Goal: Task Accomplishment & Management: Use online tool/utility

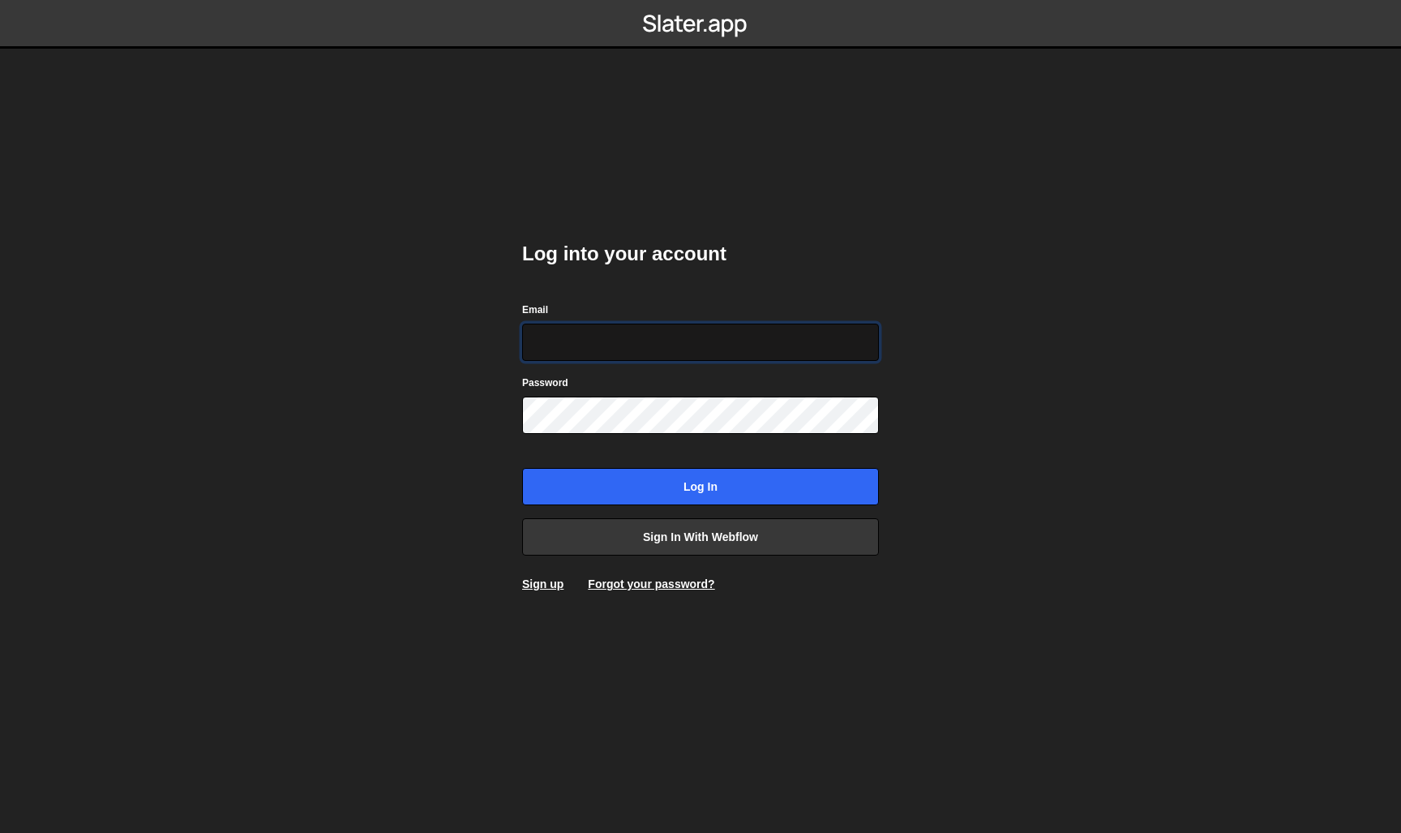
click at [550, 339] on input "Email" at bounding box center [700, 342] width 357 height 37
type input "info@dennissnellenberg.com"
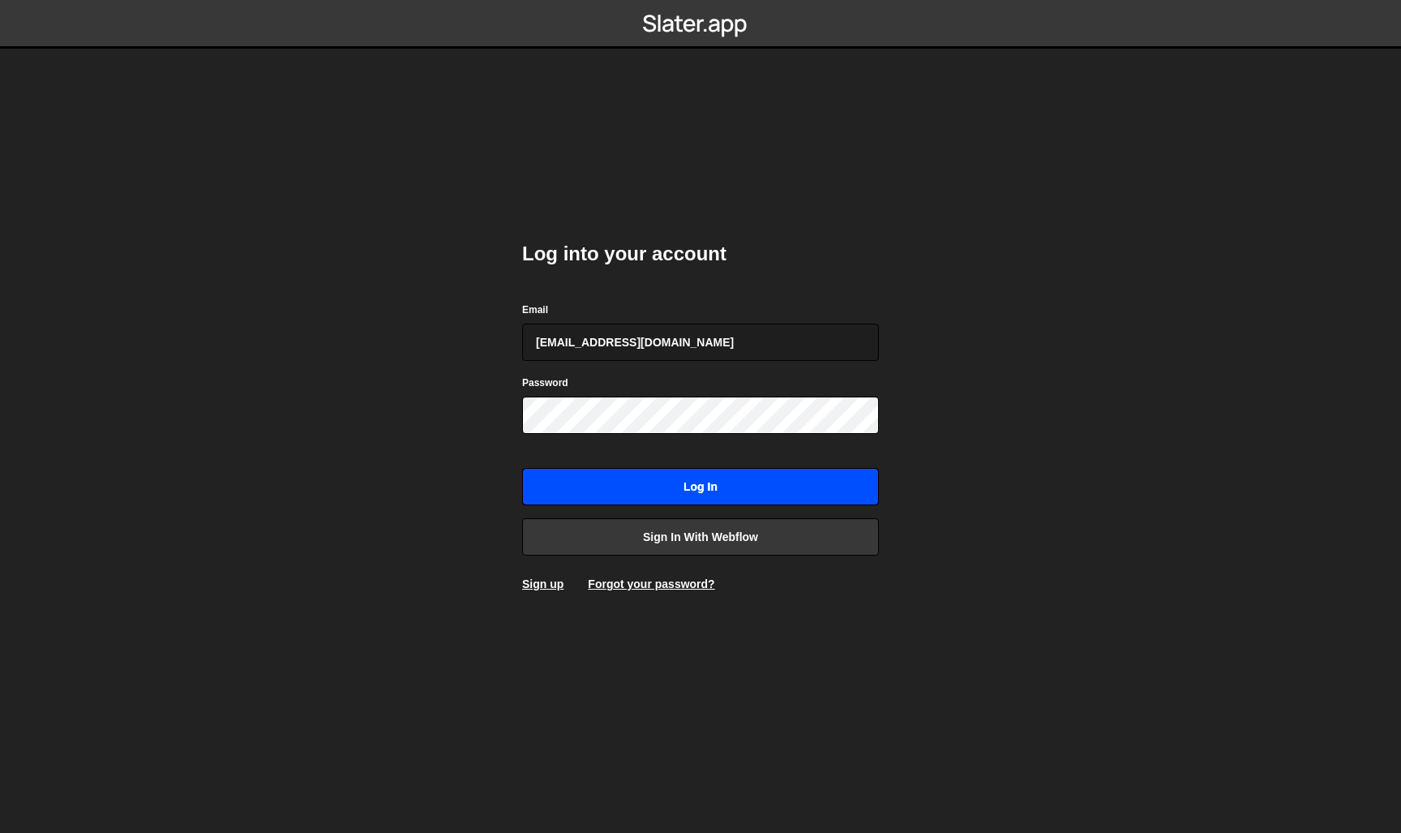
click at [836, 493] on input "Log in" at bounding box center [700, 486] width 357 height 37
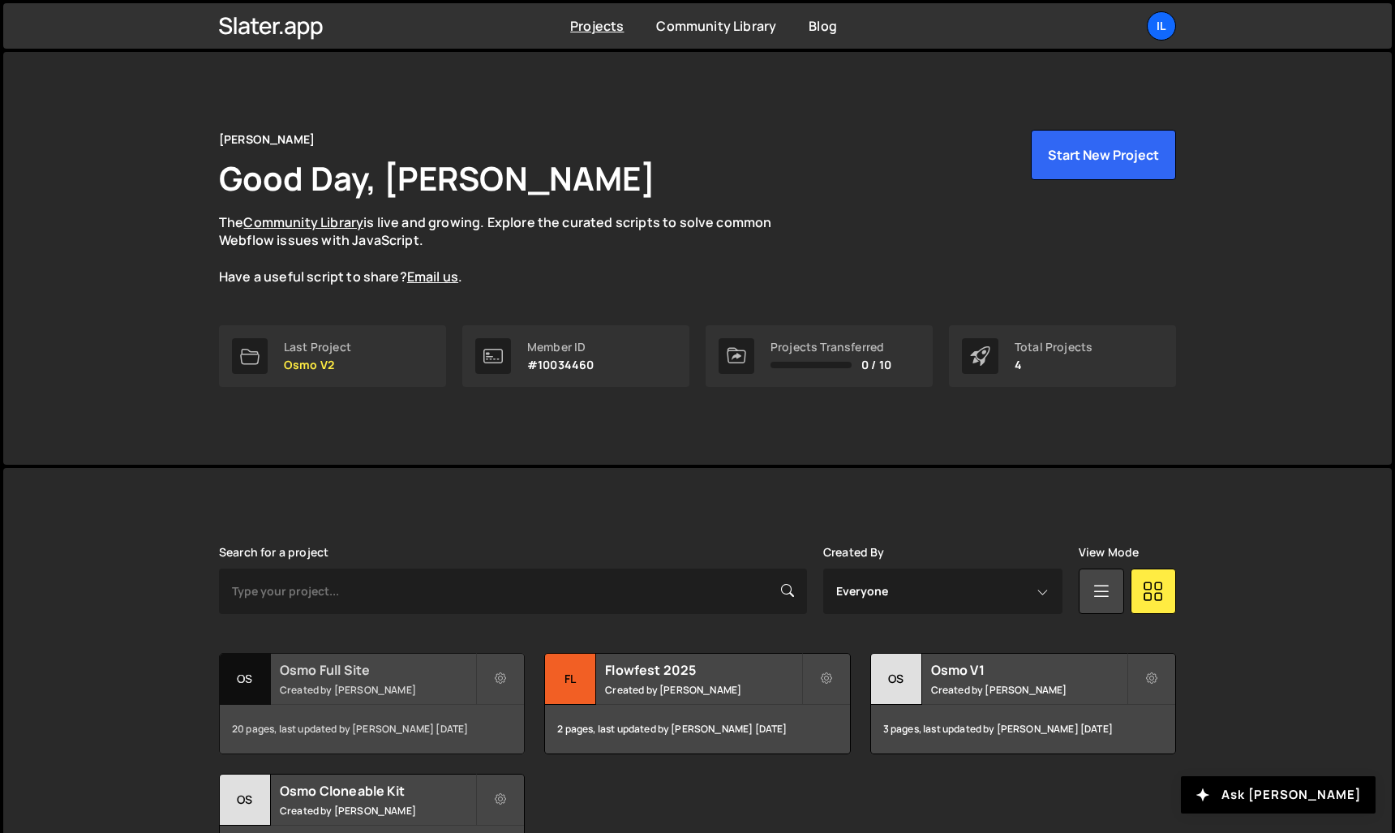
click at [362, 668] on h2 "Osmo Full Site" at bounding box center [377, 670] width 195 height 18
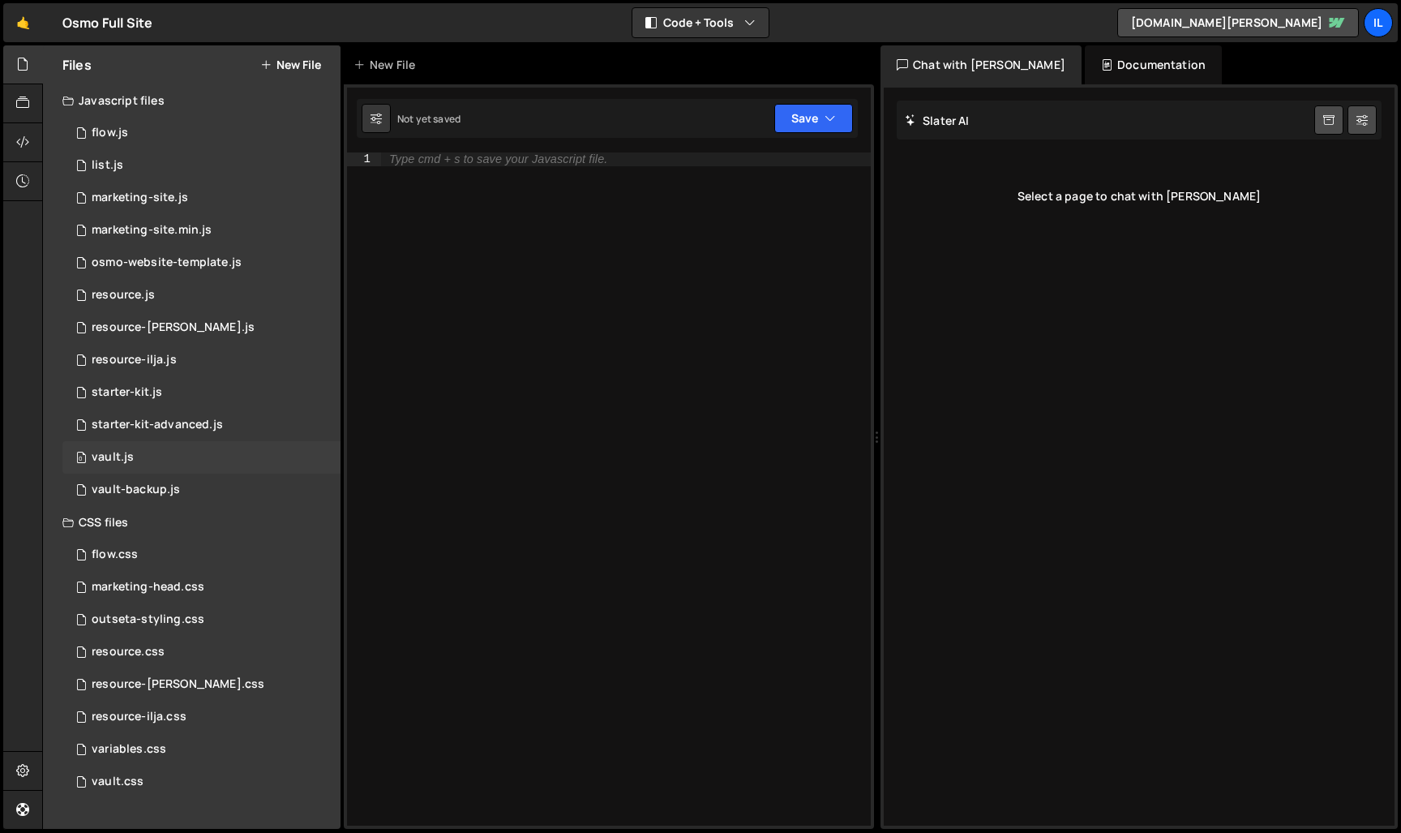
click at [191, 453] on div "0 vault.js 0" at bounding box center [201, 457] width 278 height 32
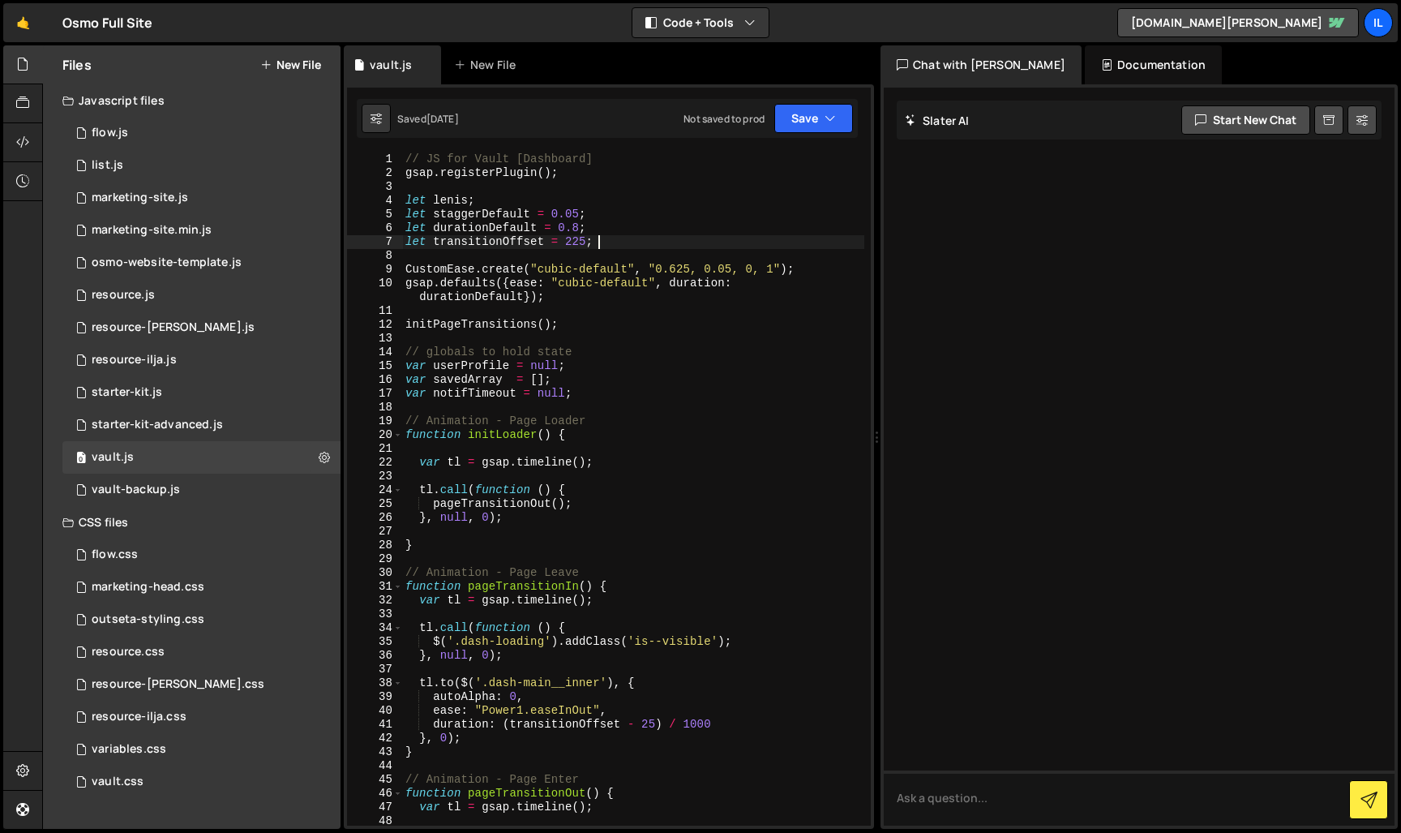
click at [635, 239] on div "// JS for Vault [Dashboard] gsap . registerPlugin ( ) ; let [PERSON_NAME] ; let…" at bounding box center [633, 502] width 462 height 701
click at [636, 284] on div "// JS for Vault [Dashboard] gsap . registerPlugin ( ) ; let [PERSON_NAME] ; let…" at bounding box center [633, 502] width 462 height 701
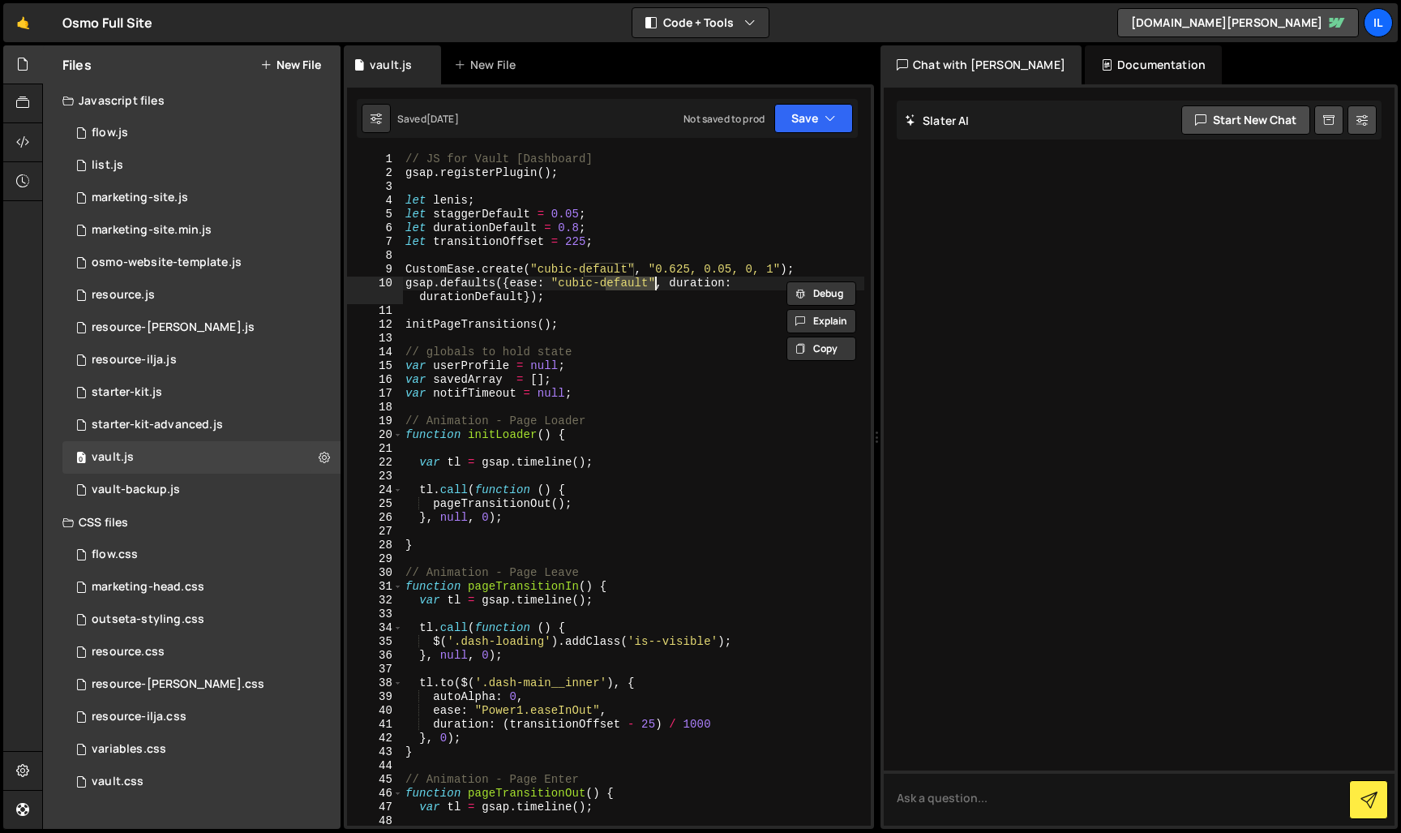
scroll to position [0, 0]
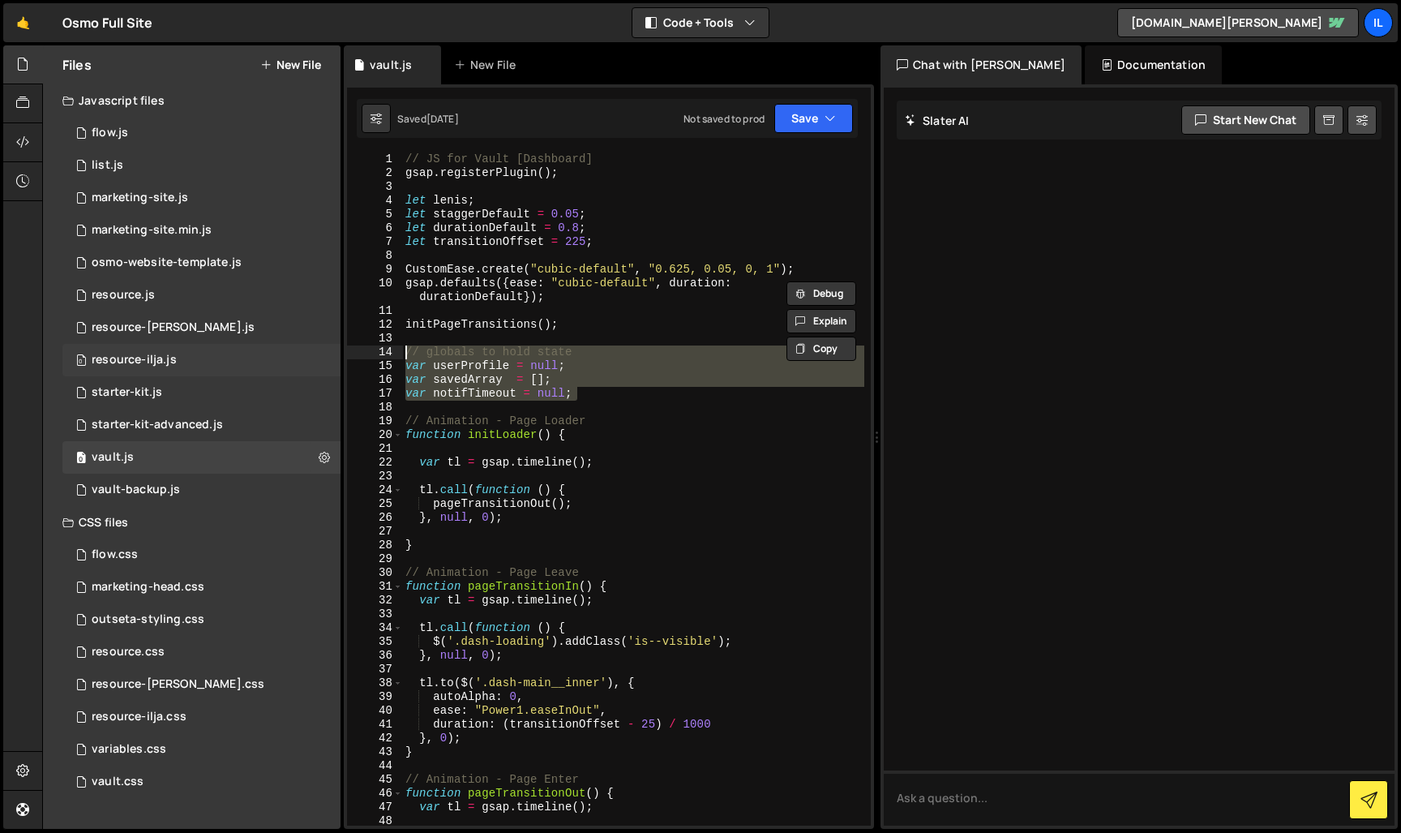
drag, startPoint x: 603, startPoint y: 394, endPoint x: 311, endPoint y: 355, distance: 293.7
click at [311, 355] on div "Files New File Javascript files 0 flow.js 0 0 list.js 0 0 marketing-site.js 0 0…" at bounding box center [721, 437] width 1359 height 784
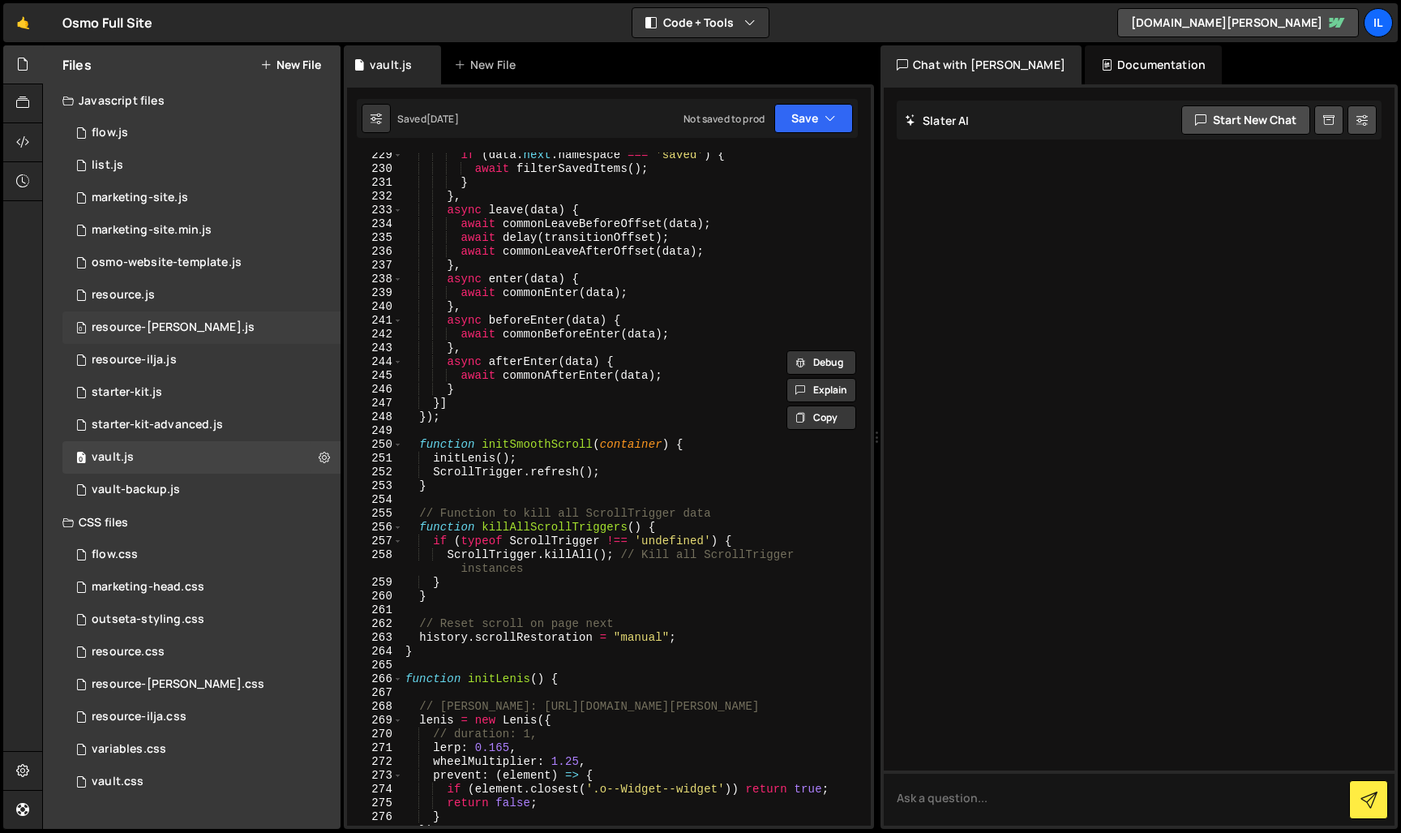
scroll to position [2754, 0]
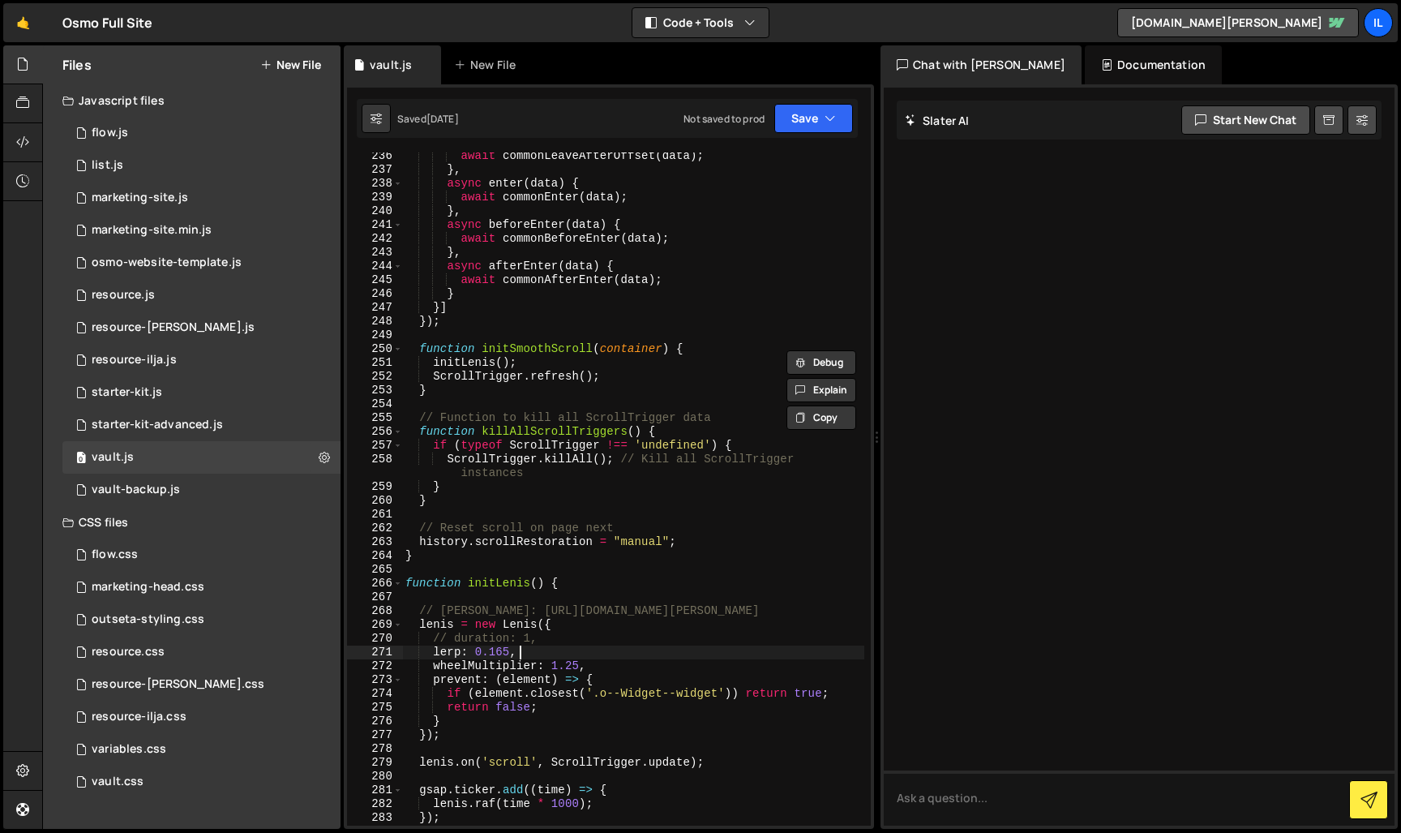
click at [534, 648] on div "await commonLeaveAfterOffset ( data ) ; } , async enter ( data ) { await common…" at bounding box center [633, 499] width 462 height 701
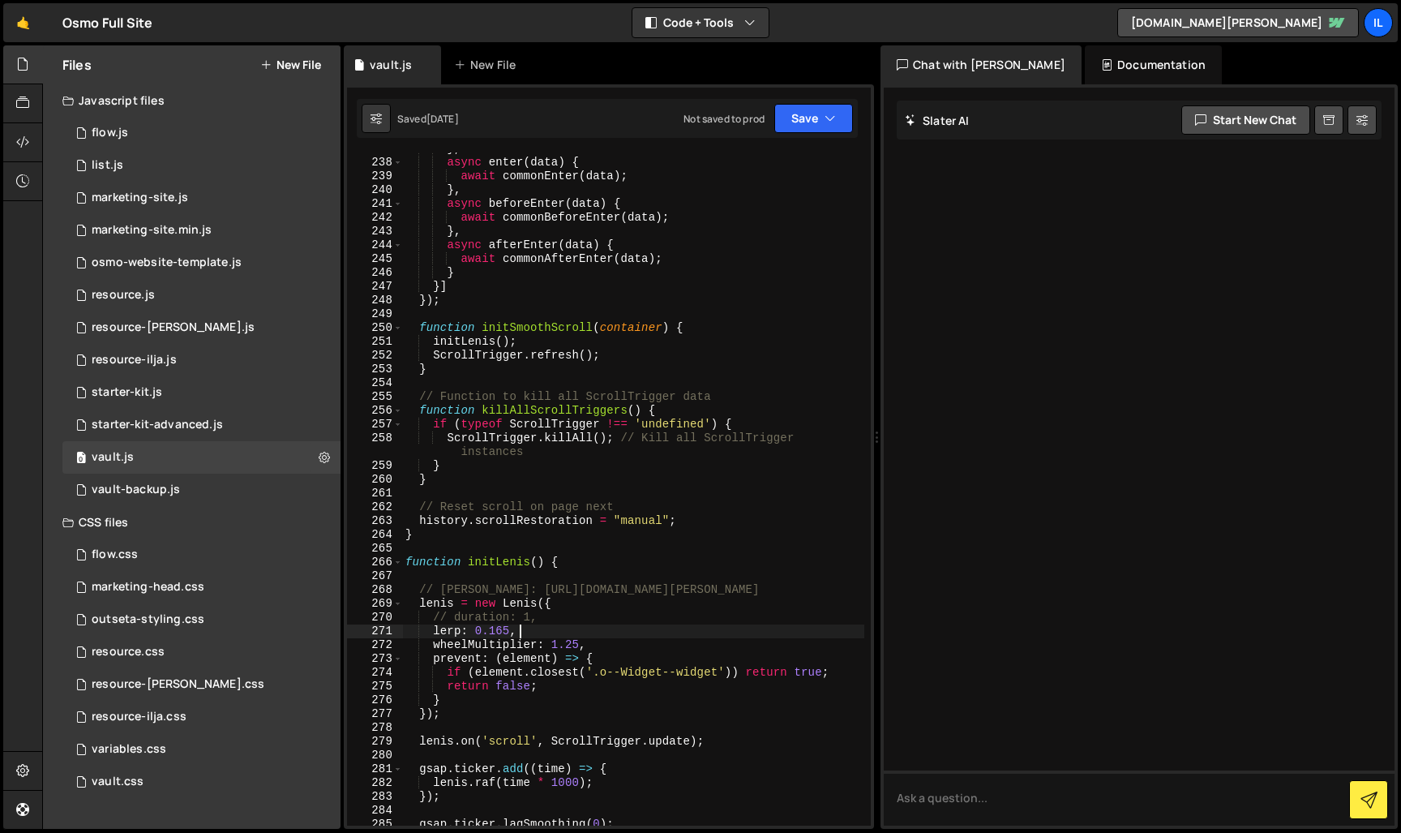
scroll to position [2773, 0]
click at [469, 623] on div "async enter ( data ) { await commonEnter ( data ) ; } , async beforeEnter ( dat…" at bounding box center [633, 502] width 462 height 701
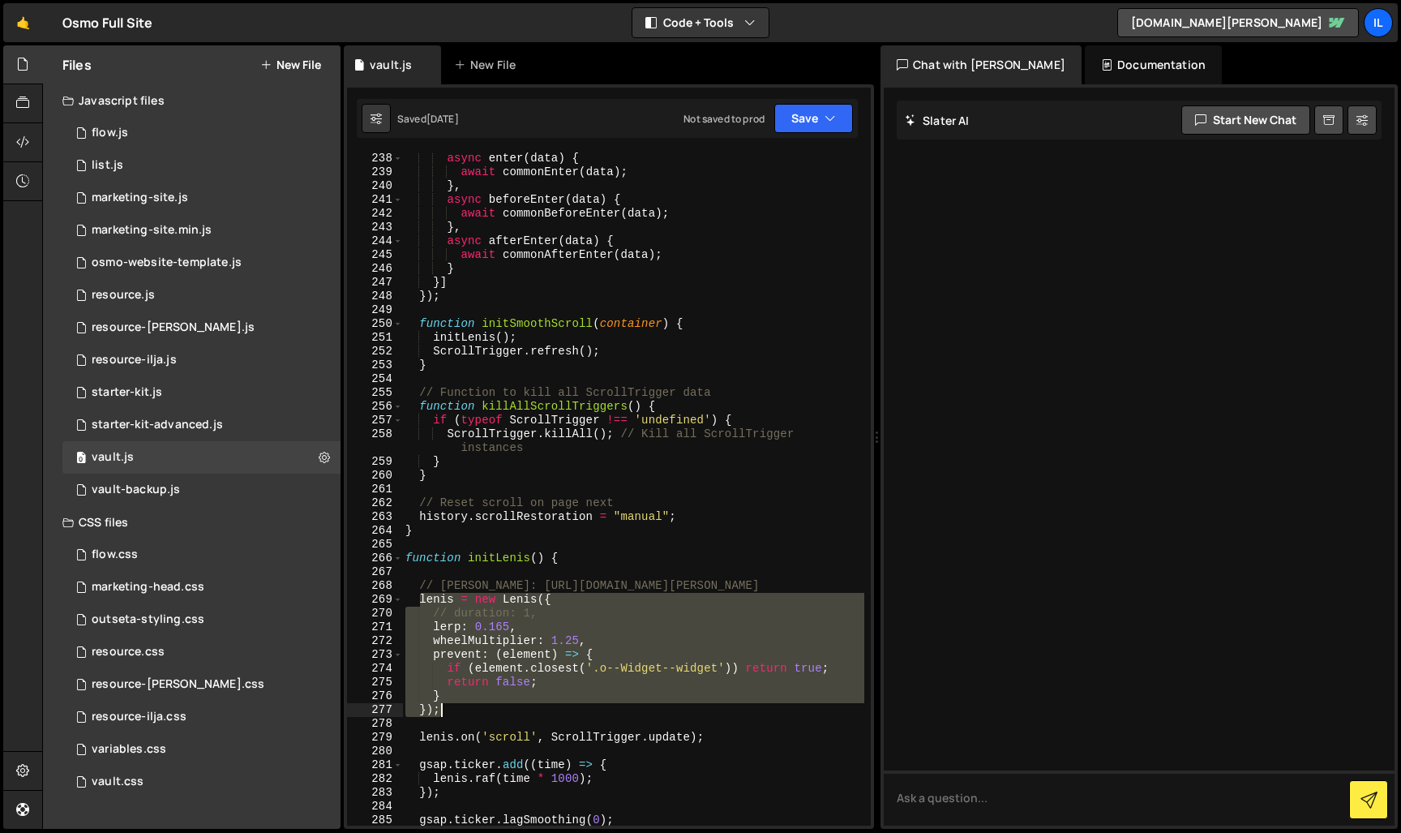
drag, startPoint x: 418, startPoint y: 600, endPoint x: 457, endPoint y: 705, distance: 111.3
click at [457, 705] on div "async enter ( data ) { await commonEnter ( data ) ; } , async beforeEnter ( dat…" at bounding box center [633, 502] width 462 height 701
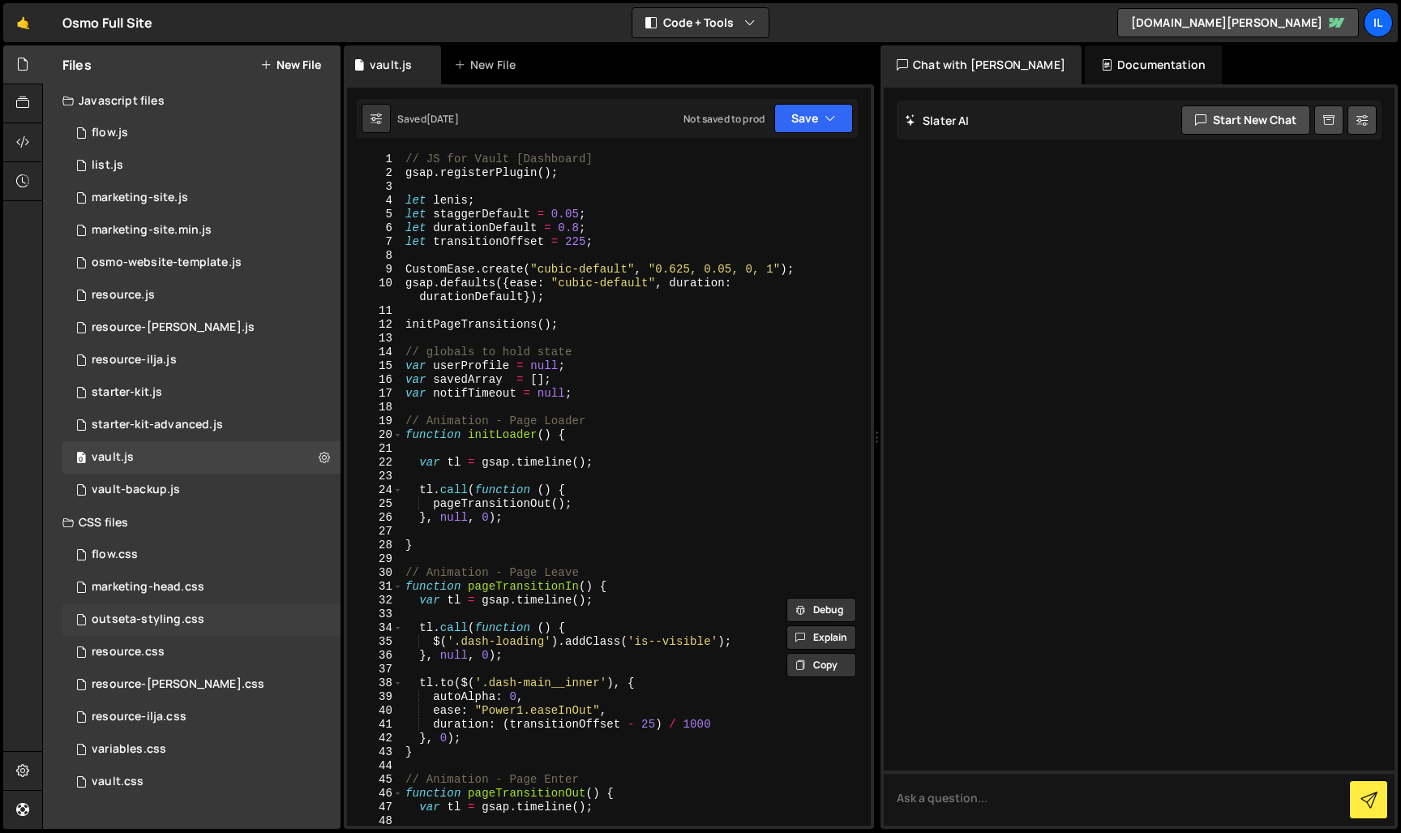
scroll to position [0, 0]
click at [531, 422] on div "// JS for Vault [Dashboard] gsap . registerPlugin ( ) ; let [PERSON_NAME] ; let…" at bounding box center [633, 502] width 462 height 701
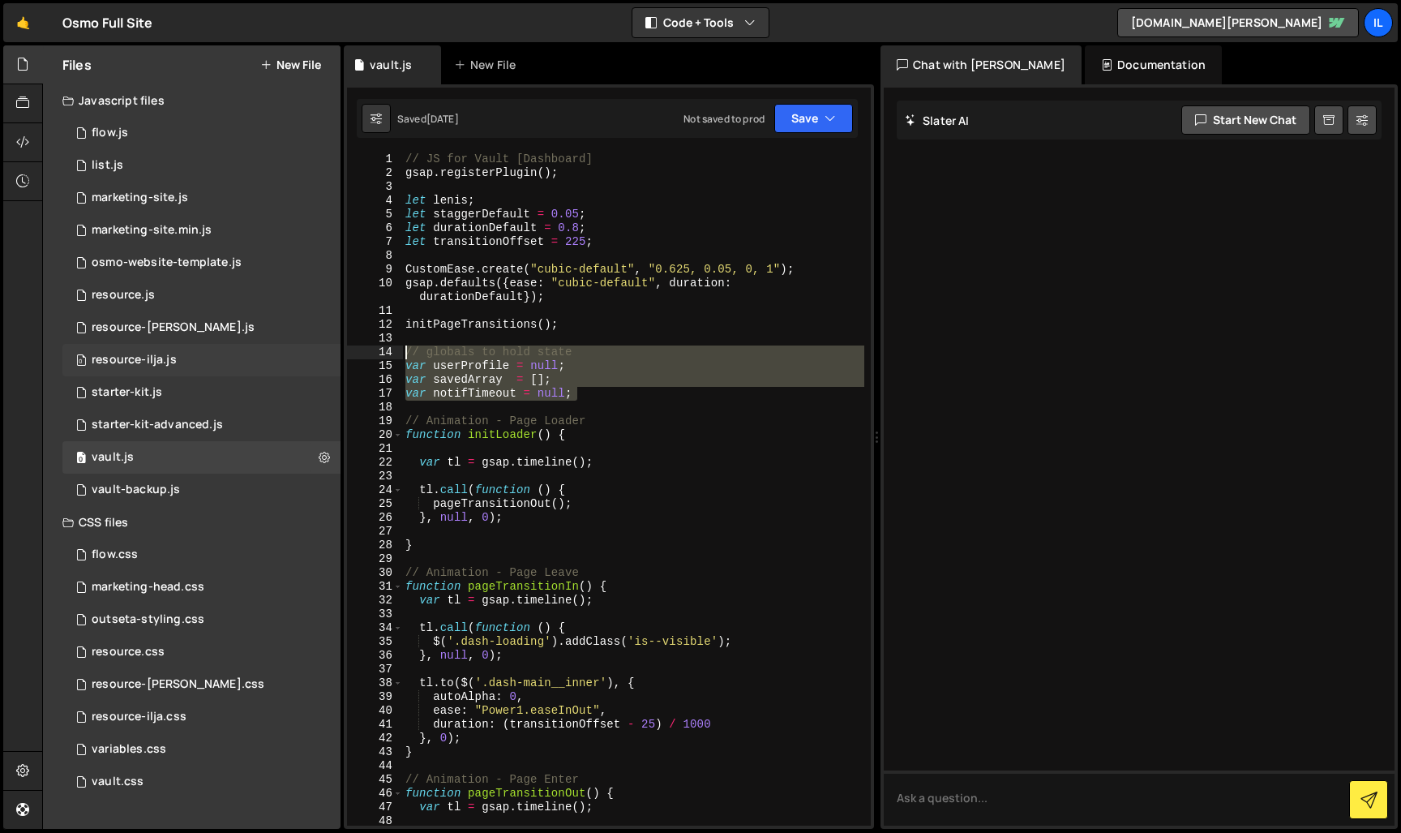
drag, startPoint x: 600, startPoint y: 393, endPoint x: 328, endPoint y: 354, distance: 275.4
click at [327, 354] on div "Files New File Javascript files 0 flow.js 0 0 list.js 0 0 marketing-site.js 0 0…" at bounding box center [721, 437] width 1359 height 784
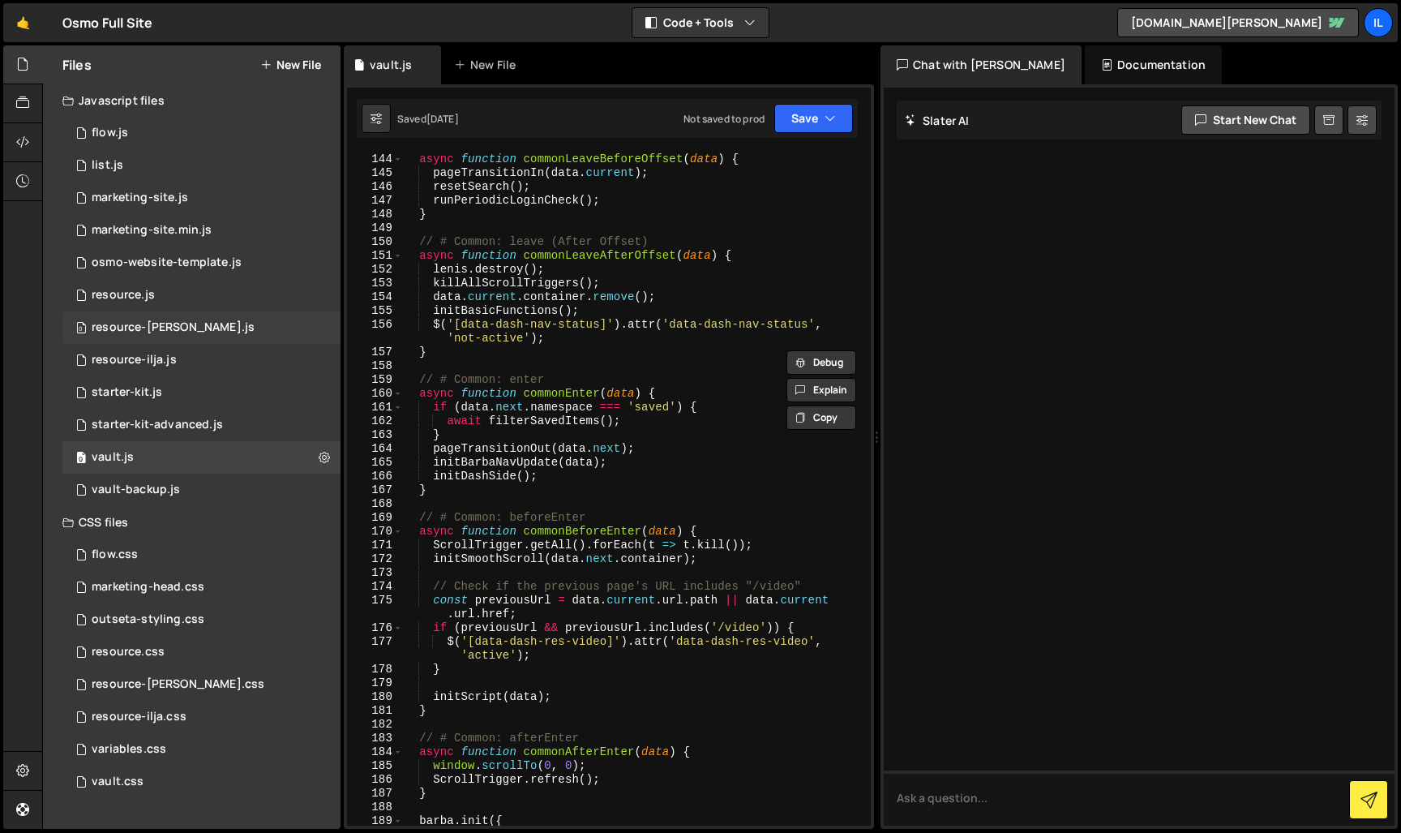
scroll to position [1835, 0]
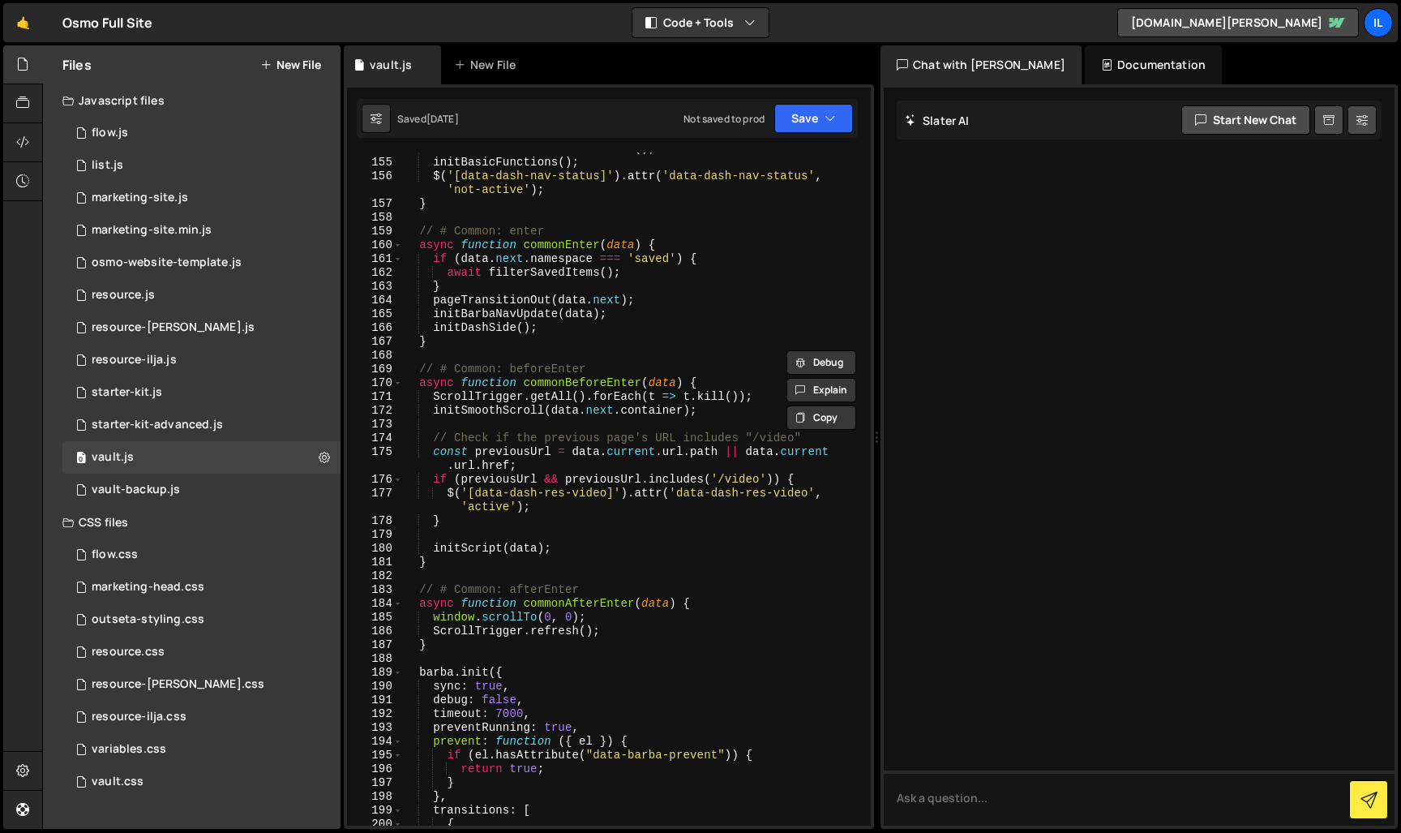
click at [469, 550] on div "data . current . container . remove ( ) ; initBasicFunctions ( ) ; $ ( '[data-d…" at bounding box center [633, 492] width 462 height 701
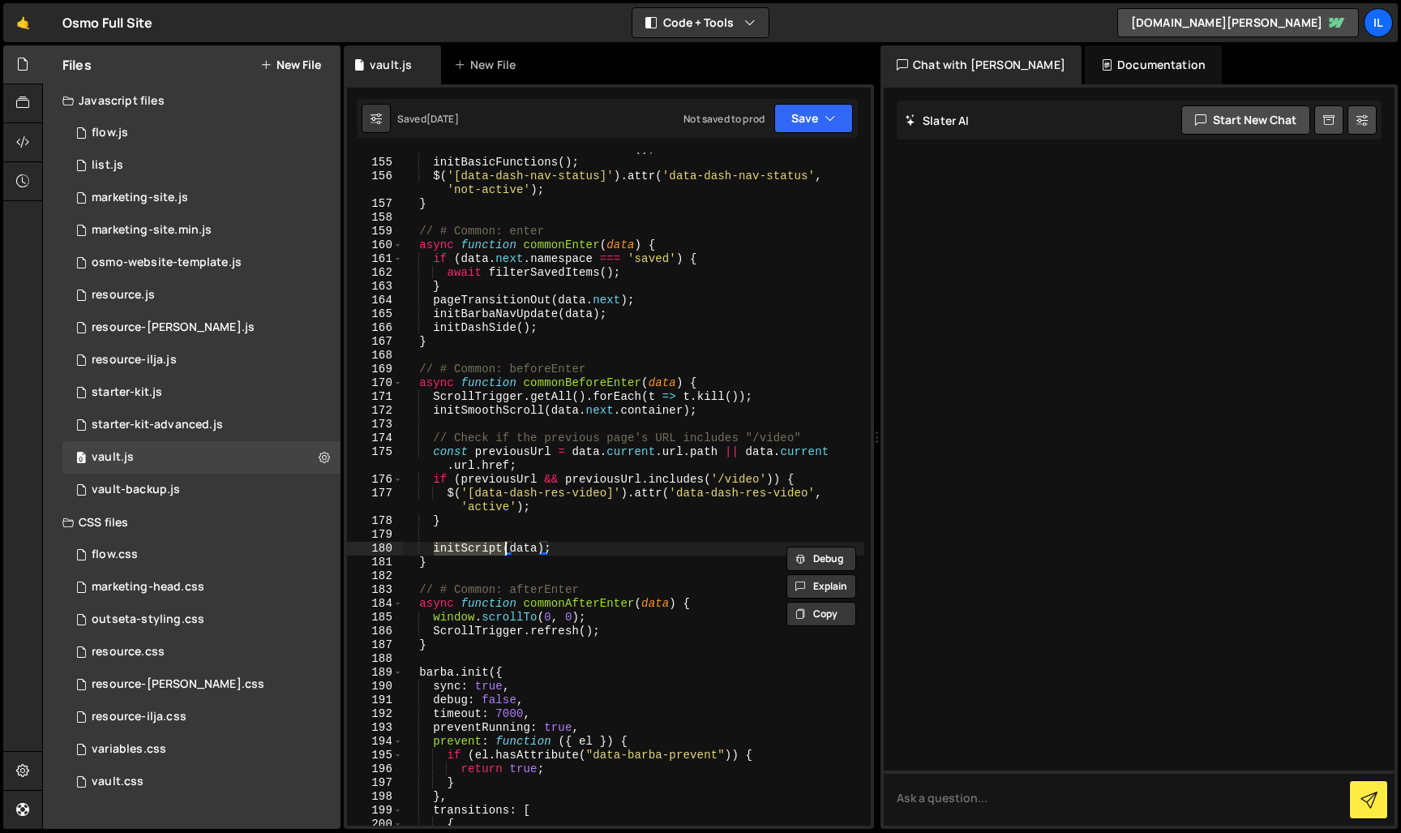
click at [580, 484] on div "data . current . container . remove ( ) ; initBasicFunctions ( ) ; $ ( '[data-d…" at bounding box center [633, 492] width 462 height 701
type textarea "if (previousUrl && previousUrl.includes('/video')) {"
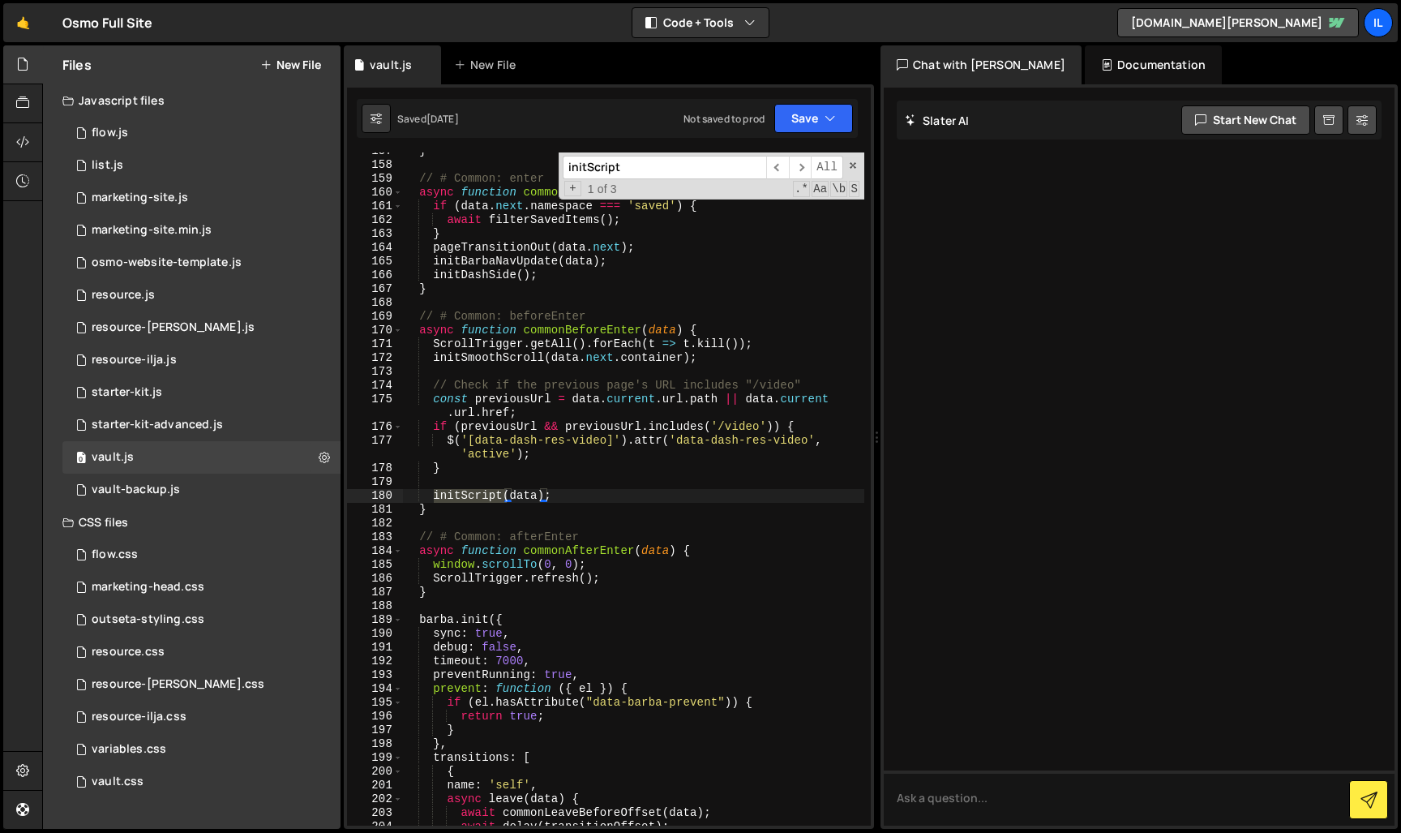
scroll to position [2399, 0]
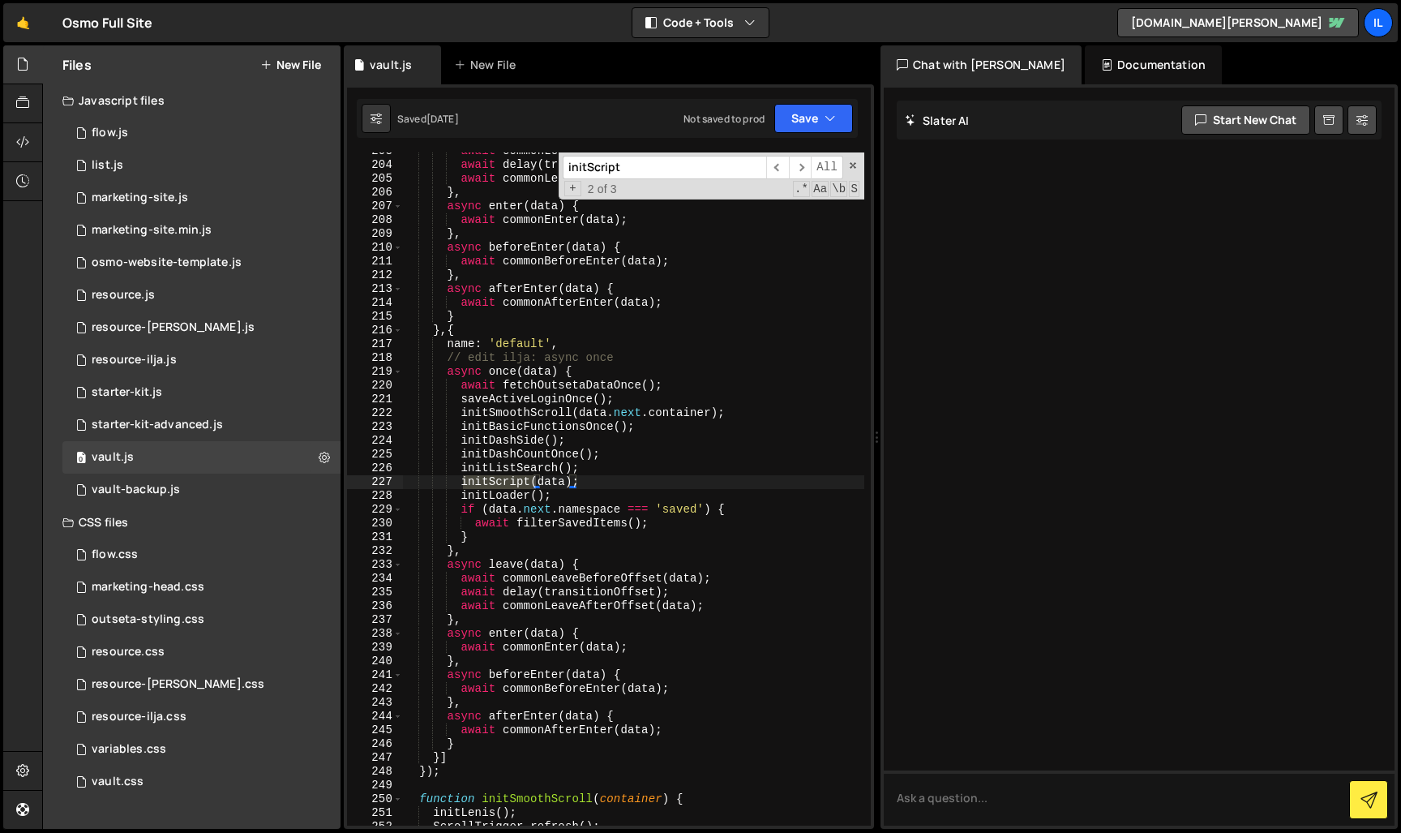
type input "initScript"
click at [680, 546] on div "await commonLeaveBeforeOffset ( data ) ; await delay ( transitionOffset ) ; awa…" at bounding box center [633, 494] width 462 height 701
click at [623, 525] on div "await commonLeaveBeforeOffset ( data ) ; await delay ( transitionOffset ) ; awa…" at bounding box center [633, 494] width 462 height 701
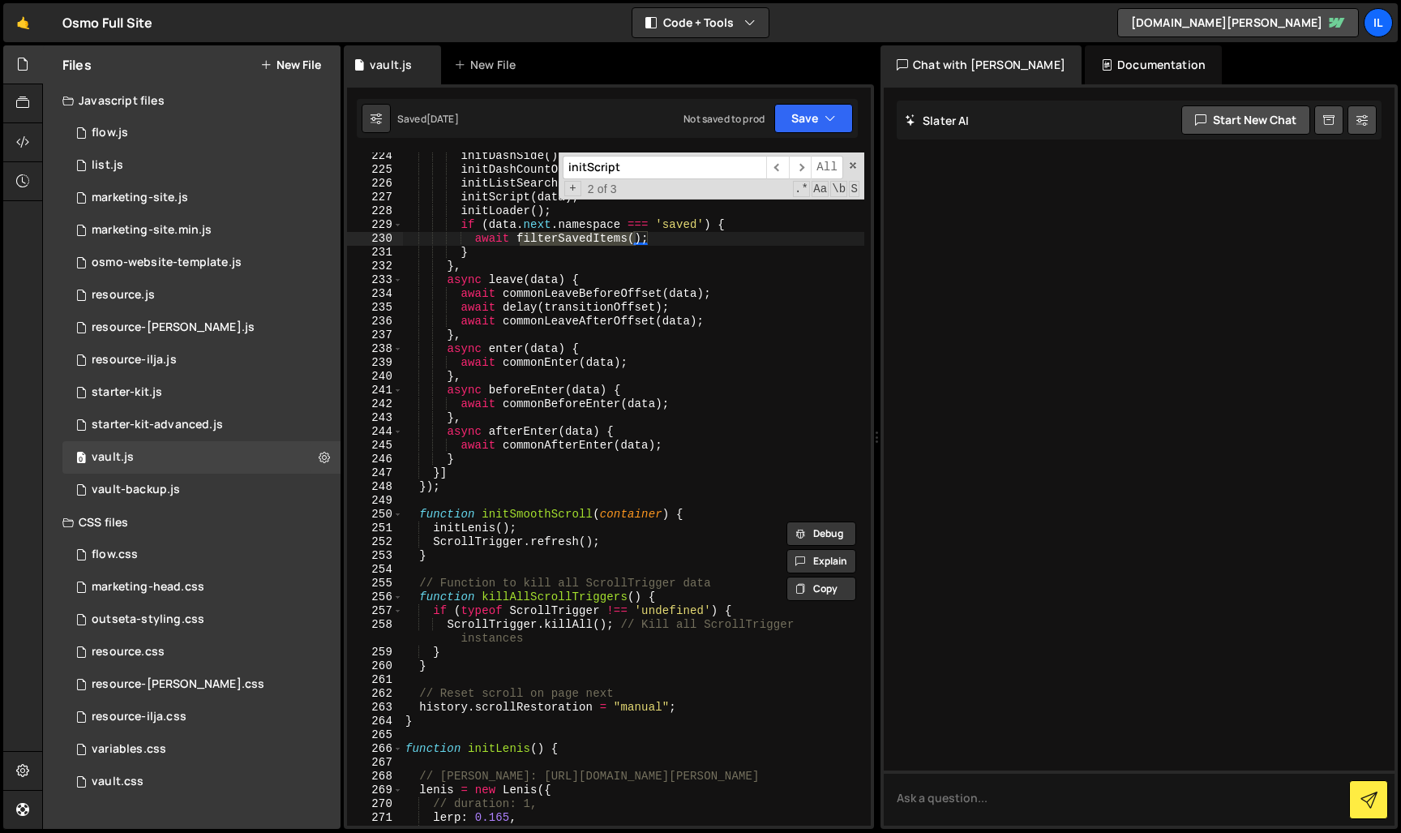
scroll to position [2623, 0]
click at [571, 595] on div "initDashSide ( ) ; initDashCountOnce ( ) ; initListSearch ( ) ; initScript ( da…" at bounding box center [633, 499] width 462 height 701
type textarea "function killAllScrollTriggers() {"
click at [571, 595] on div "initDashSide ( ) ; initDashCountOnce ( ) ; initListSearch ( ) ; initScript ( da…" at bounding box center [633, 499] width 462 height 701
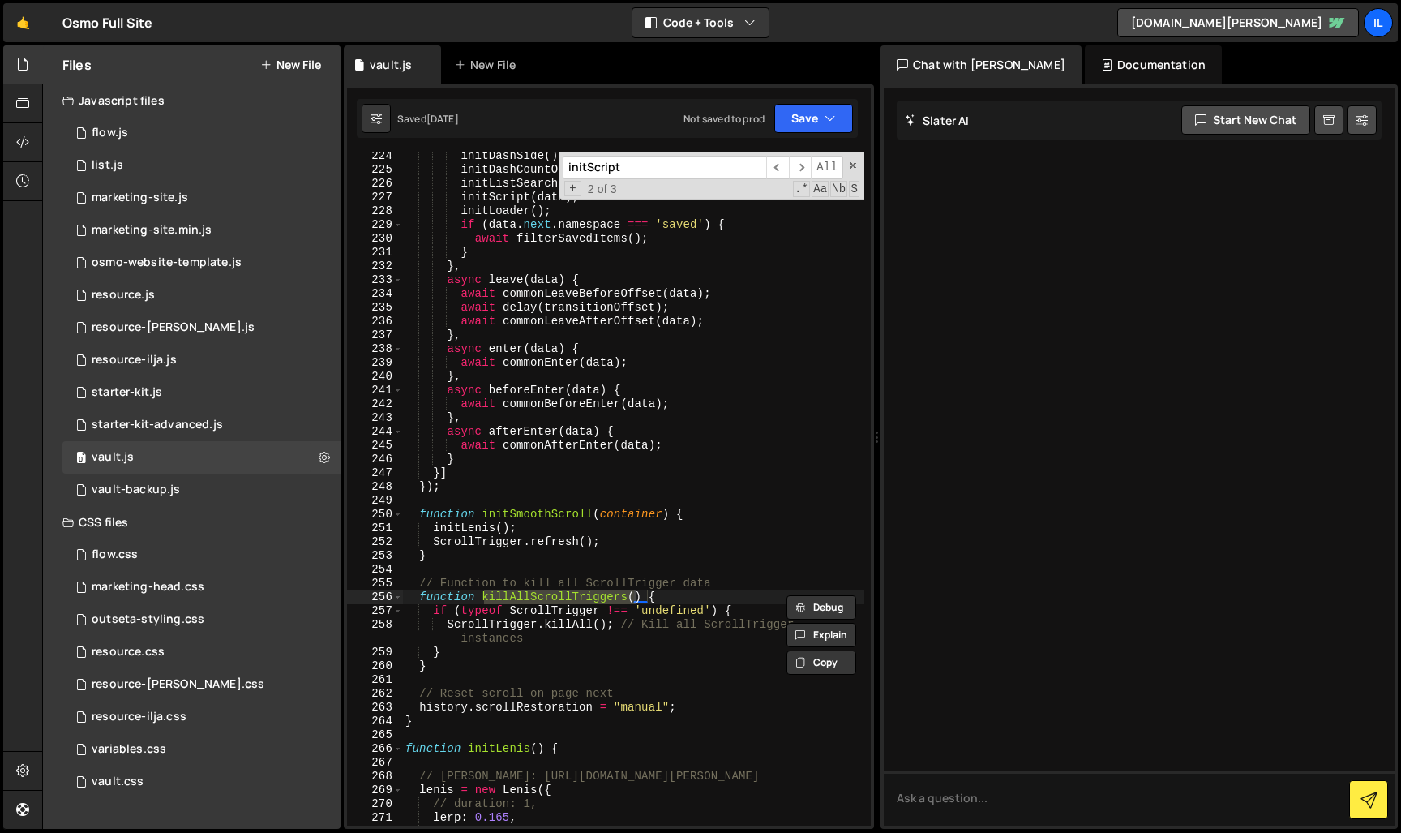
click at [551, 598] on div "initDashSide ( ) ; initDashCountOnce ( ) ; initListSearch ( ) ; initScript ( da…" at bounding box center [633, 488] width 462 height 673
click at [551, 598] on div "initDashSide ( ) ; initDashCountOnce ( ) ; initListSearch ( ) ; initScript ( da…" at bounding box center [633, 499] width 462 height 701
click at [656, 174] on input "initScript" at bounding box center [665, 168] width 204 height 24
paste input "killAllScrollTriggers"
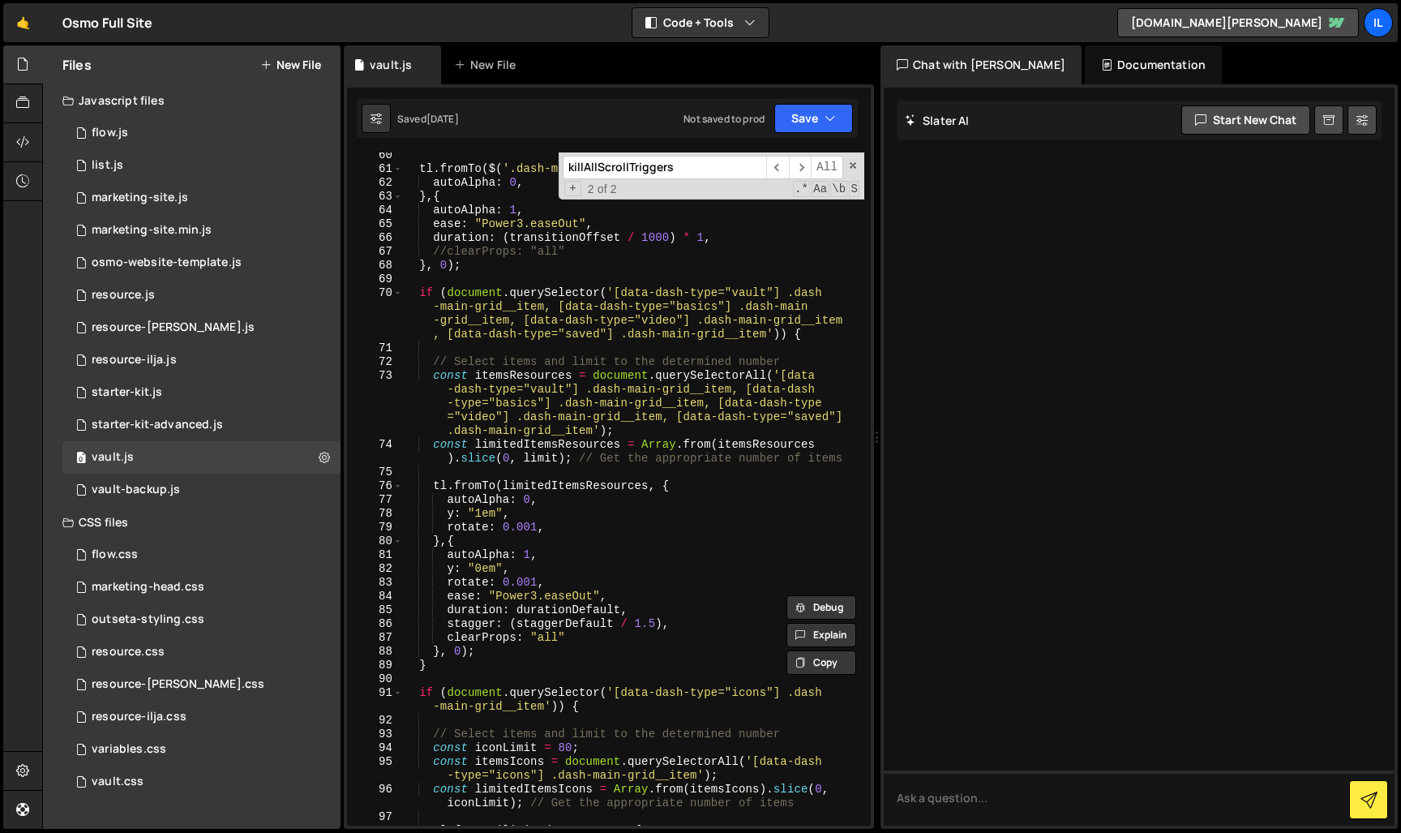
scroll to position [0, 0]
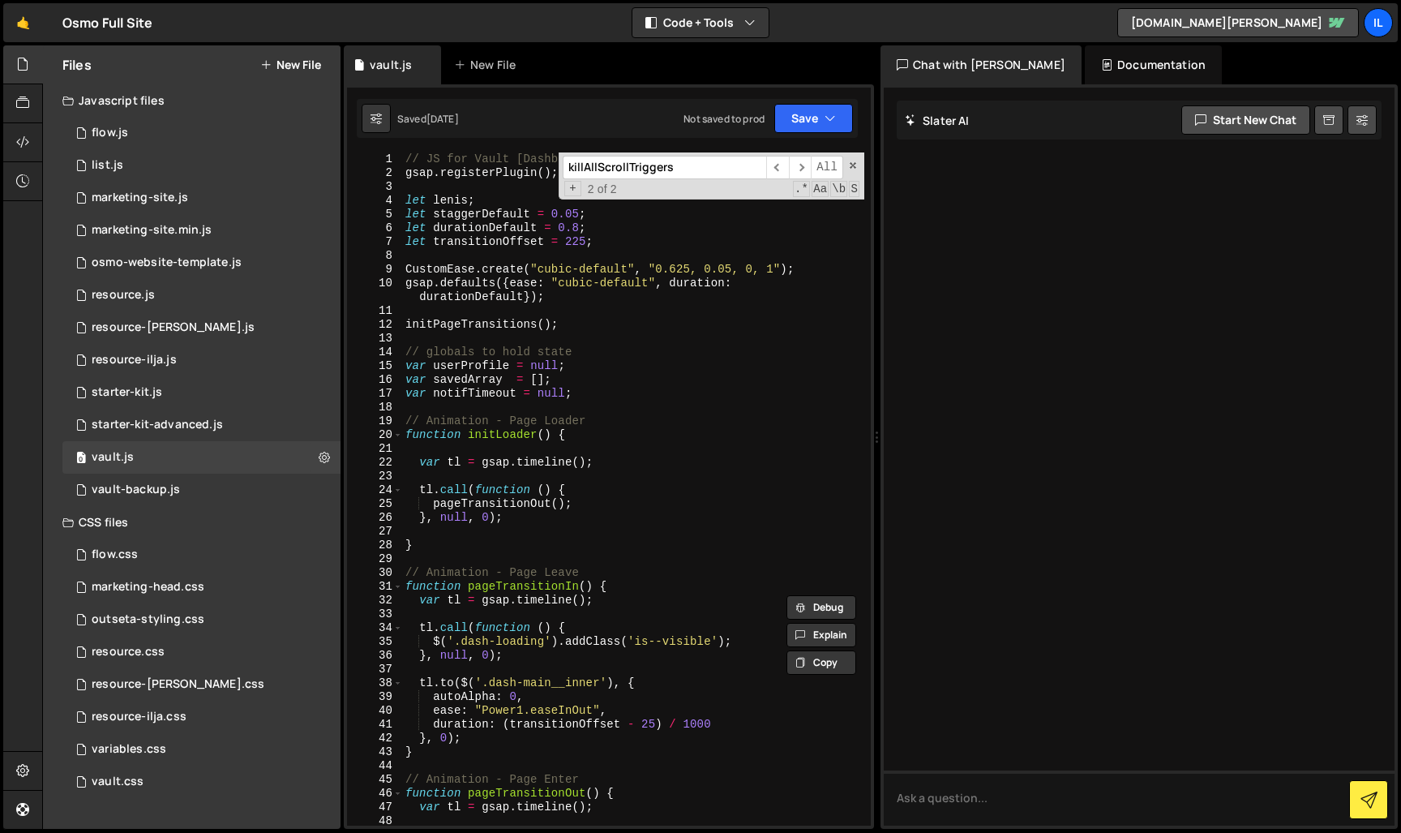
type input "killAllScrollTriggers"
type textarea "pageTransitionOut();"
click at [545, 510] on div "// JS for Vault [Dashboard] gsap . registerPlugin ( ) ; let [PERSON_NAME] ; let…" at bounding box center [633, 502] width 462 height 701
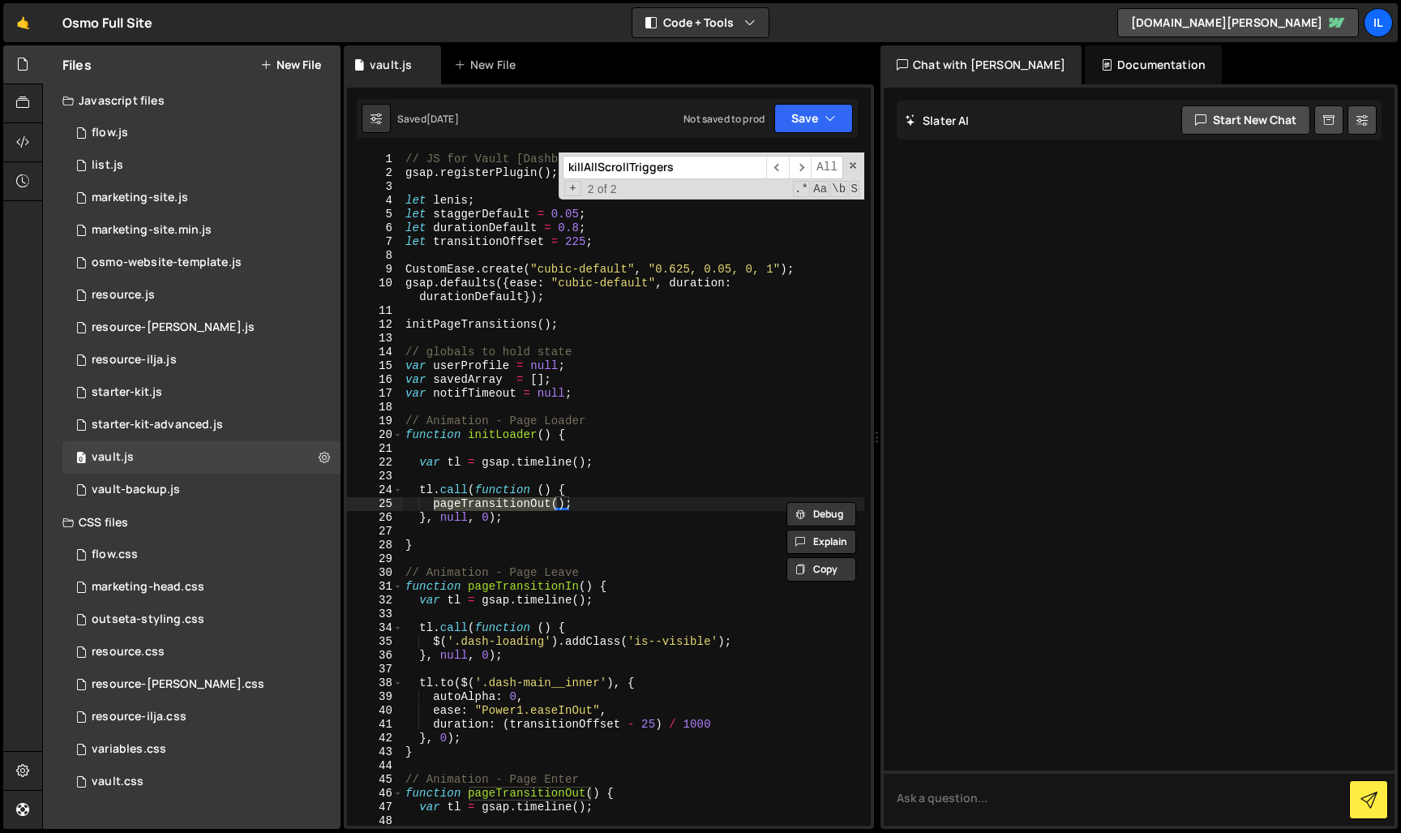
click at [488, 500] on div "// JS for Vault [Dashboard] gsap . registerPlugin ( ) ; let [PERSON_NAME] ; let…" at bounding box center [633, 502] width 462 height 701
type input "pageTransitionOut"
click at [495, 442] on div "// JS for Vault [Dashboard] gsap . registerPlugin ( ) ; let [PERSON_NAME] ; let…" at bounding box center [633, 502] width 462 height 701
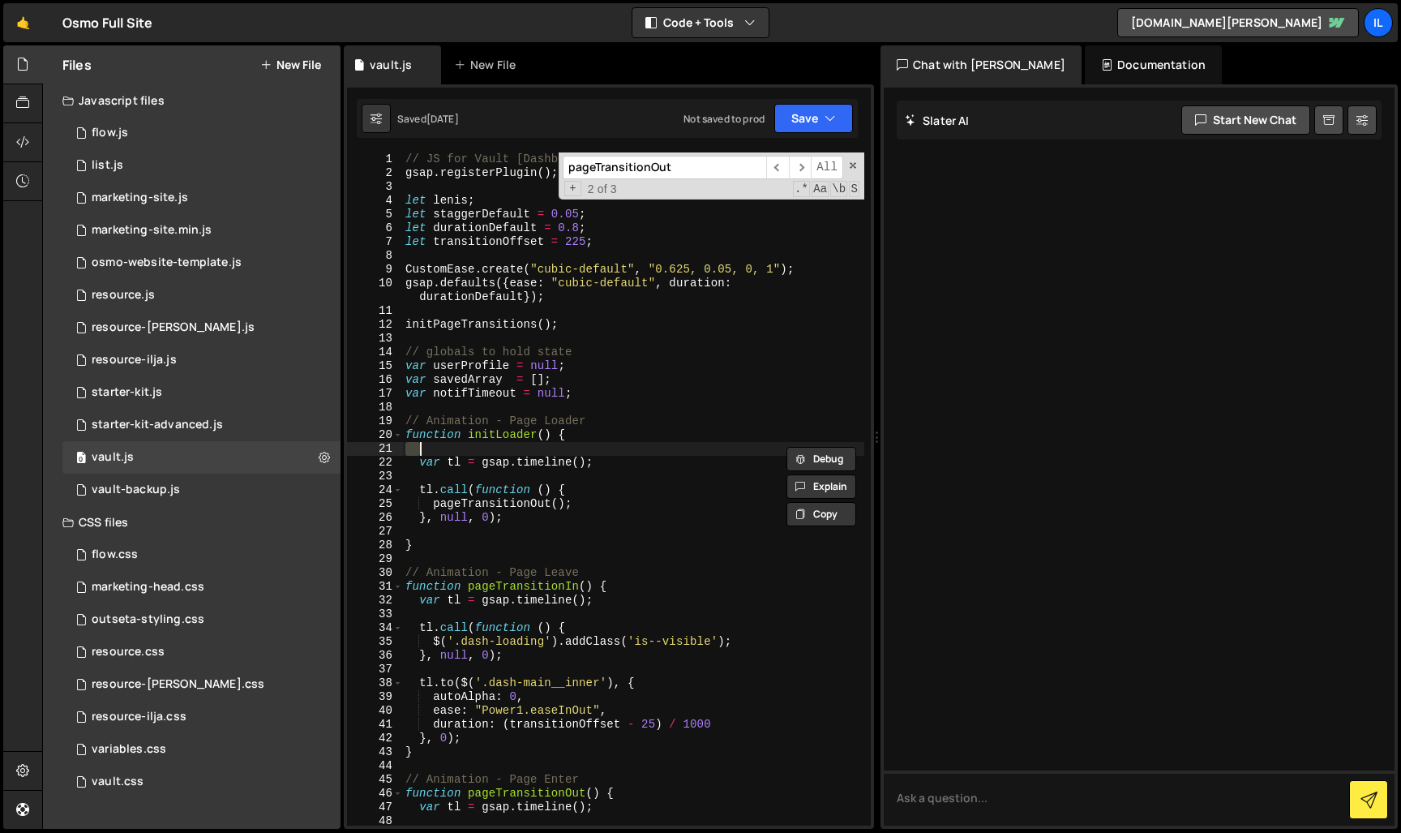
click at [492, 431] on div "// JS for Vault [Dashboard] gsap . registerPlugin ( ) ; let [PERSON_NAME] ; let…" at bounding box center [633, 502] width 462 height 701
type textarea "function initLoader() {"
click at [492, 431] on div "// JS for Vault [Dashboard] gsap . registerPlugin ( ) ; let [PERSON_NAME] ; let…" at bounding box center [633, 502] width 462 height 701
click at [616, 446] on div "// JS for Vault [Dashboard] gsap . registerPlugin ( ) ; let [PERSON_NAME] ; let…" at bounding box center [633, 502] width 462 height 701
paste input "initLoader"
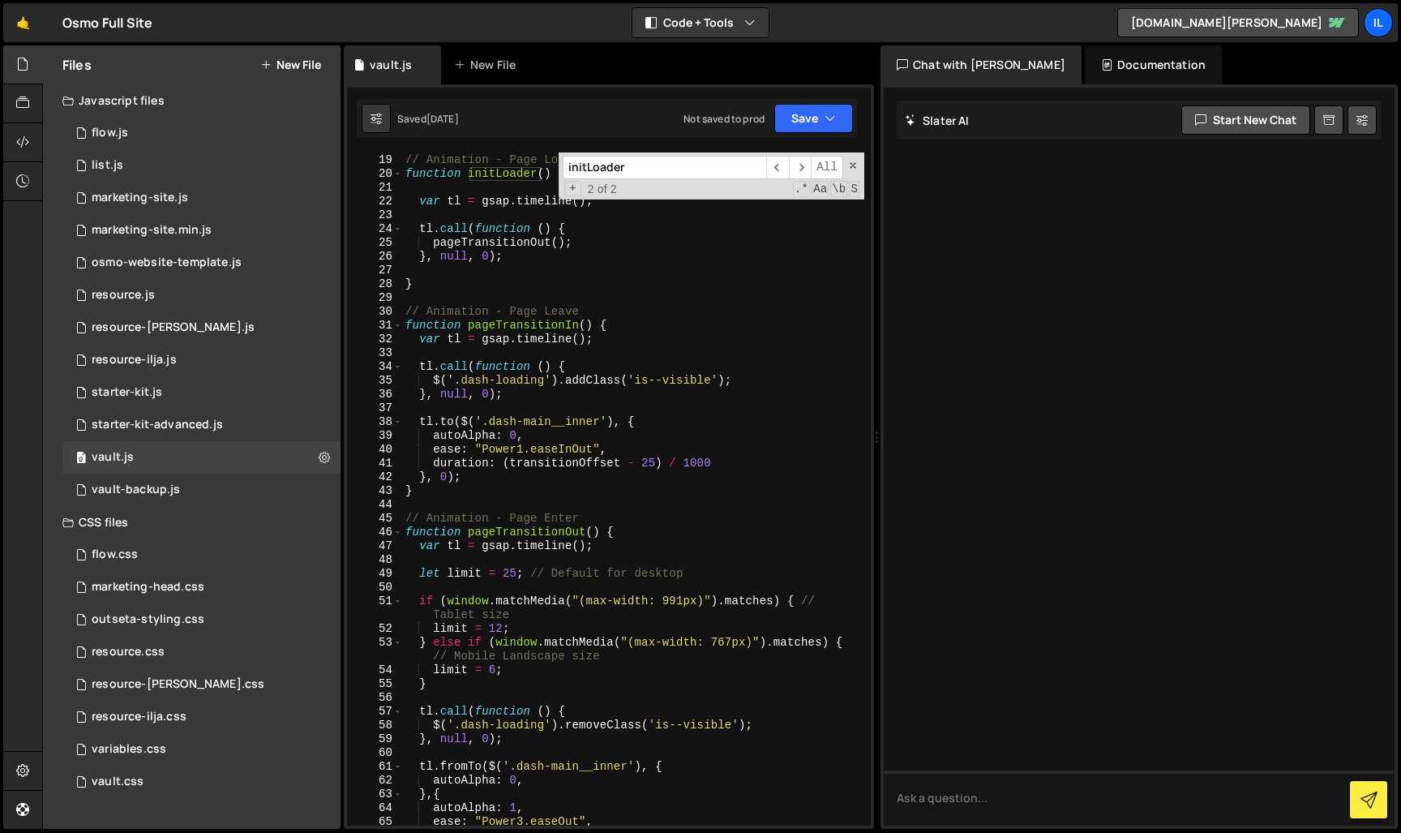
scroll to position [206, 0]
type input "initLoader"
click at [650, 411] on div "// Animation - Page Loader function initLoader ( ) { var tl = gsap . timeline (…" at bounding box center [633, 489] width 462 height 701
drag, startPoint x: 499, startPoint y: 395, endPoint x: 504, endPoint y: 388, distance: 8.8
click at [499, 395] on div "// Animation - Page Loader function initLoader ( ) { var tl = gsap . timeline (…" at bounding box center [633, 489] width 462 height 701
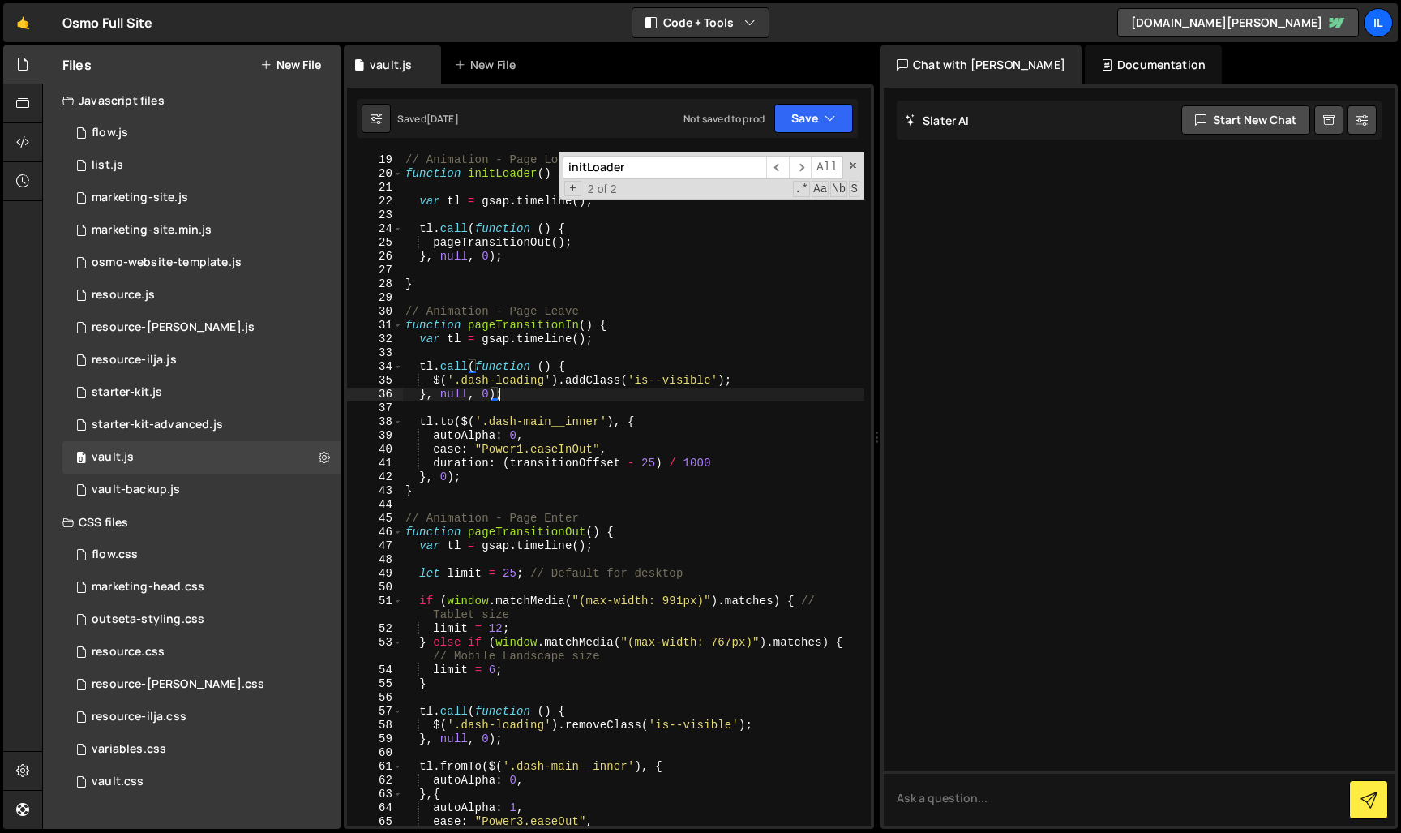
click at [506, 384] on div "// Animation - Page Loader function initLoader ( ) { var tl = gsap . timeline (…" at bounding box center [633, 489] width 462 height 701
drag, startPoint x: 436, startPoint y: 380, endPoint x: 458, endPoint y: 377, distance: 22.1
click at [458, 377] on div "// Animation - Page Loader function initLoader ( ) { var tl = gsap . timeline (…" at bounding box center [633, 489] width 462 height 701
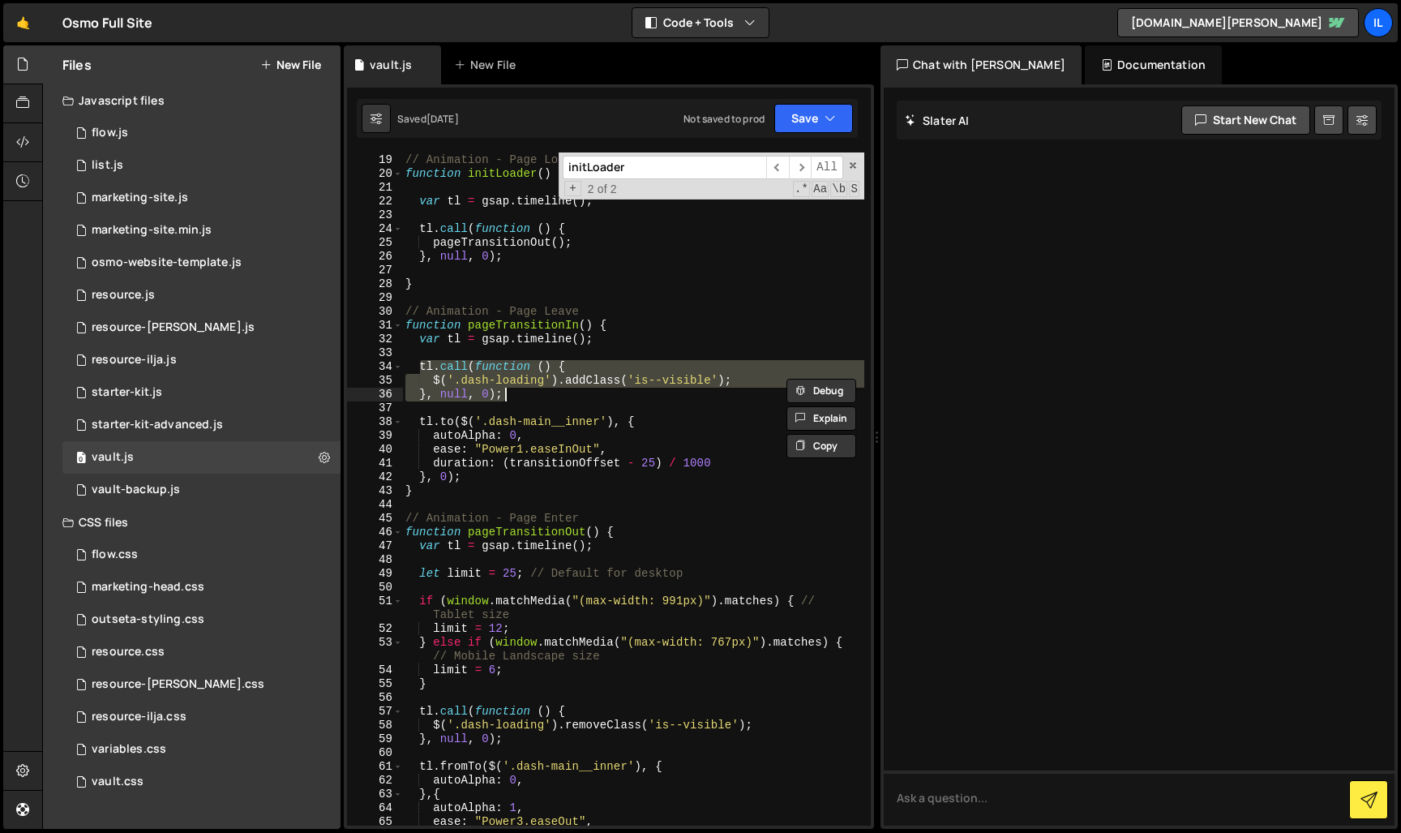
drag, startPoint x: 422, startPoint y: 369, endPoint x: 564, endPoint y: 392, distance: 144.6
click at [564, 392] on div "// Animation - Page Loader function initLoader ( ) { var tl = gsap . timeline (…" at bounding box center [633, 489] width 462 height 701
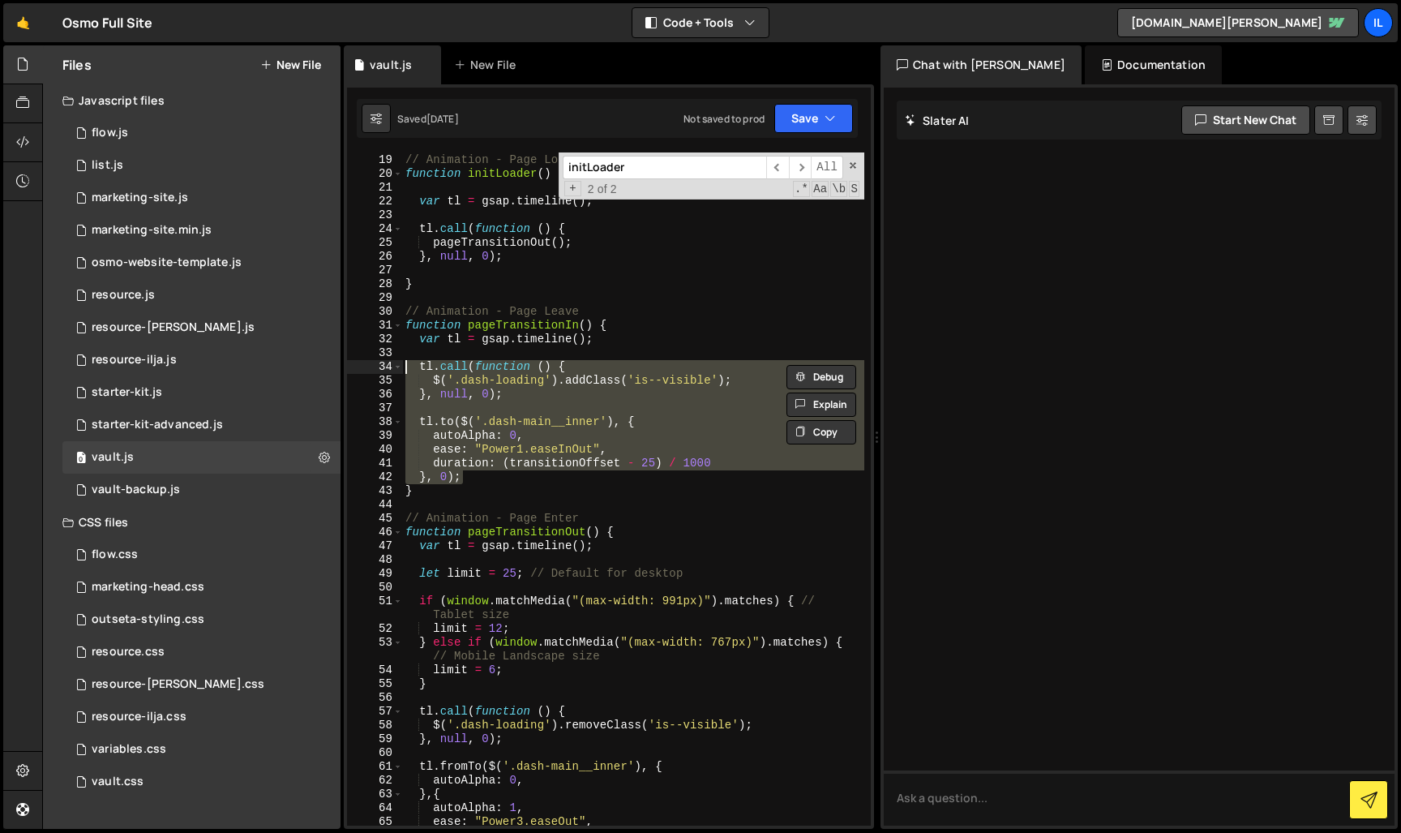
drag, startPoint x: 478, startPoint y: 481, endPoint x: 358, endPoint y: 371, distance: 162.4
click at [355, 371] on div "$('.dash-loading').addClass('is--visible'); }, null, 0); 18 19 20 21 22 23 24 2…" at bounding box center [609, 488] width 524 height 673
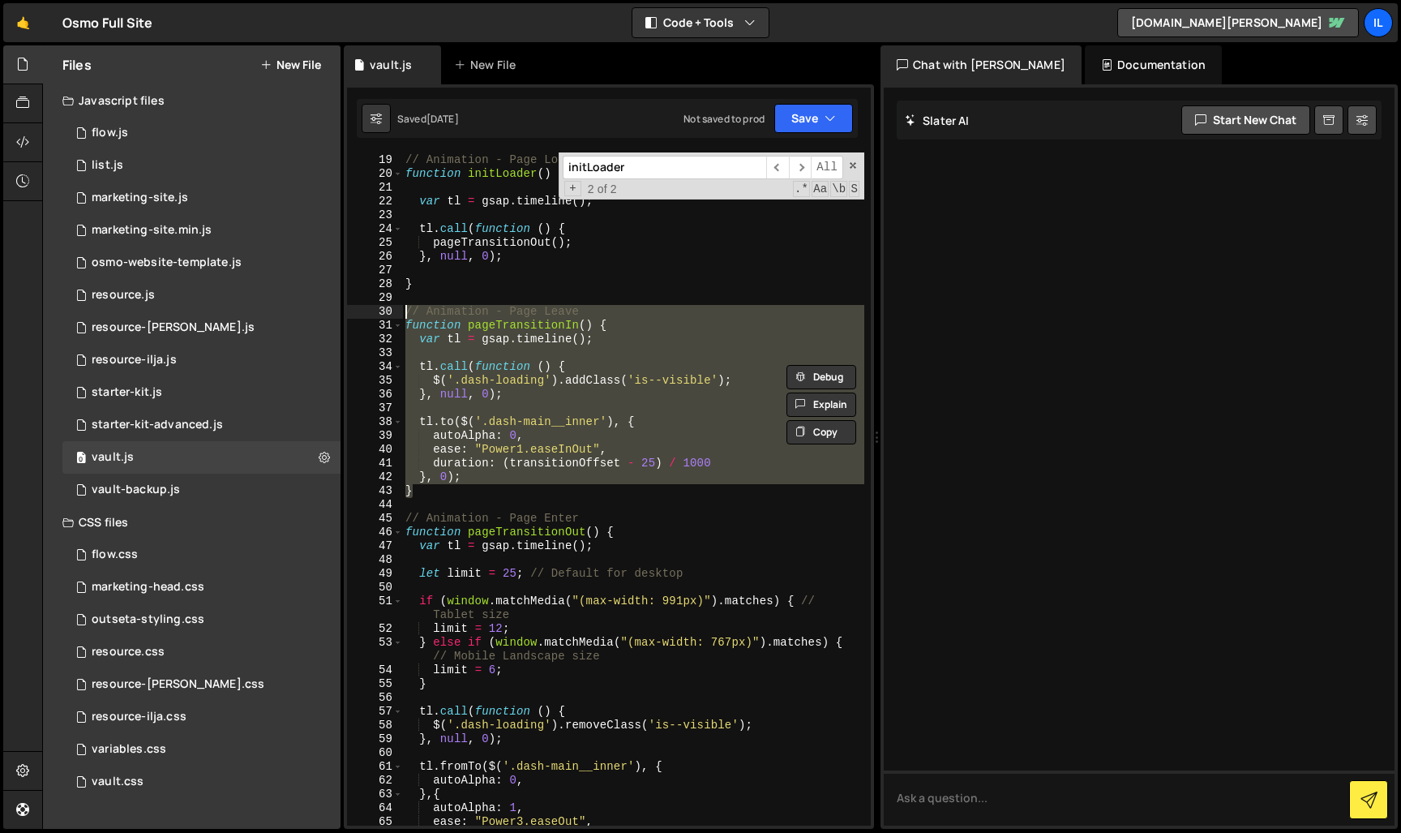
drag, startPoint x: 415, startPoint y: 492, endPoint x: 378, endPoint y: 310, distance: 186.2
click at [378, 310] on div "[DOMAIN_NAME](function () { $('.dash-loading').addClass('is--visible'); 18 19 2…" at bounding box center [609, 488] width 524 height 673
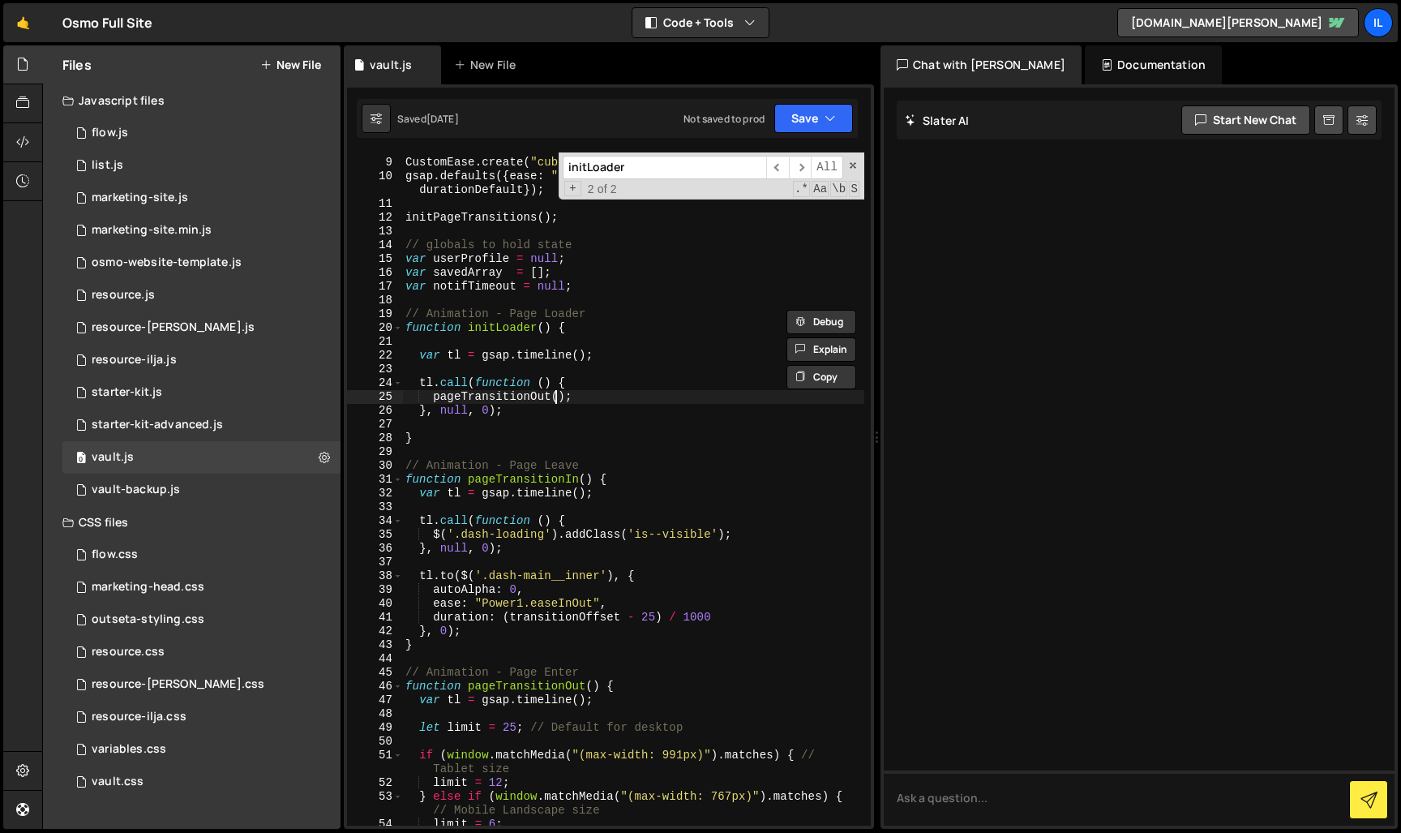
click at [552, 398] on div "CustomEase . create ( "cubic-default" , "0.625, 0.05, 0, 1" ) ; gsap . defaults…" at bounding box center [633, 492] width 462 height 701
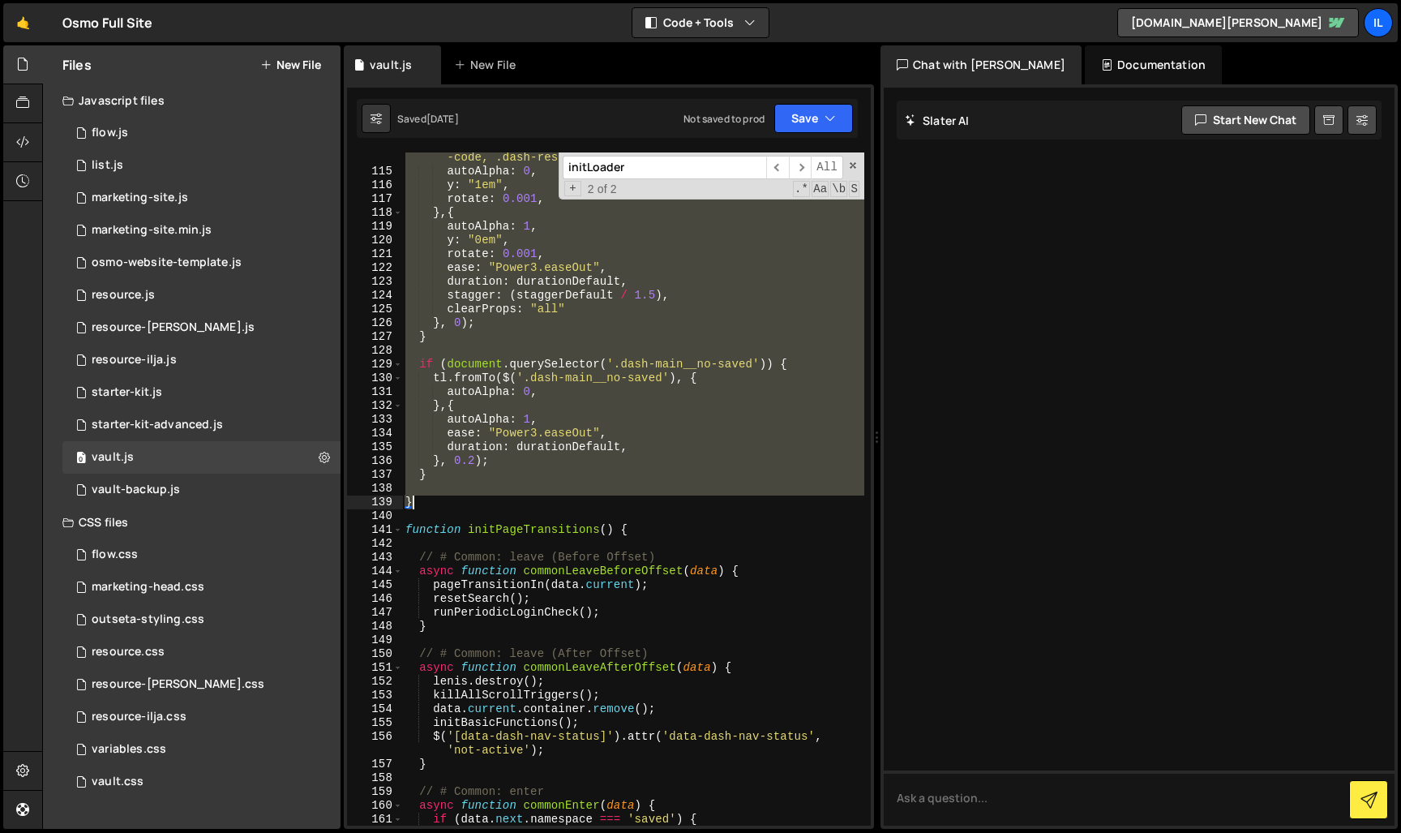
scroll to position [1392, 0]
drag, startPoint x: 408, startPoint y: 420, endPoint x: 431, endPoint y: 500, distance: 83.4
click at [429, 500] on div "tl . fromTo ( $ ( '.dash-res-visual, .dash-res-doc, .dash-res -code, .dash-res-…" at bounding box center [633, 494] width 462 height 714
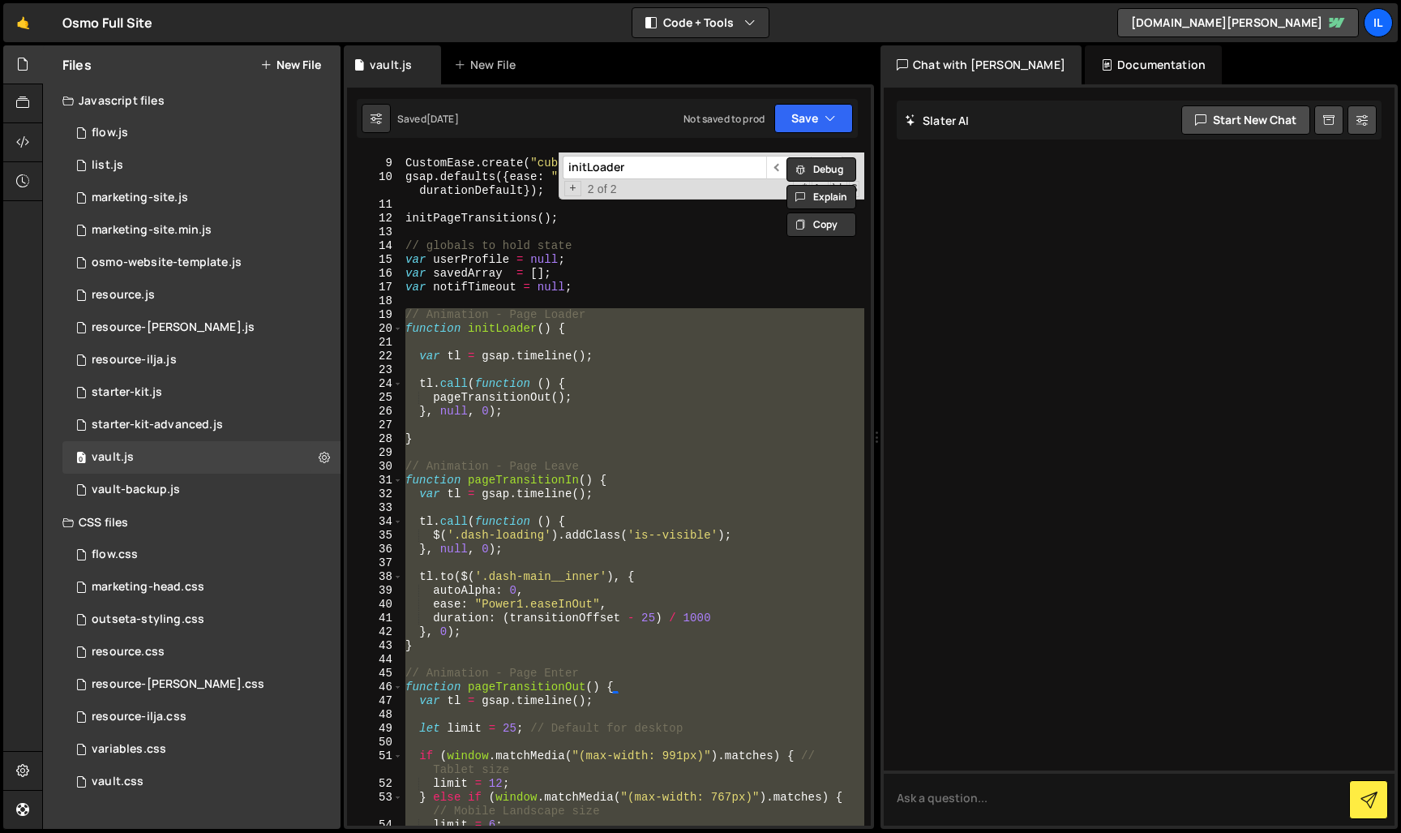
scroll to position [97, 0]
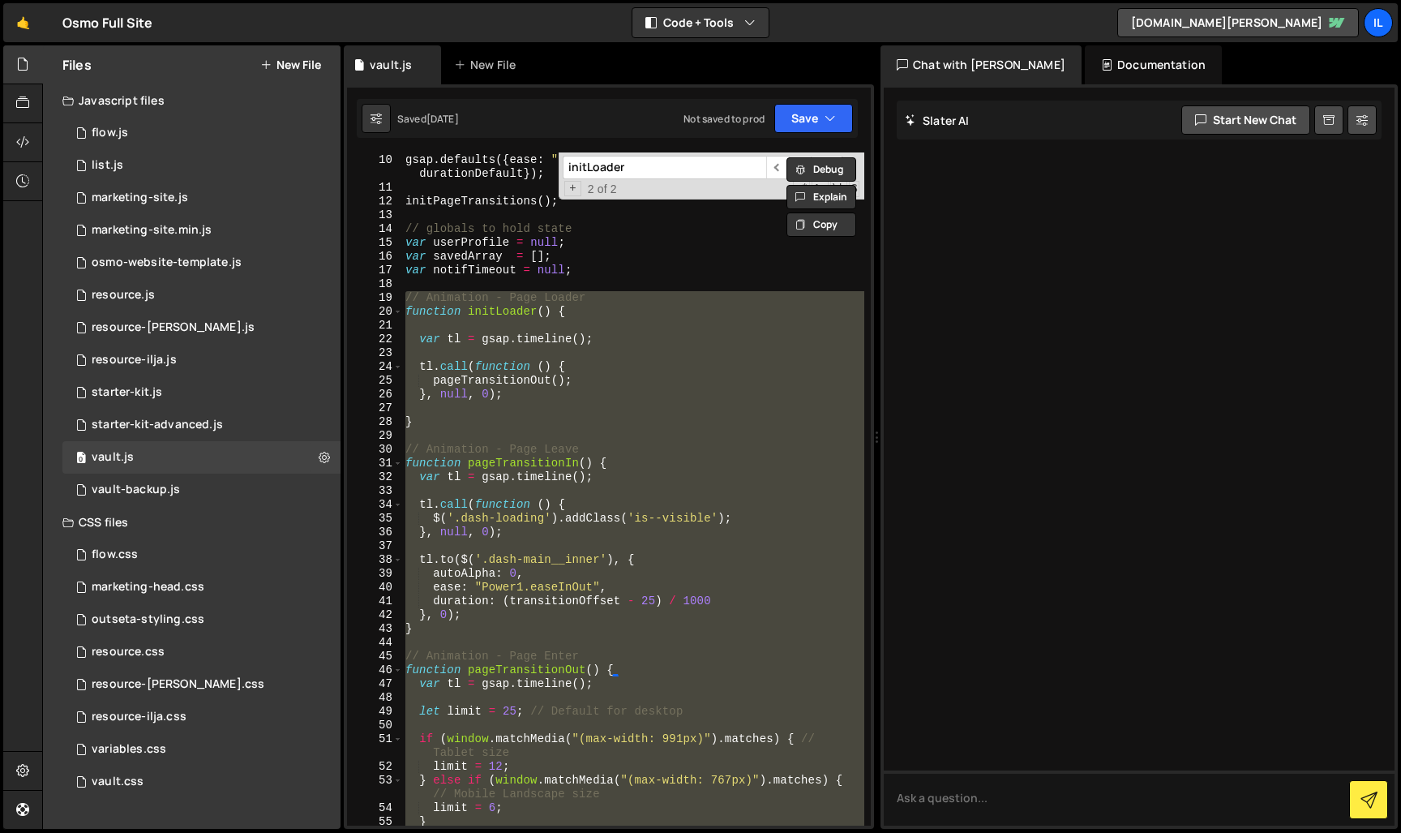
click at [568, 514] on div "CustomEase . create ( "cubic-default" , "0.625, 0.05, 0, 1" ) ; gsap . defaults…" at bounding box center [633, 488] width 462 height 673
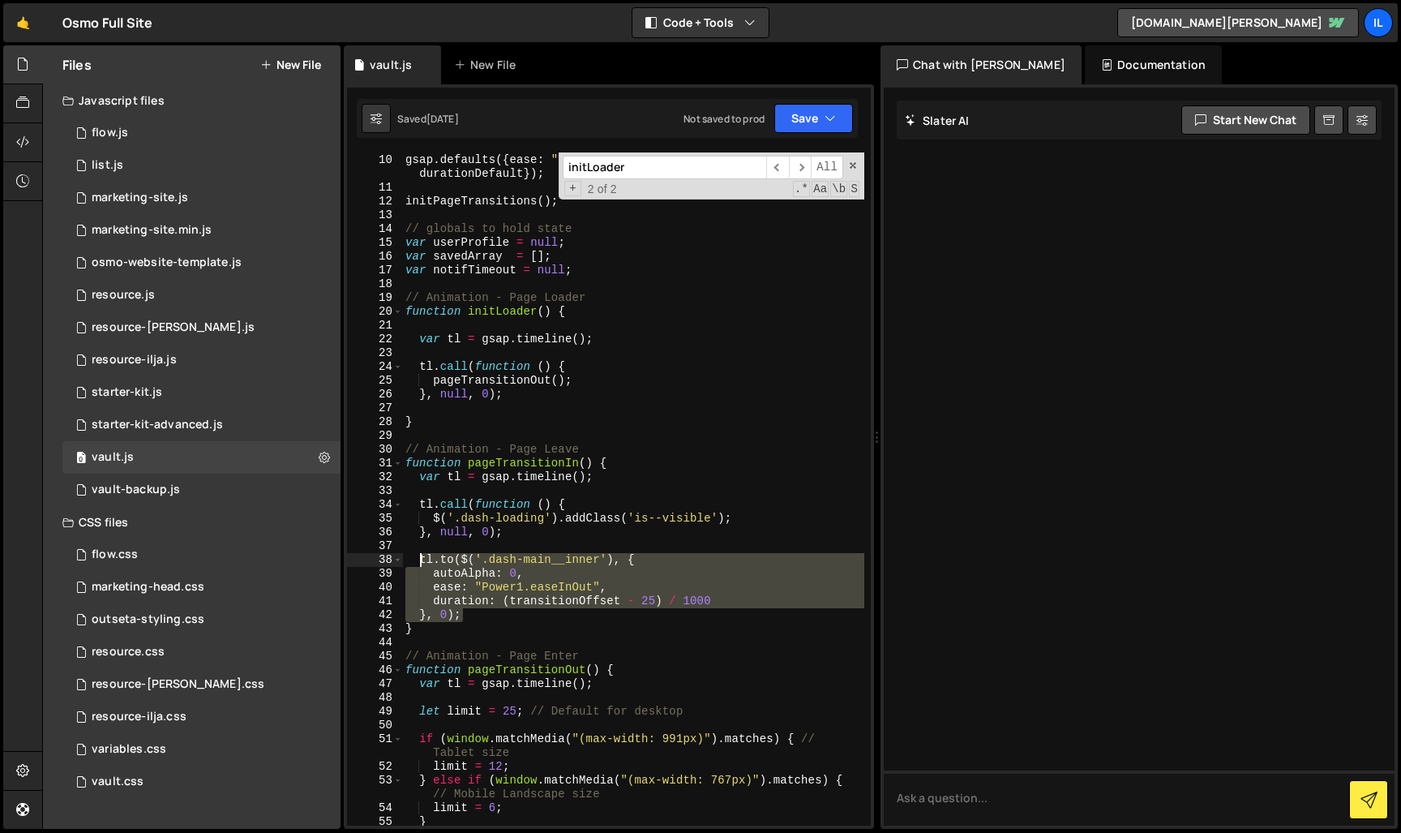
drag, startPoint x: 481, startPoint y: 619, endPoint x: 419, endPoint y: 564, distance: 82.2
click at [419, 564] on div "CustomEase . create ( "cubic-default" , "0.625, 0.05, 0, 1" ) ; gsap . defaults…" at bounding box center [633, 489] width 462 height 701
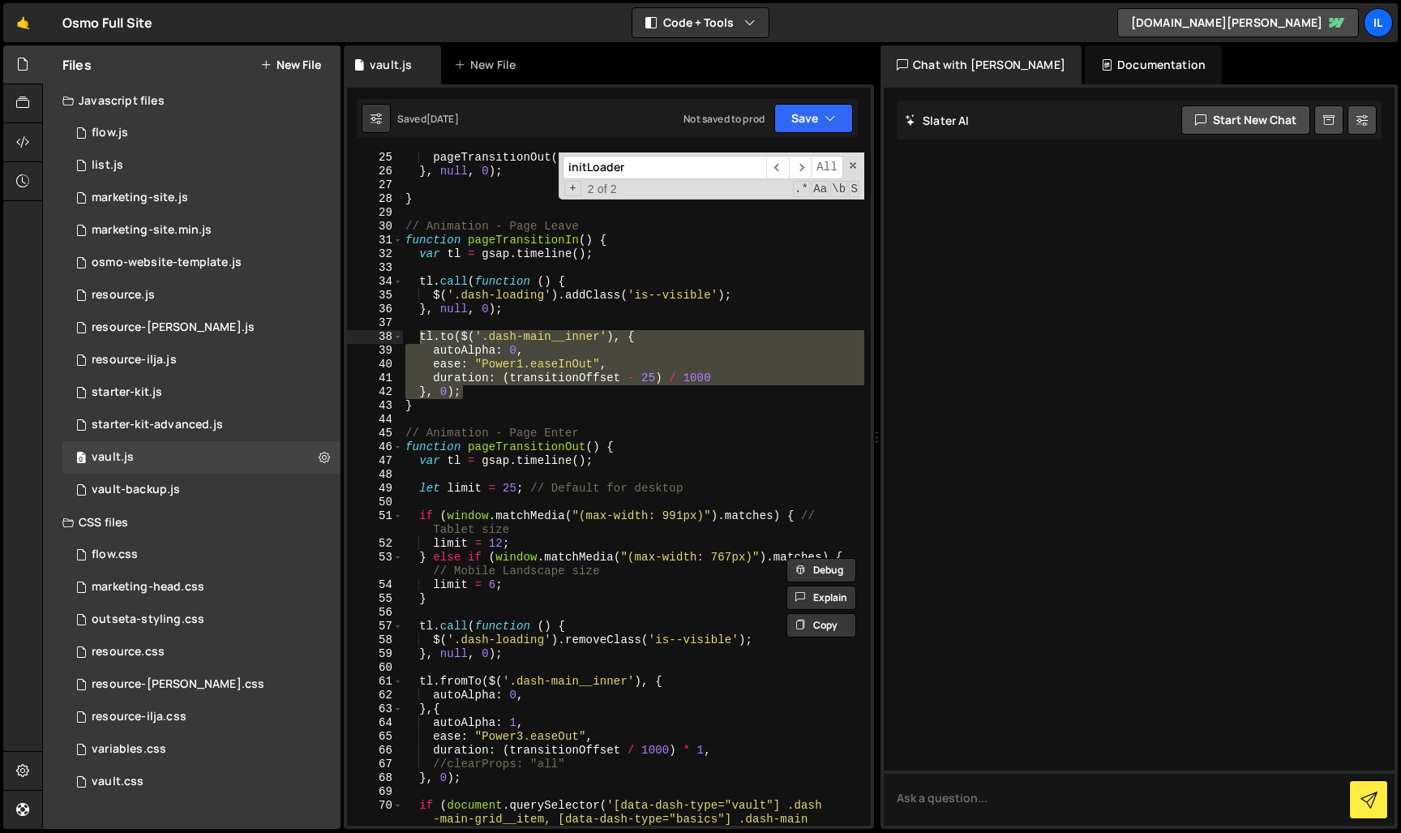
scroll to position [277, 0]
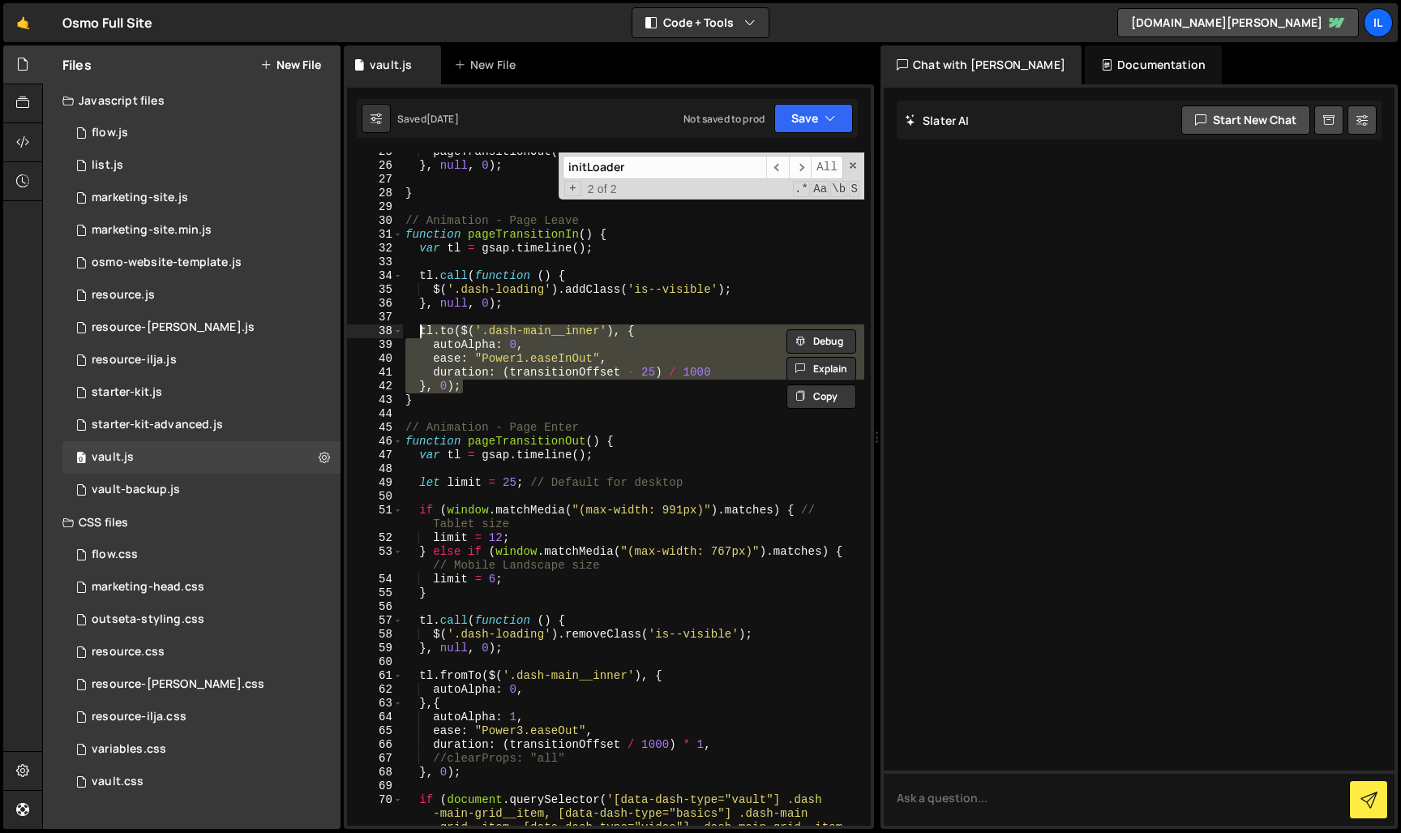
click at [435, 346] on div "pageTransitionOut ( ) ; } , null , 0 ) ; } // Animation - Page Leave function p…" at bounding box center [633, 488] width 462 height 673
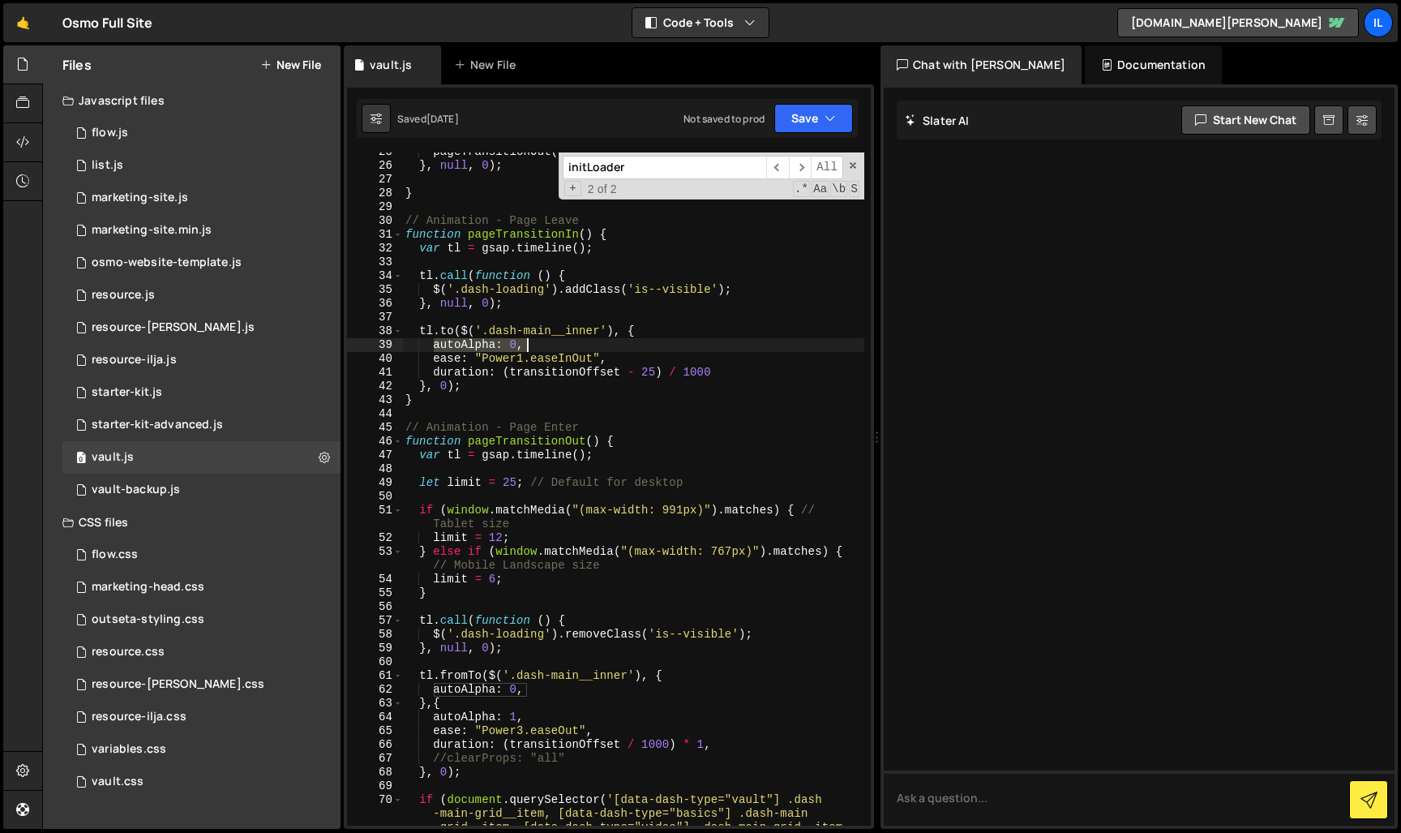
drag, startPoint x: 431, startPoint y: 348, endPoint x: 547, endPoint y: 346, distance: 115.2
click at [547, 346] on div "pageTransitionOut ( ) ; } , null , 0 ) ; } // Animation - Page Leave function p…" at bounding box center [633, 516] width 462 height 742
drag, startPoint x: 477, startPoint y: 358, endPoint x: 605, endPoint y: 362, distance: 128.2
click at [605, 362] on div "pageTransitionOut ( ) ; } , null , 0 ) ; } // Animation - Page Leave function p…" at bounding box center [633, 516] width 462 height 742
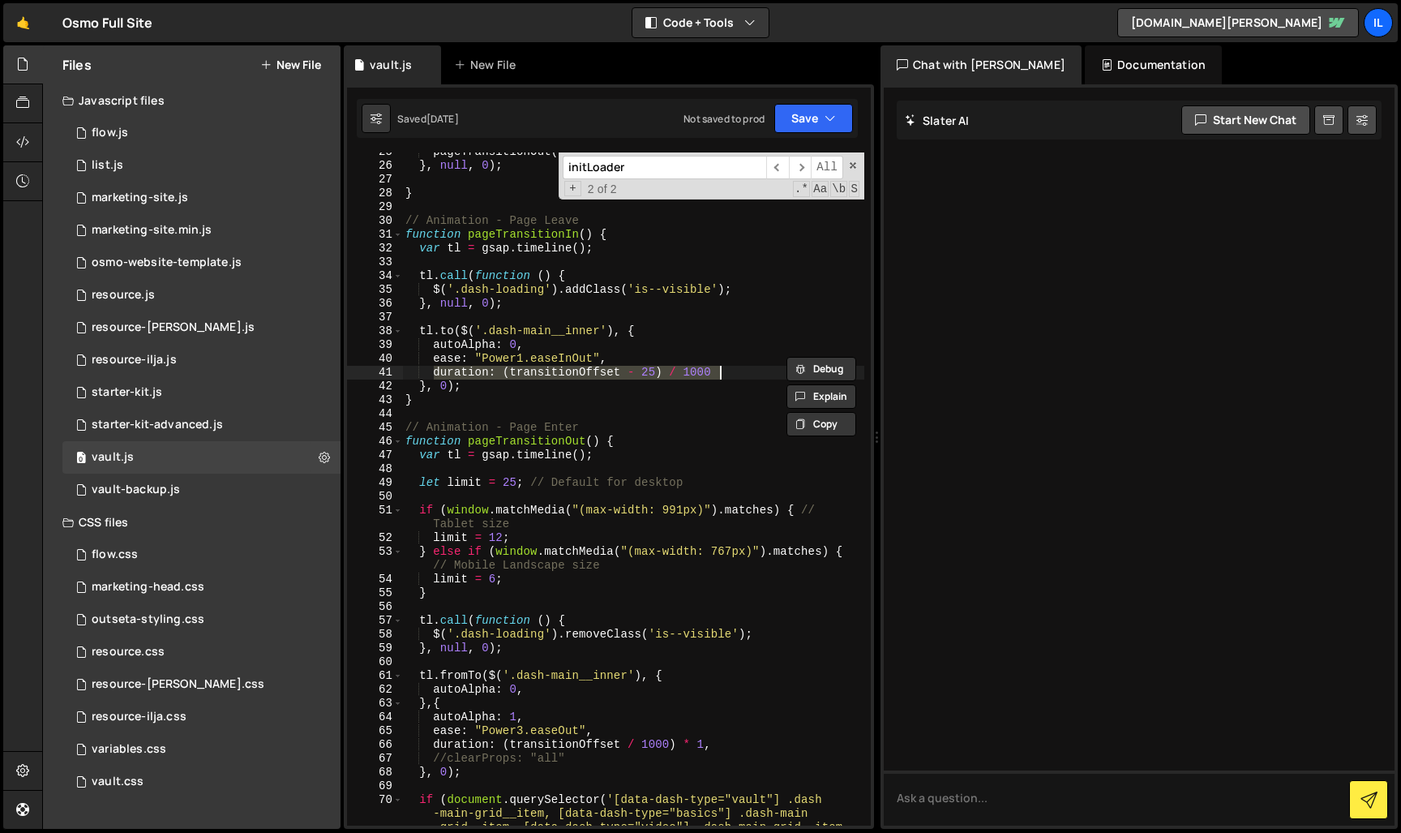
drag, startPoint x: 436, startPoint y: 373, endPoint x: 721, endPoint y: 371, distance: 284.6
click at [721, 371] on div "pageTransitionOut ( ) ; } , null , 0 ) ; } // Animation - Page Leave function p…" at bounding box center [633, 516] width 462 height 742
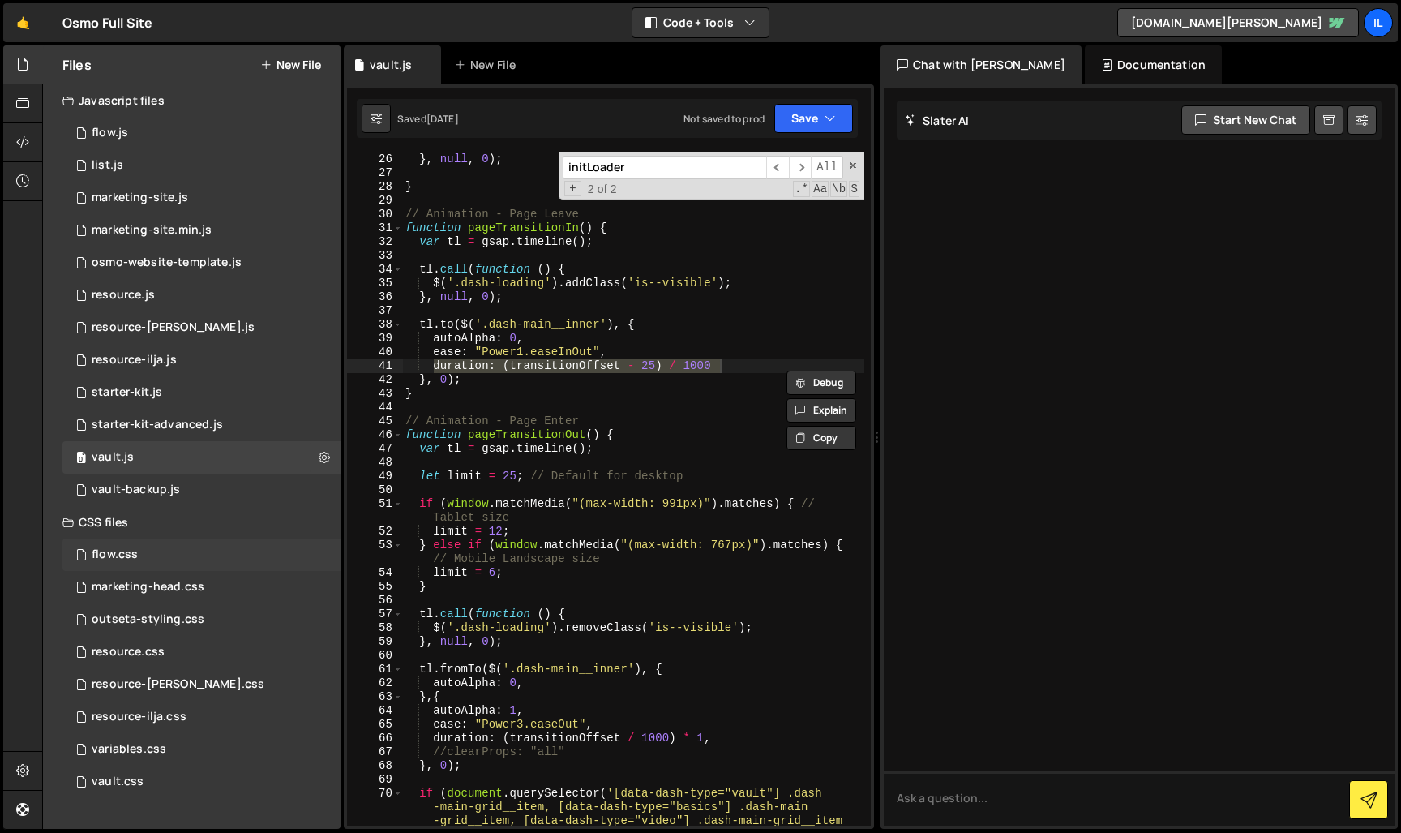
scroll to position [290, 0]
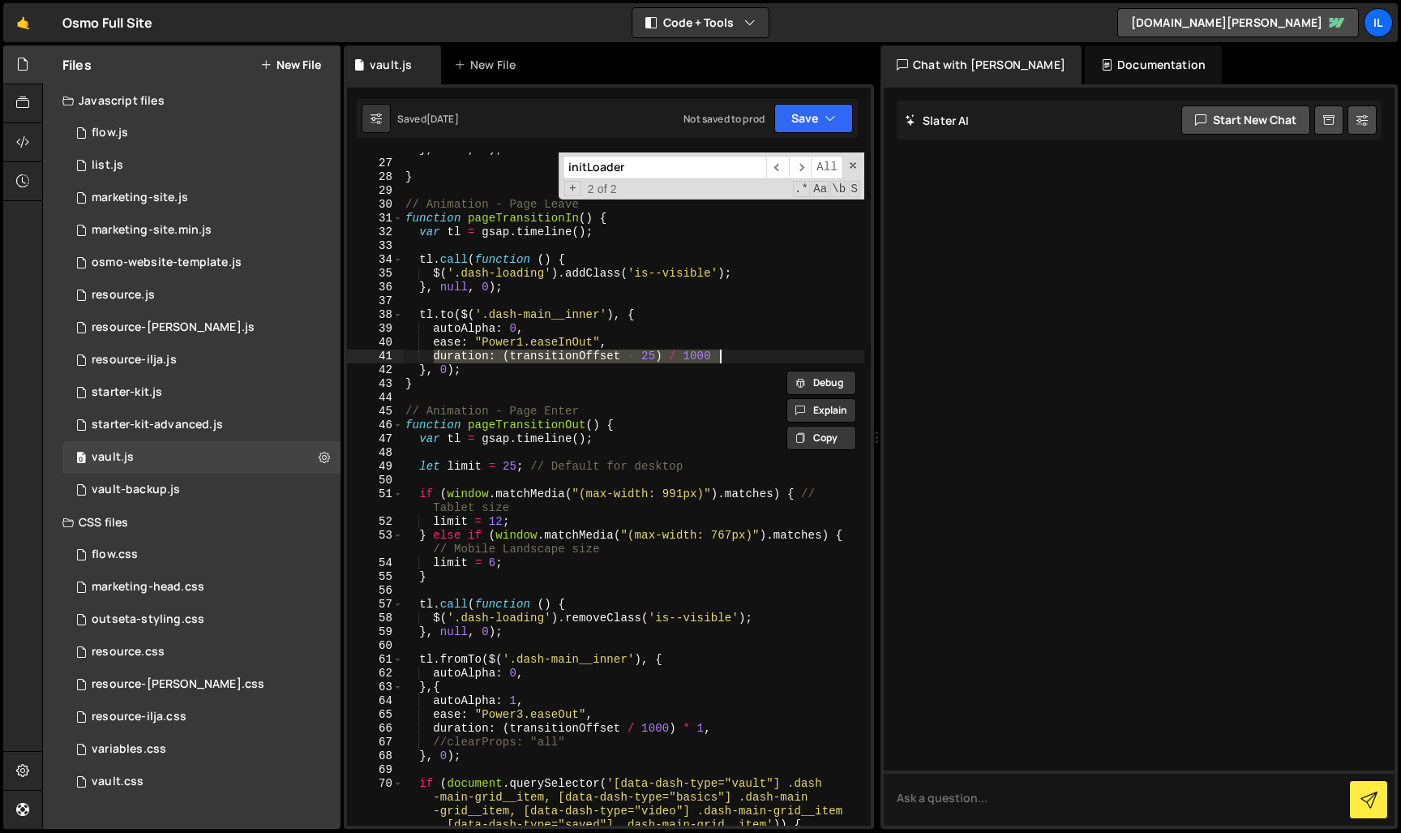
click at [522, 523] on div "} , null , 0 ) ; } // Animation - Page Leave function pageTransitionIn ( ) { va…" at bounding box center [633, 514] width 462 height 742
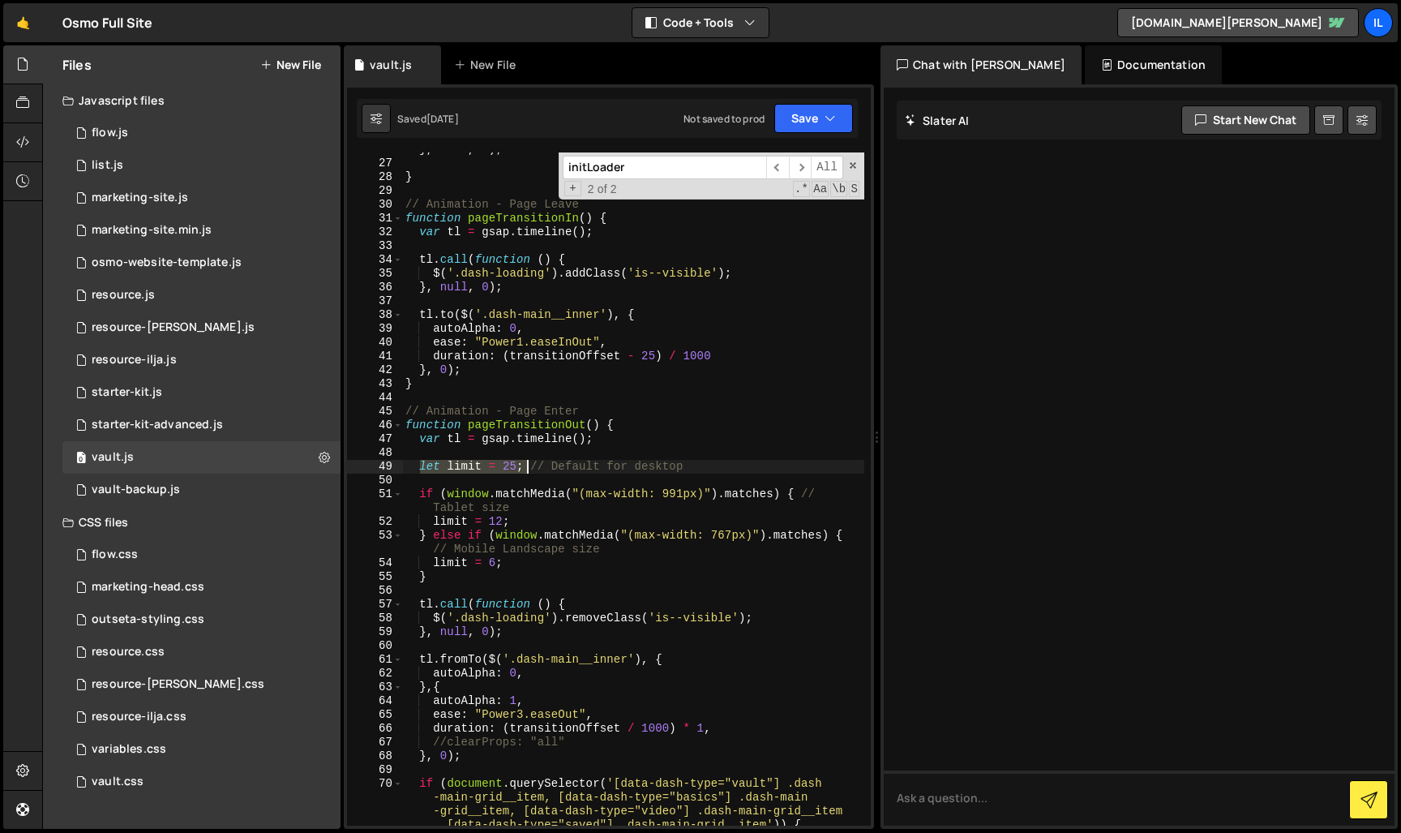
drag, startPoint x: 418, startPoint y: 466, endPoint x: 525, endPoint y: 469, distance: 106.3
click at [525, 469] on div "} , null , 0 ) ; } // Animation - Page Leave function pageTransitionIn ( ) { va…" at bounding box center [633, 514] width 462 height 742
click at [502, 536] on div "} , null , 0 ) ; } // Animation - Page Leave function pageTransitionIn ( ) { va…" at bounding box center [633, 514] width 462 height 742
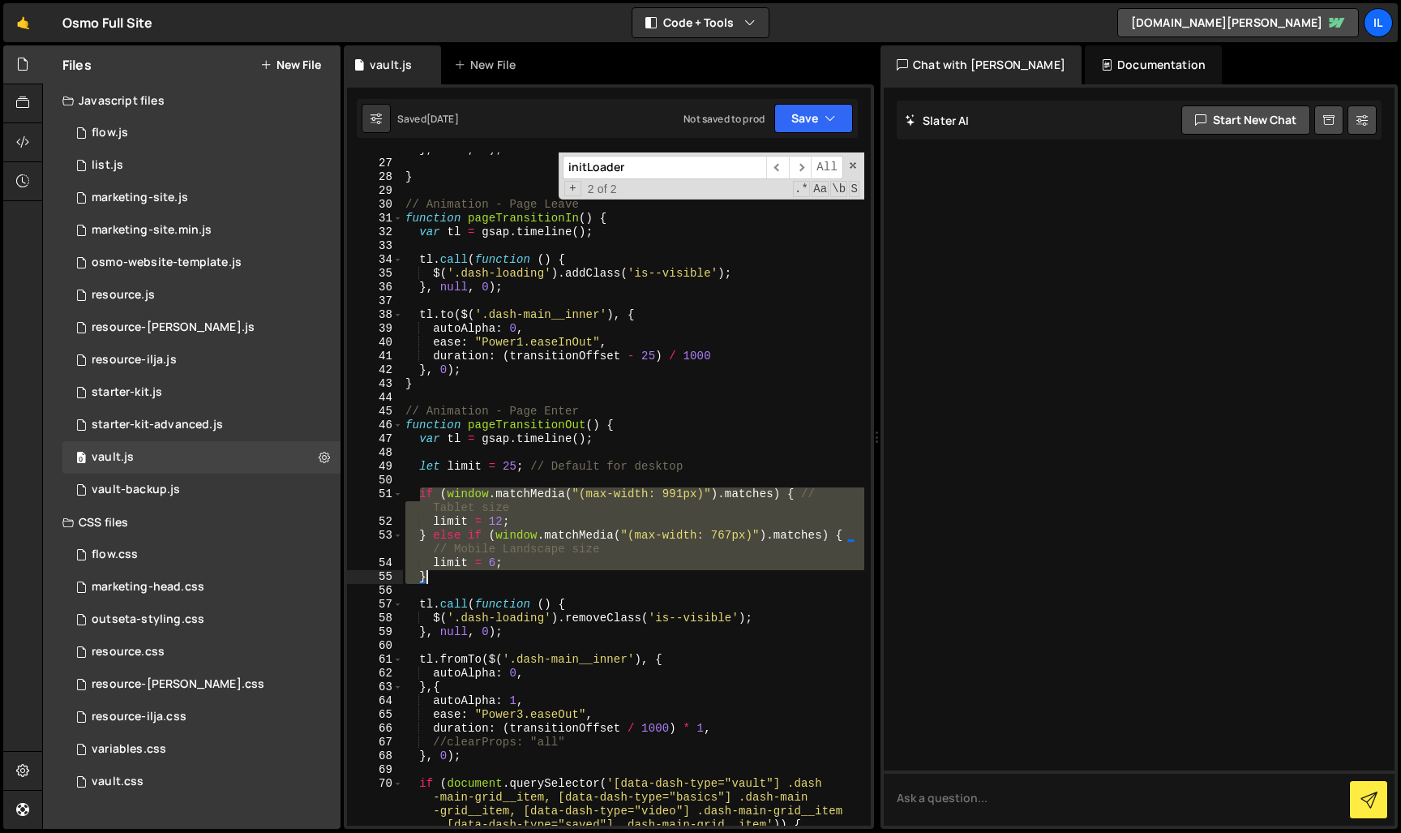
drag, startPoint x: 422, startPoint y: 494, endPoint x: 441, endPoint y: 572, distance: 80.2
click at [440, 572] on div "} , null , 0 ) ; } // Animation - Page Leave function pageTransitionIn ( ) { va…" at bounding box center [633, 514] width 462 height 742
click at [594, 564] on div "} , null , 0 ) ; } // Animation - Page Leave function pageTransitionIn ( ) { va…" at bounding box center [633, 488] width 462 height 673
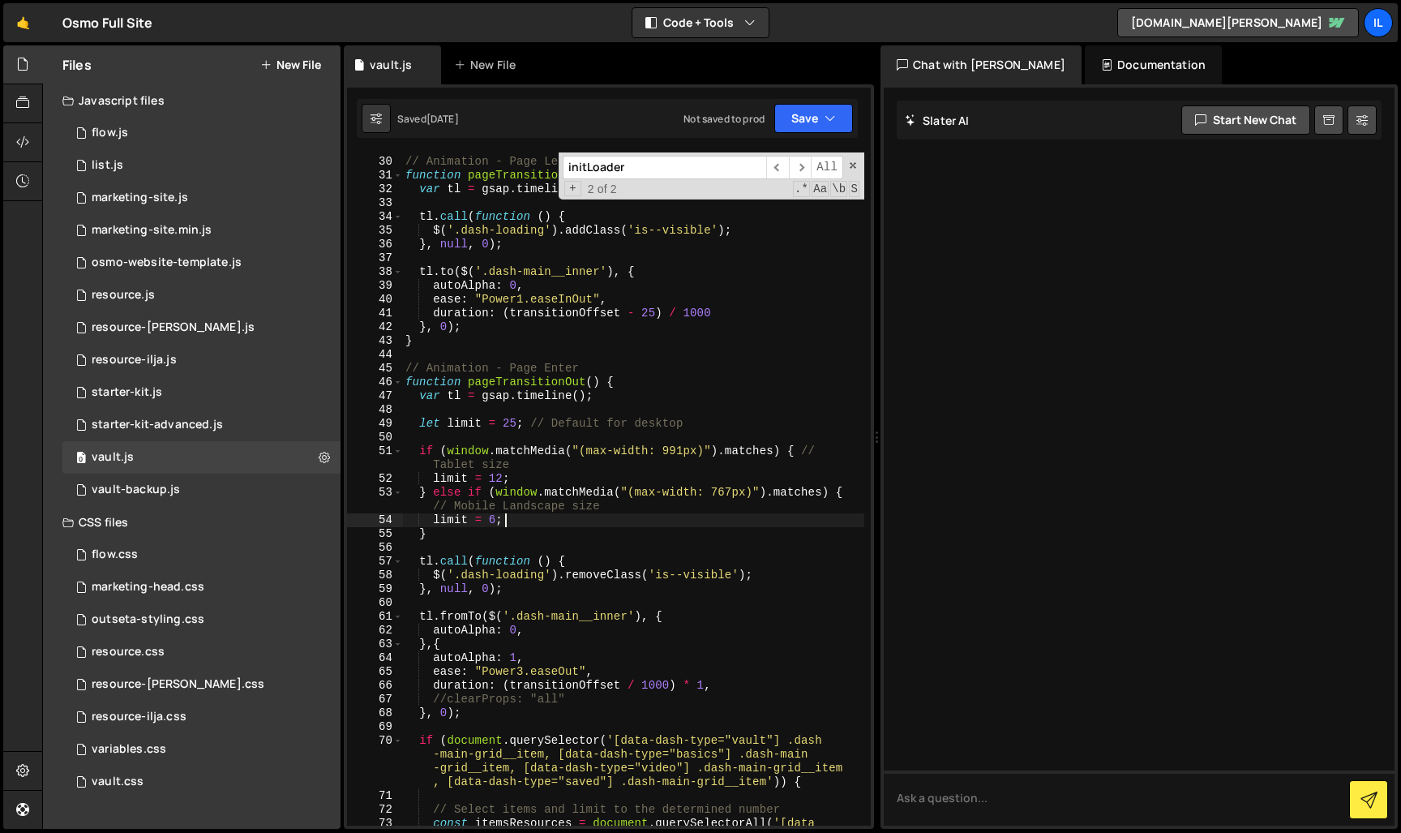
scroll to position [328, 0]
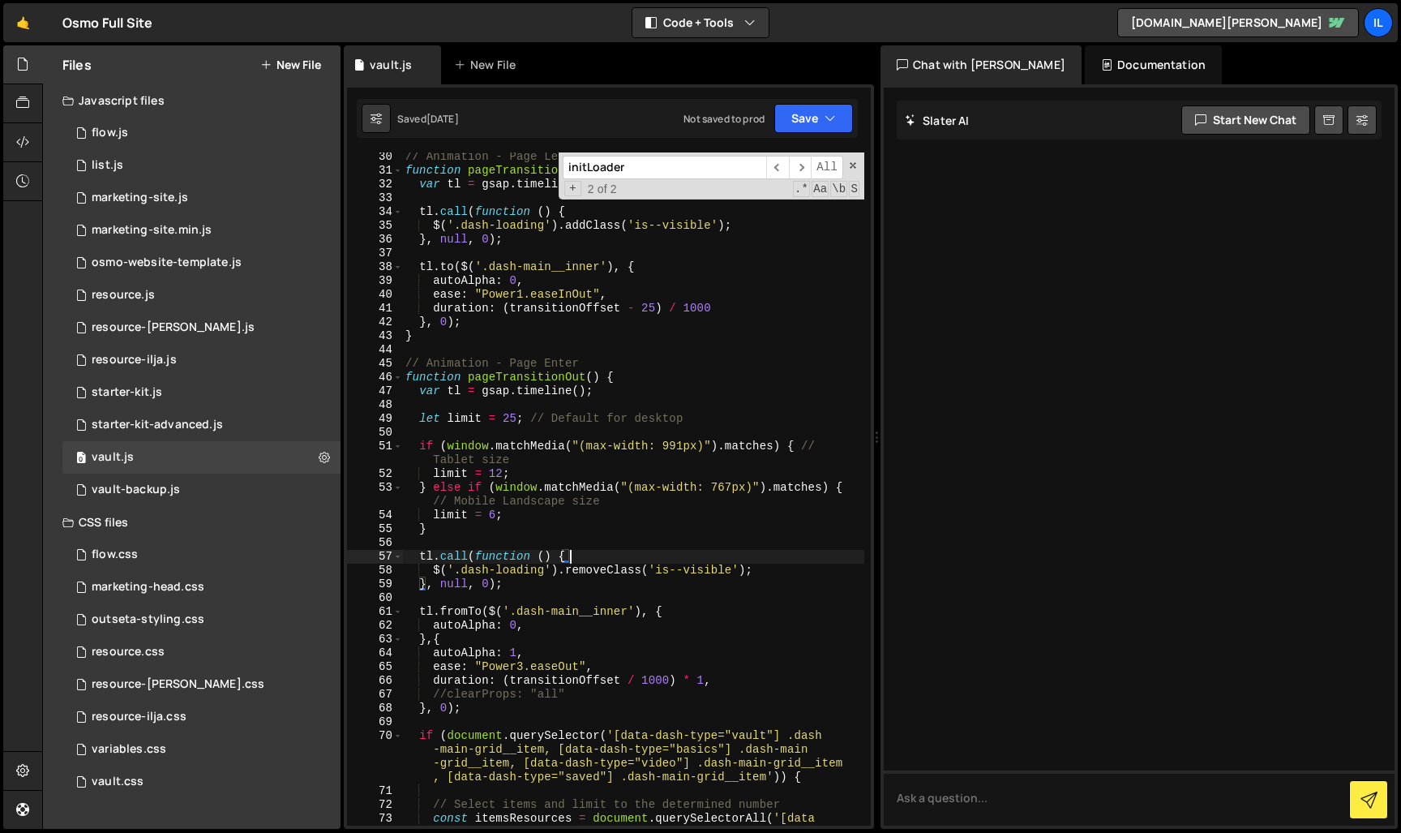
click at [594, 554] on div "// Animation - Page Leave function pageTransitionIn ( ) { var tl = gsap . timel…" at bounding box center [633, 528] width 462 height 756
drag, startPoint x: 775, startPoint y: 572, endPoint x: 500, endPoint y: 570, distance: 274.9
click at [495, 570] on div "// Animation - Page Leave function pageTransitionIn ( ) { var tl = gsap . timel…" at bounding box center [633, 528] width 462 height 756
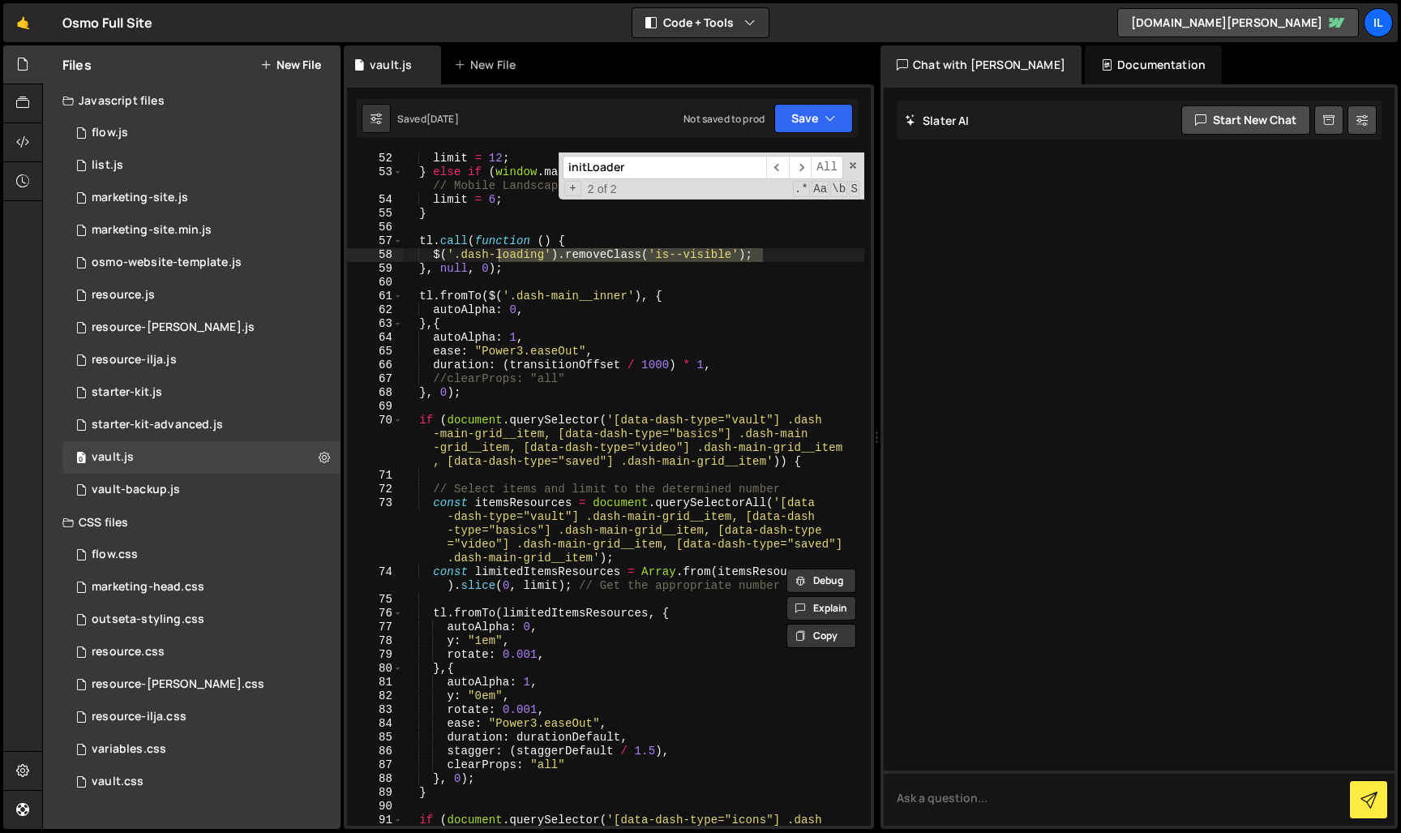
scroll to position [580, 0]
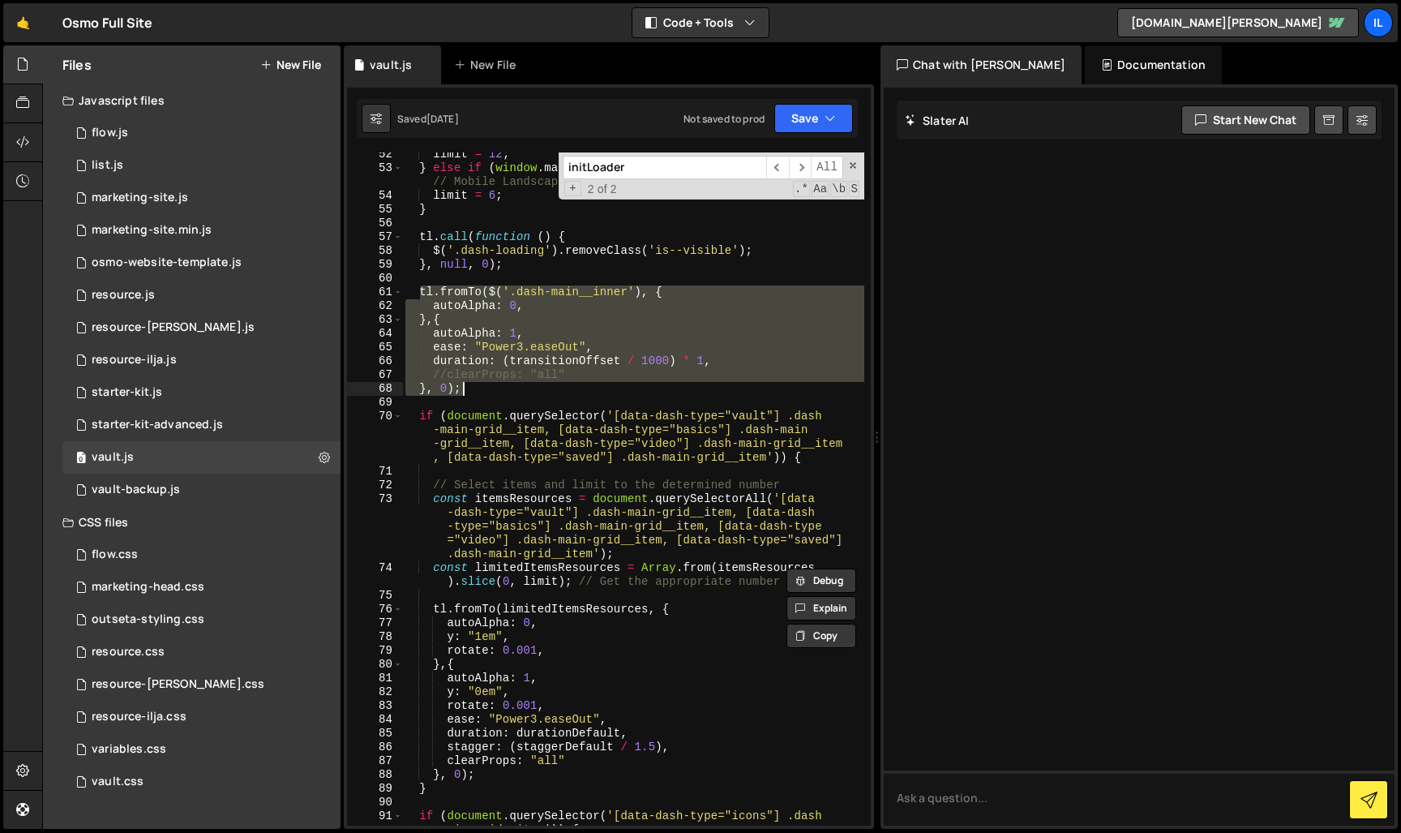
drag, startPoint x: 418, startPoint y: 291, endPoint x: 516, endPoint y: 384, distance: 135.4
click at [517, 384] on div "limit = 12 ; } else if ( window . matchMedia ( "(max-width: 767px)" ) . matches…" at bounding box center [633, 505] width 462 height 714
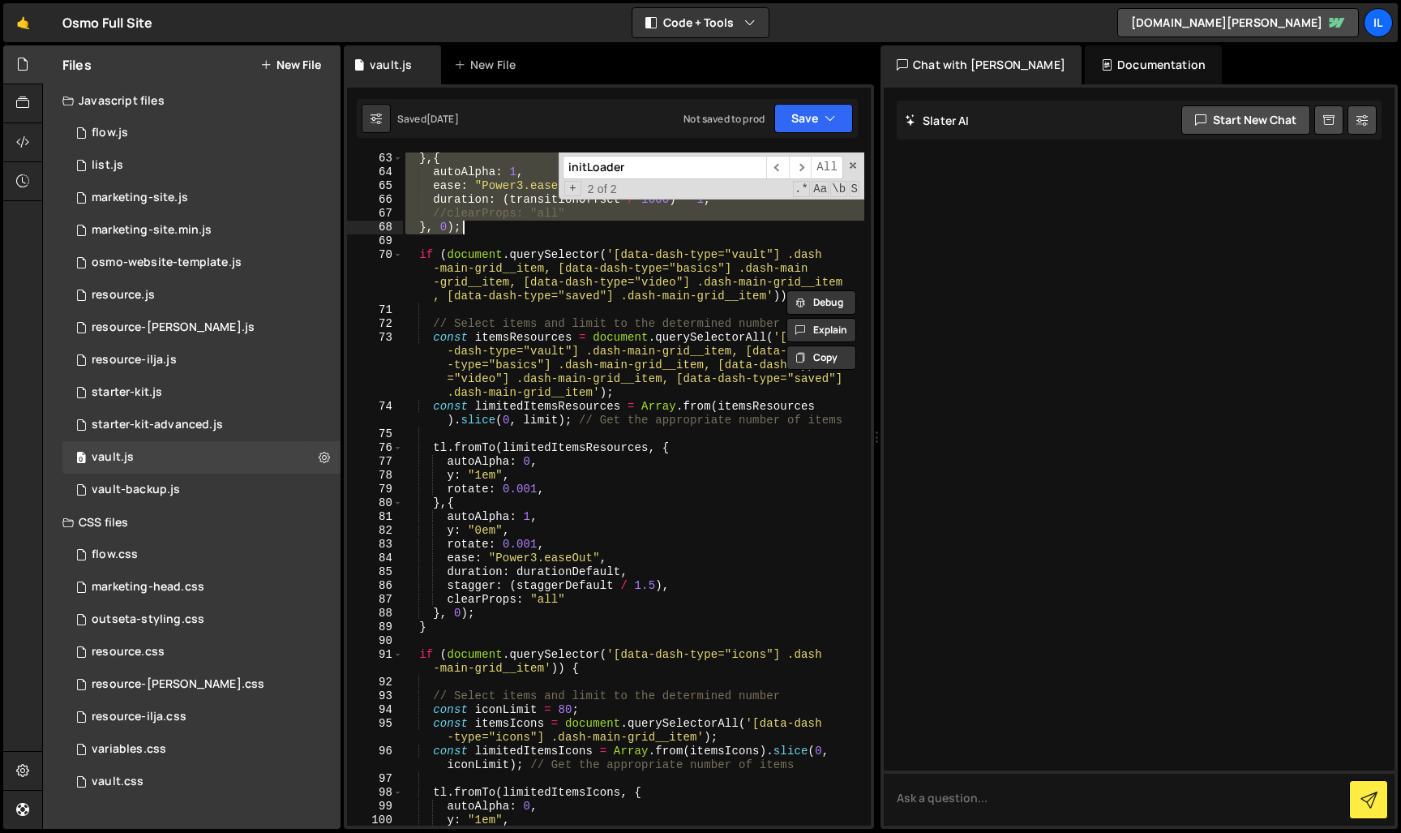
scroll to position [706, 0]
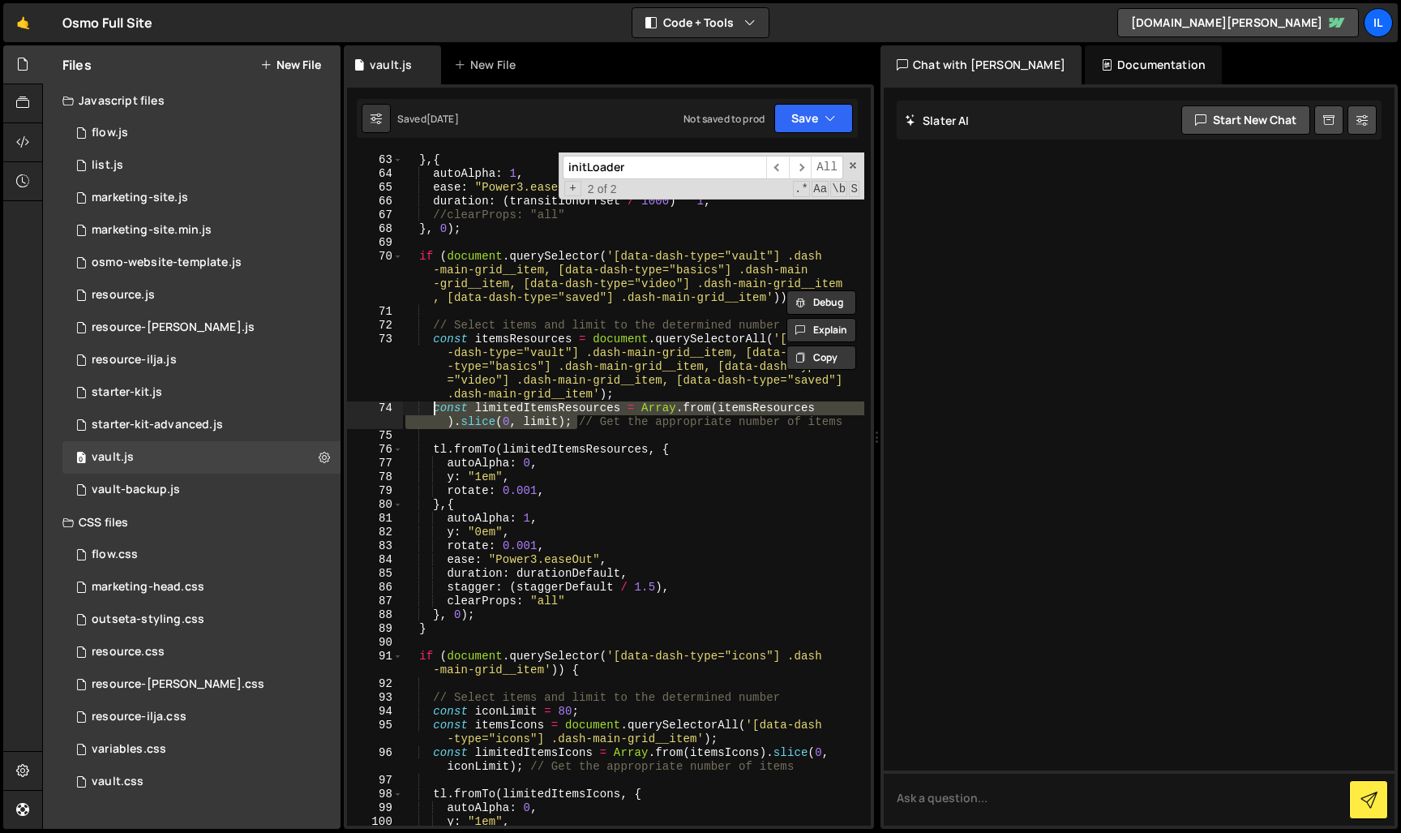
drag, startPoint x: 578, startPoint y: 427, endPoint x: 436, endPoint y: 413, distance: 142.7
click at [436, 413] on div "autoAlpha : 0 , } , { autoAlpha : 1 , ease : "Power3.easeOut" , duration : ( tr…" at bounding box center [633, 489] width 462 height 701
click at [540, 334] on div "autoAlpha : 0 , } , { autoAlpha : 1 , ease : "Power3.easeOut" , duration : ( tr…" at bounding box center [633, 489] width 462 height 701
drag, startPoint x: 577, startPoint y: 424, endPoint x: 435, endPoint y: 421, distance: 142.8
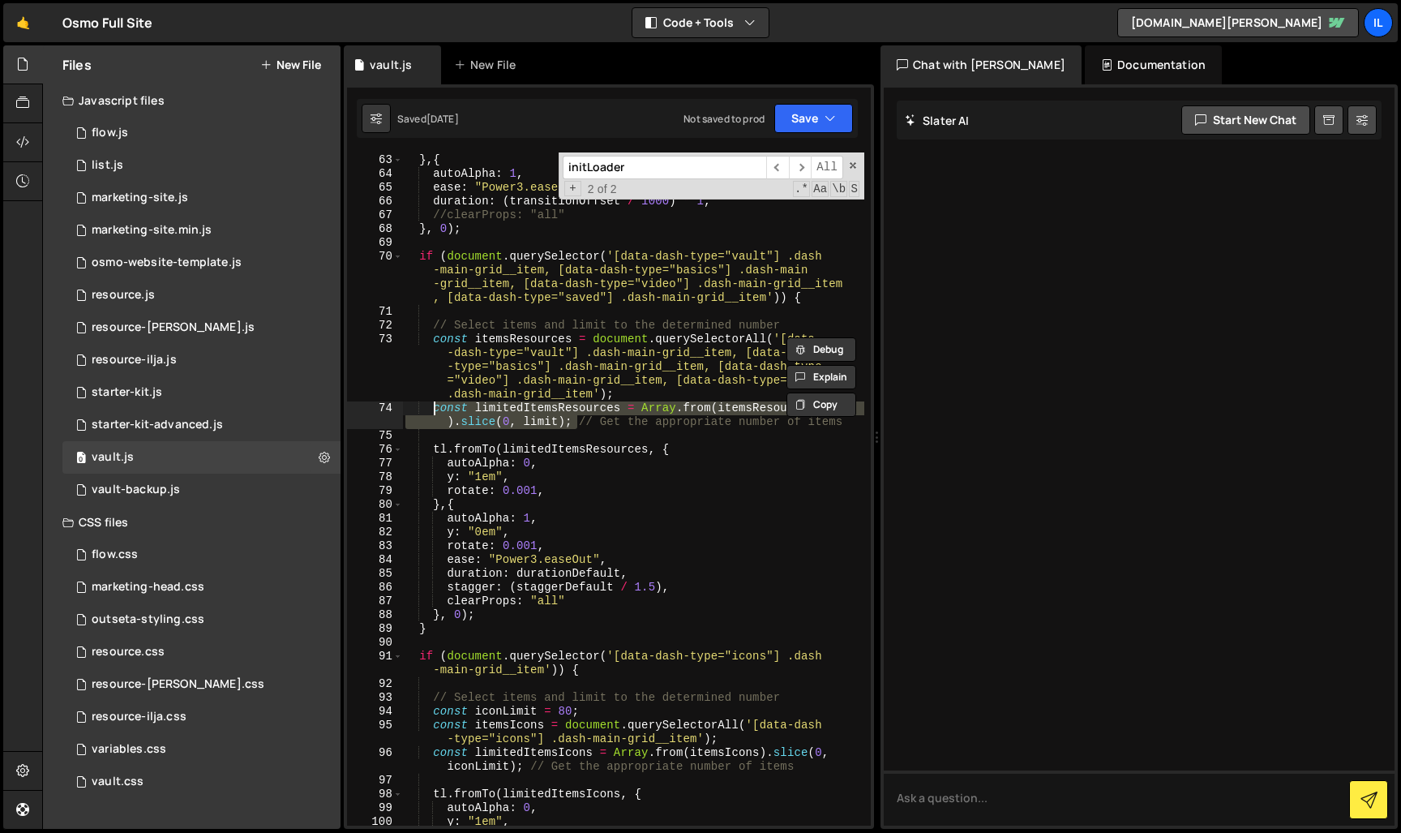
click at [436, 411] on div "autoAlpha : 0 , } , { autoAlpha : 1 , ease : "Power3.easeOut" , duration : ( tr…" at bounding box center [633, 489] width 462 height 701
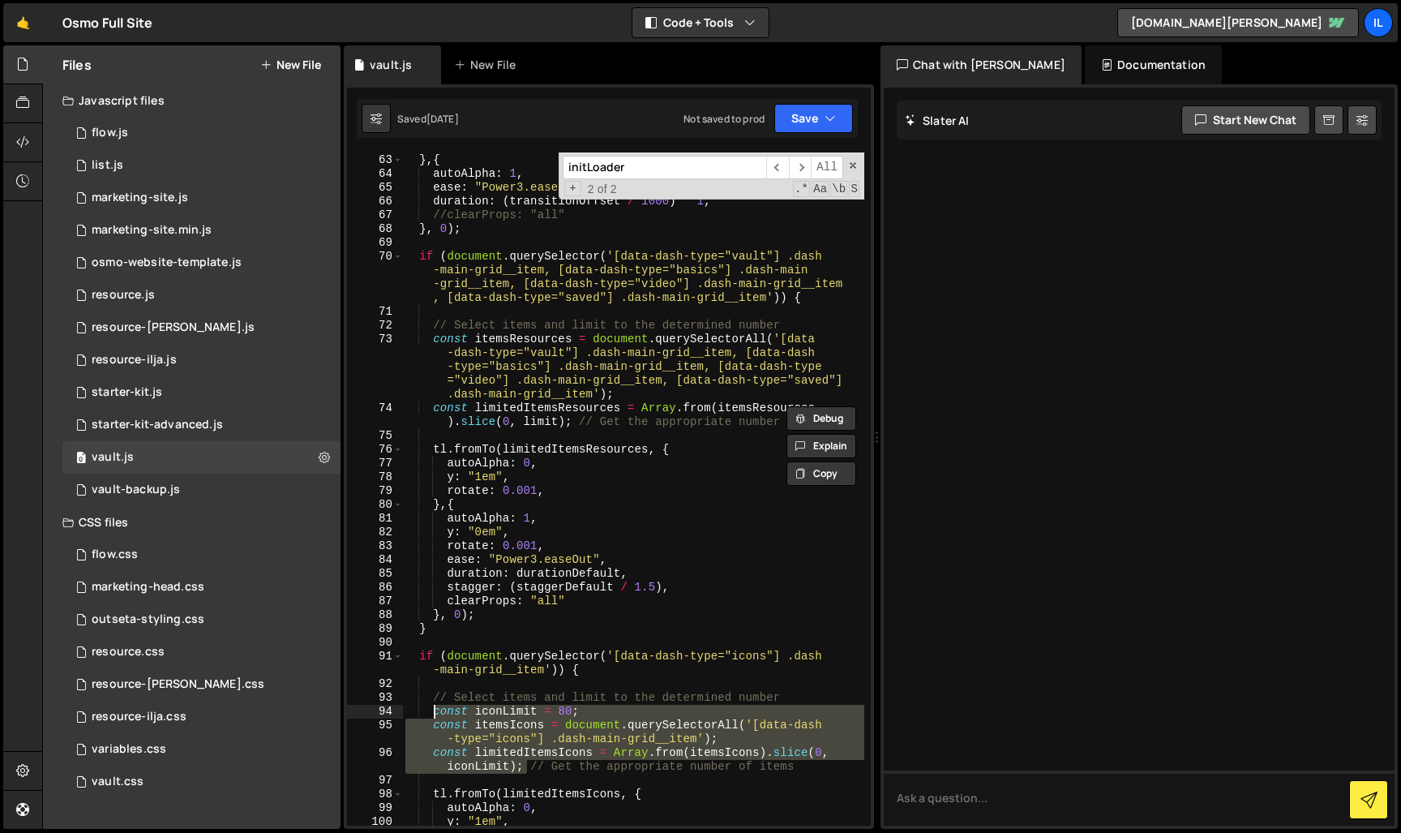
drag, startPoint x: 527, startPoint y: 769, endPoint x: 437, endPoint y: 714, distance: 105.1
click at [437, 714] on div "autoAlpha : 0 , } , { autoAlpha : 1 , ease : "Power3.easeOut" , duration : ( tr…" at bounding box center [633, 489] width 462 height 701
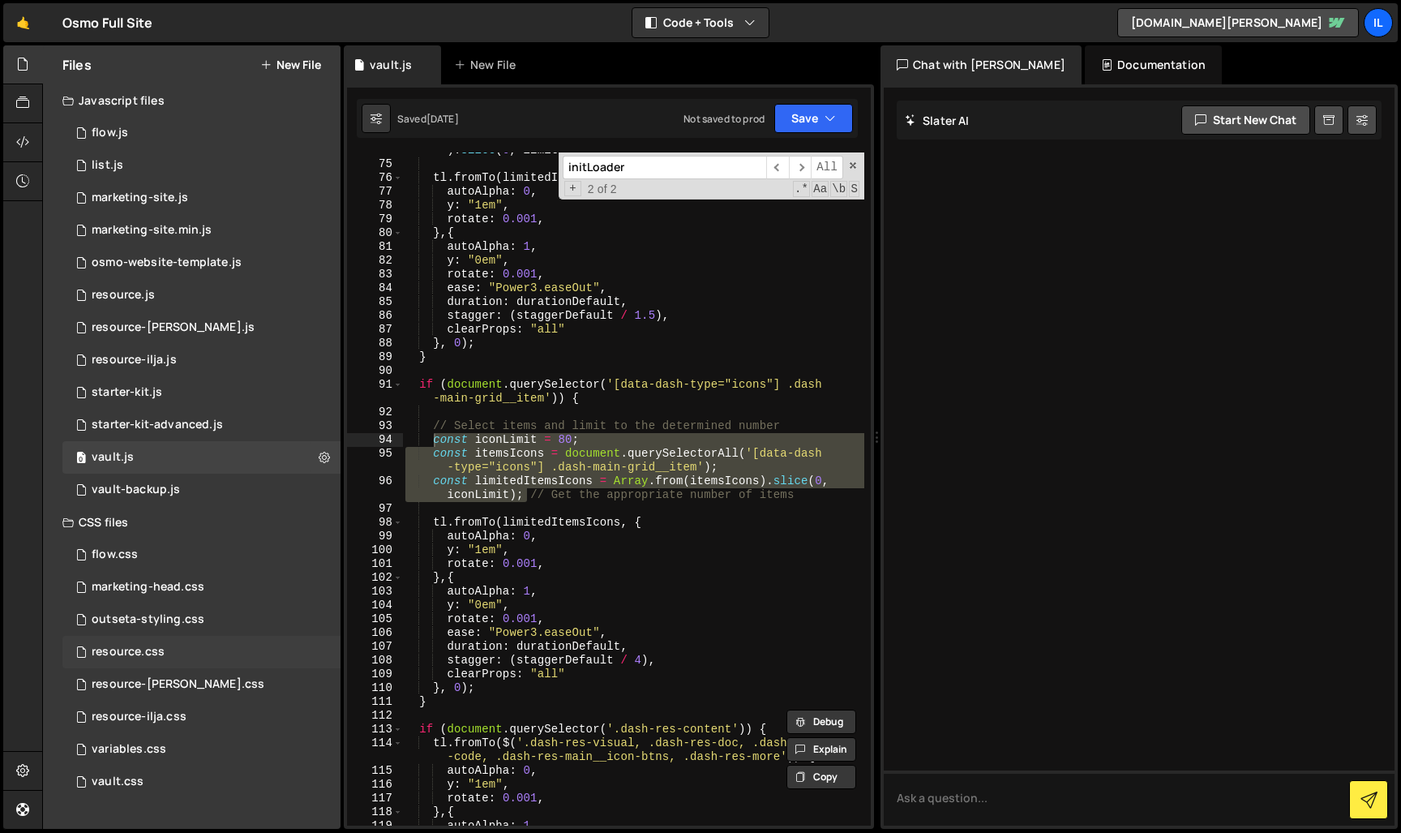
scroll to position [920, 0]
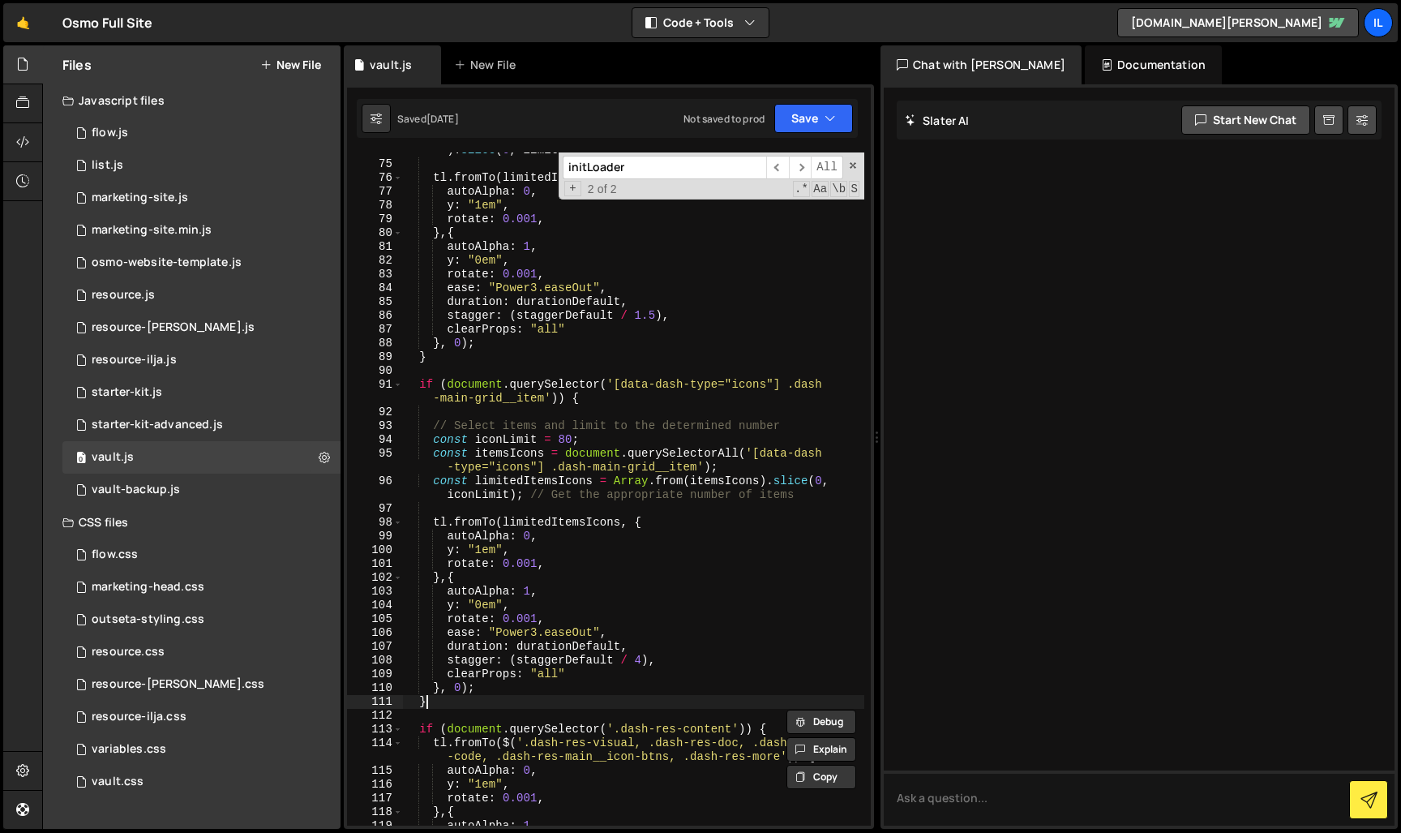
click at [618, 695] on div "const limitedItemsResources = Array . from ( itemsResources ) . slice ( 0 , lim…" at bounding box center [633, 487] width 462 height 714
click at [637, 671] on div "const limitedItemsResources = Array . from ( itemsResources ) . slice ( 0 , lim…" at bounding box center [633, 487] width 462 height 714
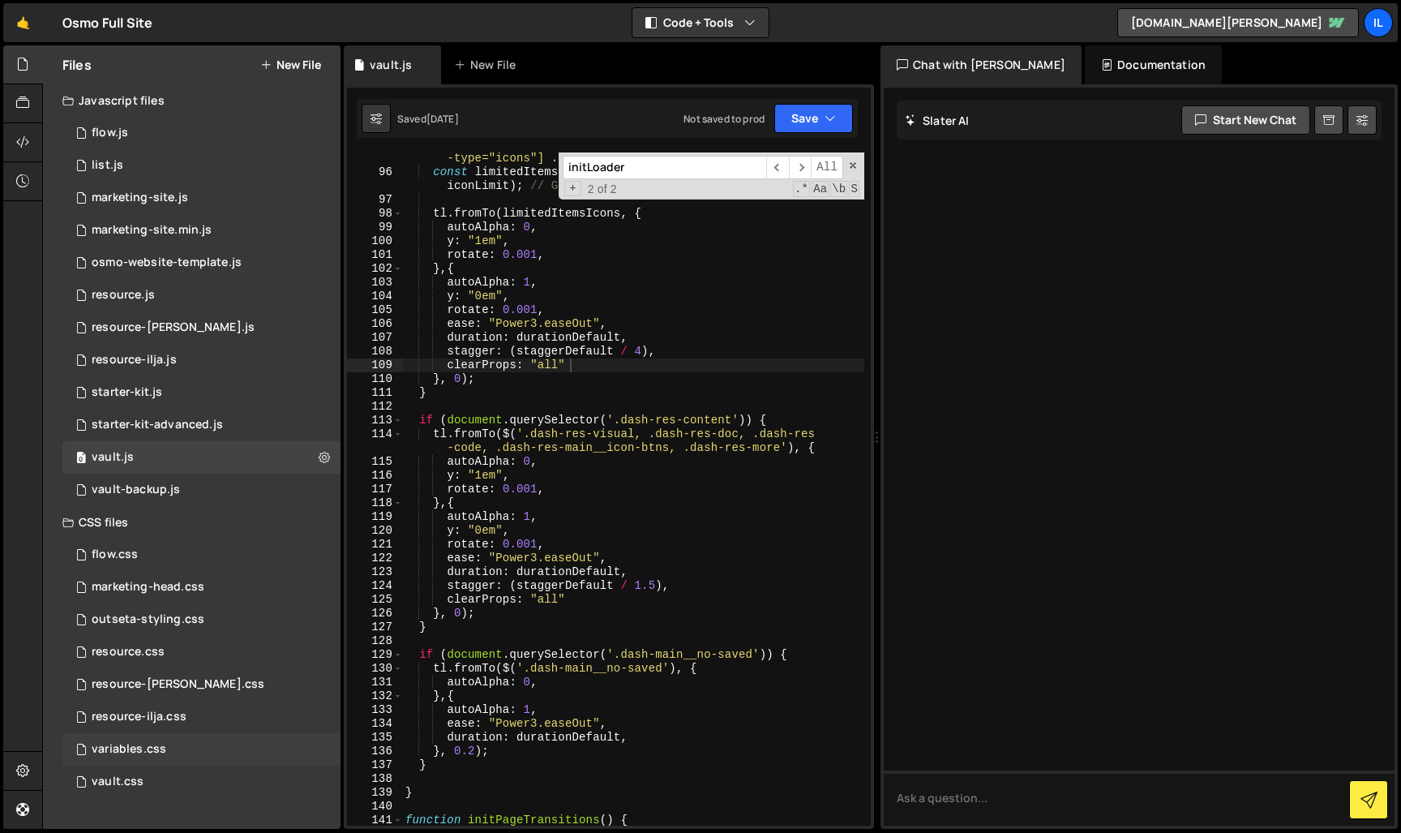
scroll to position [1175, 0]
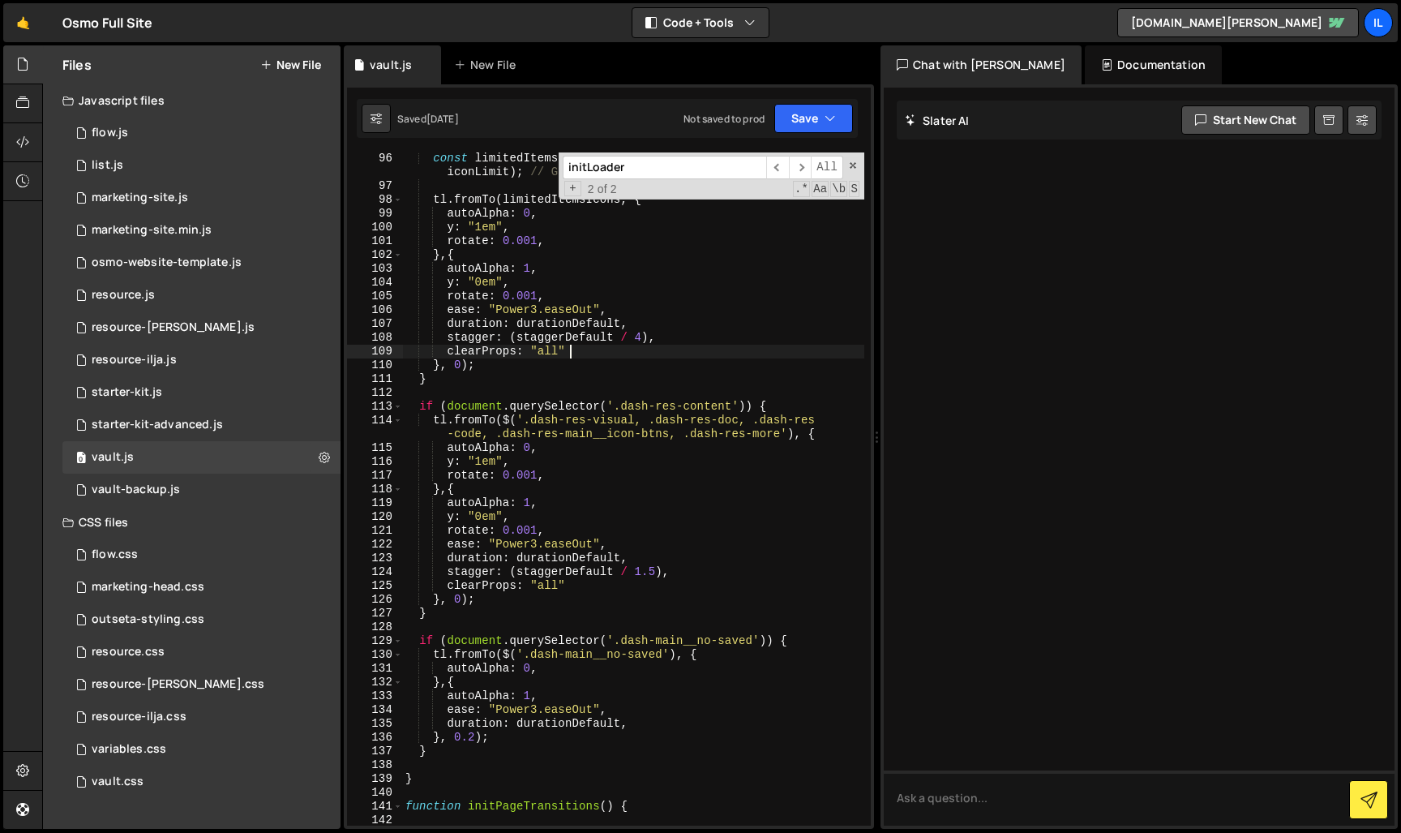
click at [478, 718] on div "const limitedItemsIcons = Array . from ( itemsIcons ) . slice ( 0 , iconLimit )…" at bounding box center [633, 509] width 462 height 714
drag, startPoint x: 765, startPoint y: 641, endPoint x: 622, endPoint y: 645, distance: 142.8
click at [622, 644] on div "const limitedItemsIcons = Array . from ( itemsIcons ) . slice ( 0 , iconLimit )…" at bounding box center [633, 509] width 462 height 714
click at [518, 665] on div "const limitedItemsIcons = Array . from ( itemsIcons ) . slice ( 0 , iconLimit )…" at bounding box center [633, 509] width 462 height 714
click at [491, 671] on div "const limitedItemsIcons = Array . from ( itemsIcons ) . slice ( 0 , iconLimit )…" at bounding box center [633, 509] width 462 height 714
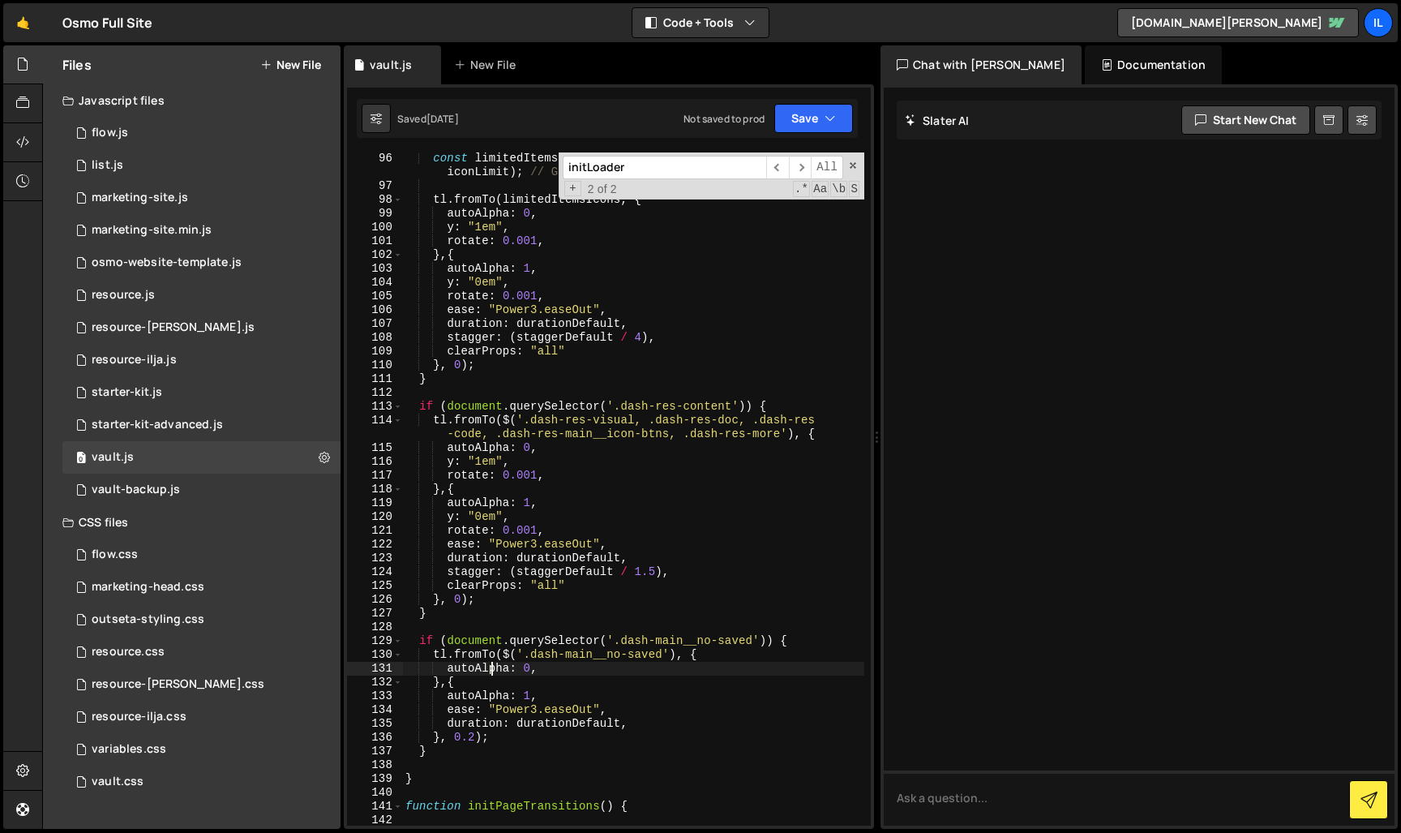
click at [491, 671] on div "const limitedItemsIcons = Array . from ( itemsIcons ) . slice ( 0 , iconLimit )…" at bounding box center [633, 509] width 462 height 714
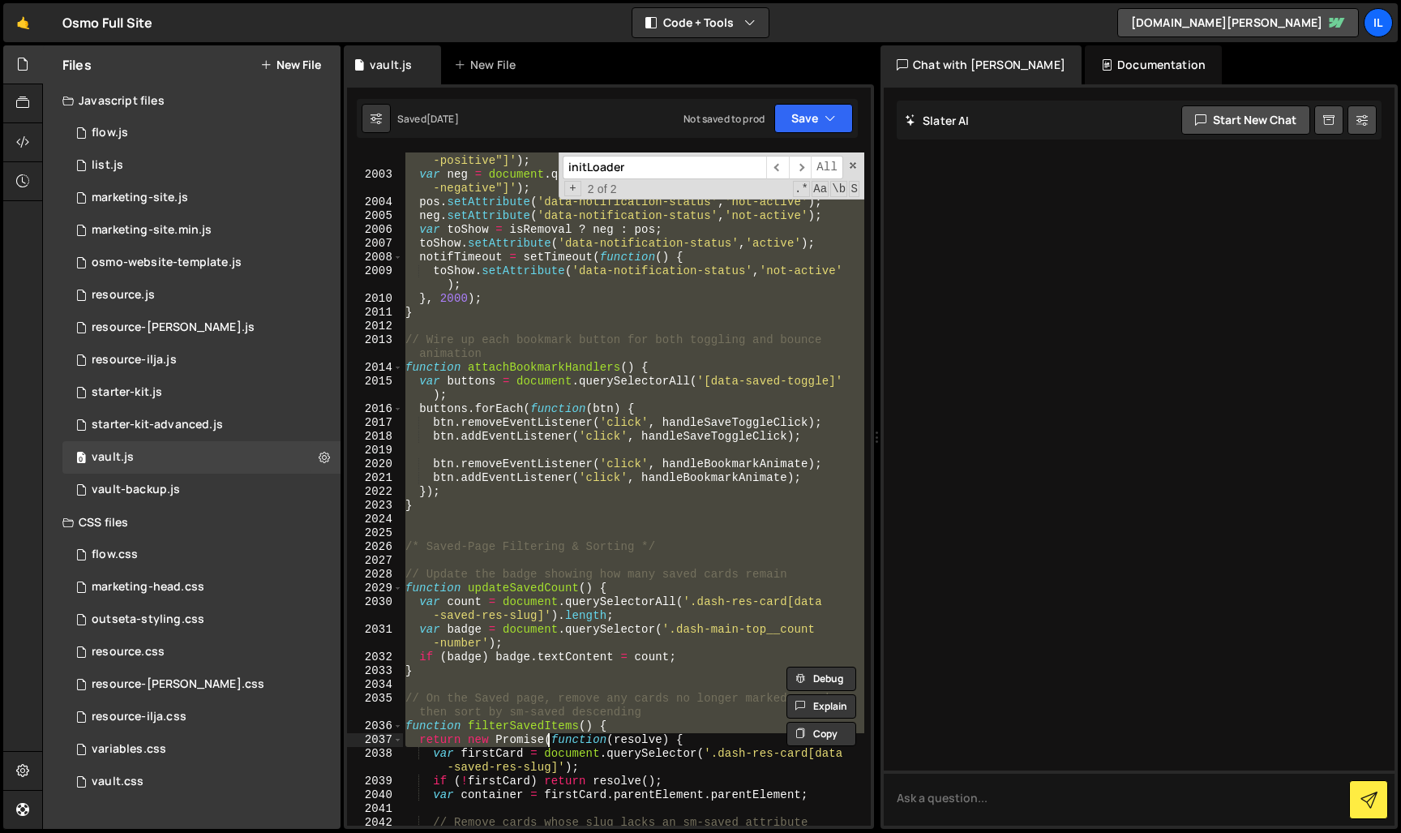
scroll to position [25899, 0]
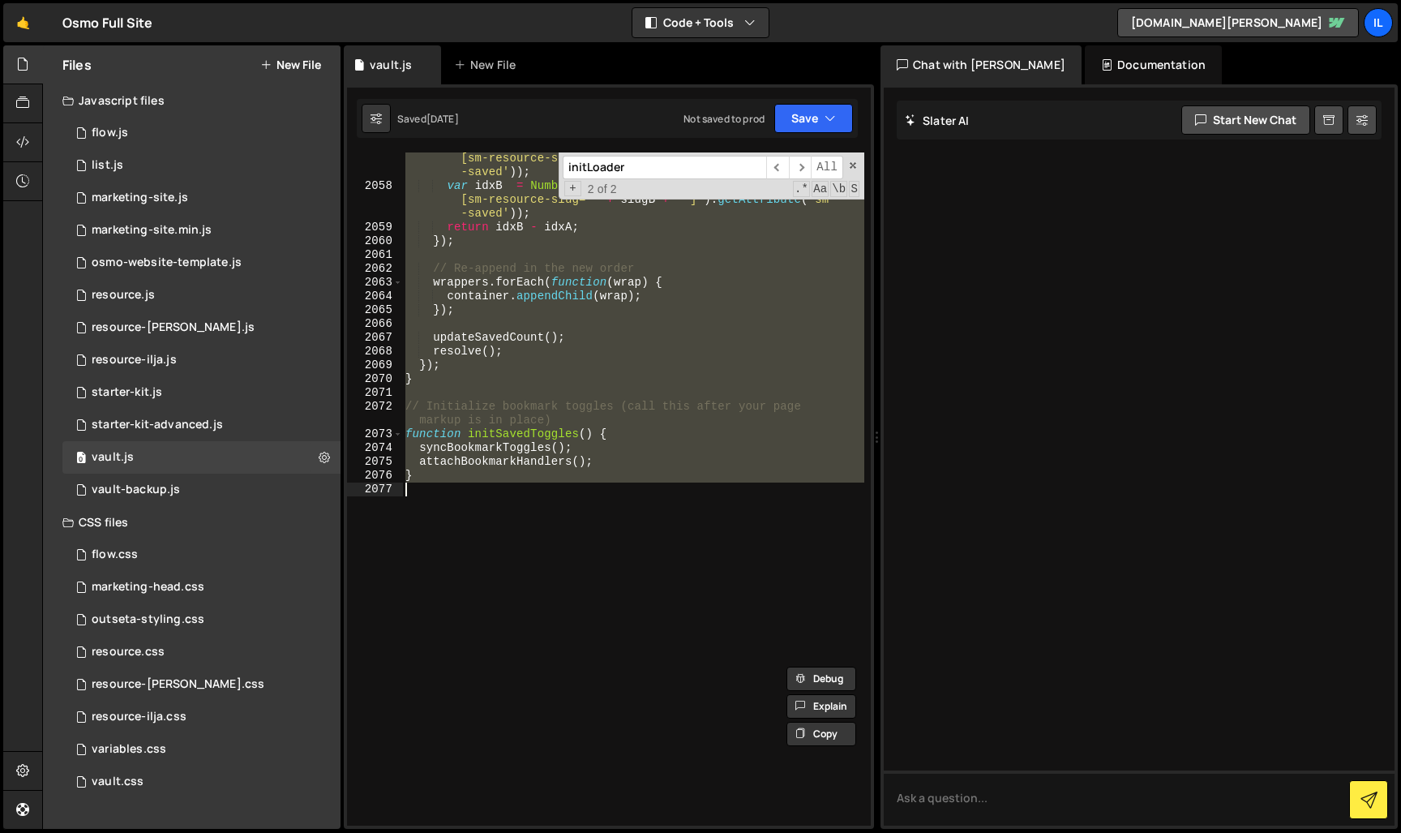
drag, startPoint x: 428, startPoint y: 500, endPoint x: 543, endPoint y: 778, distance: 300.7
click at [543, 778] on div "var idxA = Number ( document . querySelector ( '.dash-sitemap [sm-resource-slug…" at bounding box center [633, 502] width 462 height 728
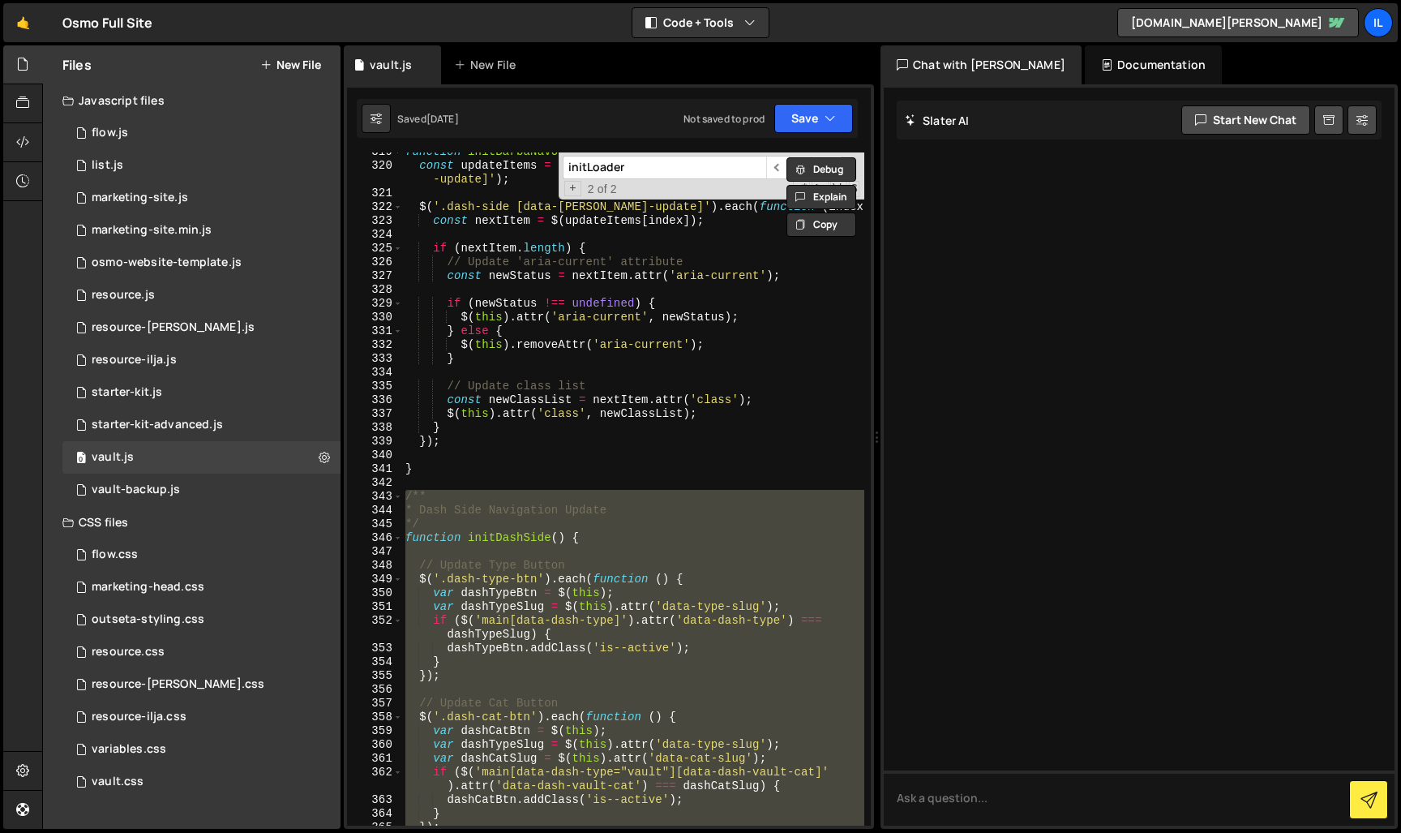
scroll to position [3610, 0]
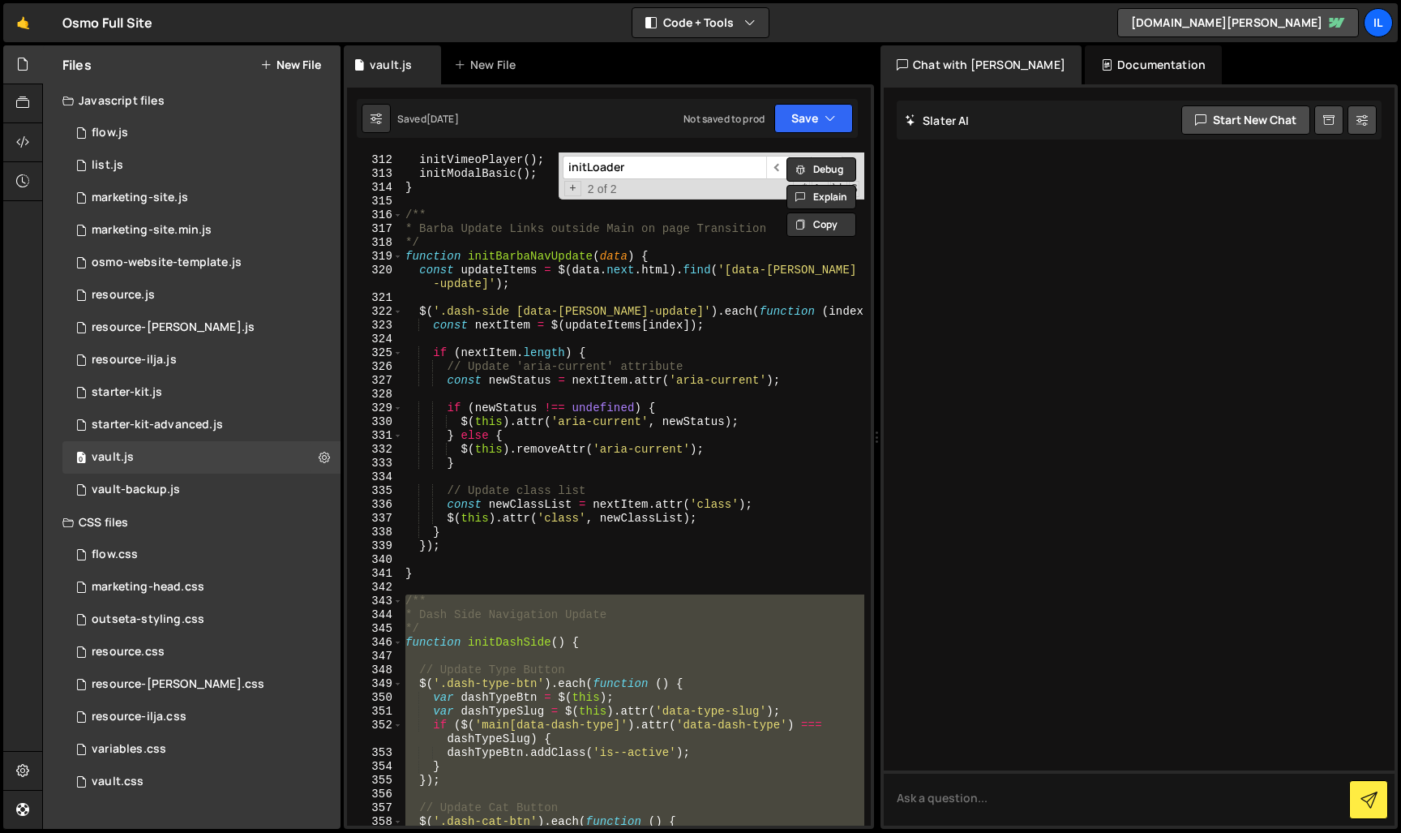
click at [550, 263] on div "initPlayVideoHover ( ) ; initVimeoPlayer ( ) ; initModalBasic ( ) ; } /** * [PE…" at bounding box center [633, 489] width 462 height 701
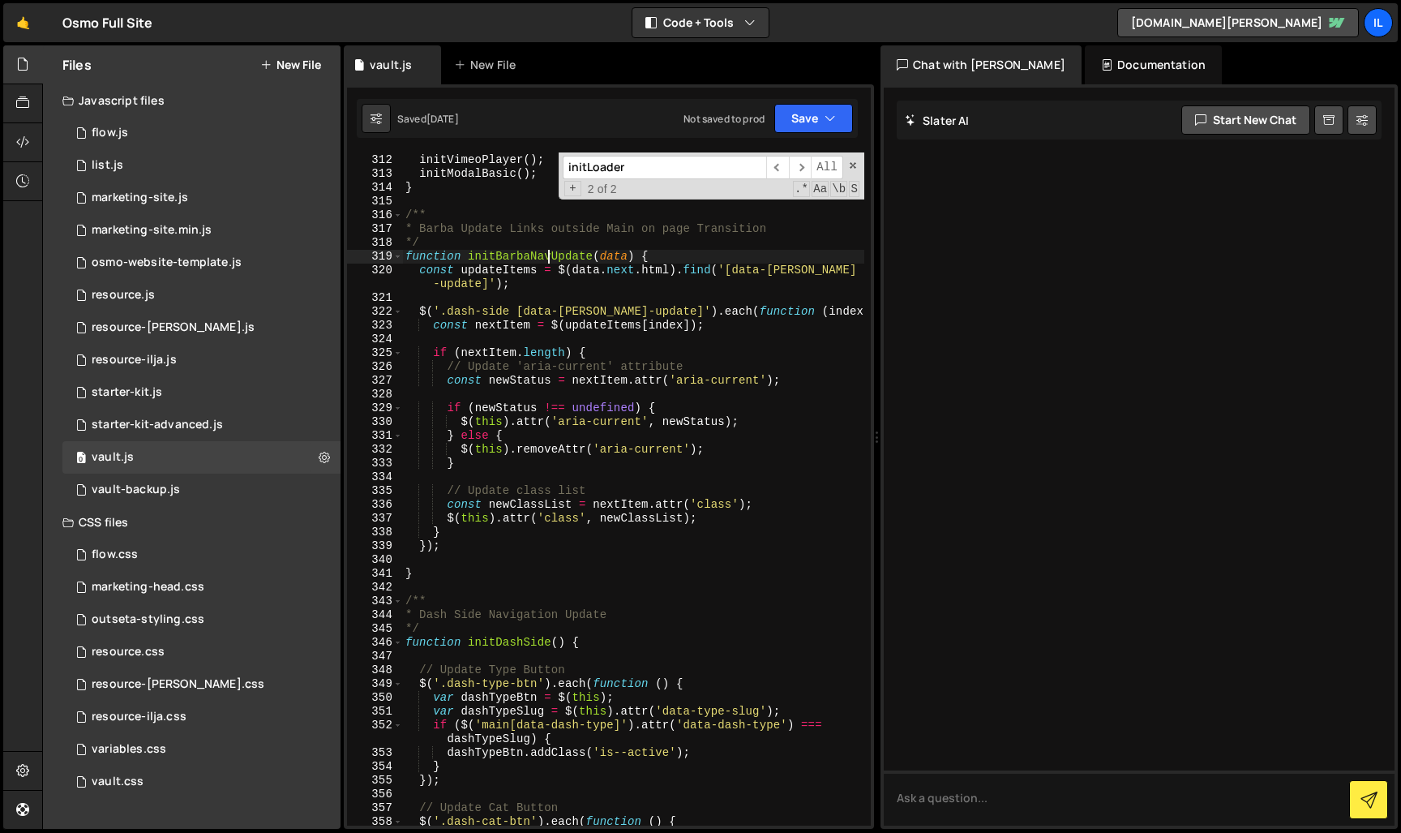
click at [550, 263] on div "initPlayVideoHover ( ) ; initVimeoPlayer ( ) ; initModalBasic ( ) ; } /** * [PE…" at bounding box center [633, 489] width 462 height 701
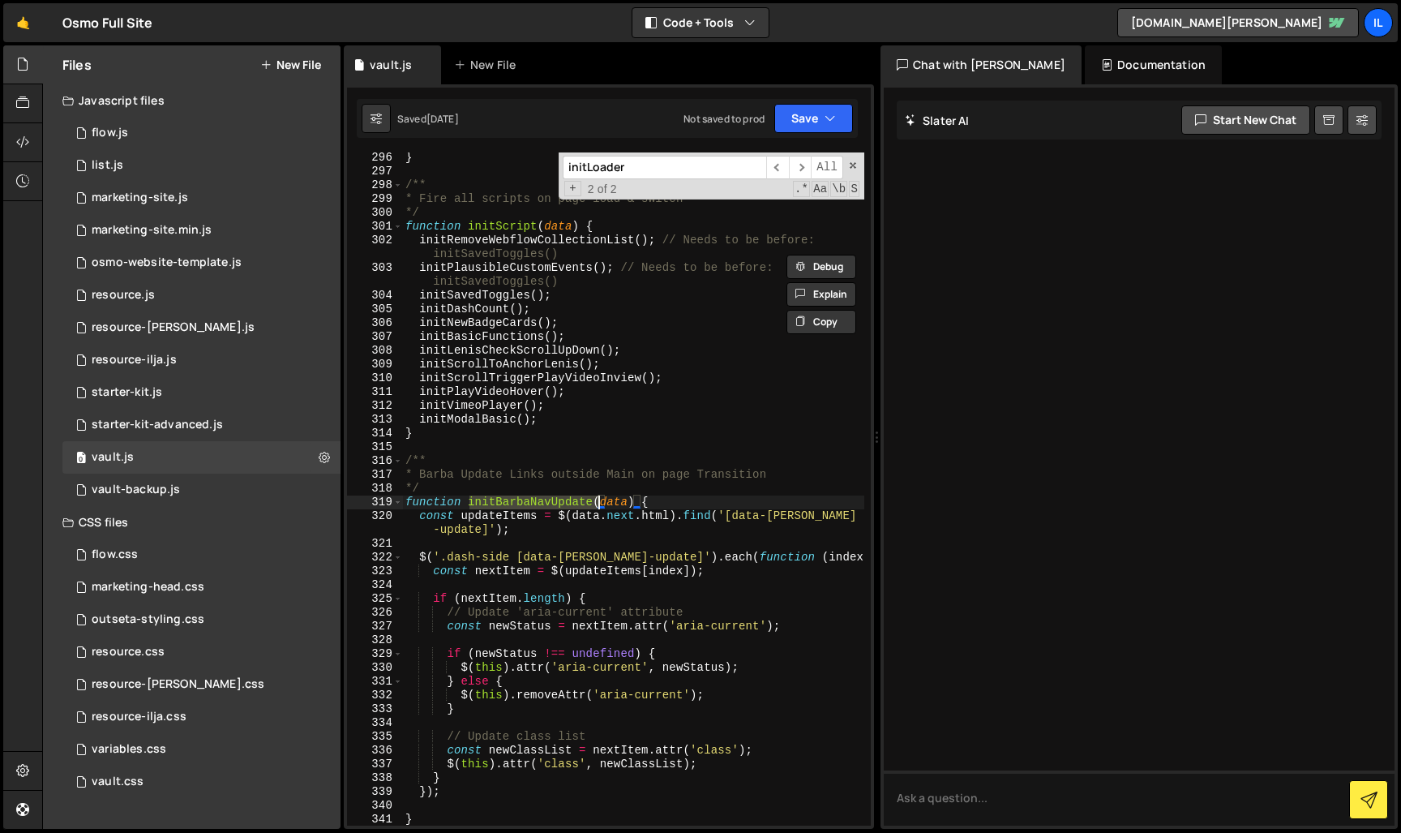
scroll to position [3298, 0]
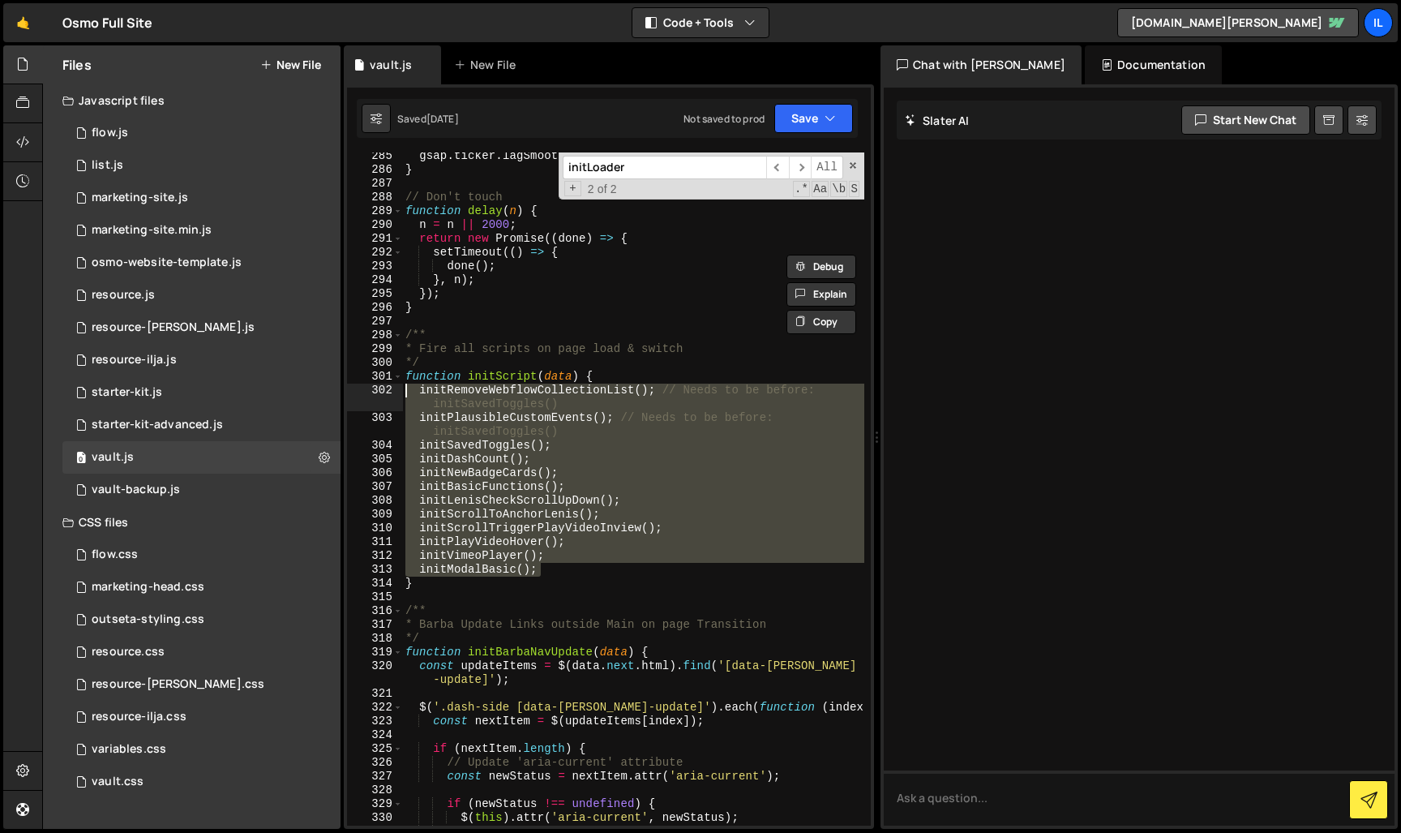
drag, startPoint x: 560, startPoint y: 568, endPoint x: 382, endPoint y: 390, distance: 251.2
click at [382, 390] on div "function initBarbaNavUpdate(data) { 285 286 287 288 289 290 291 292 293 294 295…" at bounding box center [609, 488] width 524 height 673
click at [171, 200] on div "marketing-site.js" at bounding box center [140, 198] width 96 height 15
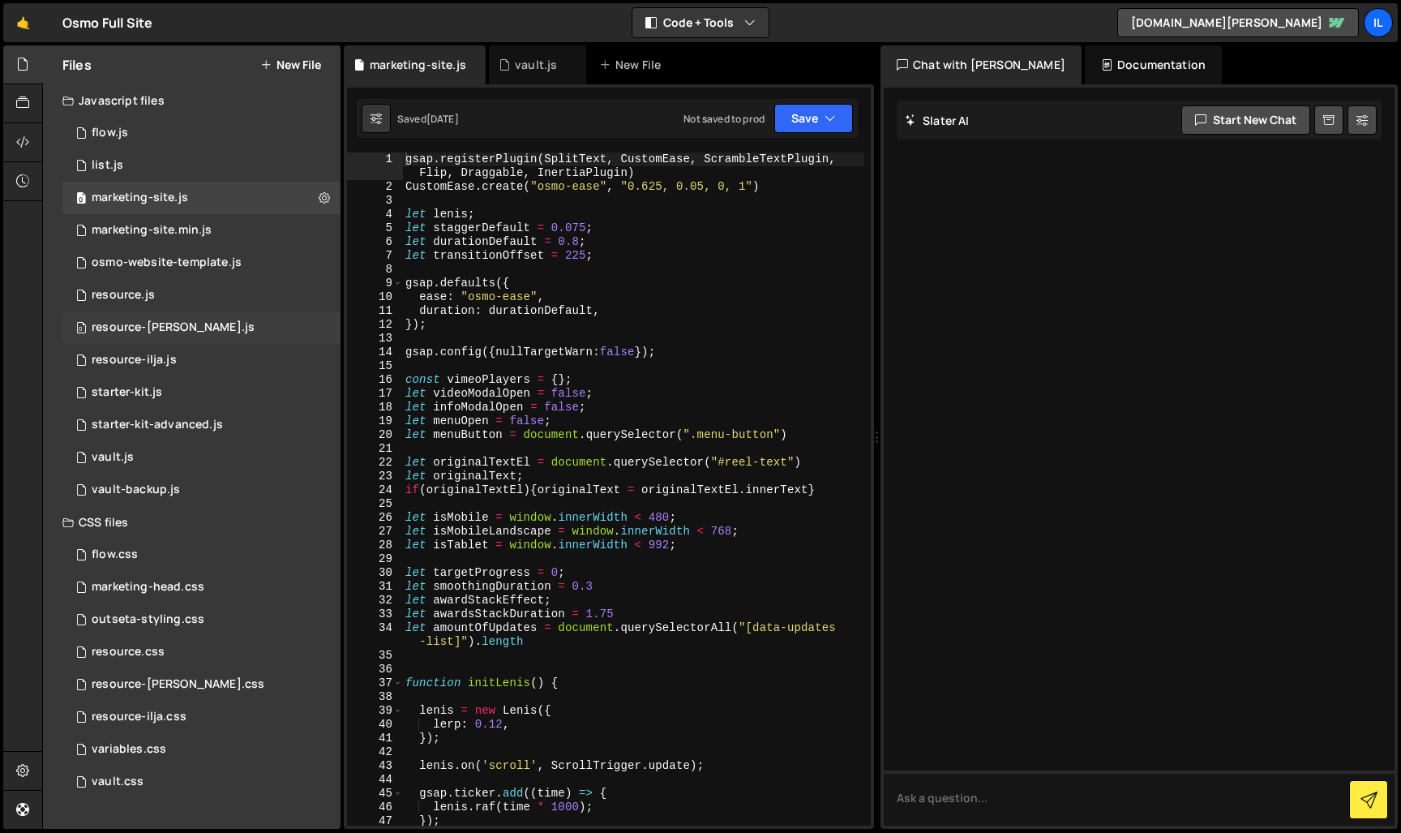
scroll to position [0, 0]
click at [531, 69] on div "vault.js" at bounding box center [536, 65] width 42 height 16
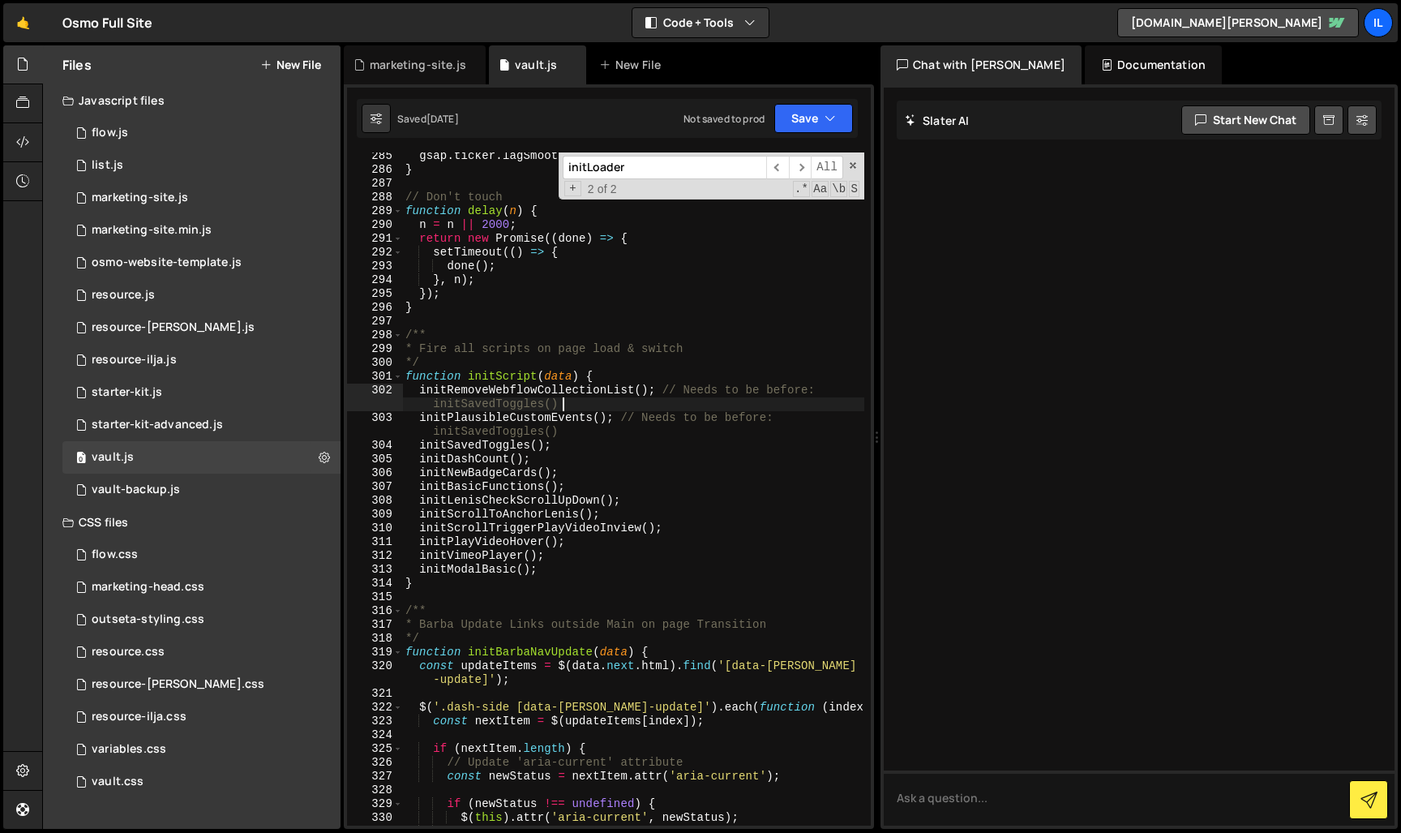
click at [561, 410] on div "gsap . ticker . lagSmoothing ( 0 ) ; } // Don't touch function delay ( n ) { n …" at bounding box center [633, 499] width 462 height 701
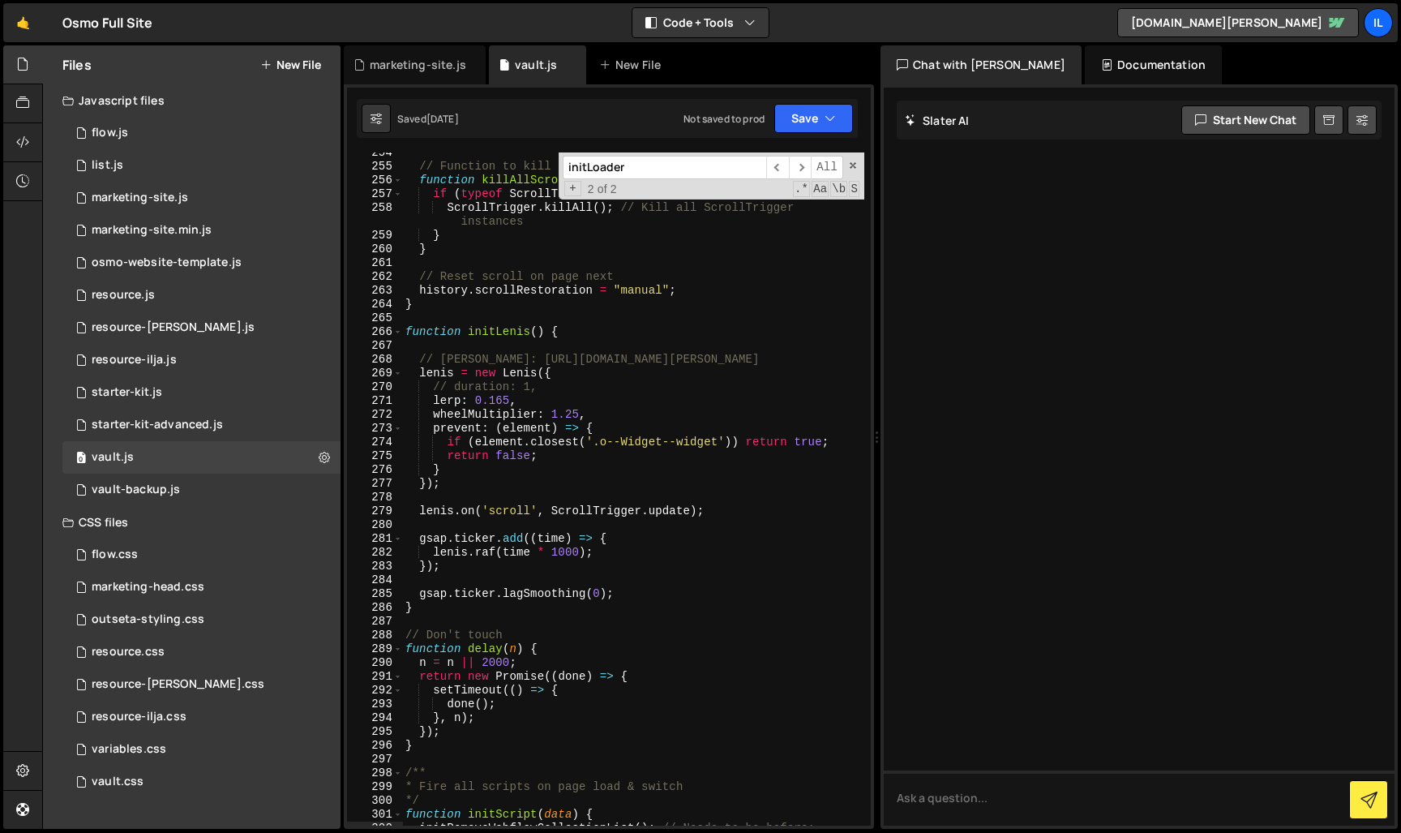
scroll to position [2893, 0]
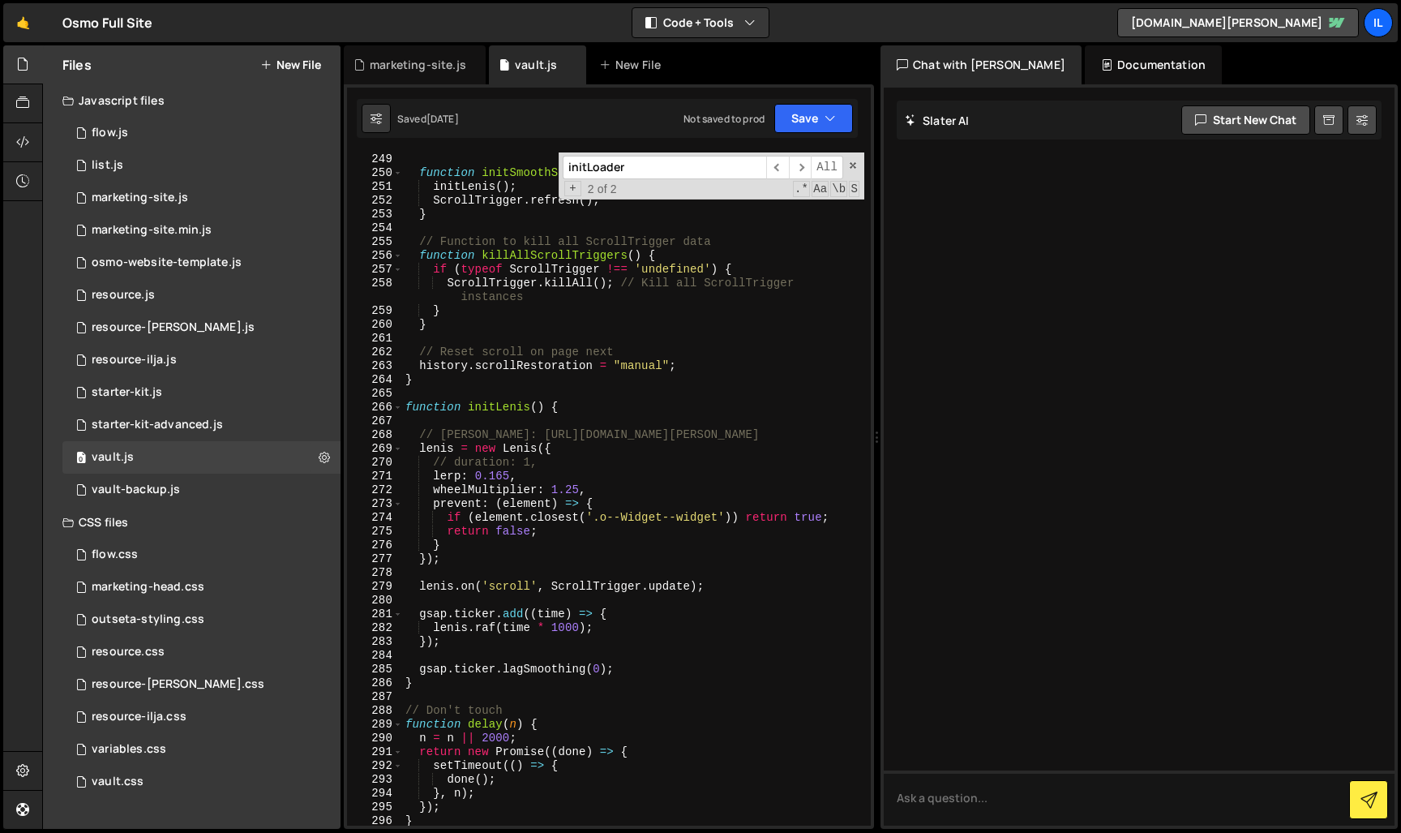
click at [559, 435] on div "function initSmoothScroll ( container ) { initLenis ( ) ; ScrollTrigger . refre…" at bounding box center [633, 502] width 462 height 701
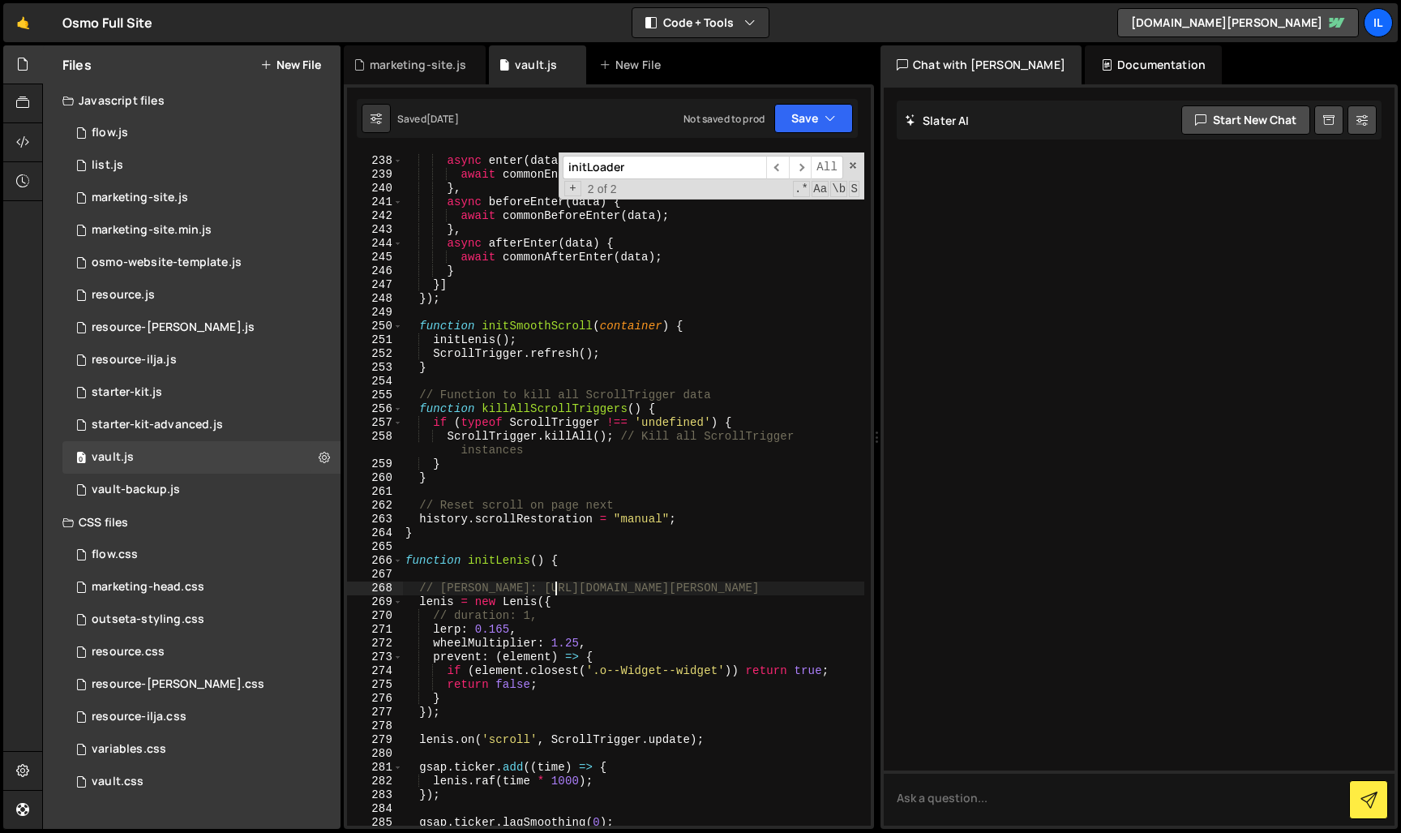
click at [569, 484] on div "} , async enter ( data ) { await commonEnter ( data ) ; } , async beforeEnter (…" at bounding box center [633, 490] width 462 height 701
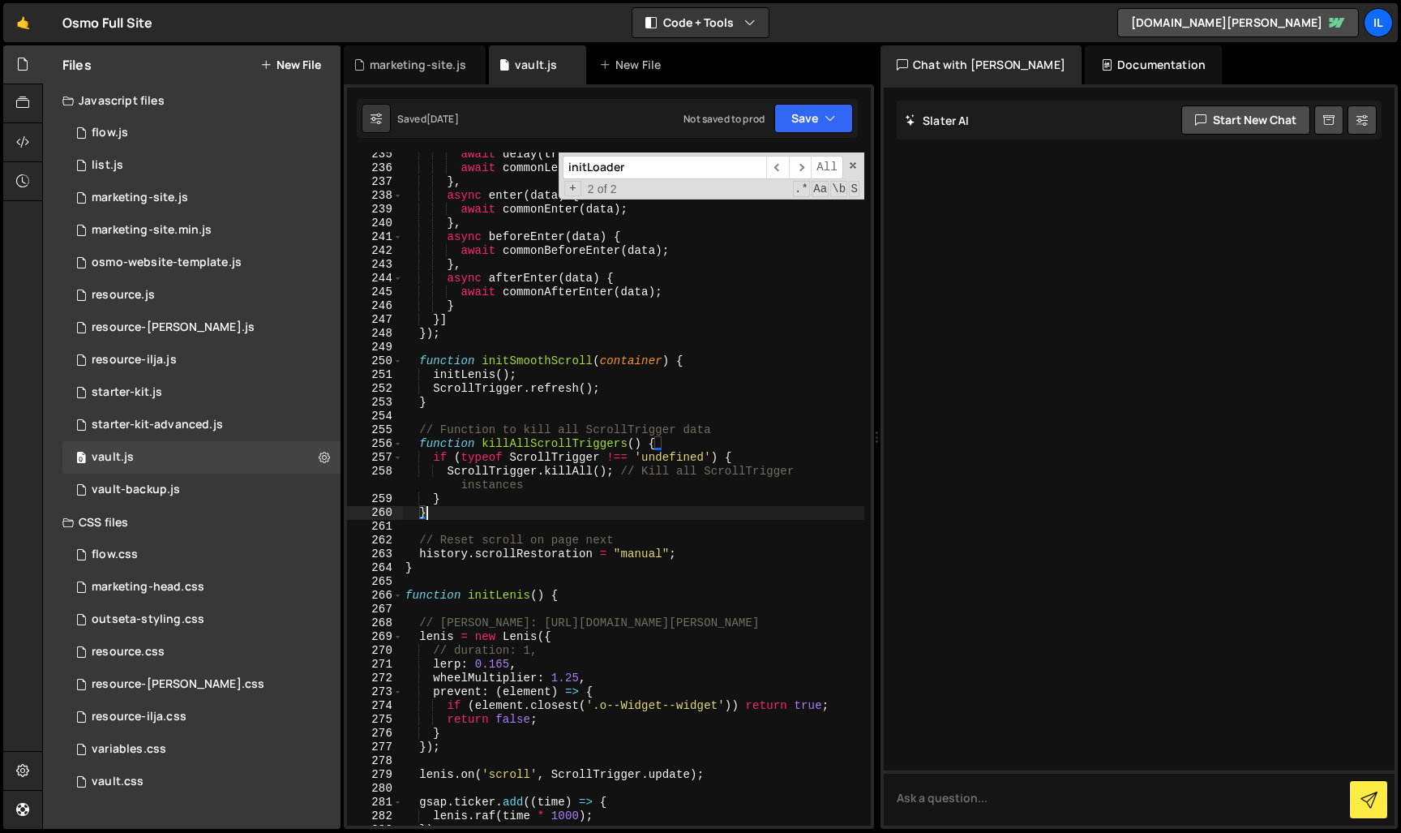
click at [567, 462] on div "await delay ( transitionOffset ) ; await commonLeaveAfterOffset ( data ) ; } , …" at bounding box center [633, 498] width 462 height 701
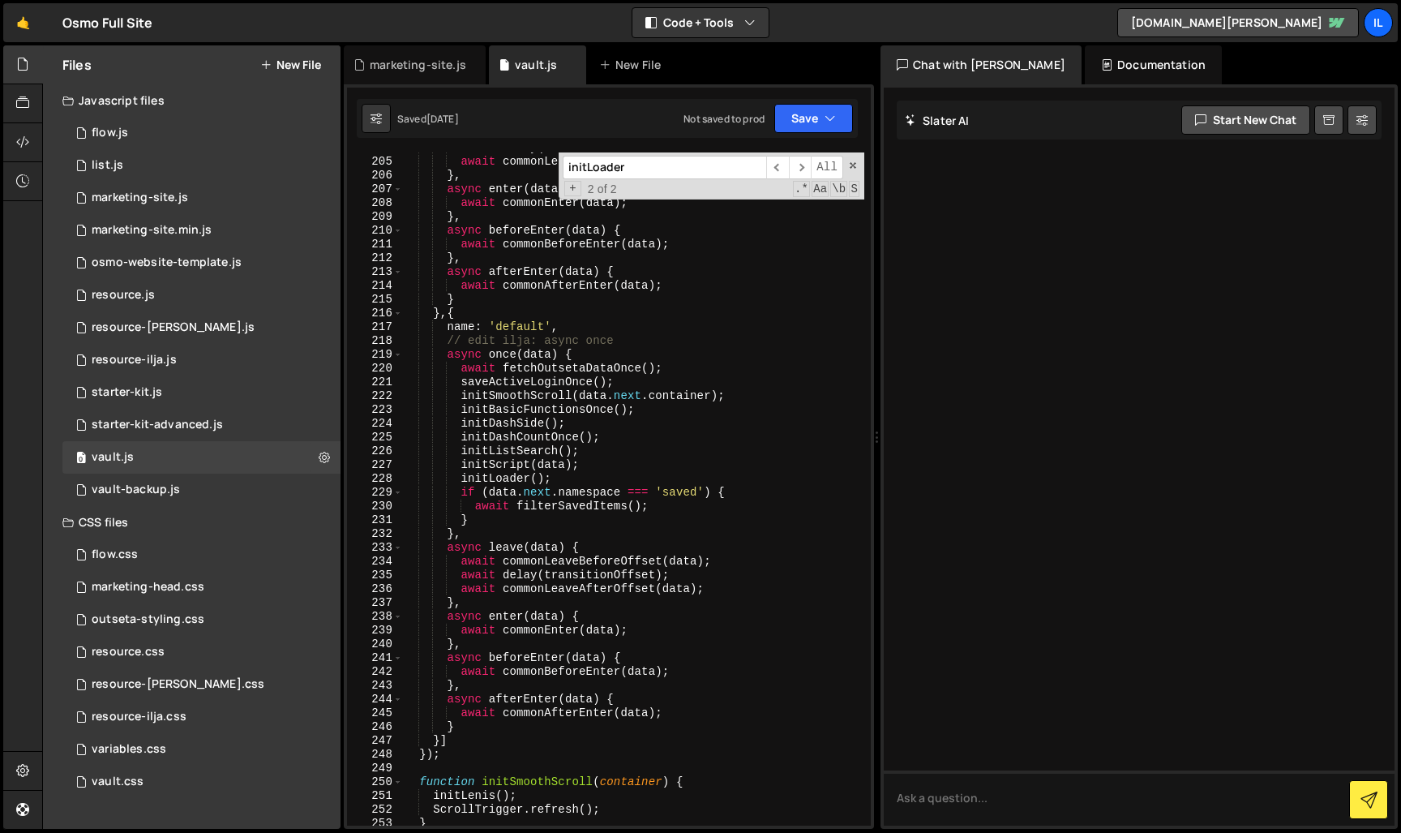
scroll to position [2412, 0]
click at [522, 379] on div "await delay ( transitionOffset ) ; await commonLeaveAfterOffset ( data ) ; } , …" at bounding box center [633, 491] width 462 height 701
click at [487, 375] on div "await delay ( transitionOffset ) ; await commonLeaveAfterOffset ( data ) ; } , …" at bounding box center [633, 491] width 462 height 701
drag, startPoint x: 460, startPoint y: 371, endPoint x: 694, endPoint y: 388, distance: 234.9
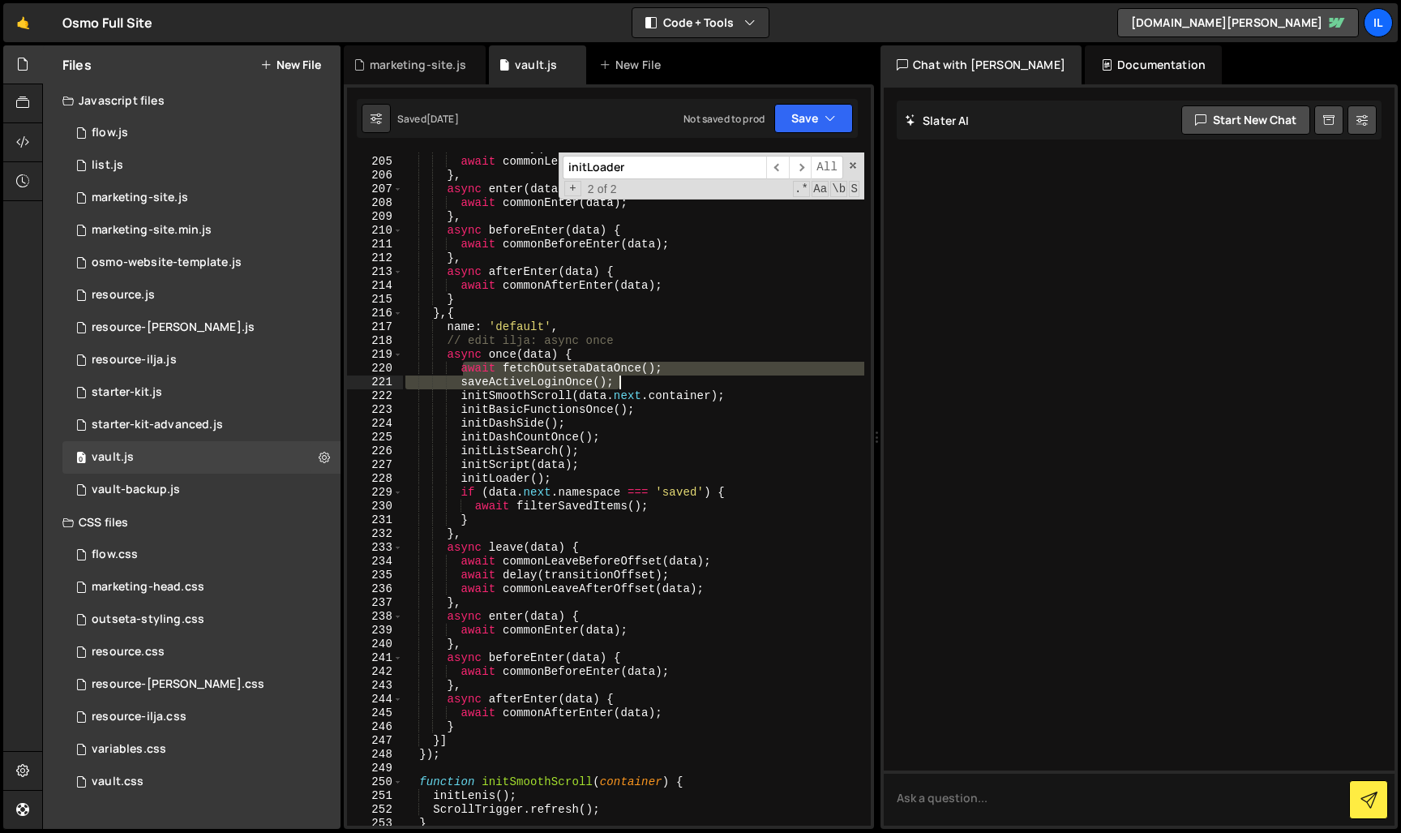
click at [694, 388] on div "await delay ( transitionOffset ) ; await commonLeaveAfterOffset ( data ) ; } , …" at bounding box center [633, 491] width 462 height 701
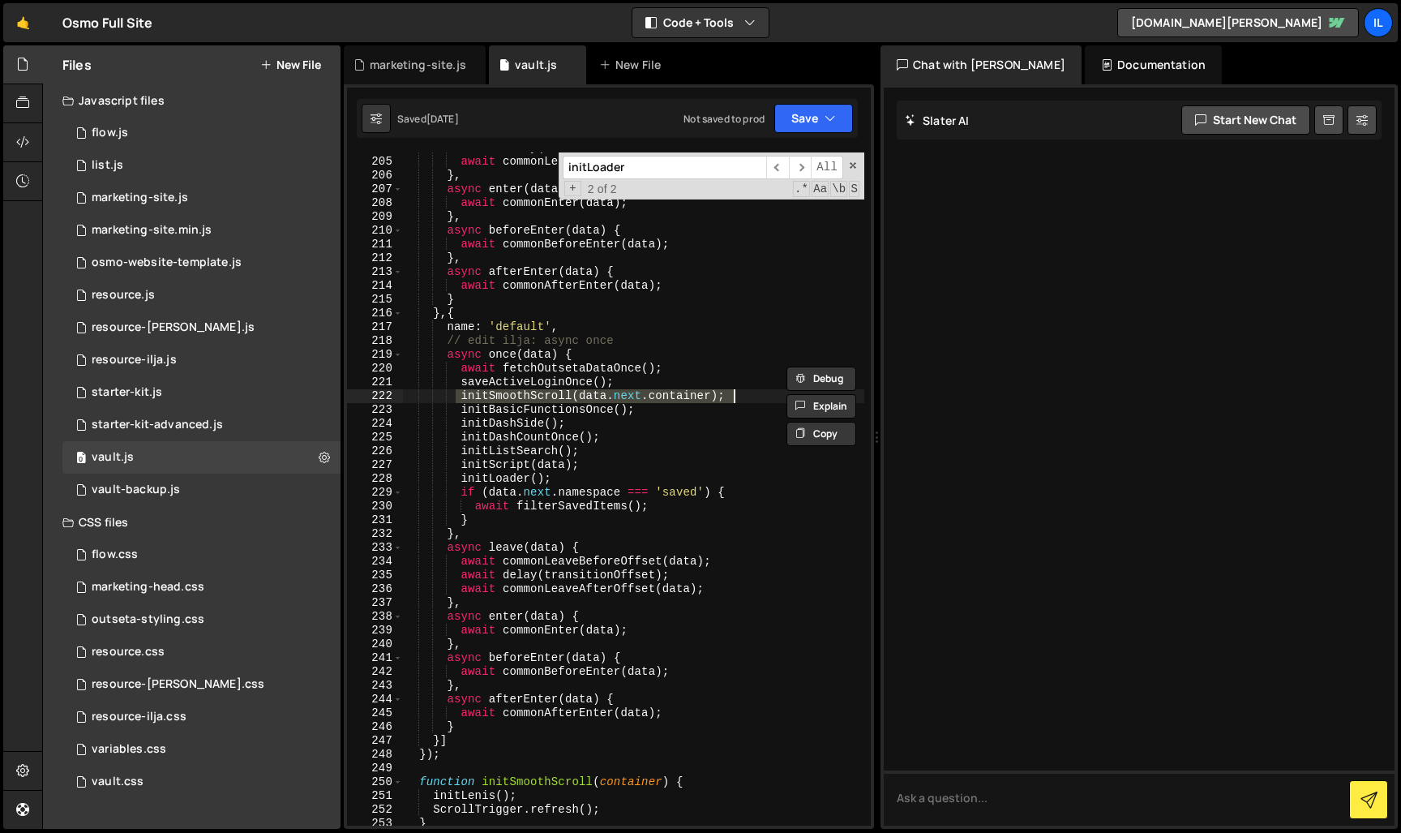
drag, startPoint x: 454, startPoint y: 394, endPoint x: 733, endPoint y: 401, distance: 279.1
click at [762, 395] on div "await delay ( transitionOffset ) ; await commonLeaveAfterOffset ( data ) ; } , …" at bounding box center [633, 491] width 462 height 701
drag, startPoint x: 705, startPoint y: 407, endPoint x: 469, endPoint y: 411, distance: 236.0
click at [464, 410] on div "await delay ( transitionOffset ) ; await commonLeaveAfterOffset ( data ) ; } , …" at bounding box center [633, 491] width 462 height 701
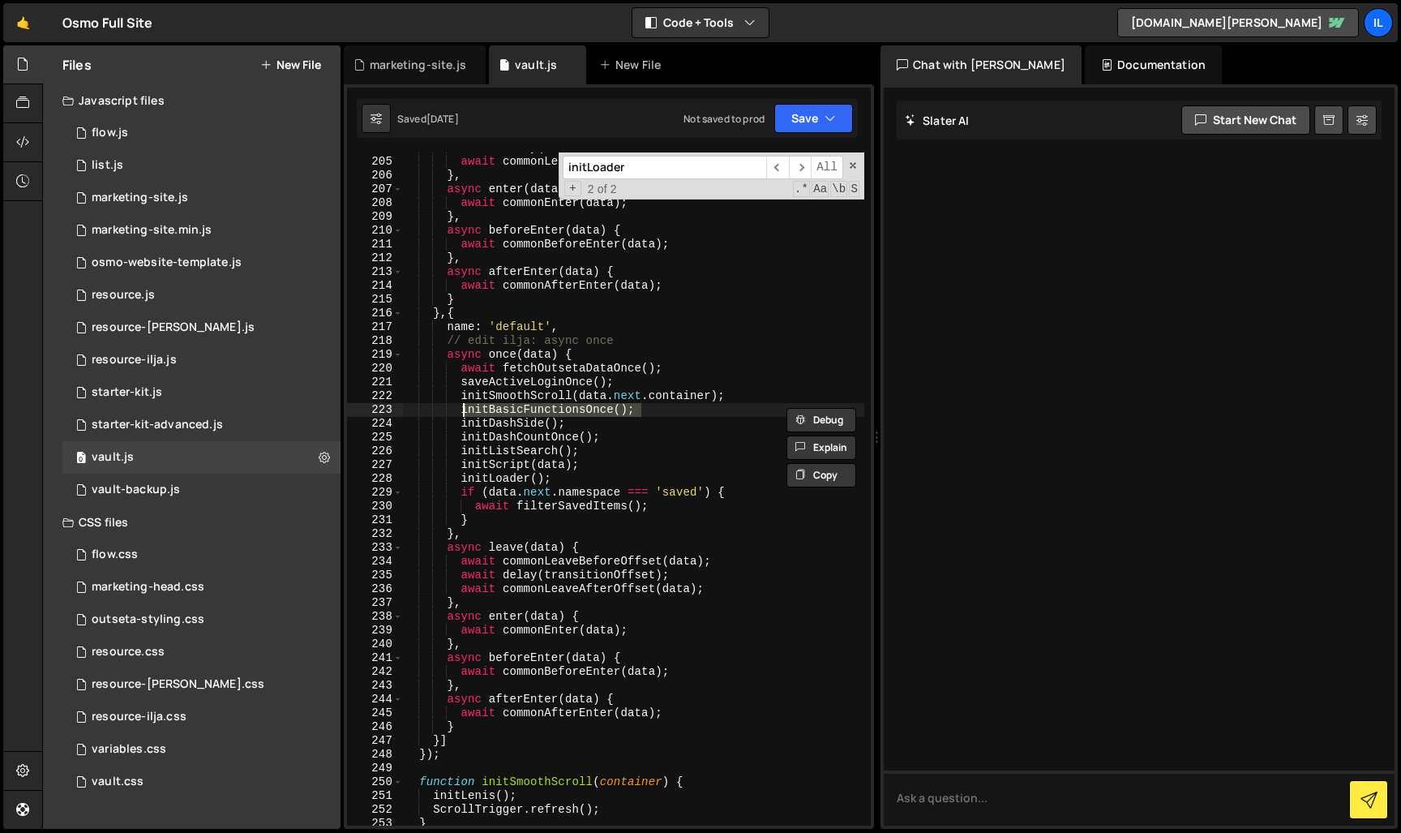
click at [526, 432] on div "await delay ( transitionOffset ) ; await commonLeaveAfterOffset ( data ) ; } , …" at bounding box center [633, 491] width 462 height 701
drag, startPoint x: 598, startPoint y: 421, endPoint x: 484, endPoint y: 423, distance: 114.4
click at [484, 423] on div "await delay ( transitionOffset ) ; await commonLeaveAfterOffset ( data ) ; } , …" at bounding box center [633, 491] width 462 height 701
click at [467, 423] on div "await delay ( transitionOffset ) ; await commonLeaveAfterOffset ( data ) ; } , …" at bounding box center [633, 491] width 462 height 701
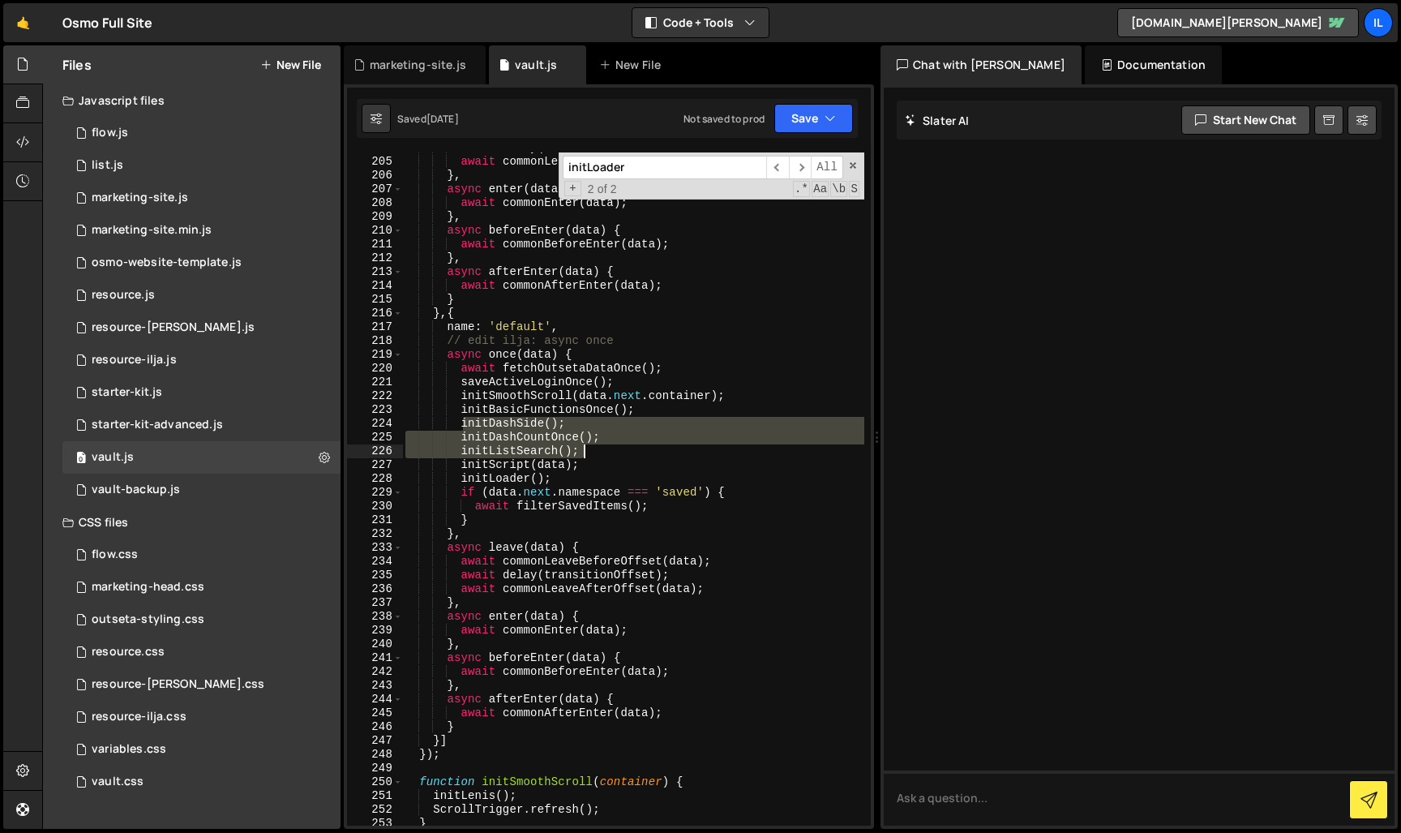
drag, startPoint x: 462, startPoint y: 424, endPoint x: 598, endPoint y: 455, distance: 138.9
click at [598, 455] on div "await delay ( transitionOffset ) ; await commonLeaveAfterOffset ( data ) ; } , …" at bounding box center [633, 491] width 462 height 701
click at [556, 471] on div "await delay ( transitionOffset ) ; await commonLeaveAfterOffset ( data ) ; } , …" at bounding box center [633, 491] width 462 height 701
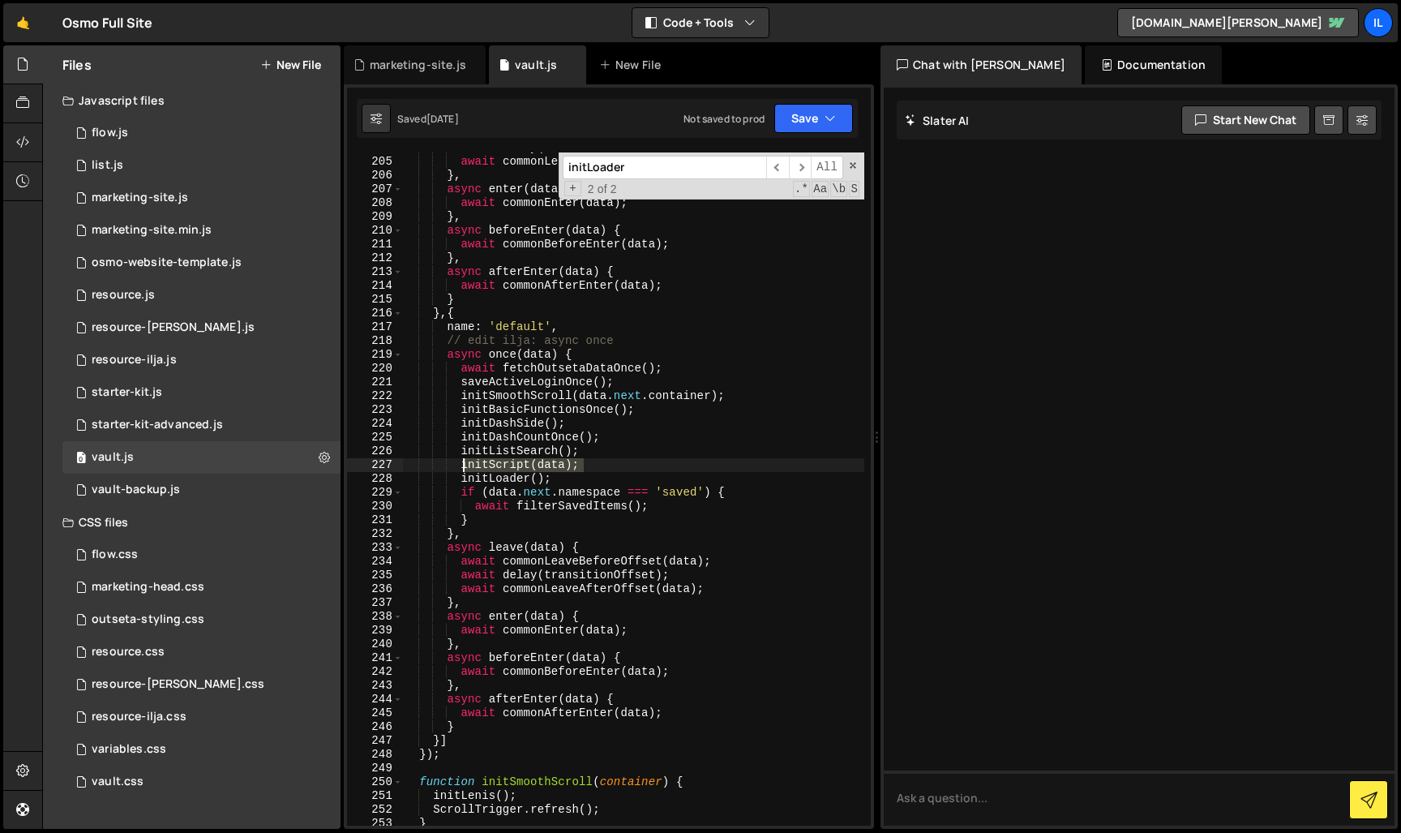
drag, startPoint x: 587, startPoint y: 465, endPoint x: 552, endPoint y: 470, distance: 35.1
click at [461, 467] on div "await delay ( transitionOffset ) ; await commonLeaveAfterOffset ( data ) ; } , …" at bounding box center [633, 491] width 462 height 701
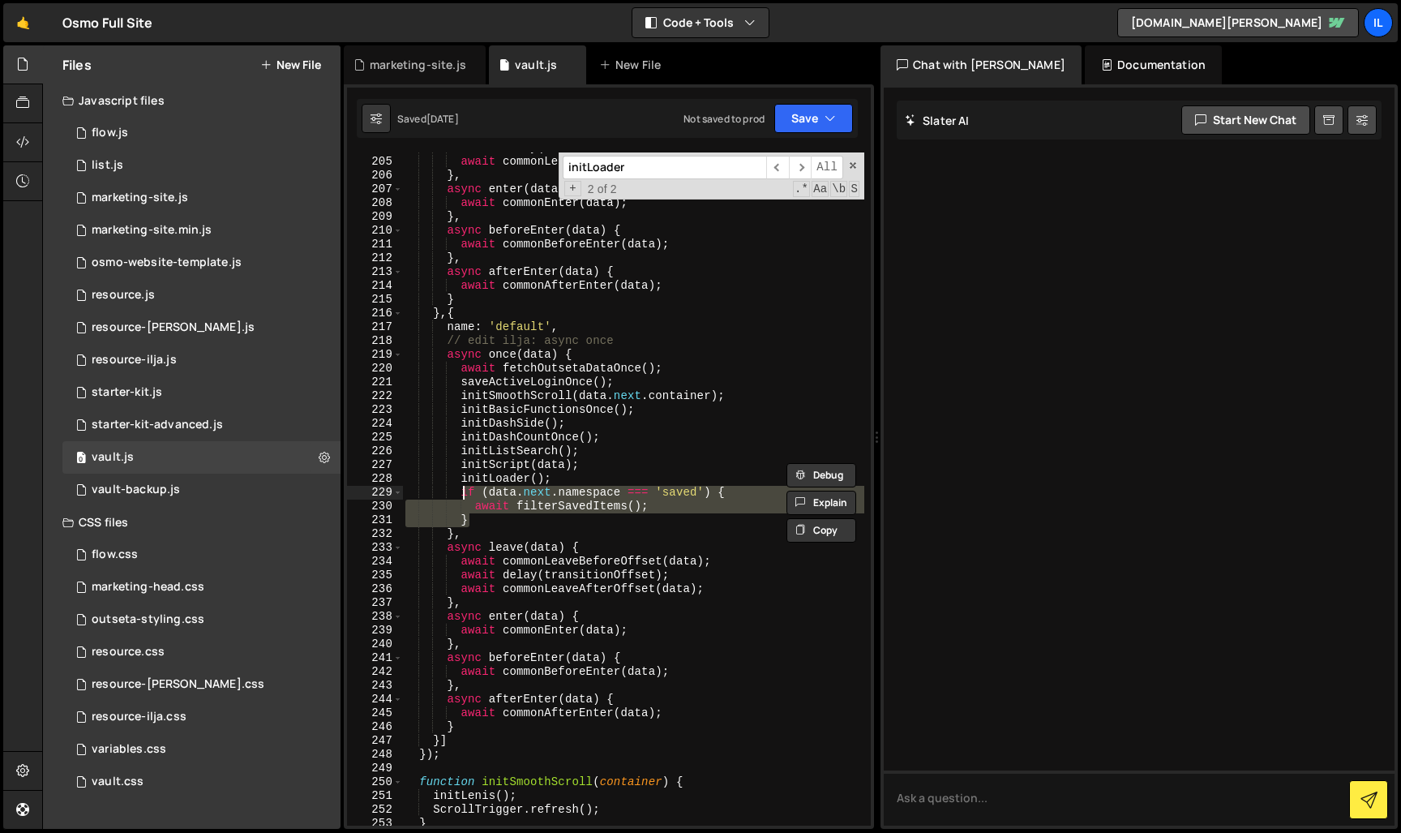
drag, startPoint x: 491, startPoint y: 520, endPoint x: 463, endPoint y: 495, distance: 36.8
click at [462, 495] on div "await delay ( transitionOffset ) ; await commonLeaveAfterOffset ( data ) ; } , …" at bounding box center [633, 491] width 462 height 701
click at [473, 350] on div "await delay ( transitionOffset ) ; await commonLeaveAfterOffset ( data ) ; } , …" at bounding box center [633, 491] width 462 height 701
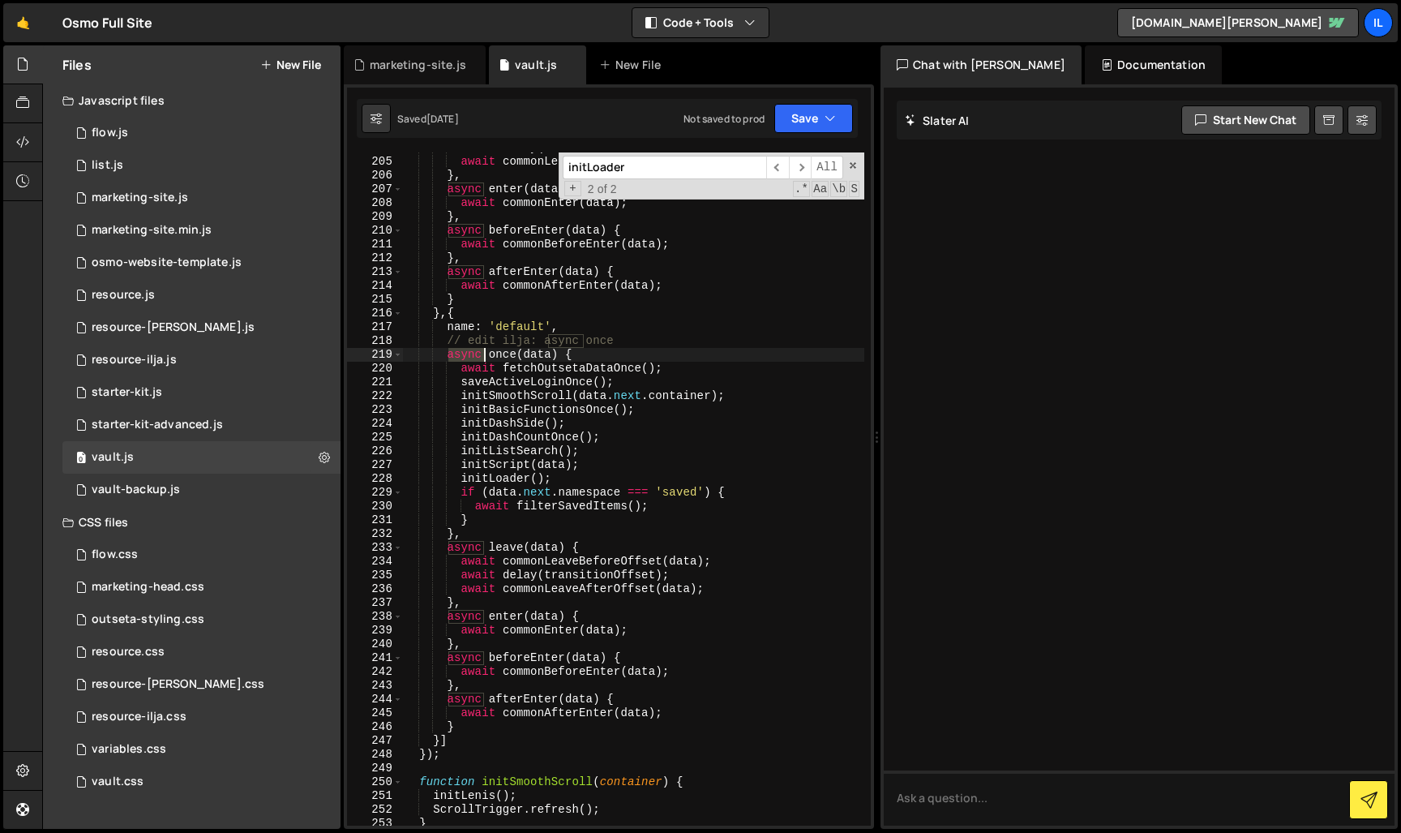
click at [473, 350] on div "await delay ( transitionOffset ) ; await commonLeaveAfterOffset ( data ) ; } , …" at bounding box center [633, 491] width 462 height 701
click at [474, 358] on div "await delay ( transitionOffset ) ; await commonLeaveAfterOffset ( data ) ; } , …" at bounding box center [633, 488] width 462 height 673
click at [464, 395] on div "await delay ( transitionOffset ) ; await commonLeaveAfterOffset ( data ) ; } , …" at bounding box center [633, 491] width 462 height 701
click at [472, 471] on div "await delay ( transitionOffset ) ; await commonLeaveAfterOffset ( data ) ; } , …" at bounding box center [633, 491] width 462 height 701
click at [504, 476] on div "await delay ( transitionOffset ) ; await commonLeaveAfterOffset ( data ) ; } , …" at bounding box center [633, 491] width 462 height 701
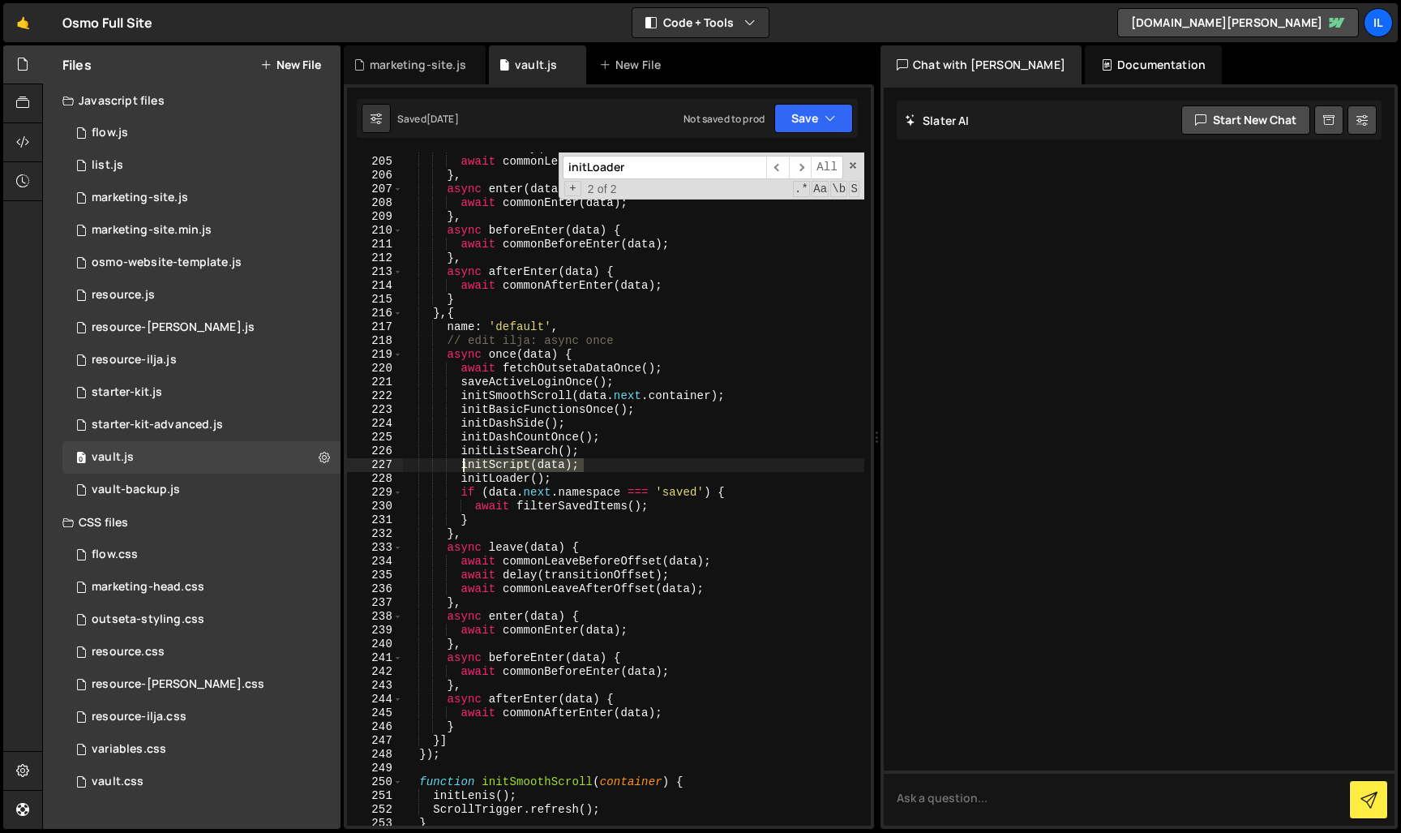
drag, startPoint x: 598, startPoint y: 465, endPoint x: 465, endPoint y: 464, distance: 133.0
click at [465, 464] on div "await delay ( transitionOffset ) ; await commonLeaveAfterOffset ( data ) ; } , …" at bounding box center [633, 491] width 462 height 701
drag, startPoint x: 599, startPoint y: 469, endPoint x: 613, endPoint y: 466, distance: 14.0
click at [600, 469] on div "await delay ( transitionOffset ) ; await commonLeaveAfterOffset ( data ) ; } , …" at bounding box center [633, 488] width 462 height 673
drag, startPoint x: 613, startPoint y: 466, endPoint x: 465, endPoint y: 467, distance: 148.4
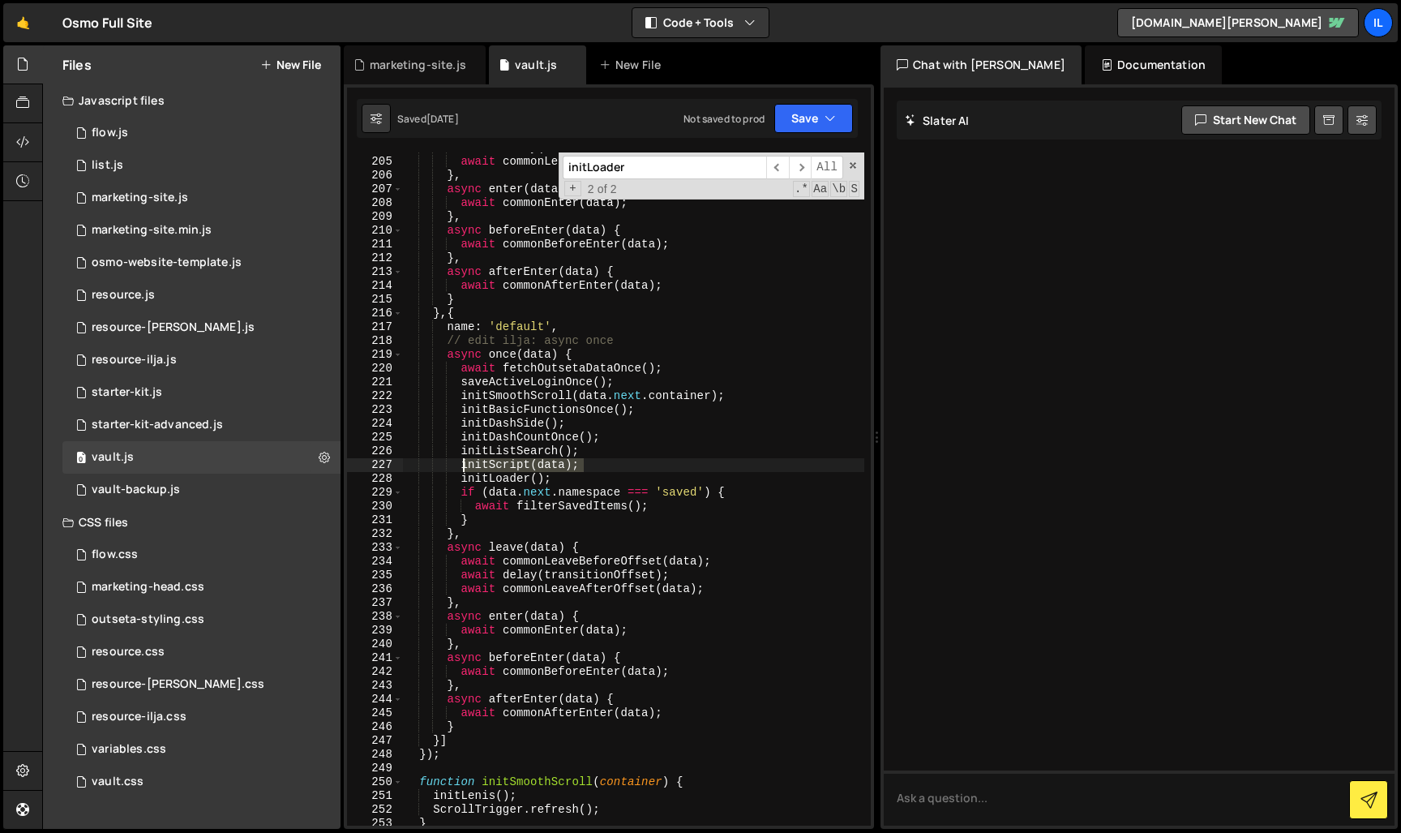
click at [465, 467] on div "await delay ( transitionOffset ) ; await commonLeaveAfterOffset ( data ) ; } , …" at bounding box center [633, 491] width 462 height 701
click at [511, 467] on div "await delay ( transitionOffset ) ; await commonLeaveAfterOffset ( data ) ; } , …" at bounding box center [633, 488] width 462 height 673
click at [511, 467] on div "await delay ( transitionOffset ) ; await commonLeaveAfterOffset ( data ) ; } , …" at bounding box center [633, 491] width 462 height 701
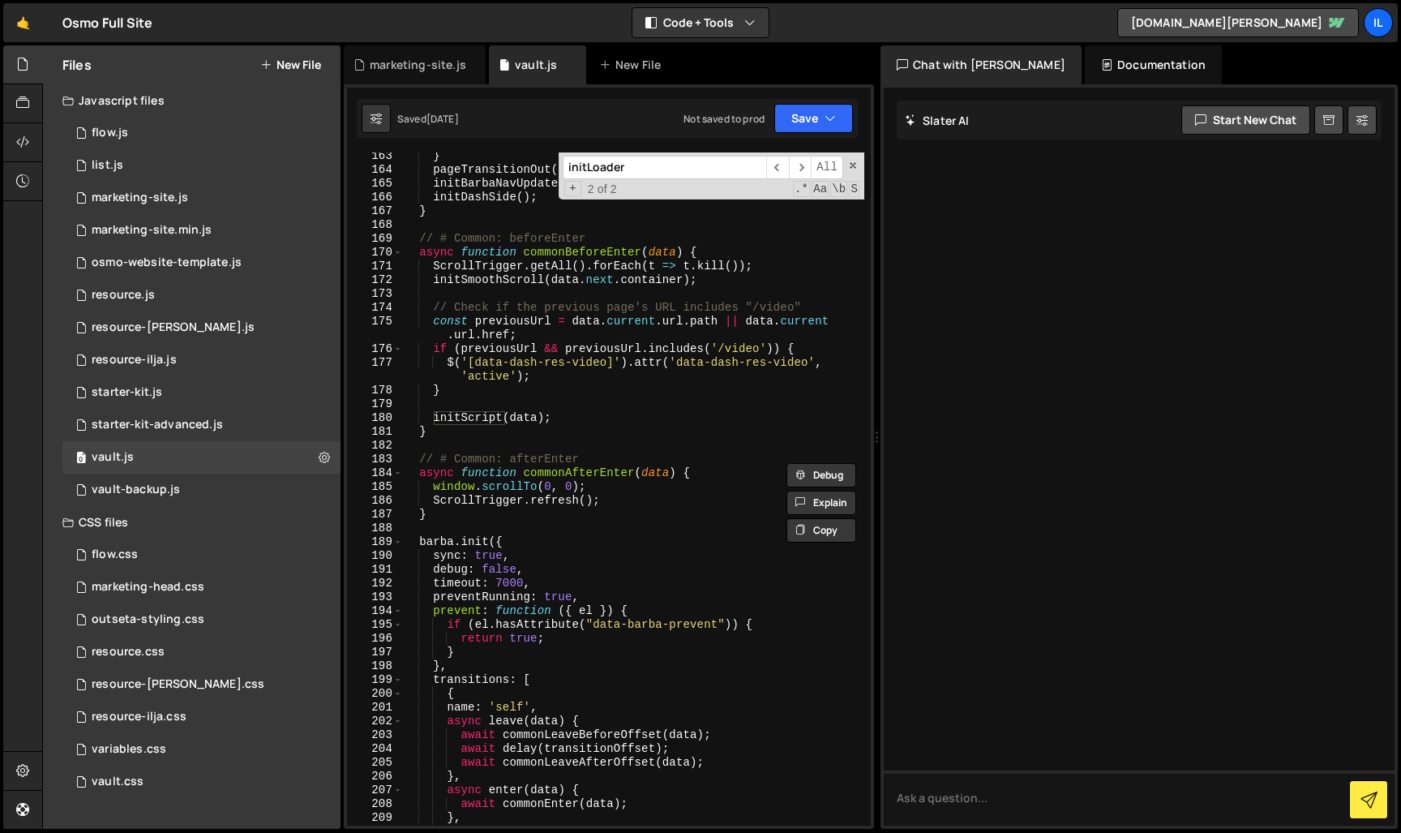
scroll to position [1910, 0]
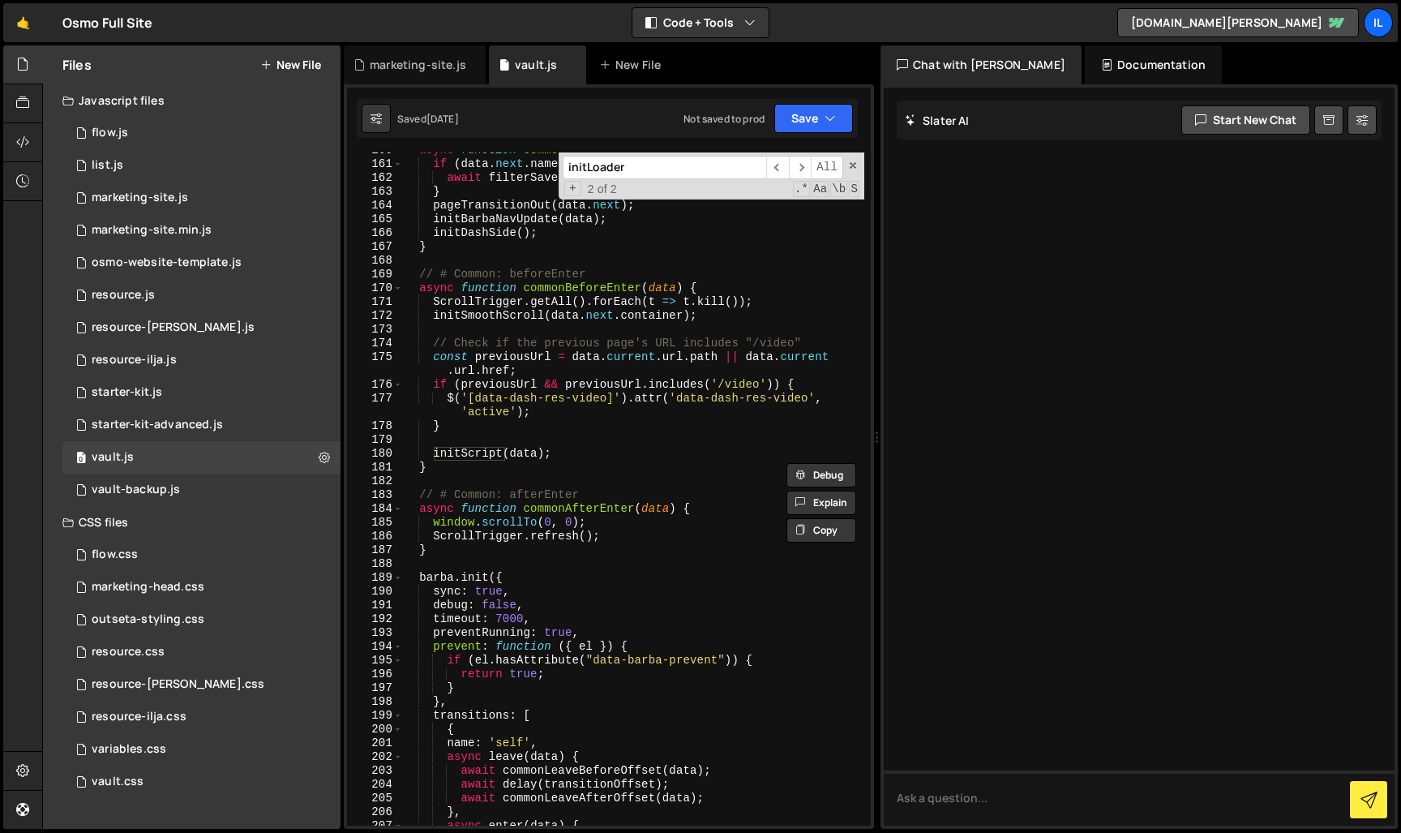
click at [536, 376] on div "async function commonEnter ( data ) { if ( data . next . namespace === 'saved' …" at bounding box center [633, 494] width 462 height 701
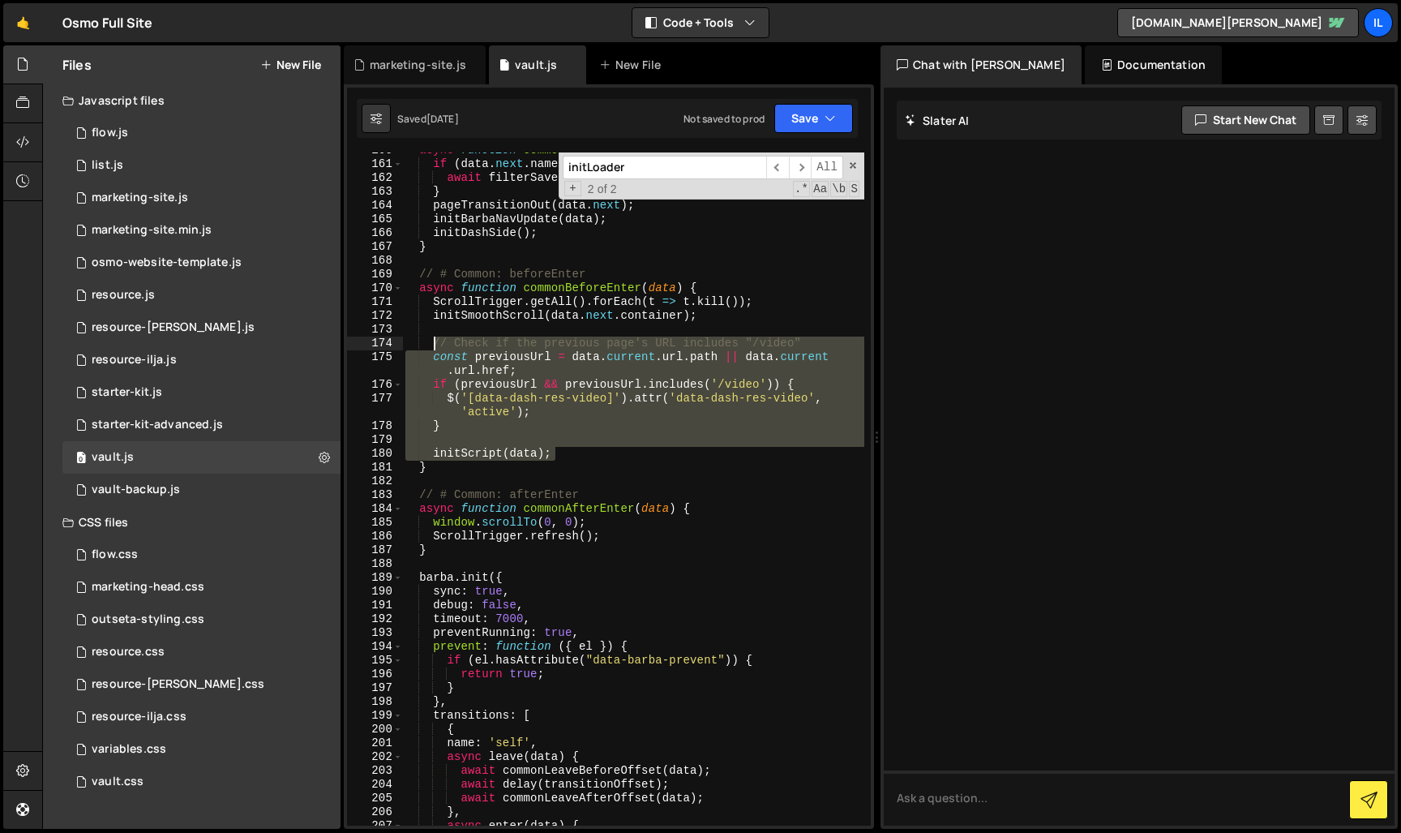
drag, startPoint x: 579, startPoint y: 448, endPoint x: 432, endPoint y: 350, distance: 177.0
click at [432, 350] on div "async function commonEnter ( data ) { if ( data . next . namespace === 'saved' …" at bounding box center [633, 494] width 462 height 701
type textarea "// Check if the previous page's URL includes "/video" const previousUrl = data.…"
click at [495, 440] on div "async function commonEnter ( data ) { if ( data . next . namespace === 'saved' …" at bounding box center [633, 488] width 462 height 673
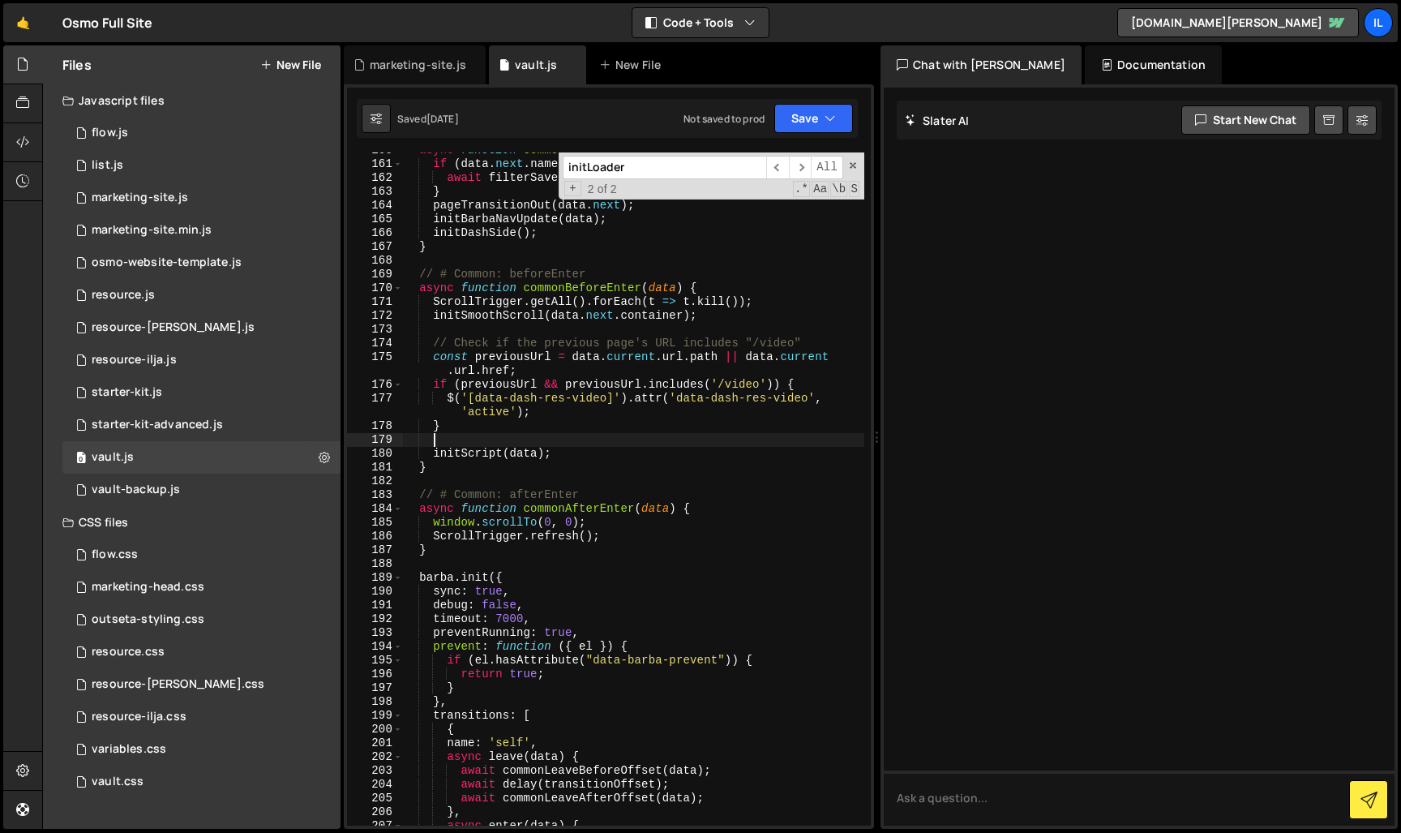
click at [504, 452] on div "async function commonEnter ( data ) { if ( data . next . namespace === 'saved' …" at bounding box center [633, 494] width 462 height 701
click at [486, 452] on div "async function commonEnter ( data ) { if ( data . next . namespace === 'saved' …" at bounding box center [633, 494] width 462 height 701
click at [530, 424] on div "async function commonEnter ( data ) { if ( data . next . namespace === 'saved' …" at bounding box center [633, 494] width 462 height 701
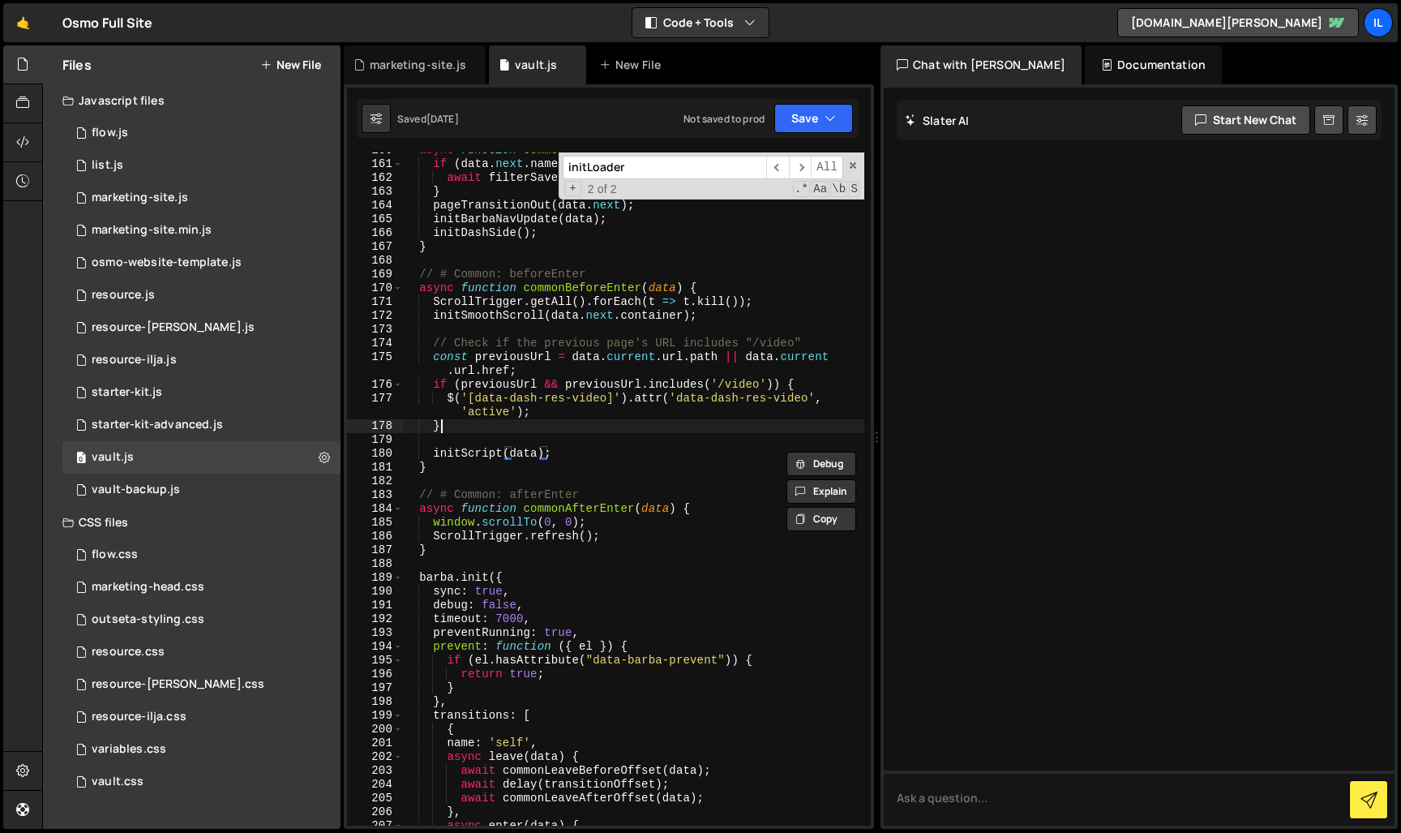
type textarea "}"
paste input "Script"
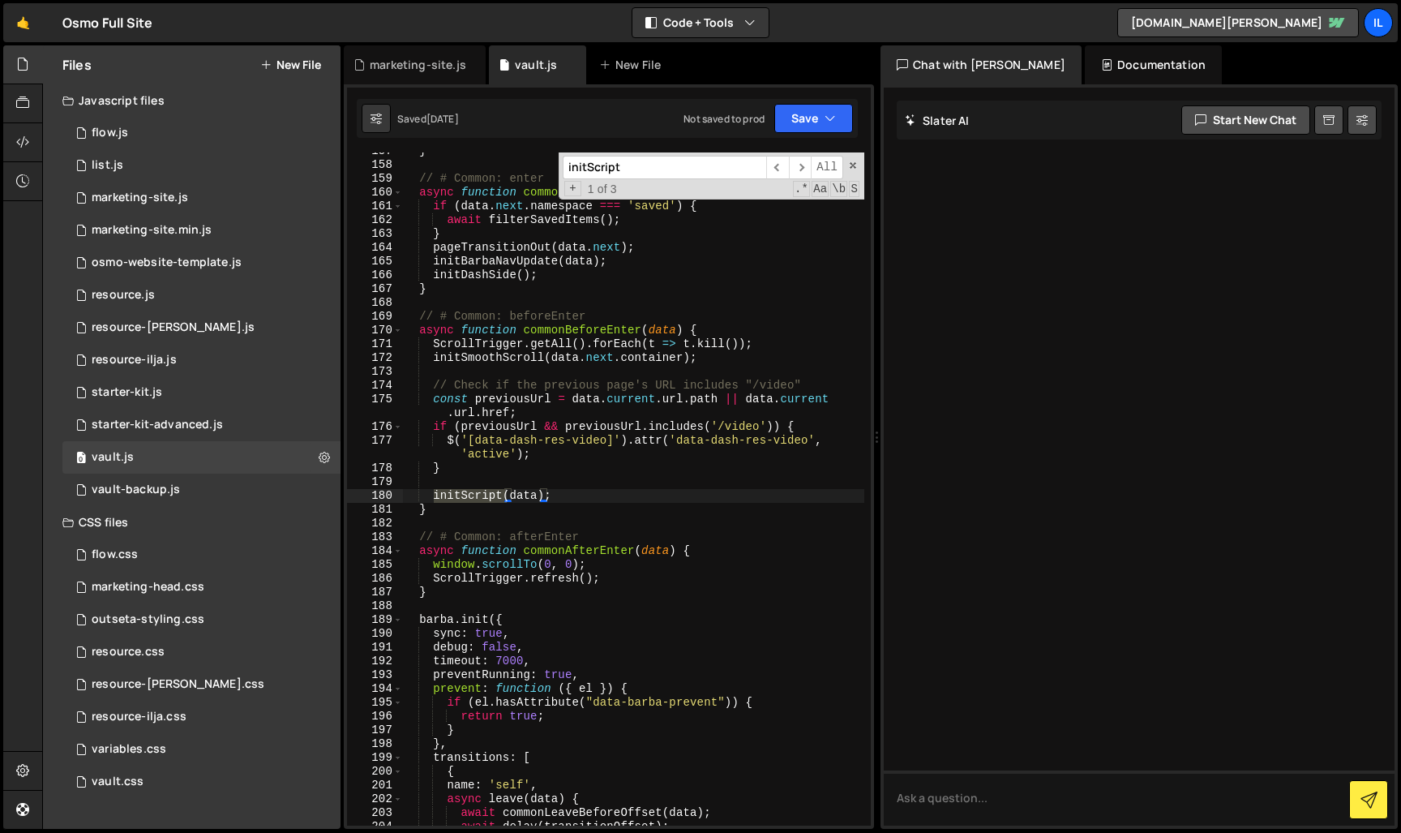
scroll to position [2399, 0]
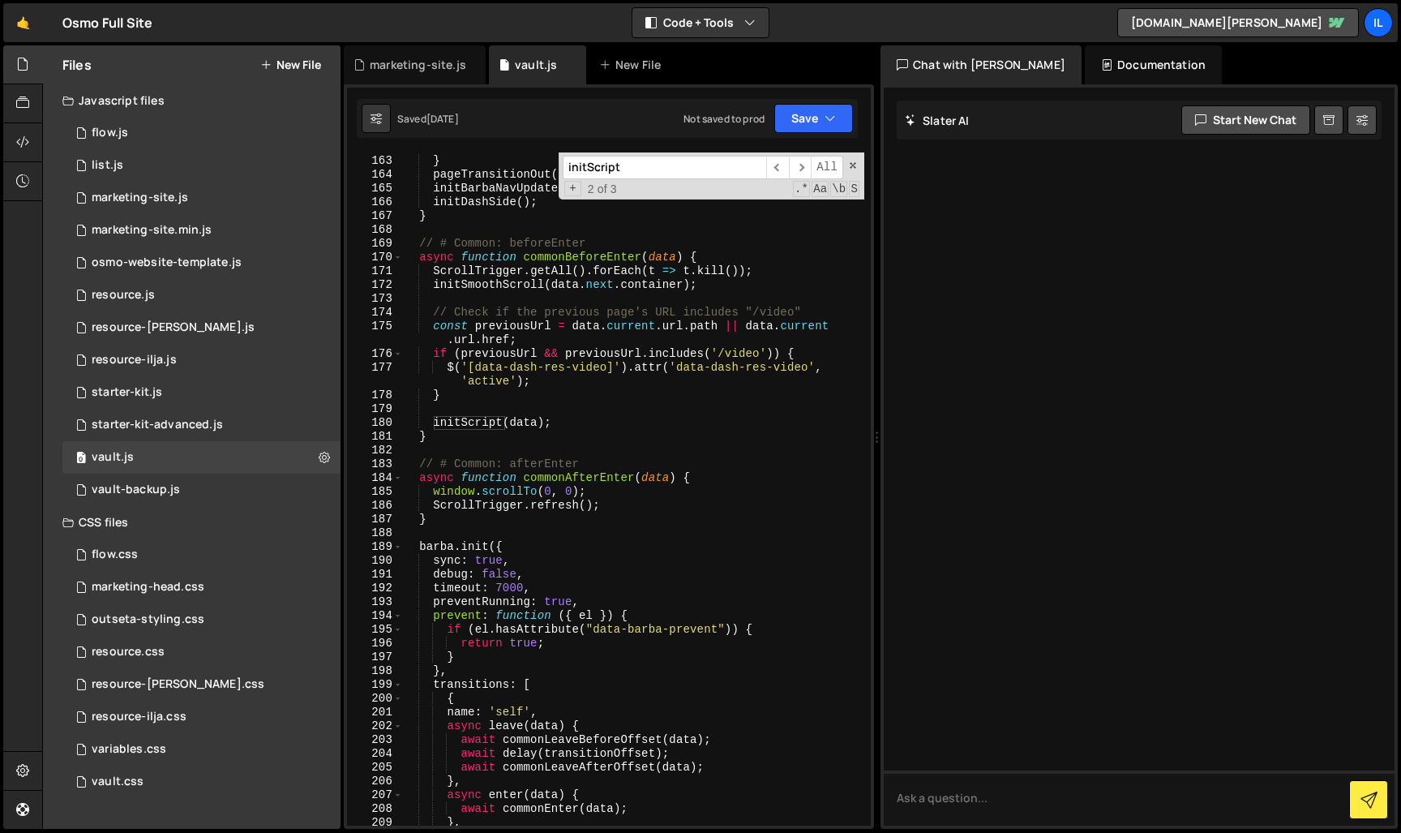
type input "initScript"
click at [524, 433] on div "await filterSavedItems ( ) ; } pageTransitionOut ( data . next ) ; initBarbaNav…" at bounding box center [633, 490] width 462 height 701
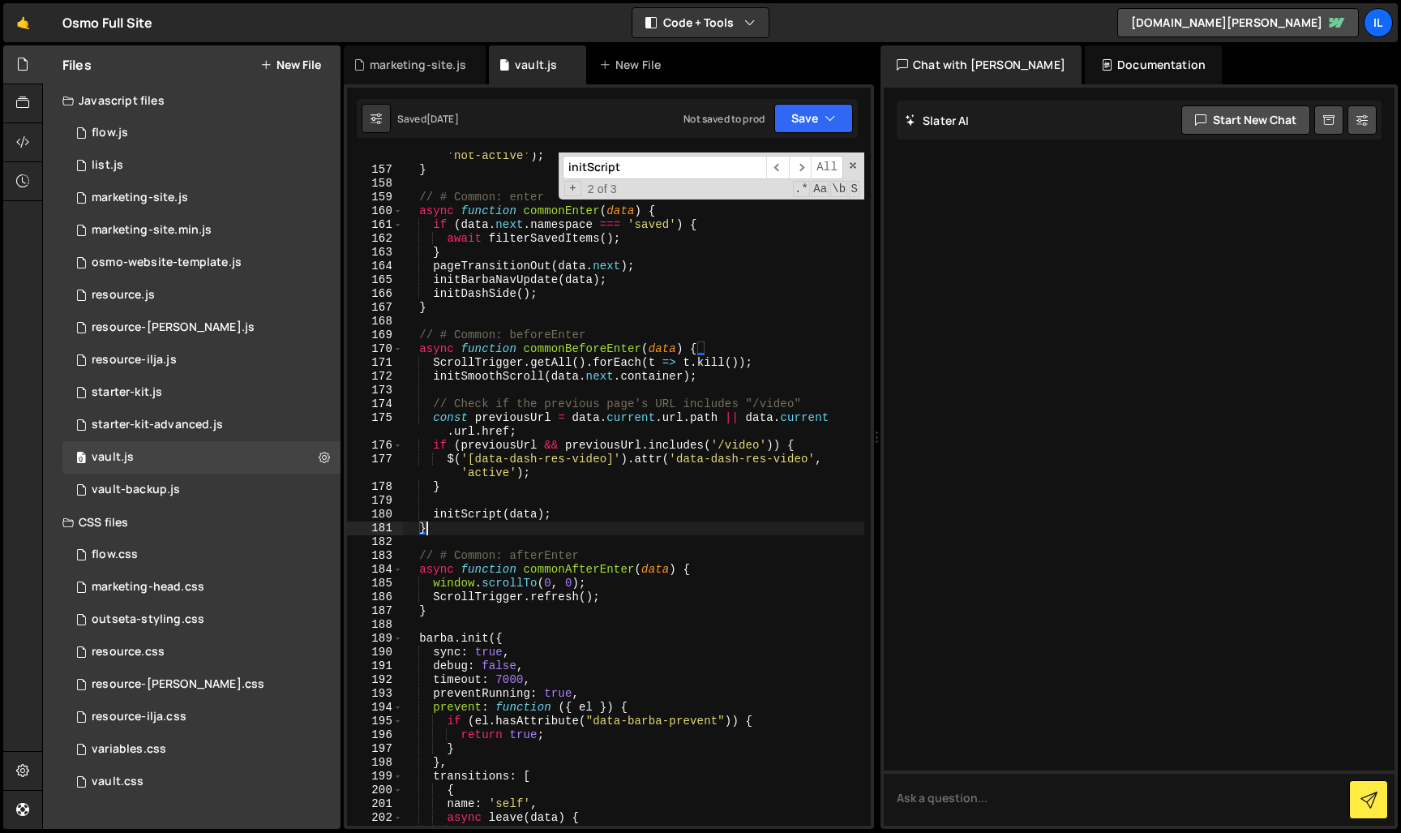
scroll to position [1862, 0]
click at [579, 353] on div "$ ( '[data-dash-nav-status]' ) . attr ( 'data-dash-nav-status' , 'not-active' )…" at bounding box center [633, 492] width 462 height 714
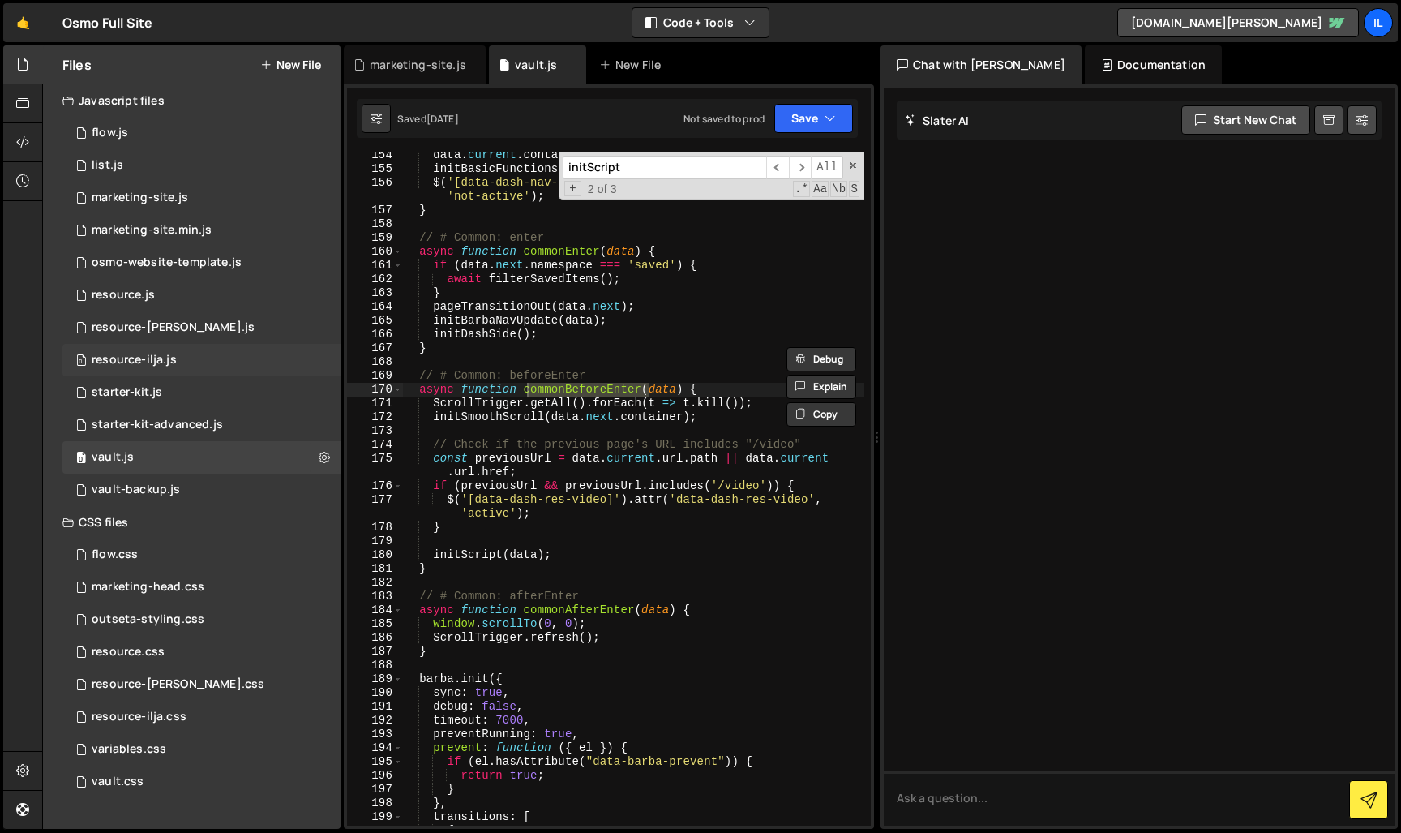
scroll to position [1827, 0]
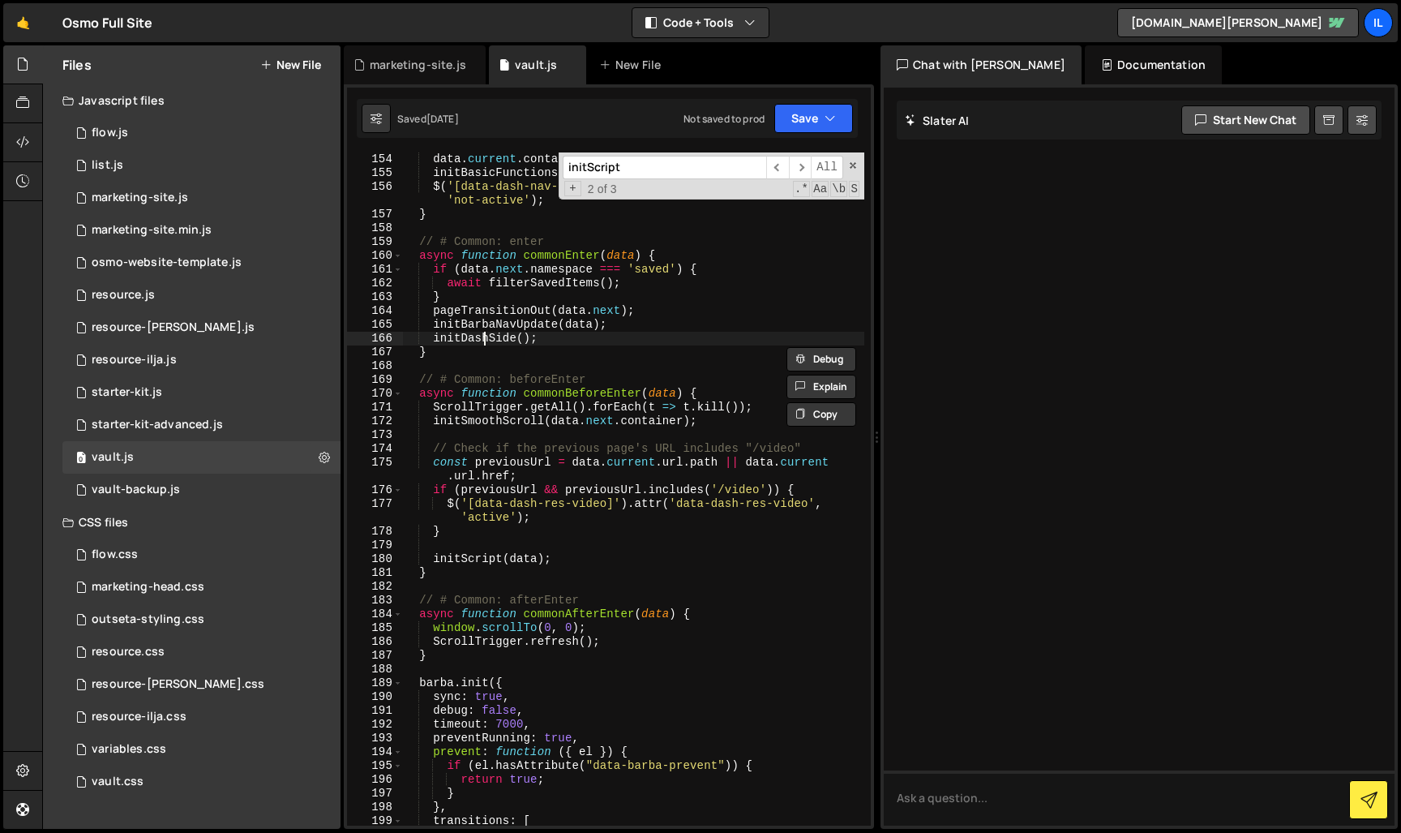
click at [486, 340] on div "data . current . container . remove ( ) ; initBasicFunctions ( ) ; $ ( '[data-d…" at bounding box center [633, 502] width 462 height 701
click at [508, 344] on div "data . current . container . remove ( ) ; initBasicFunctions ( ) ; $ ( '[data-d…" at bounding box center [633, 488] width 462 height 673
click at [508, 344] on div "data . current . container . remove ( ) ; initBasicFunctions ( ) ; $ ( '[data-d…" at bounding box center [633, 502] width 462 height 701
click at [486, 338] on div "data . current . container . remove ( ) ; initBasicFunctions ( ) ; $ ( '[data-d…" at bounding box center [633, 488] width 462 height 673
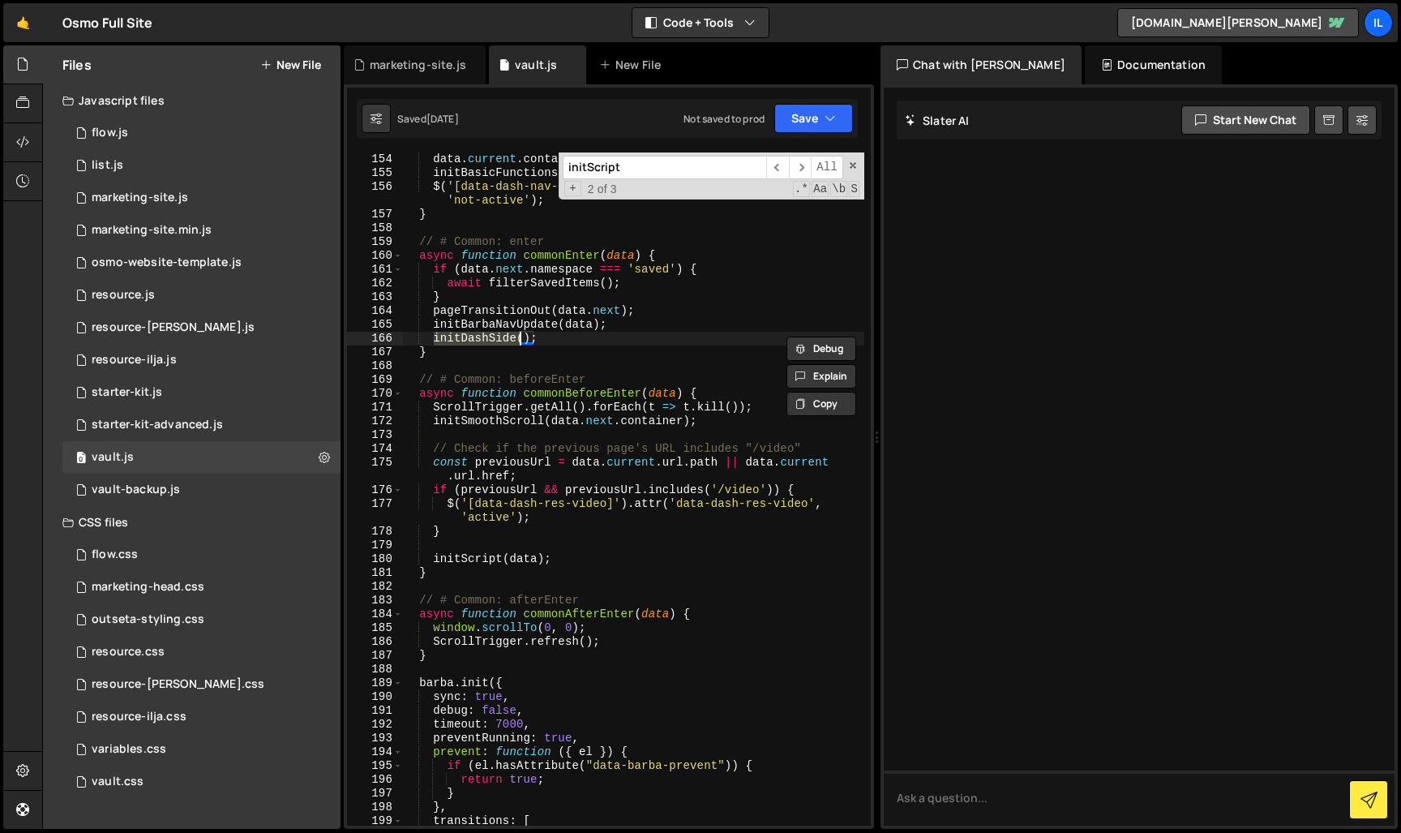
drag, startPoint x: 486, startPoint y: 339, endPoint x: 500, endPoint y: 339, distance: 14.6
click at [486, 339] on div "data . current . container . remove ( ) ; initBasicFunctions ( ) ; $ ( '[data-d…" at bounding box center [633, 502] width 462 height 701
drag, startPoint x: 572, startPoint y: 337, endPoint x: 24, endPoint y: 412, distance: 553.2
click at [435, 339] on div "data . current . container . remove ( ) ; initBasicFunctions ( ) ; $ ( '[data-d…" at bounding box center [633, 502] width 462 height 701
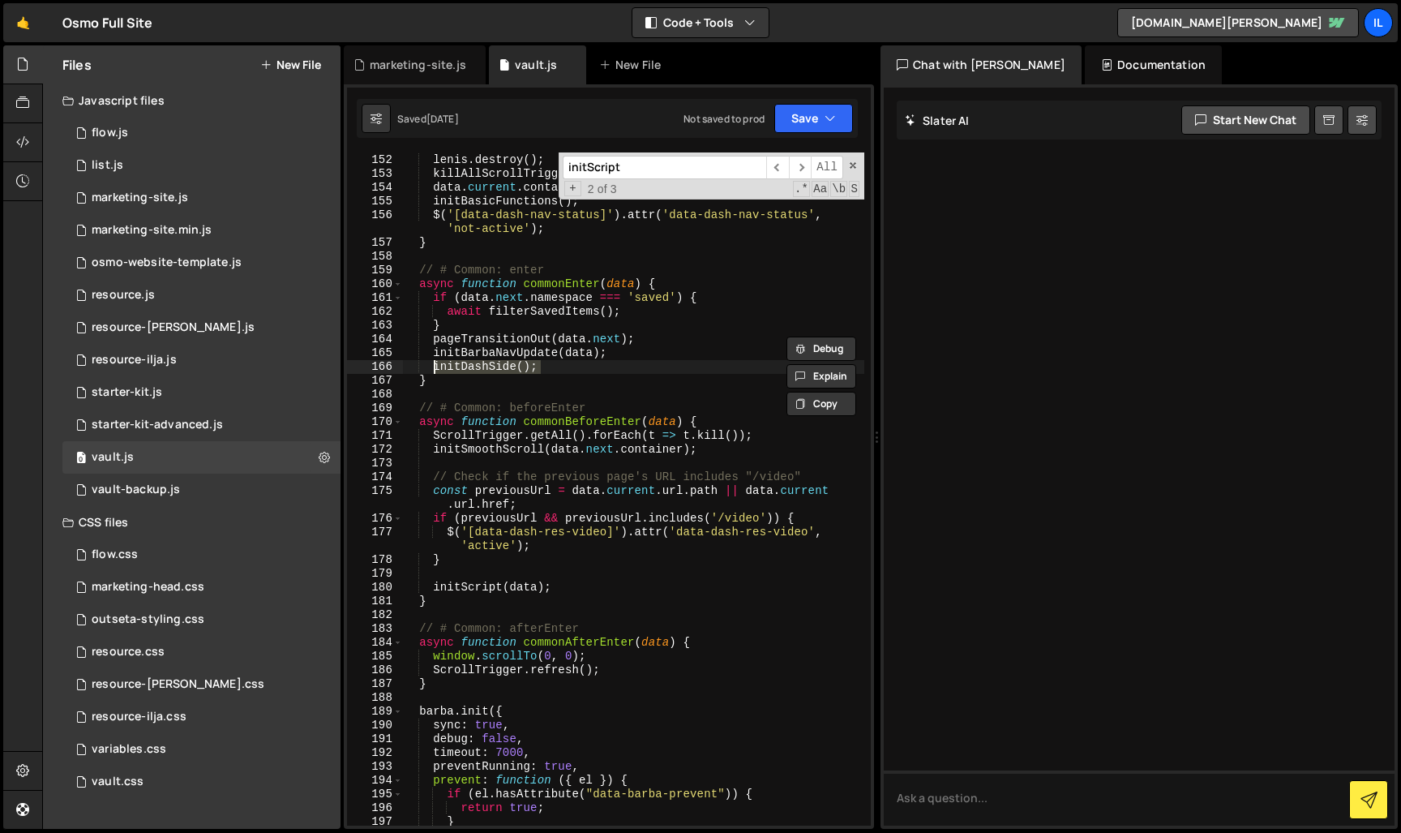
scroll to position [1804, 0]
click at [536, 311] on div "async function commonLeaveAfterOffset ( data ) { [PERSON_NAME] . destroy ( ) ; …" at bounding box center [633, 489] width 462 height 701
click at [496, 327] on div "async function commonLeaveAfterOffset ( data ) { [PERSON_NAME] . destroy ( ) ; …" at bounding box center [633, 489] width 462 height 701
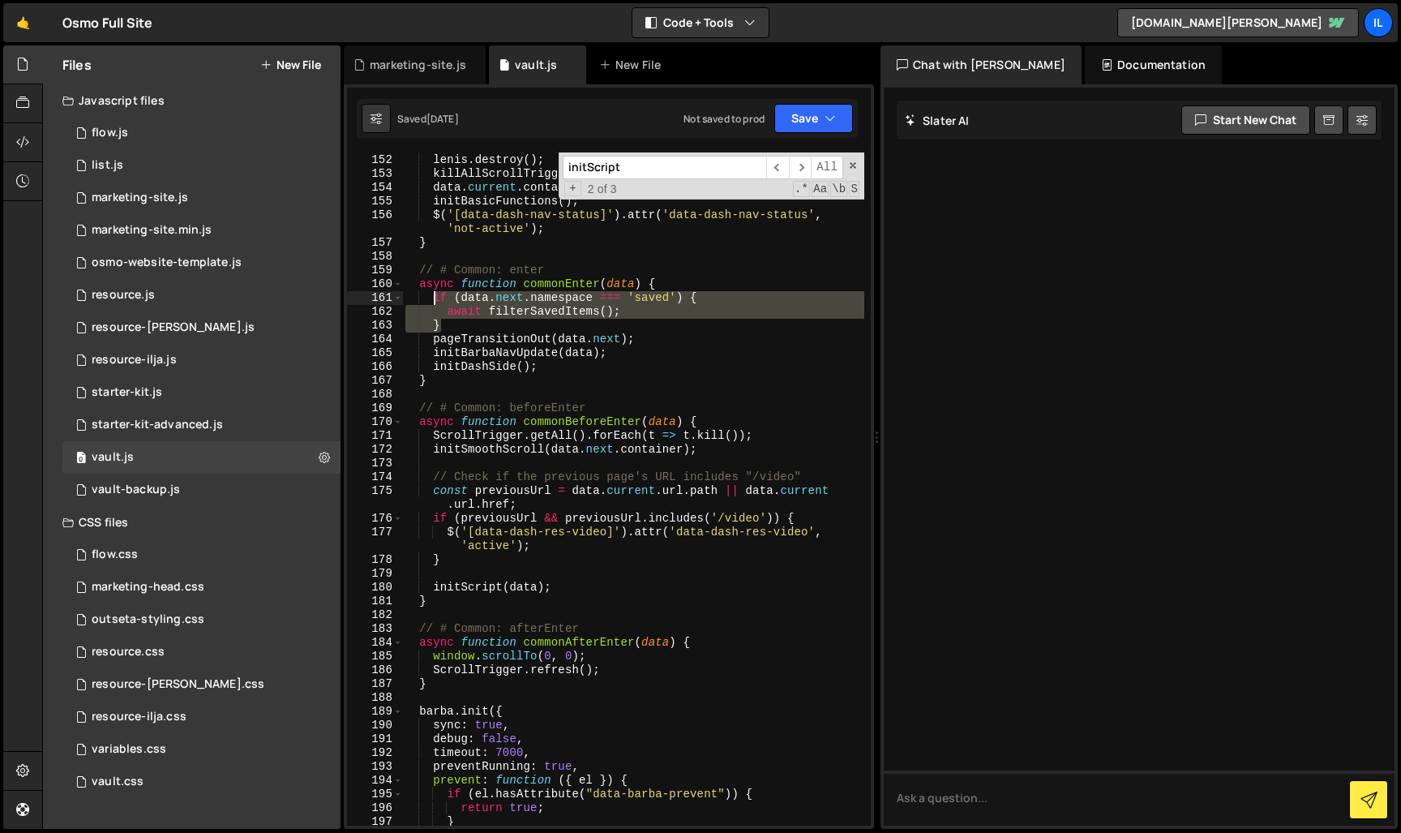
drag, startPoint x: 488, startPoint y: 331, endPoint x: 433, endPoint y: 301, distance: 62.8
click at [435, 300] on div "async function commonLeaveAfterOffset ( data ) { [PERSON_NAME] . destroy ( ) ; …" at bounding box center [633, 489] width 462 height 701
type textarea "if (data.next.namespace === 'saved') { await filterSavedItems();"
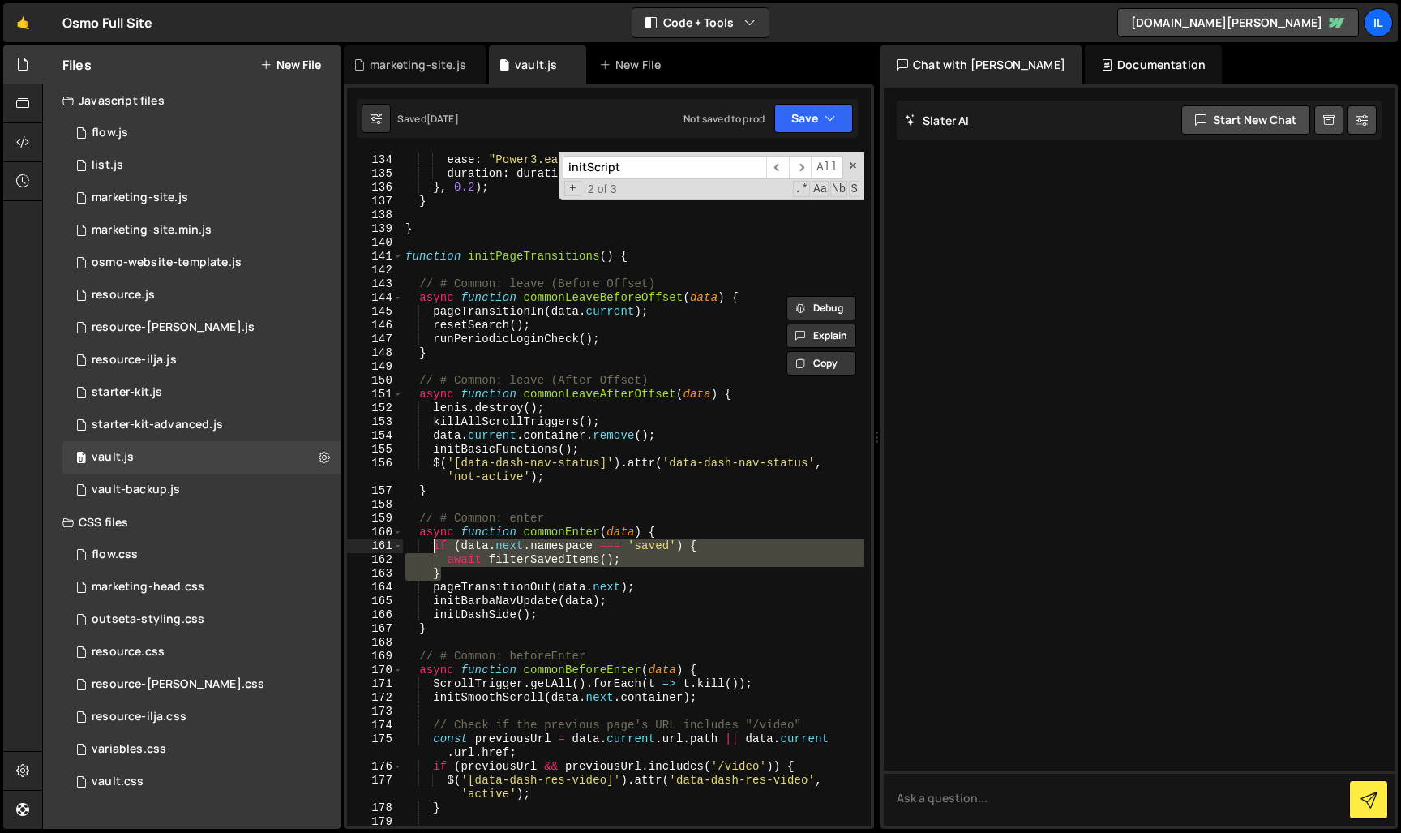
scroll to position [1605, 0]
click at [549, 374] on div "autoAlpha : 1 , ease : "Power3.easeOut" , duration : durationDefault , } , 0.2 …" at bounding box center [633, 489] width 462 height 701
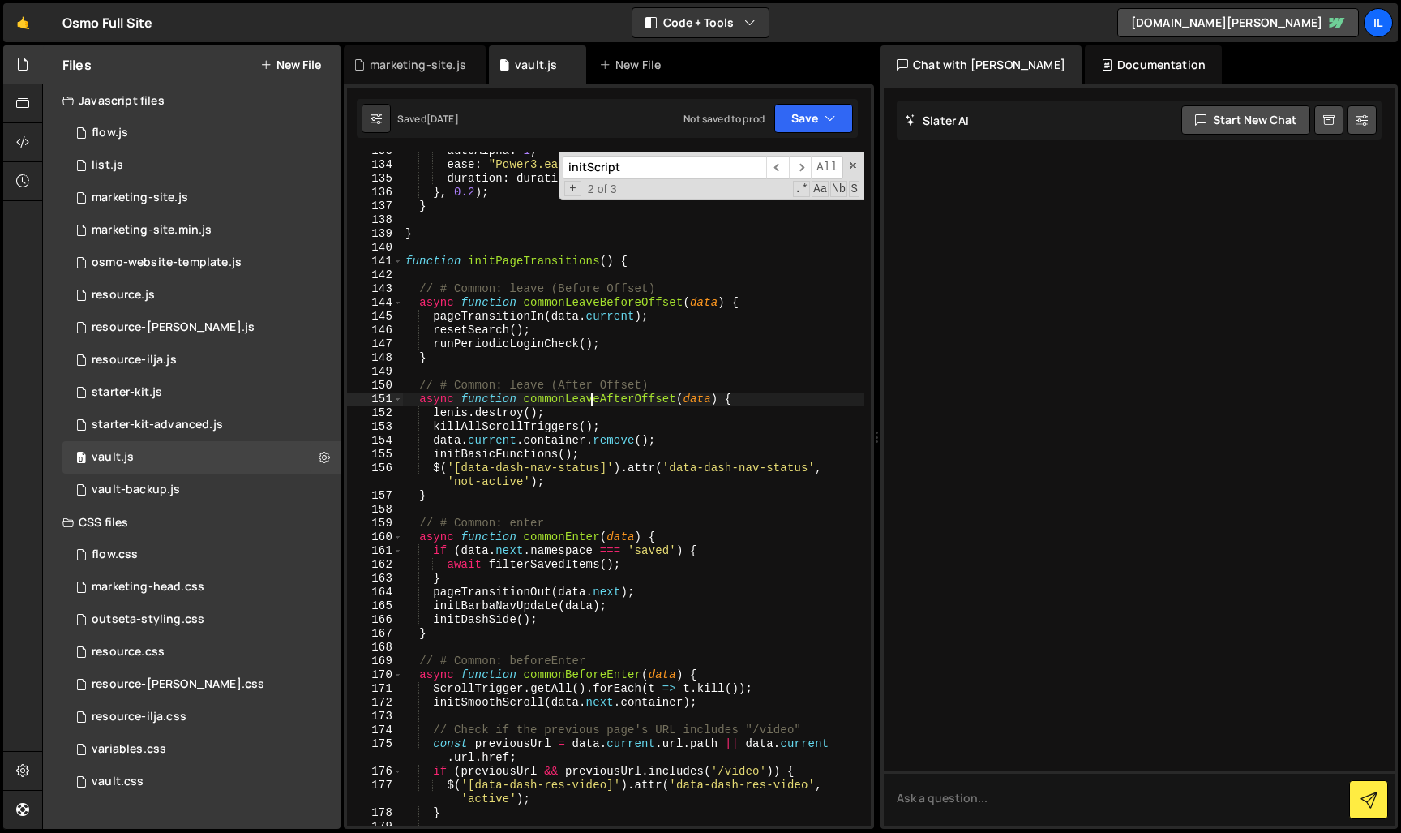
click at [594, 402] on div "autoAlpha : 1 , ease : "Power3.easeOut" , duration : durationDefault , } , 0.2 …" at bounding box center [633, 494] width 462 height 701
click at [602, 460] on div "autoAlpha : 1 , ease : "Power3.easeOut" , duration : durationDefault , } , 0.2 …" at bounding box center [633, 494] width 462 height 701
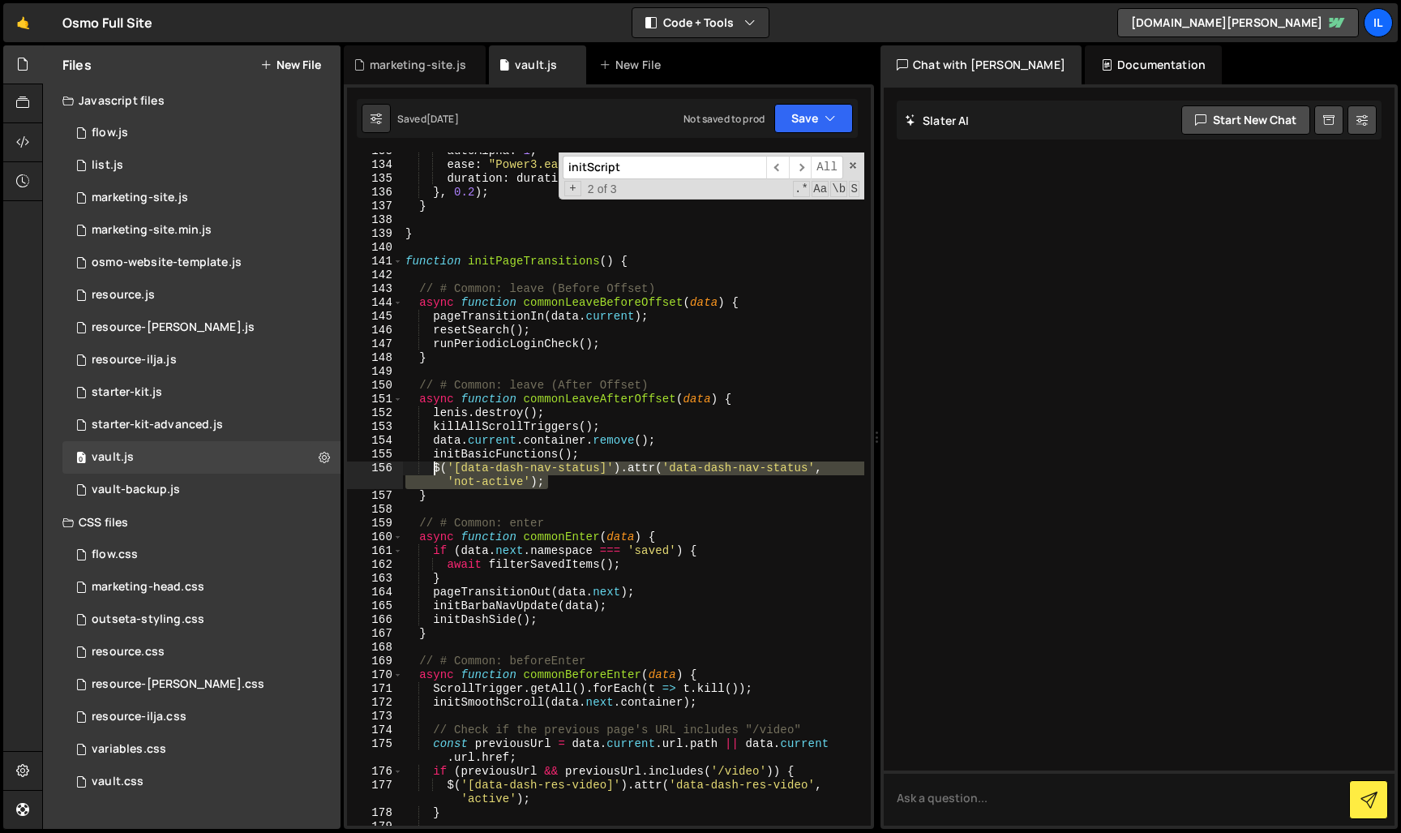
drag, startPoint x: 576, startPoint y: 482, endPoint x: 434, endPoint y: 465, distance: 142.9
click at [434, 465] on div "autoAlpha : 1 , ease : "Power3.easeOut" , duration : durationDefault , } , 0.2 …" at bounding box center [633, 494] width 462 height 701
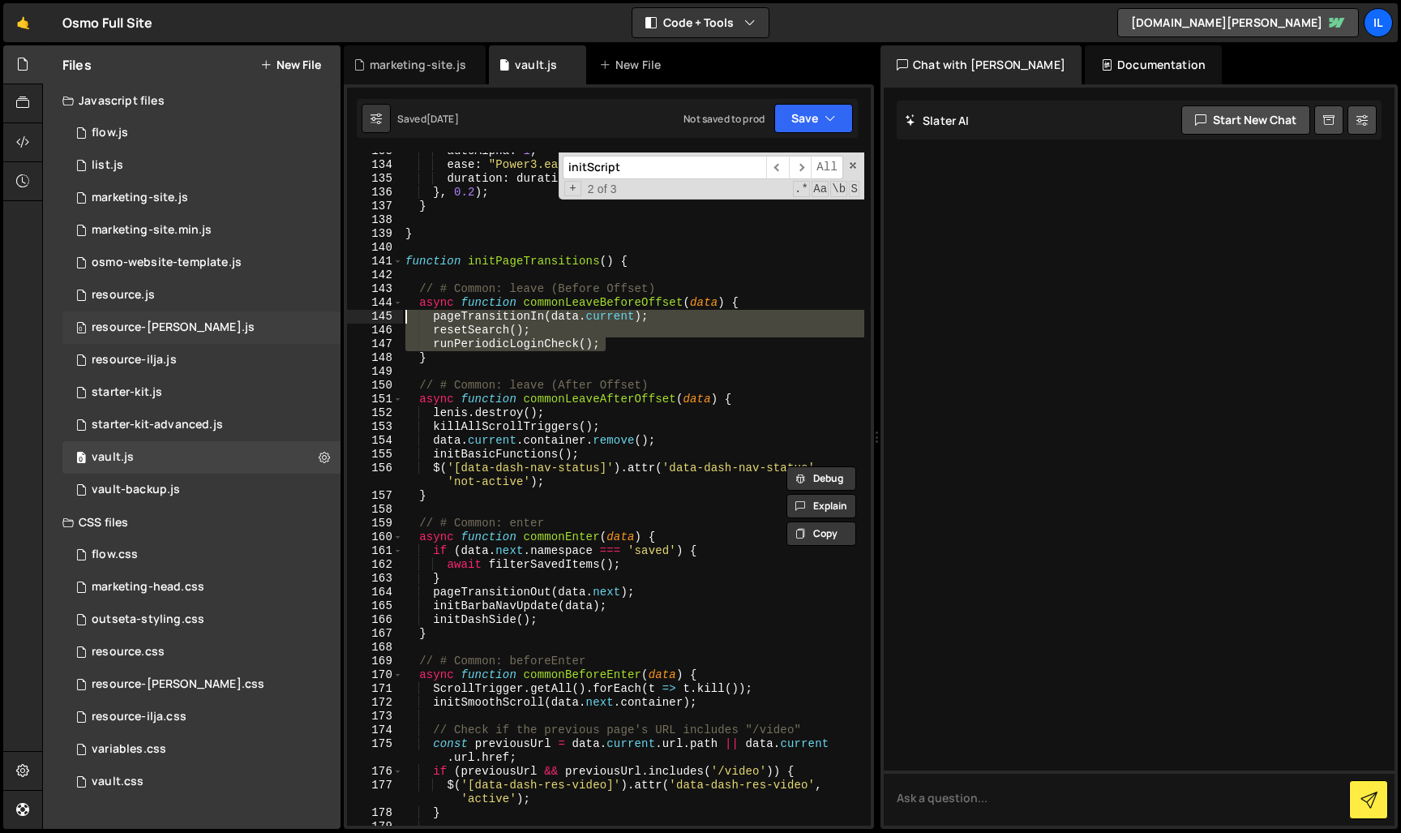
drag, startPoint x: 637, startPoint y: 347, endPoint x: 327, endPoint y: 320, distance: 311.8
click at [327, 320] on div "Files New File Javascript files 0 flow.js 0 0 list.js 0 0 marketing-site.js 0 0…" at bounding box center [721, 437] width 1359 height 784
click at [596, 401] on div "autoAlpha : 1 , ease : "Power3.easeOut" , duration : durationDefault , } , 0.2 …" at bounding box center [633, 494] width 462 height 701
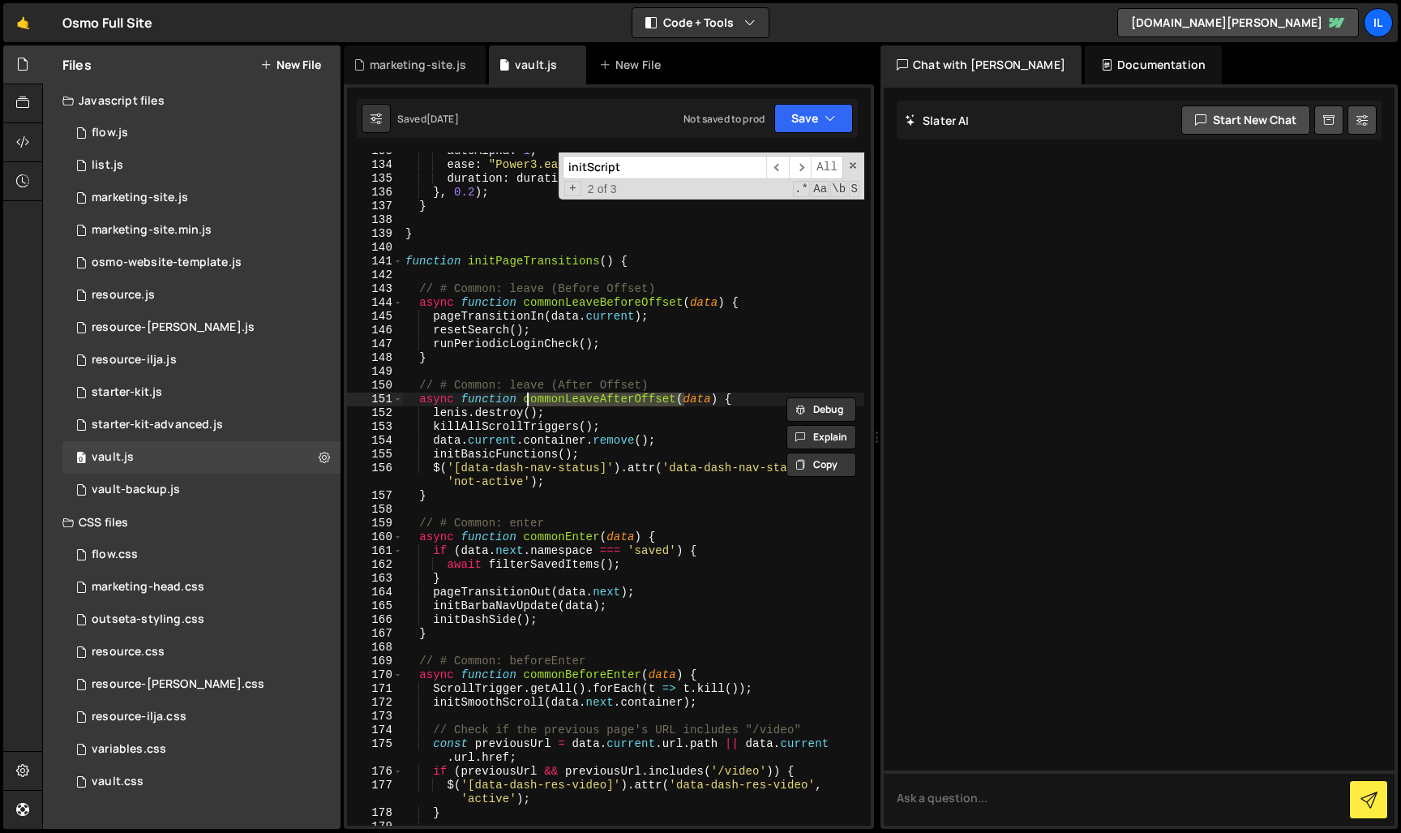
drag, startPoint x: 468, startPoint y: 461, endPoint x: 413, endPoint y: 459, distance: 55.2
click at [468, 461] on div "autoAlpha : 1 , ease : "Power3.easeOut" , duration : durationDefault , } , 0.2 …" at bounding box center [633, 494] width 462 height 701
click at [438, 457] on div "autoAlpha : 1 , ease : "Power3.easeOut" , duration : durationDefault , } , 0.2 …" at bounding box center [633, 494] width 462 height 701
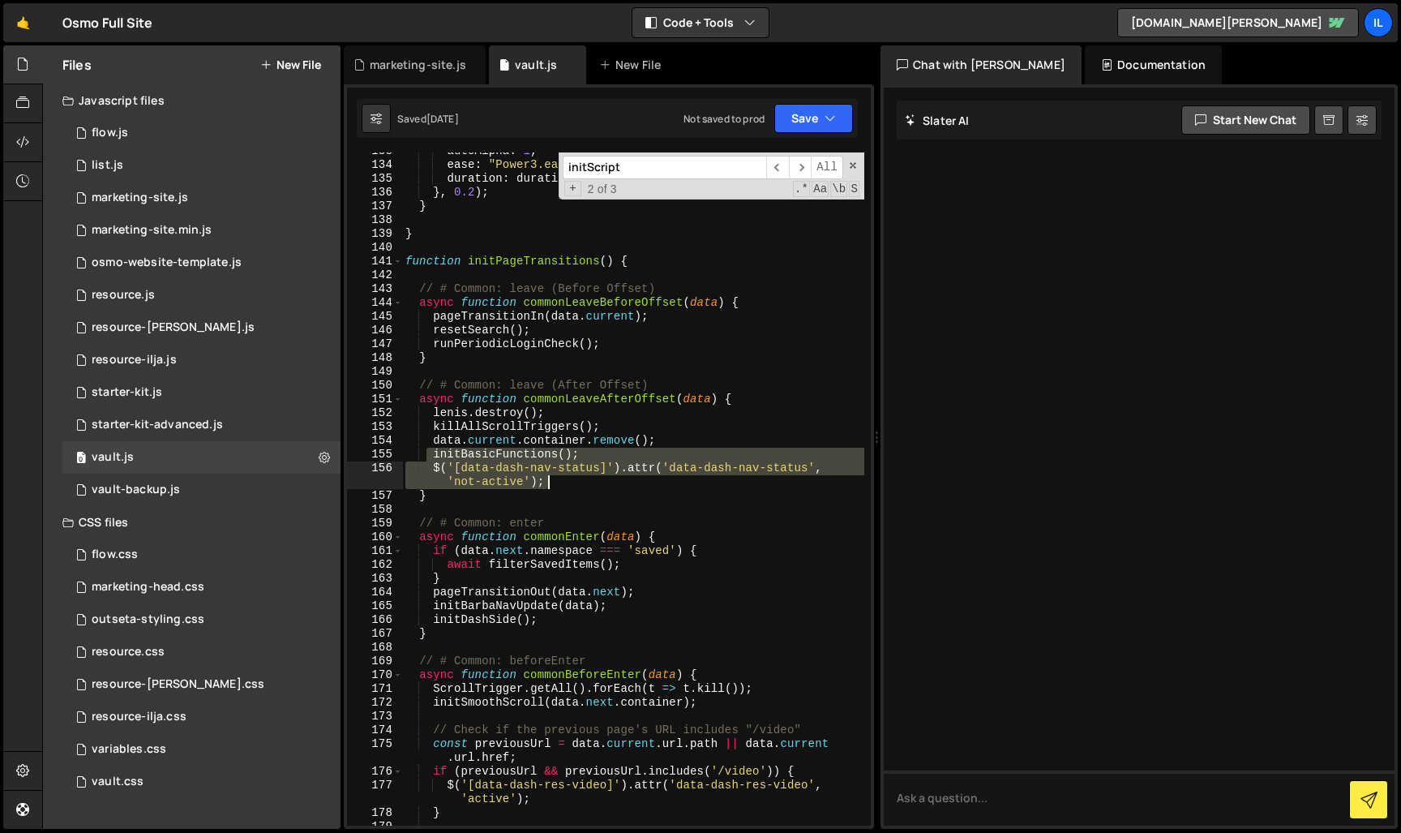
drag, startPoint x: 429, startPoint y: 459, endPoint x: 613, endPoint y: 479, distance: 185.2
click at [613, 479] on div "autoAlpha : 1 , ease : "Power3.easeOut" , duration : durationDefault , } , 0.2 …" at bounding box center [633, 494] width 462 height 701
type textarea "initBasicFunctions(); $('[data-dash-nav-status]').attr('data-dash-nav-status', …"
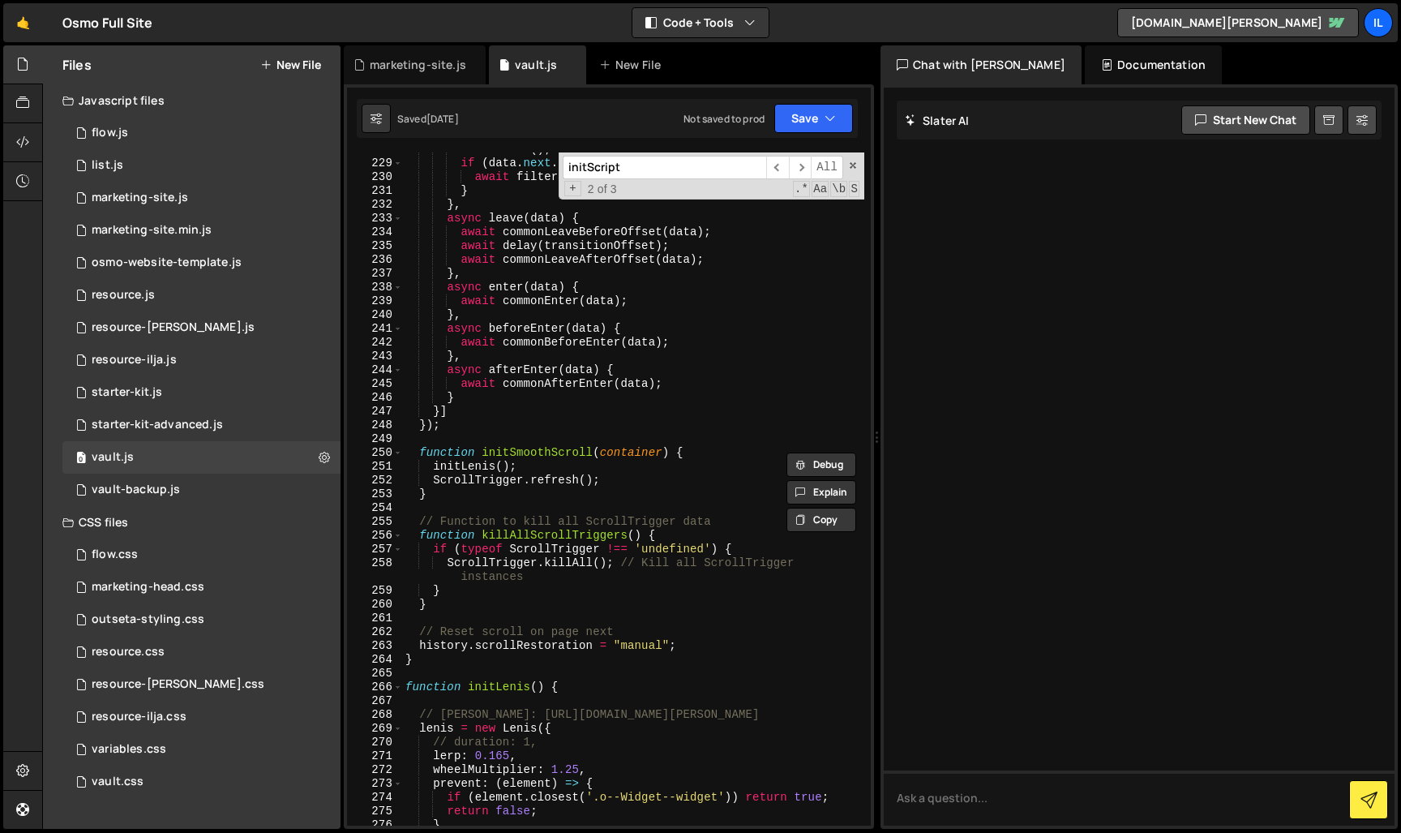
scroll to position [2789, 0]
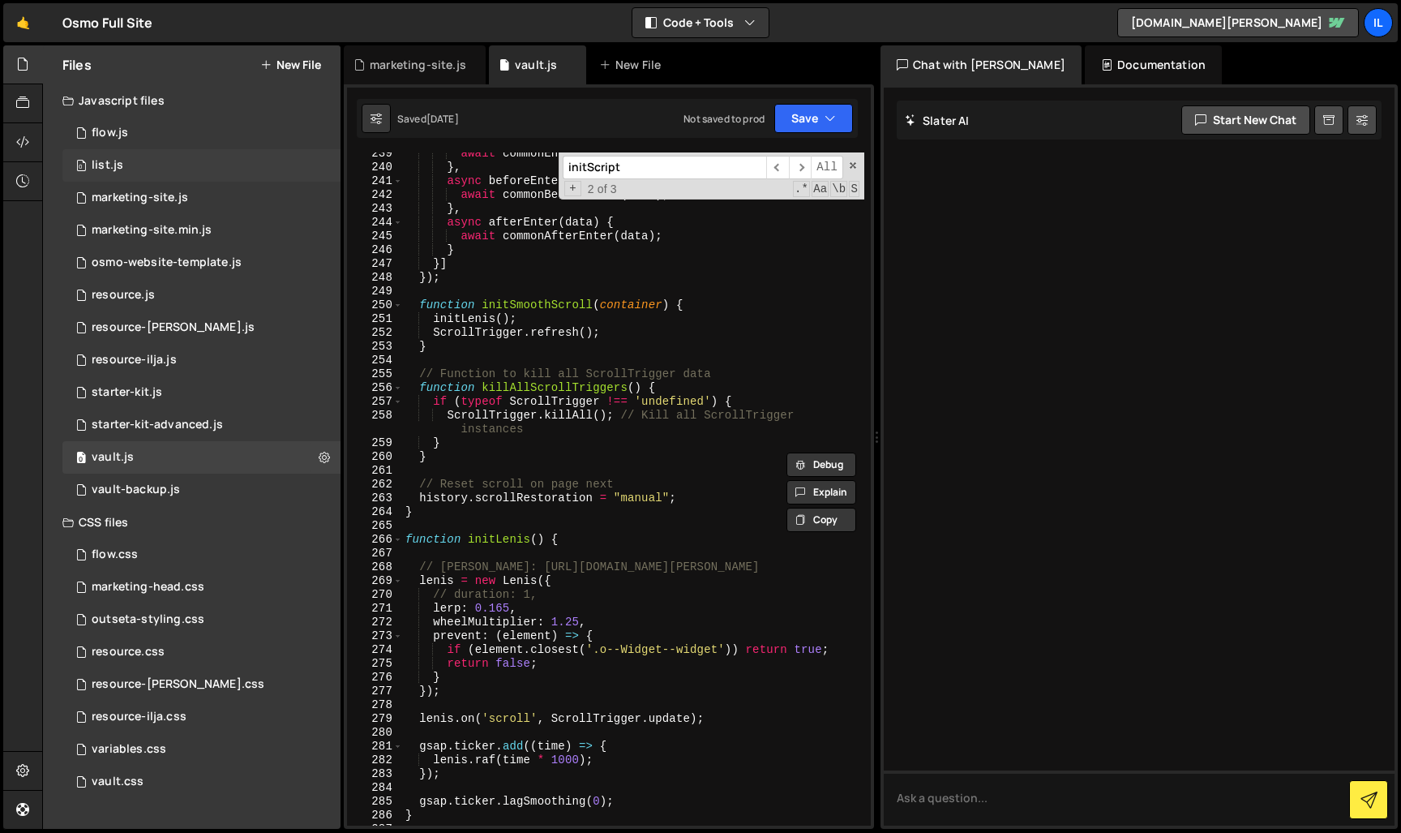
click at [118, 169] on div "list.js" at bounding box center [108, 165] width 32 height 15
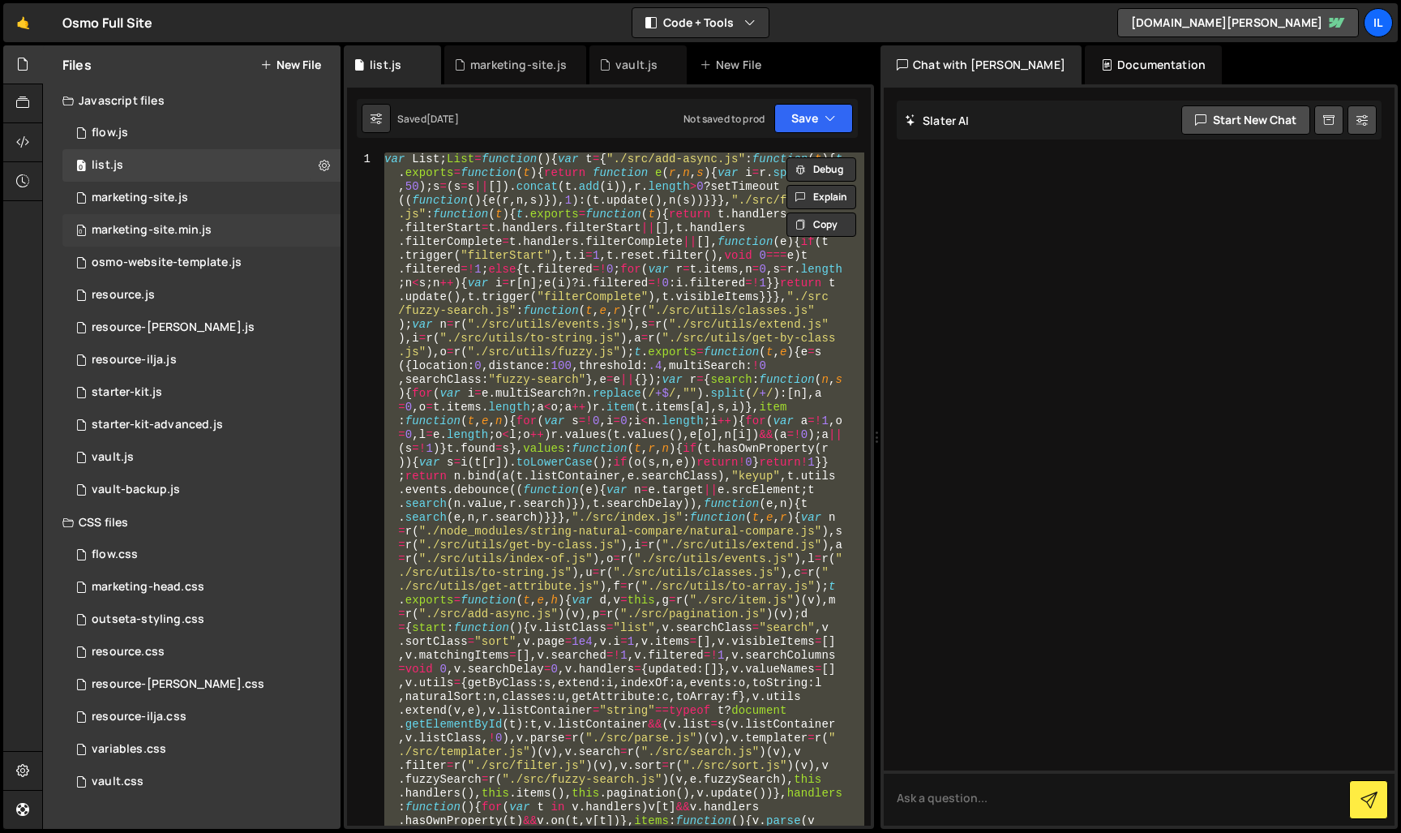
scroll to position [0, 0]
click at [643, 68] on div "vault.js" at bounding box center [636, 65] width 42 height 16
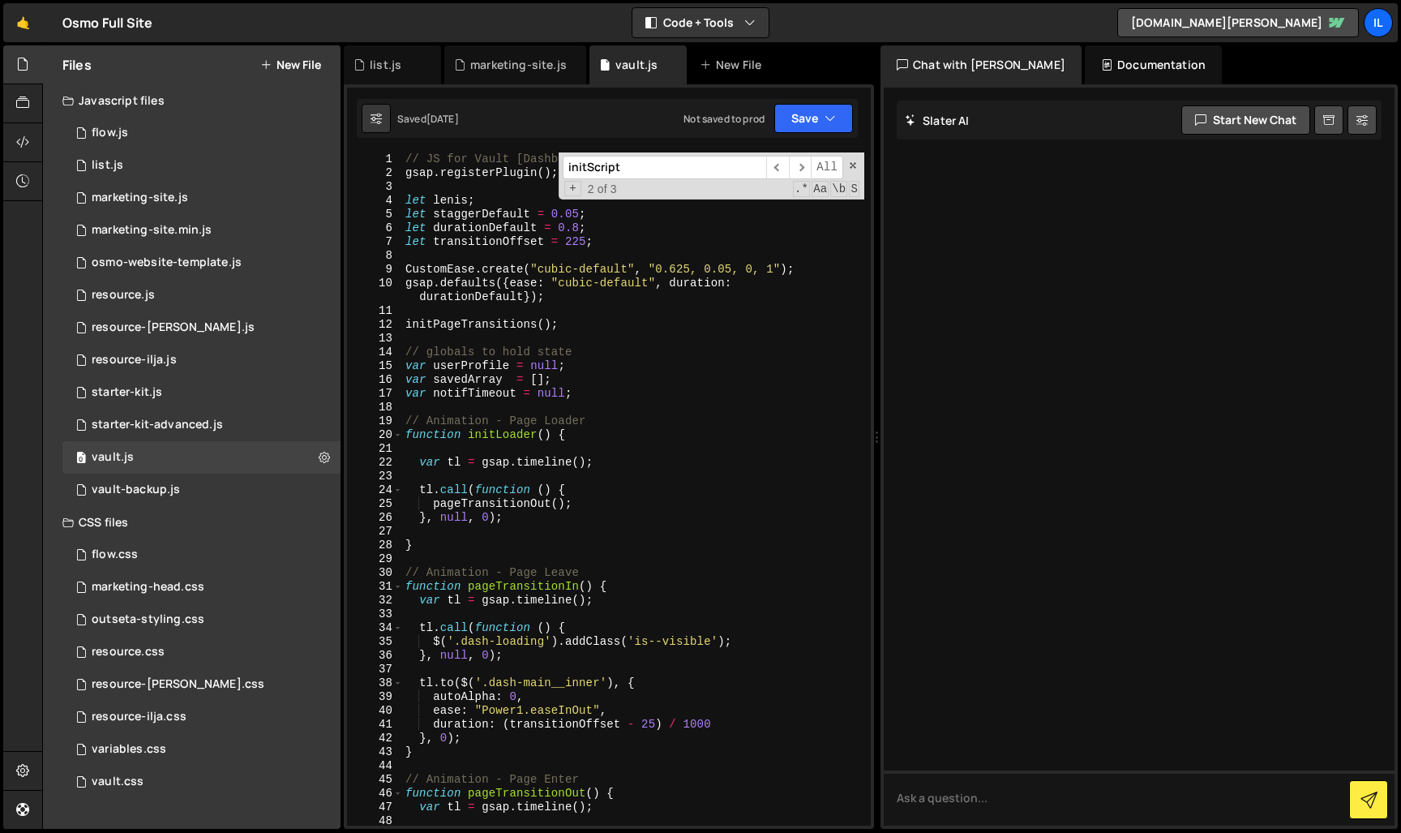
click at [547, 352] on div "// JS for Vault [Dashboard] gsap . registerPlugin ( ) ; let [PERSON_NAME] ; let…" at bounding box center [633, 502] width 462 height 701
click at [583, 247] on div "// JS for Vault [Dashboard] gsap . registerPlugin ( ) ; let [PERSON_NAME] ; let…" at bounding box center [633, 502] width 462 height 701
click at [582, 247] on div "// JS for Vault [Dashboard] gsap . registerPlugin ( ) ; let [PERSON_NAME] ; let…" at bounding box center [633, 502] width 462 height 701
click at [860, 165] on div "initScript ​ ​ All Replace All + 2 of 3 .* Aa \b S" at bounding box center [712, 175] width 306 height 47
click at [851, 167] on span at bounding box center [852, 165] width 11 height 11
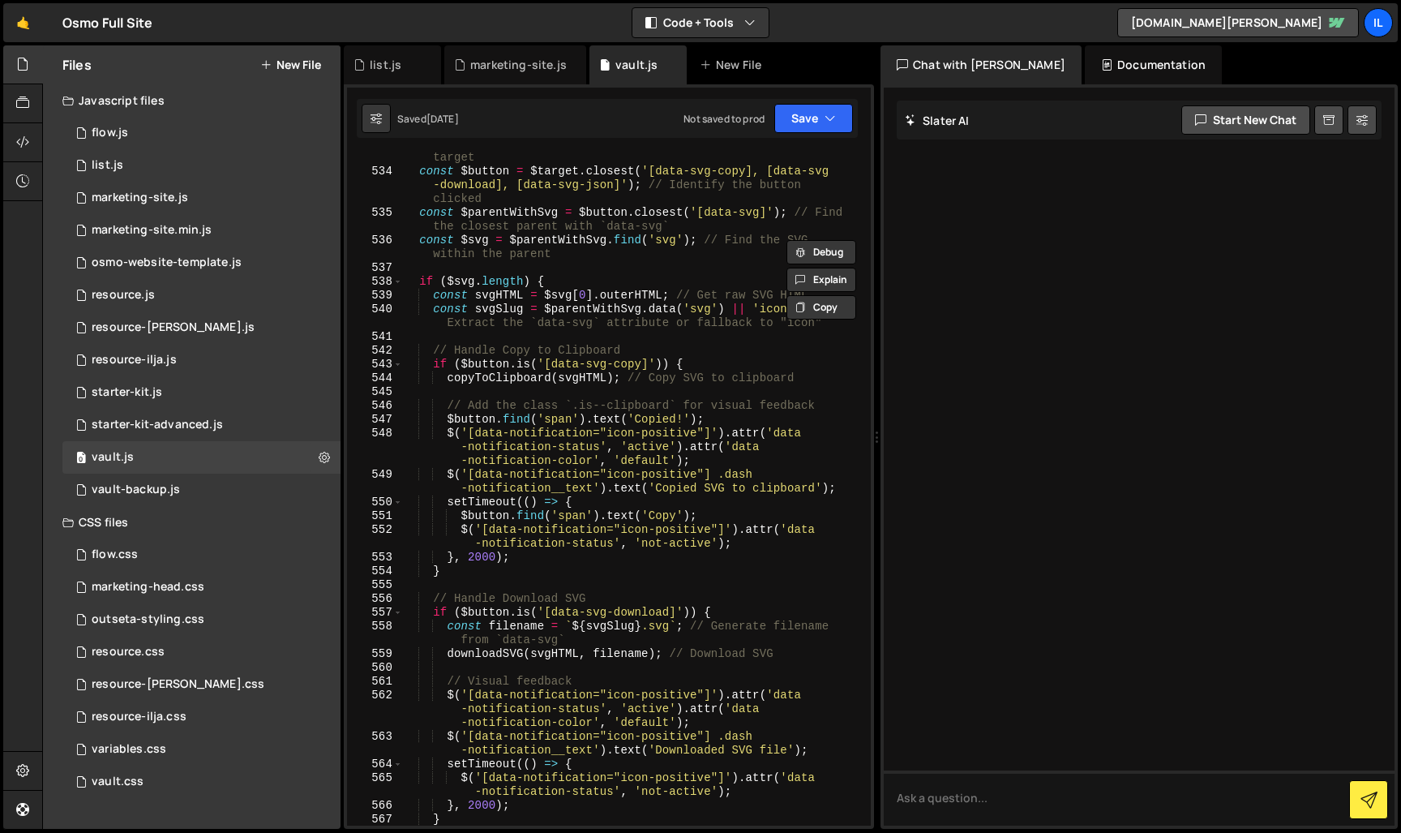
scroll to position [6298, 0]
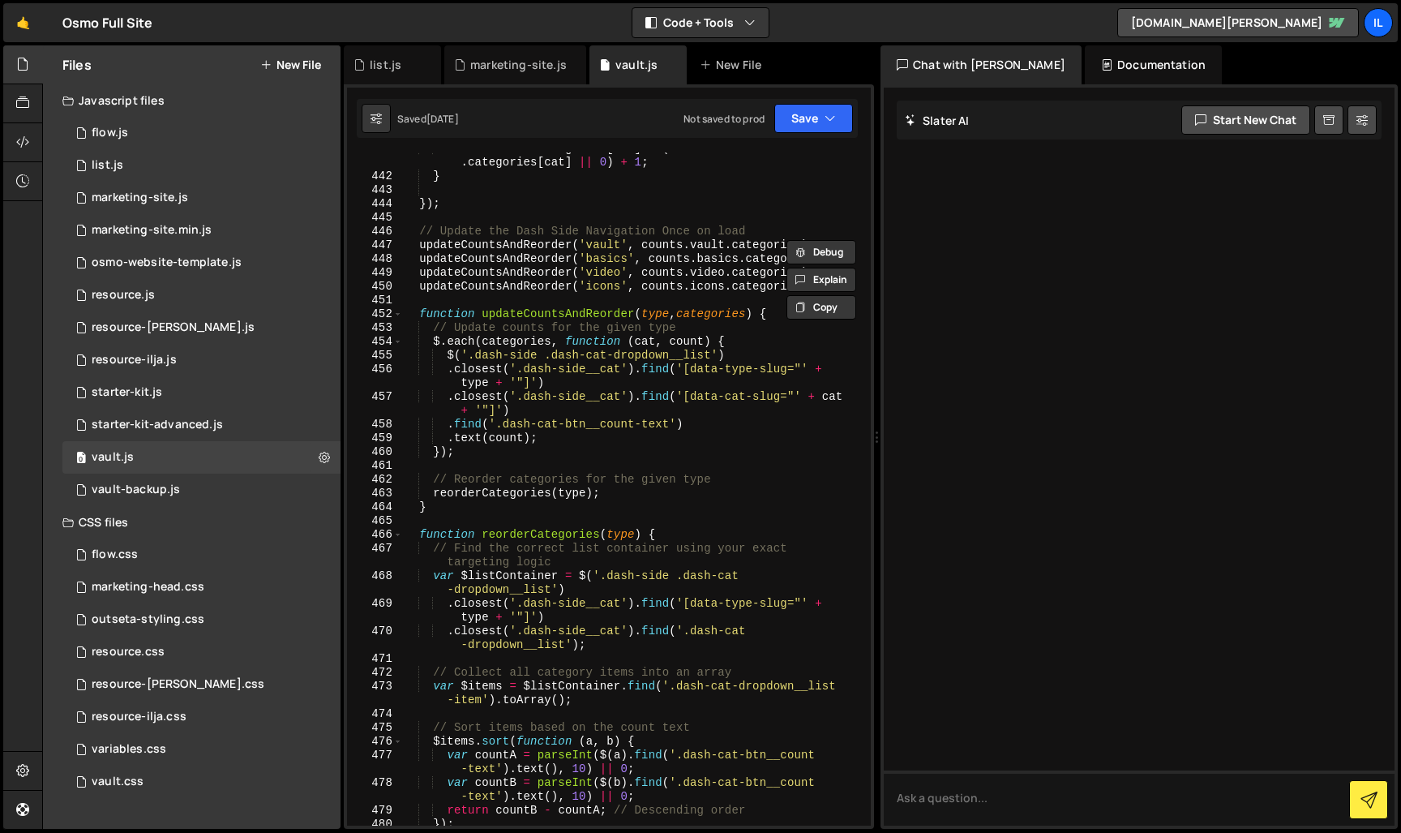
click at [652, 370] on div "counts . icons . categories [ cat ] = ( counts . icons . categories [ cat ] || …" at bounding box center [633, 499] width 462 height 714
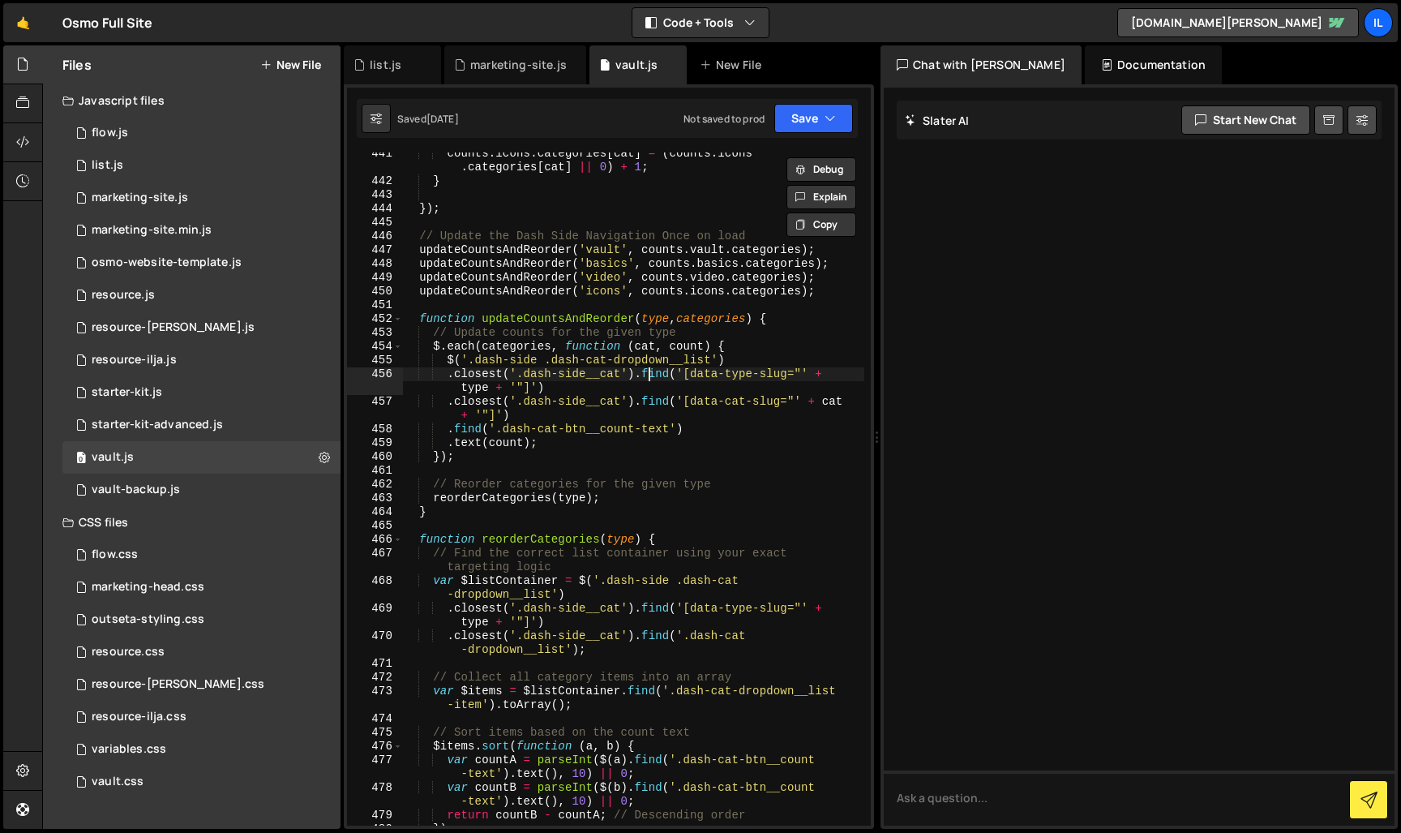
scroll to position [5149, 0]
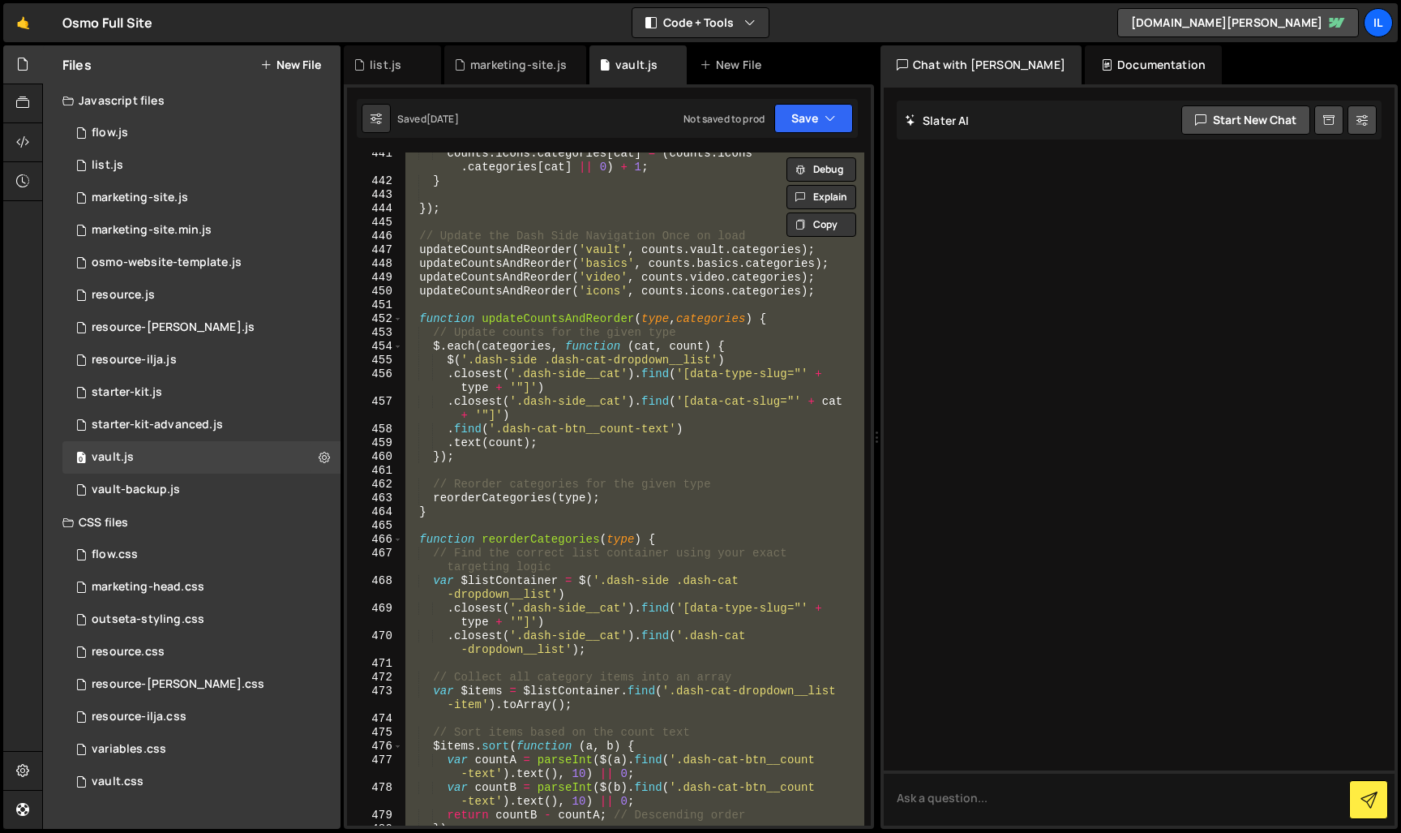
click at [462, 278] on div "counts . icons . categories [ cat ] = ( counts . icons . categories [ cat ] || …" at bounding box center [633, 488] width 462 height 673
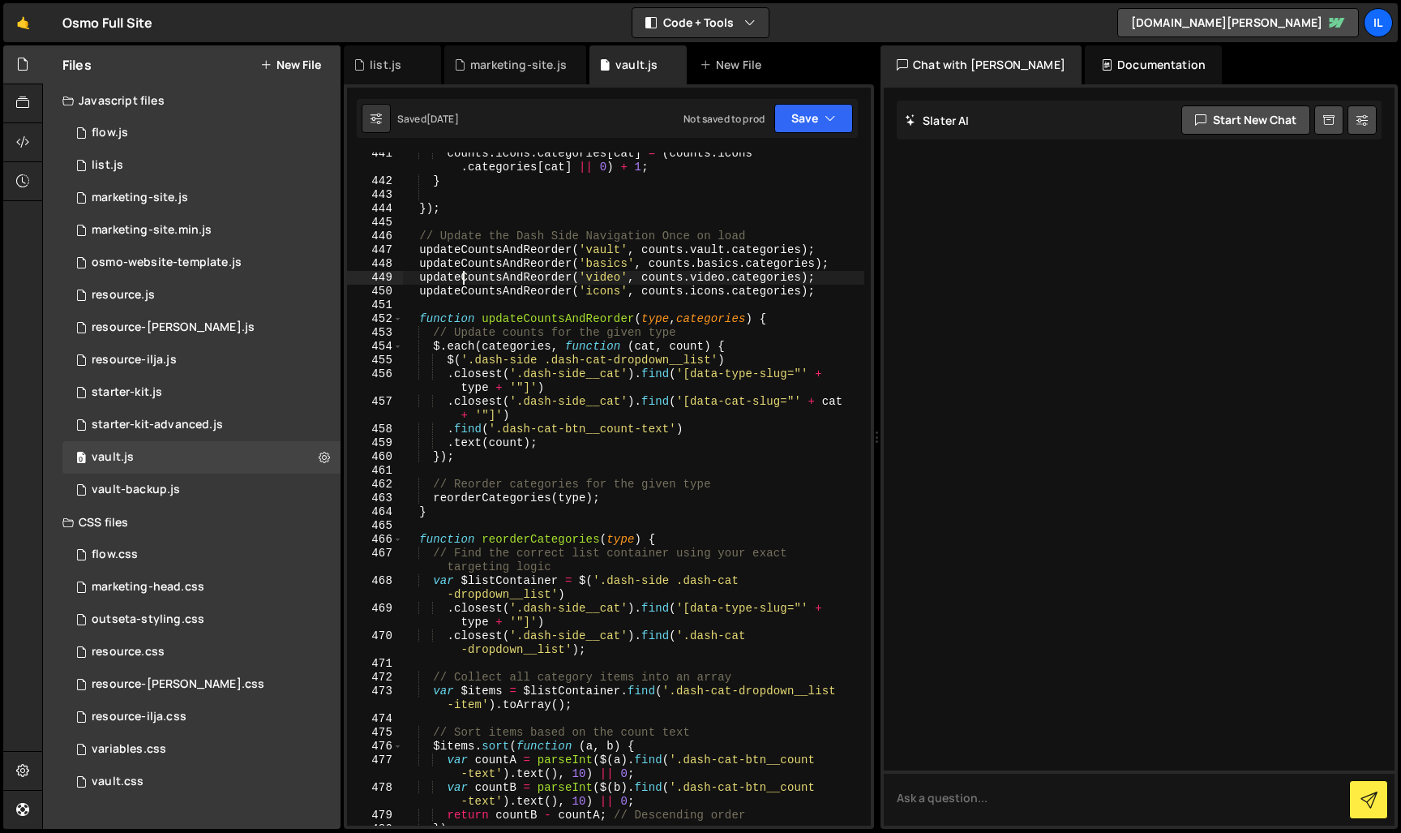
type textarea "}"
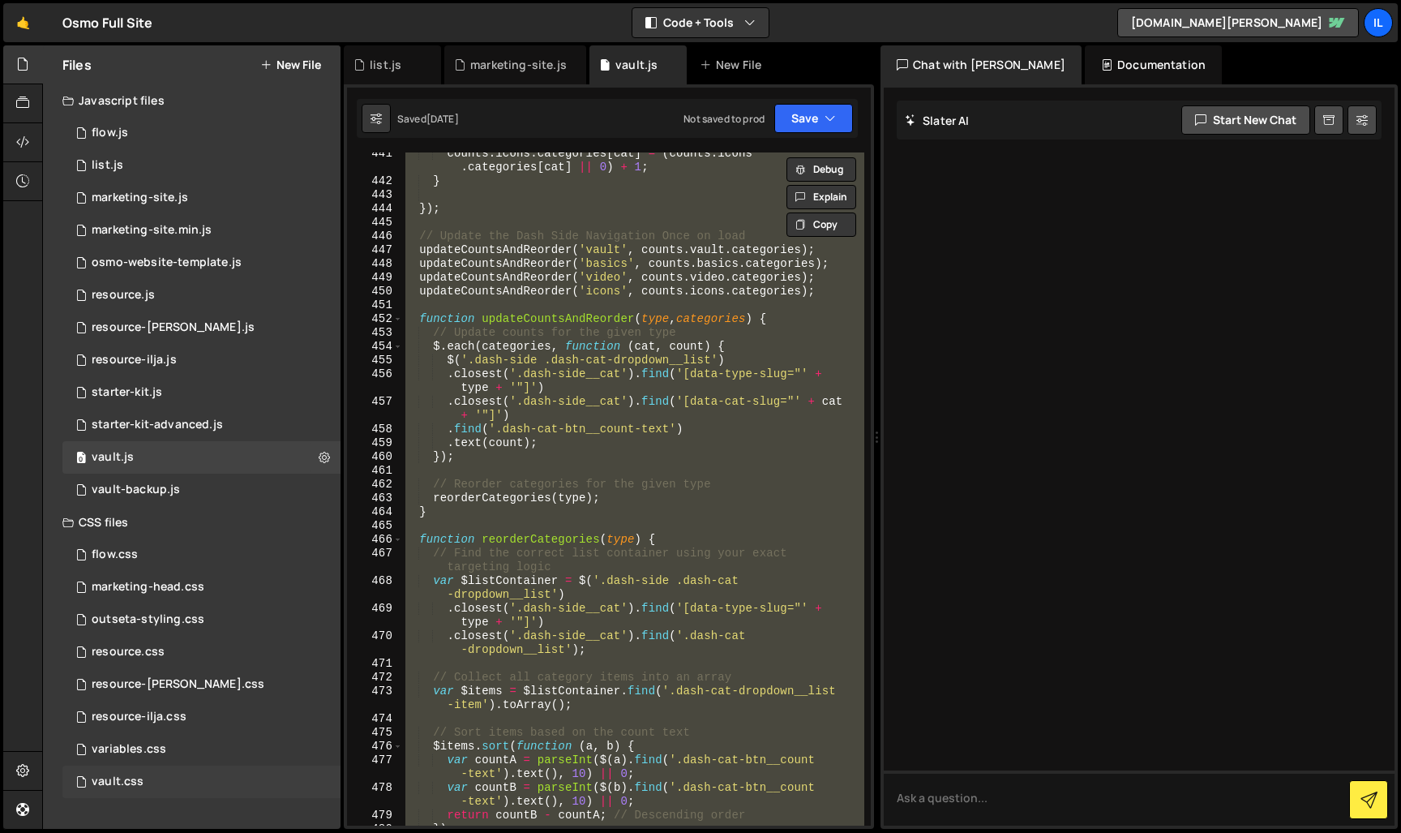
click at [174, 787] on div "vault.css 0" at bounding box center [201, 782] width 278 height 32
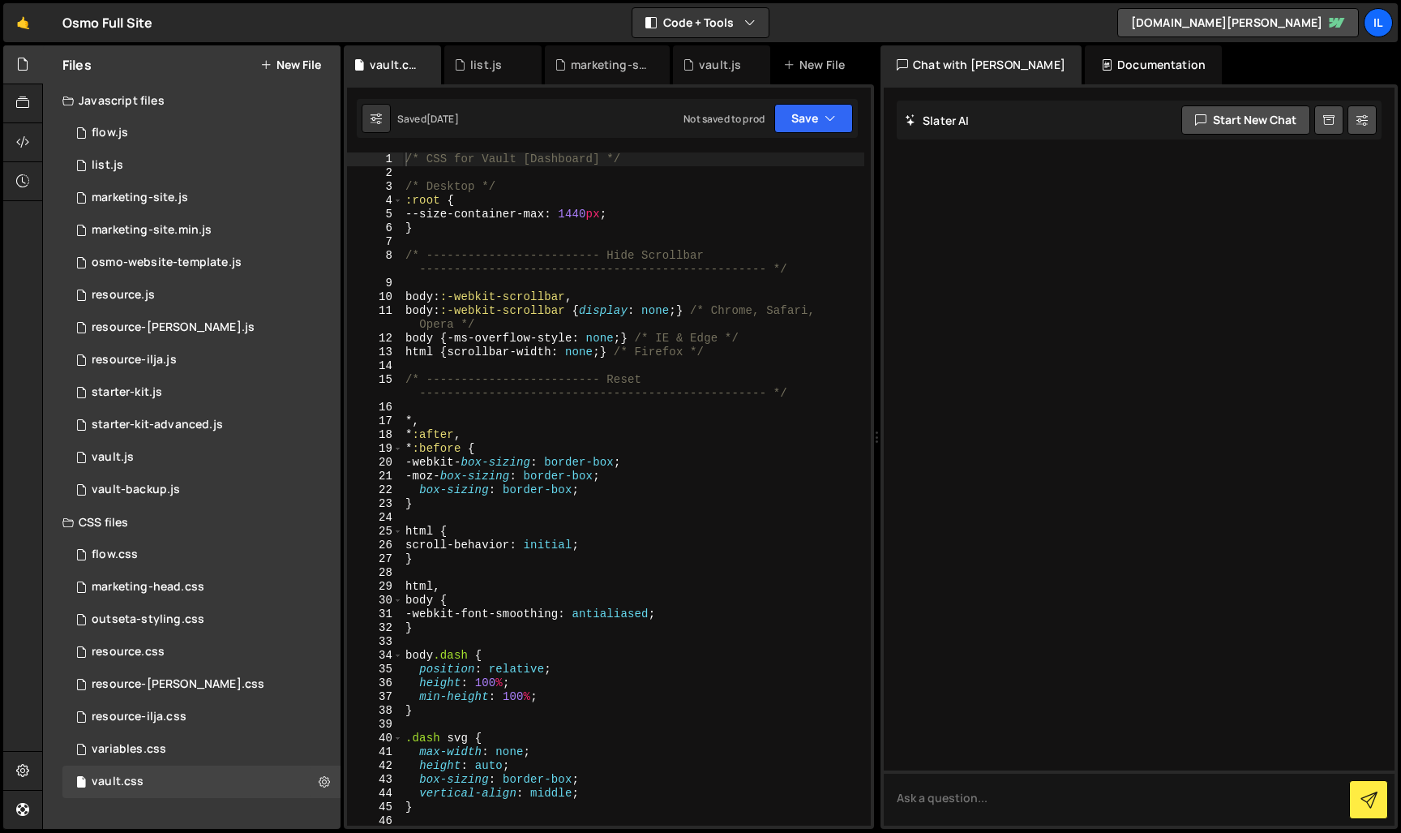
scroll to position [0, 0]
type textarea "*,"
click at [601, 419] on div "/* CSS for Vault [Dashboard] */ /* Desktop */ :root { --size-container-max : 14…" at bounding box center [633, 502] width 462 height 701
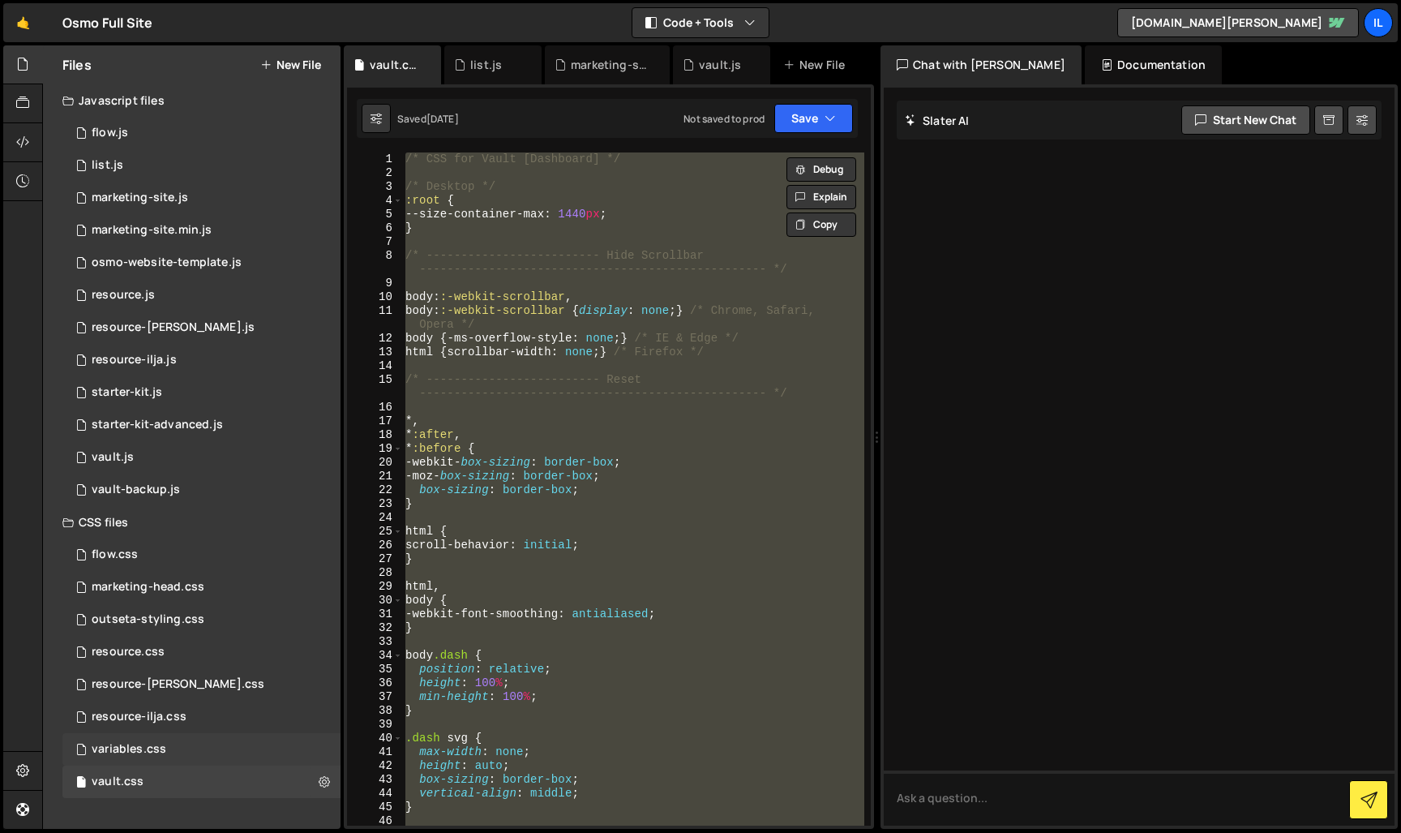
click at [151, 748] on div "variables.css" at bounding box center [129, 749] width 75 height 15
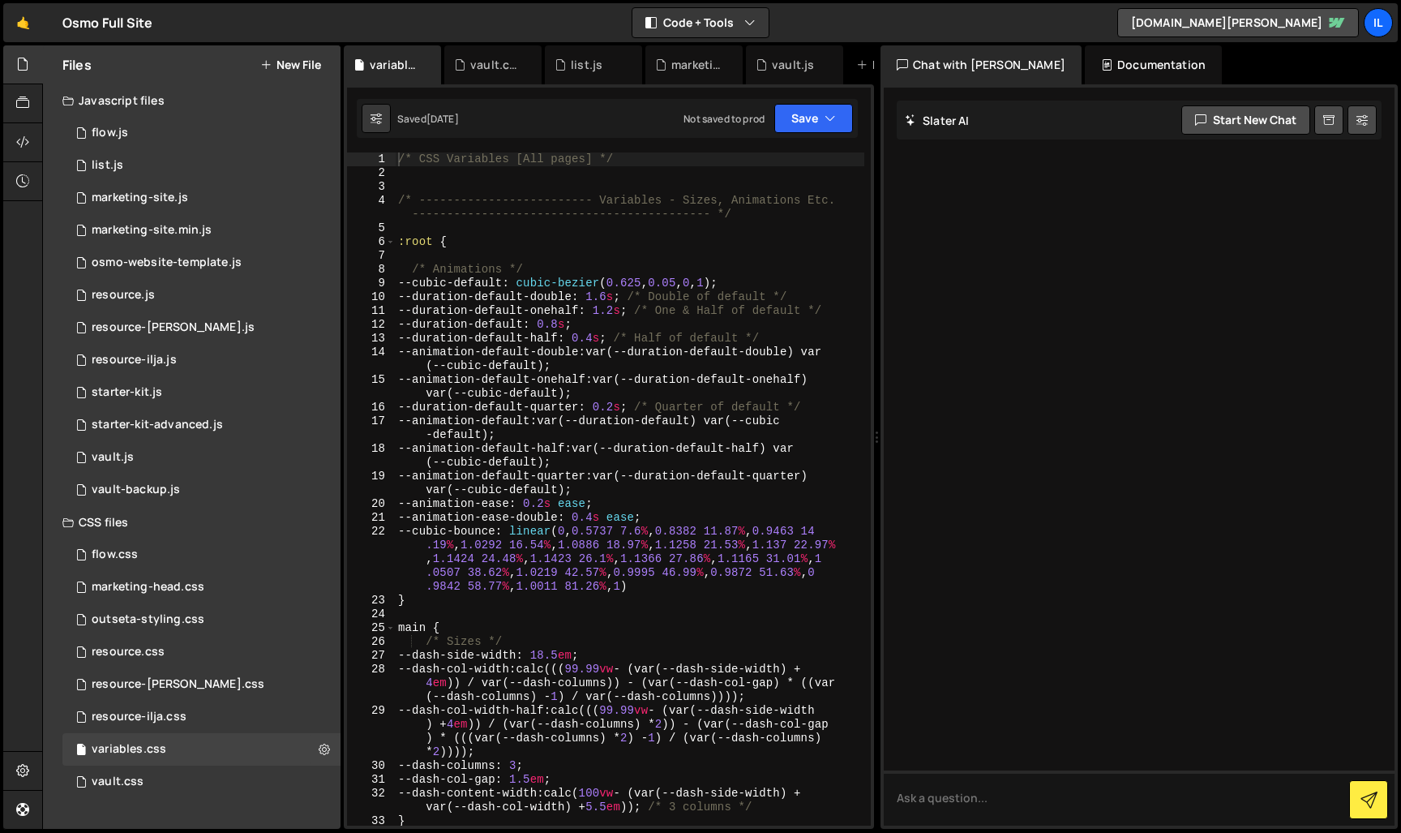
click at [614, 455] on div "/* CSS Variables [All pages] */ /* ------------------------- Variables - Sizes,…" at bounding box center [630, 502] width 470 height 701
type textarea "} }"
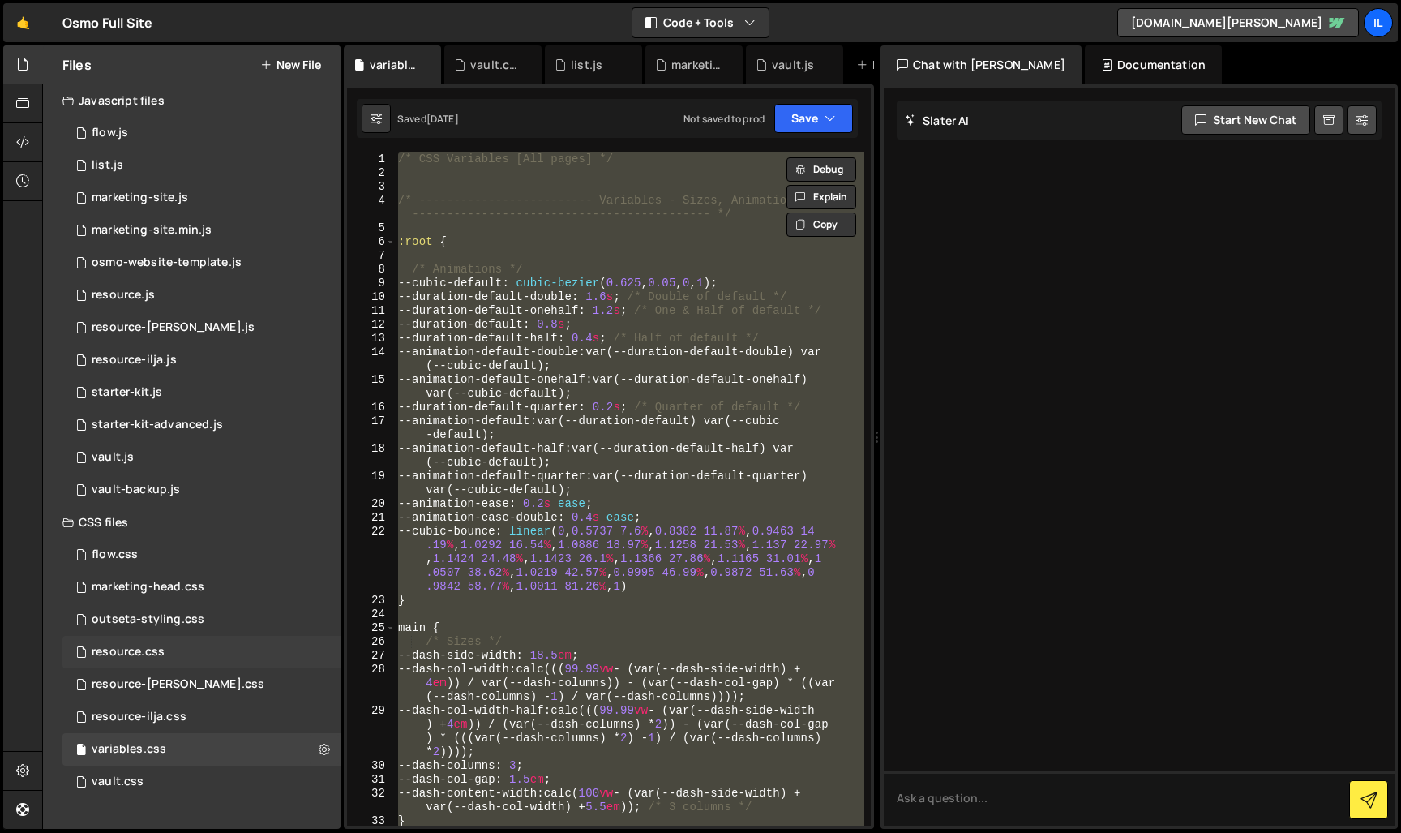
click at [153, 652] on div "resource.css" at bounding box center [128, 652] width 73 height 15
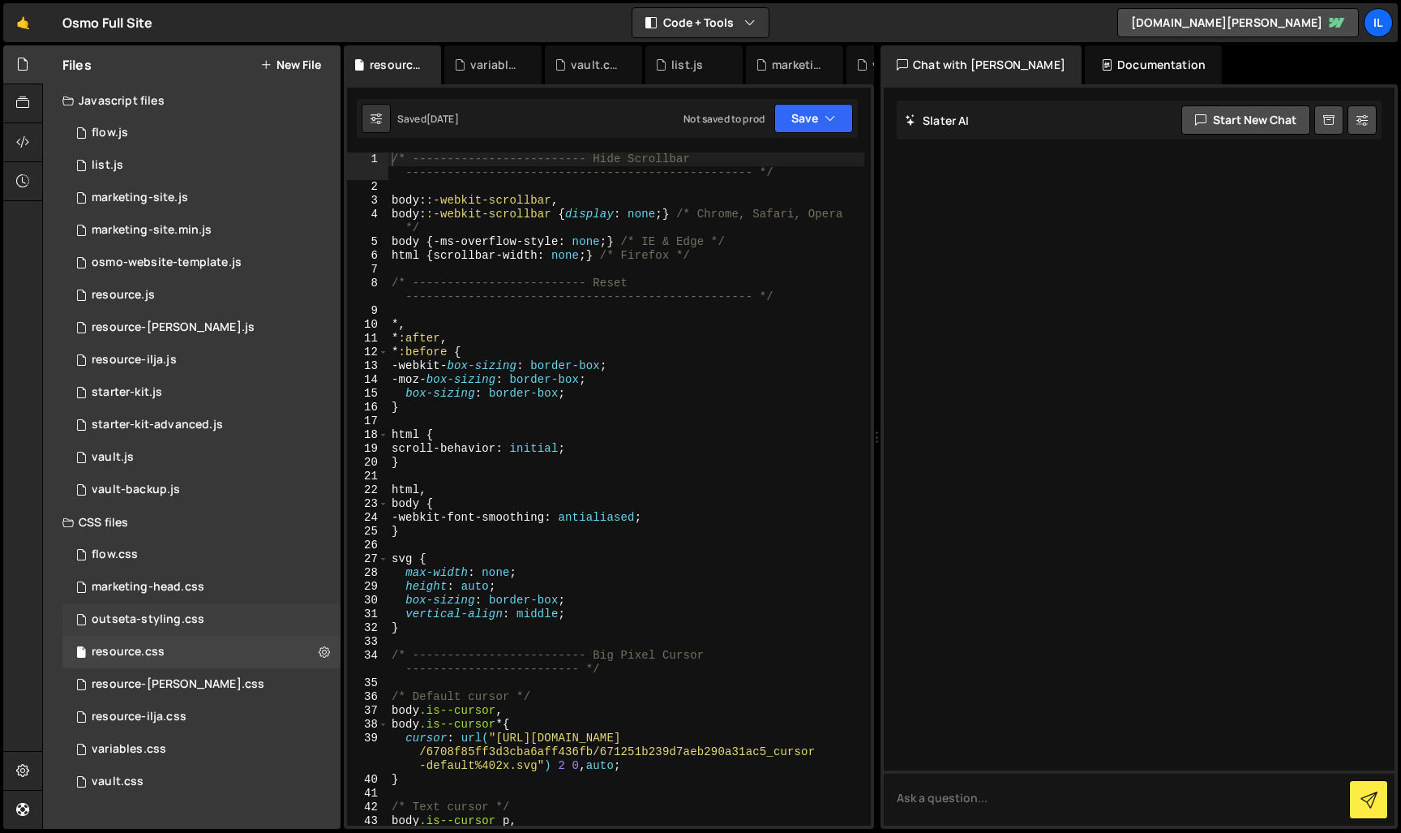
click at [209, 618] on div "outseta-styling.css 0" at bounding box center [201, 619] width 278 height 32
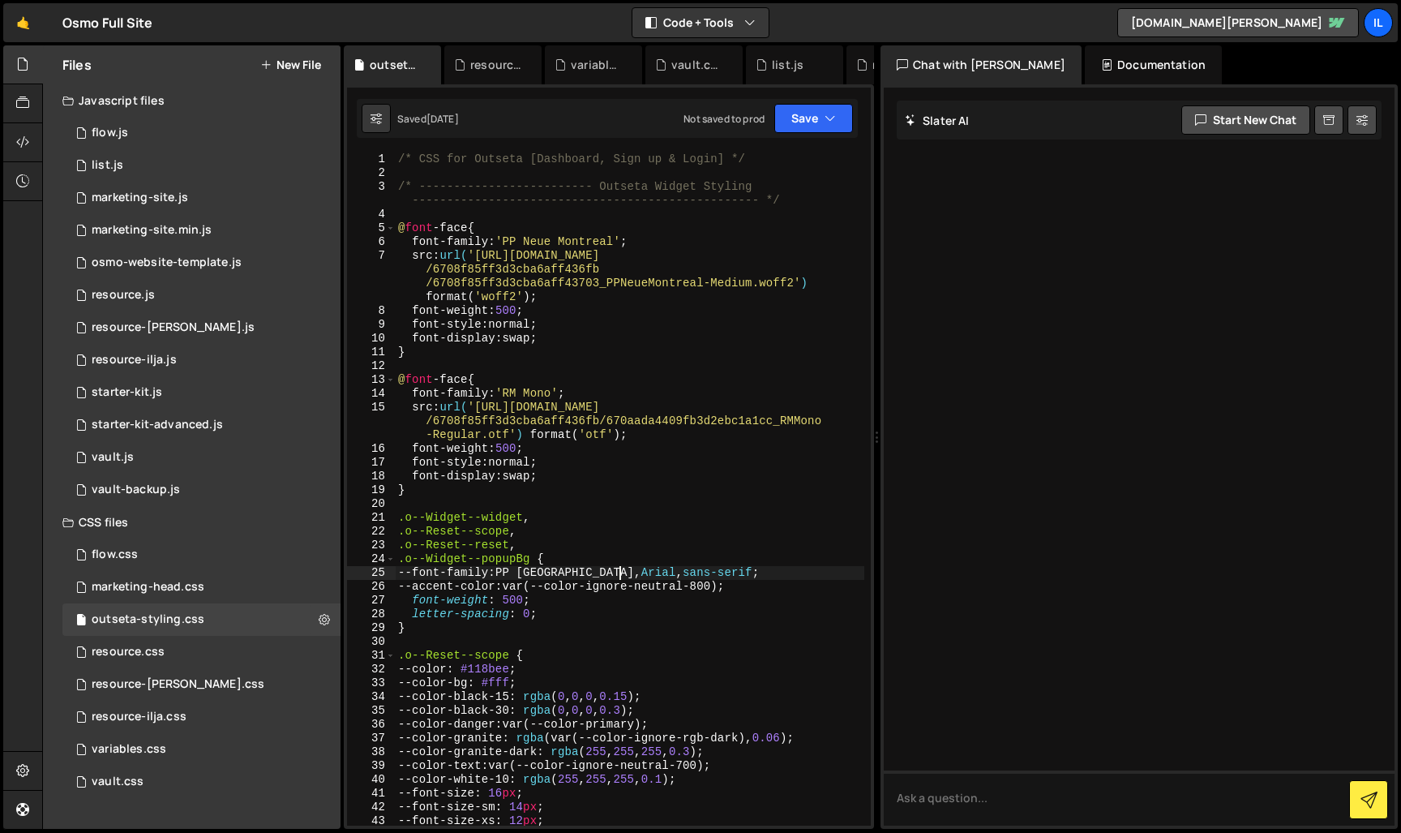
click at [618, 569] on div "/* CSS for Outseta [Dashboard, Sign up & Login] */ /* -------------------------…" at bounding box center [630, 502] width 470 height 701
type textarea "background-color: rgba(var(--color-ignore-rgb-dark), 0.06); }"
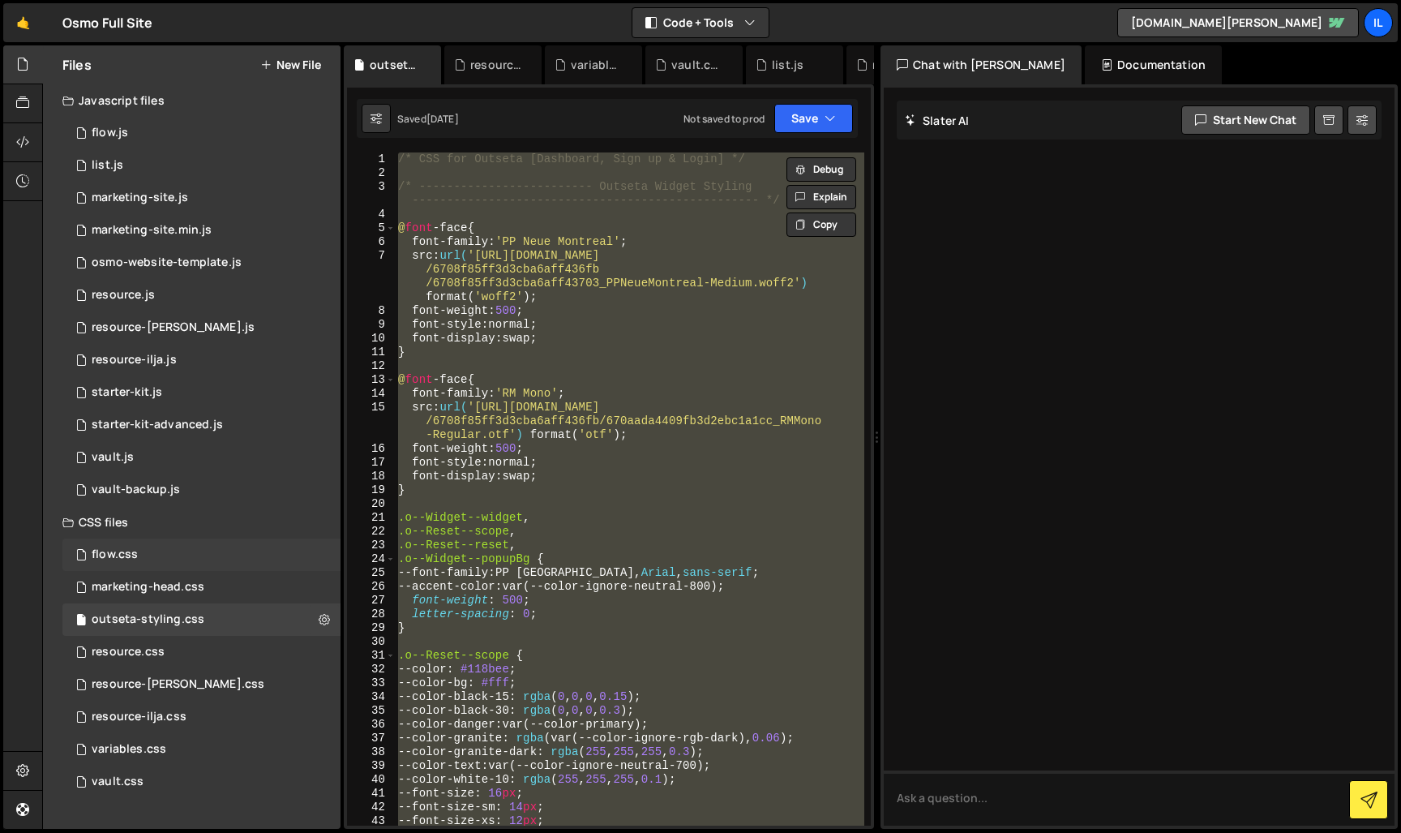
click at [312, 551] on div "flow.css 0" at bounding box center [201, 554] width 278 height 32
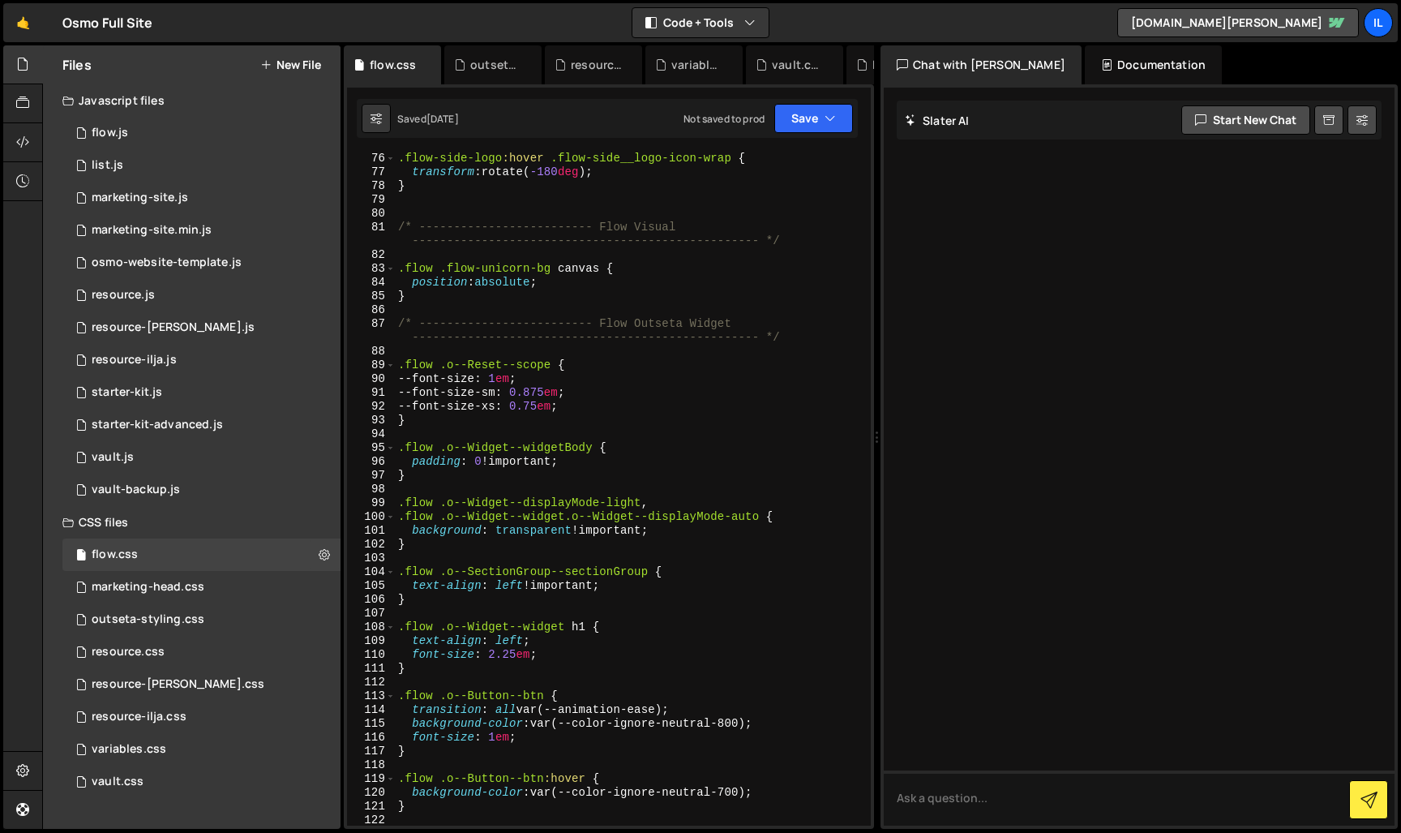
click at [594, 626] on div ".flow-side-logo :hover .flow-side__logo-icon-wrap { transform : rotate( -180 de…" at bounding box center [630, 509] width 470 height 714
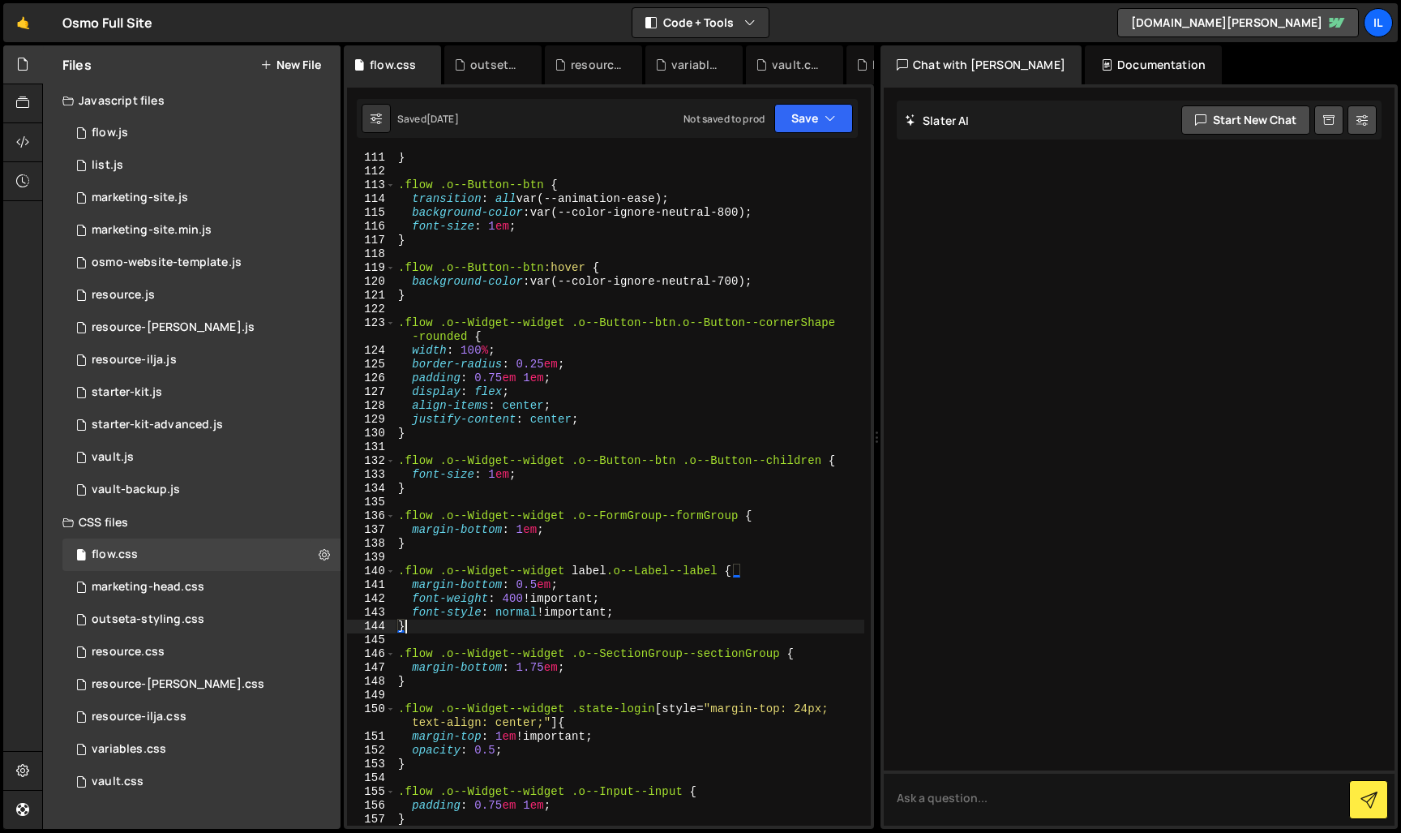
scroll to position [1628, 0]
click at [594, 626] on div "} .flow .o--Button--btn { transition : all var(--animation-ease) ; background-c…" at bounding box center [630, 501] width 470 height 701
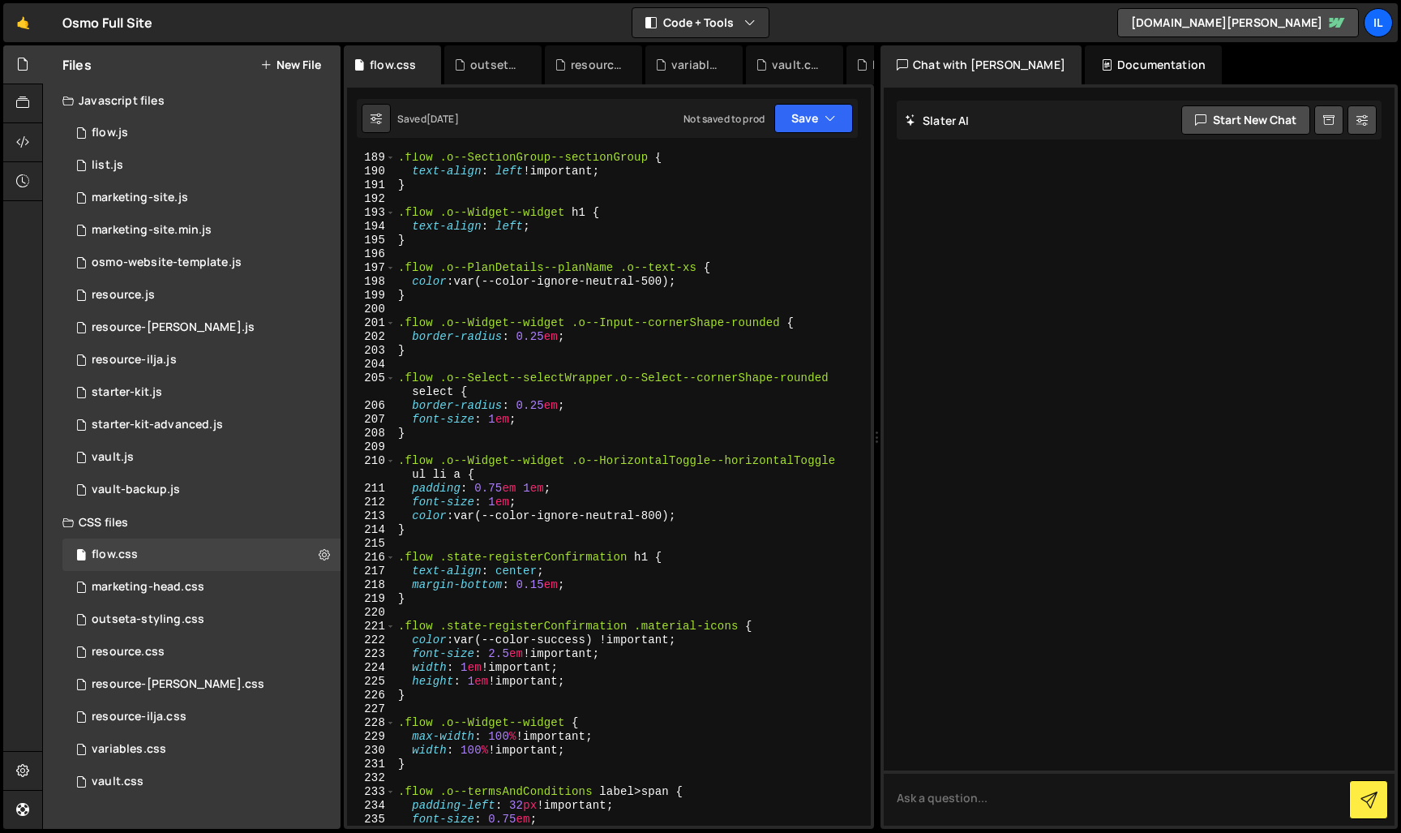
scroll to position [3089, 0]
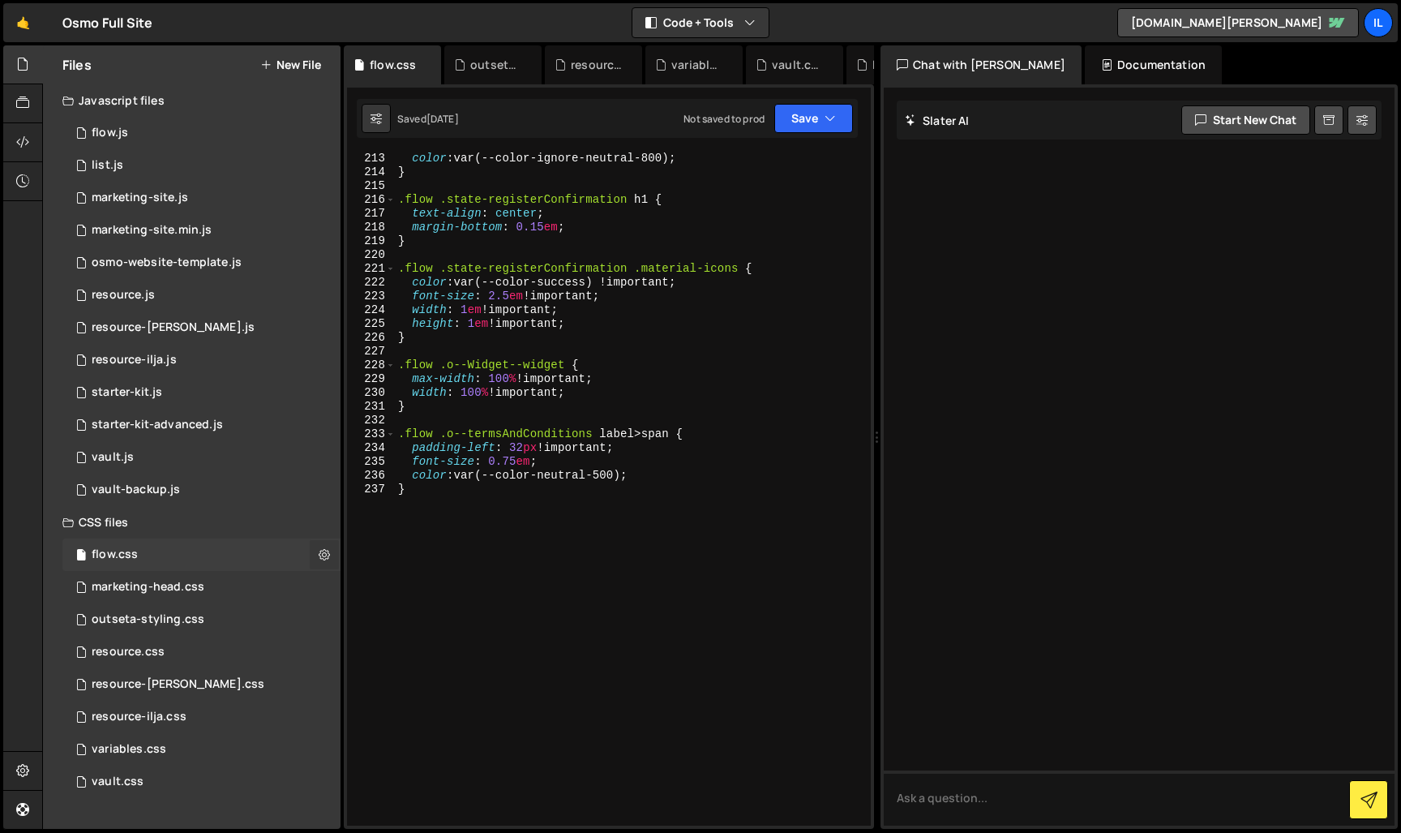
click at [320, 551] on icon at bounding box center [324, 554] width 11 height 15
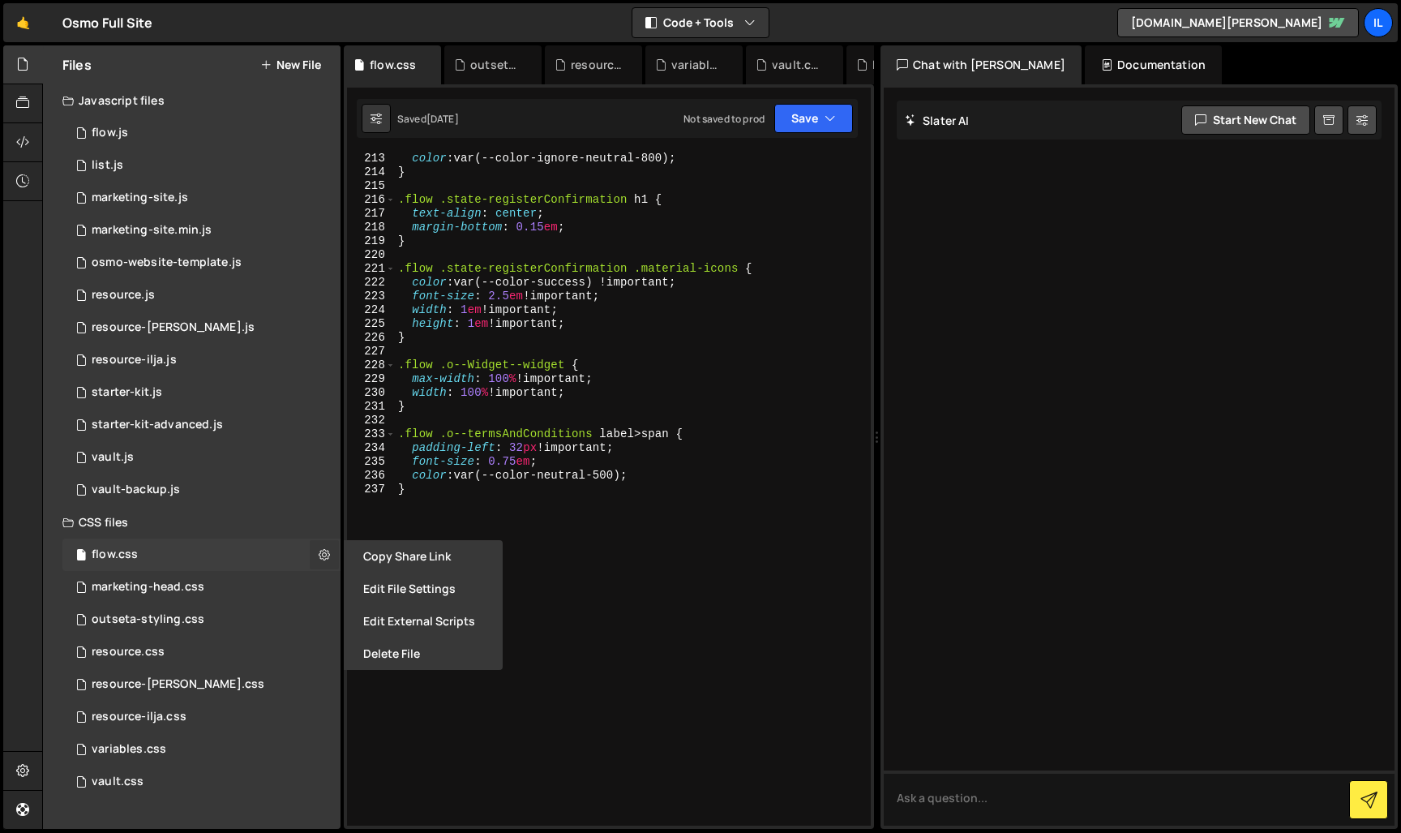
click at [320, 551] on icon at bounding box center [324, 554] width 11 height 15
click at [291, 550] on div "flow.css 0" at bounding box center [201, 554] width 278 height 32
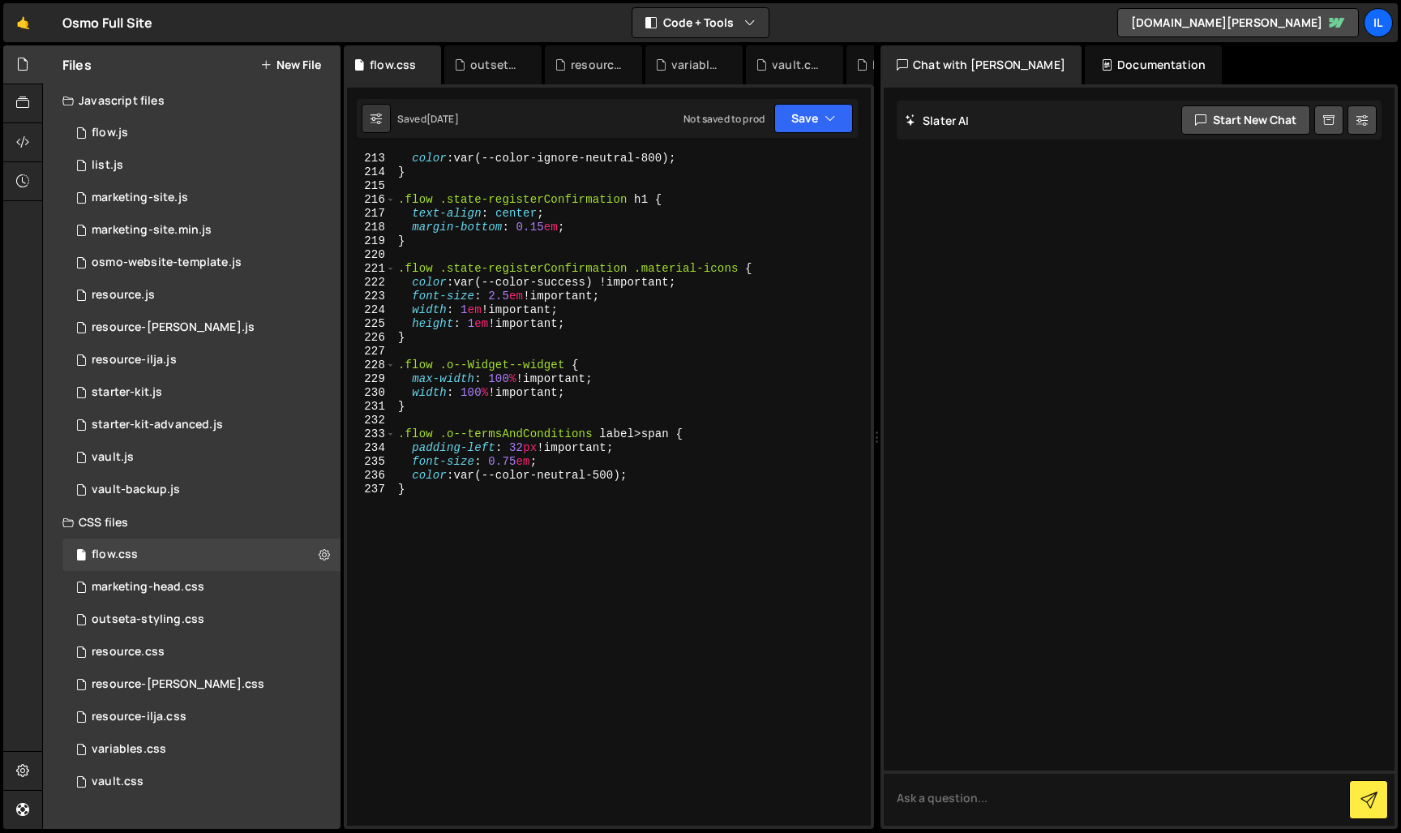
click at [589, 383] on div "color : var(--color-ignore-neutral-800) ; } .flow .state-registerConfirmation h…" at bounding box center [630, 502] width 470 height 701
type textarea "color: var(--color-neutral-500); }"
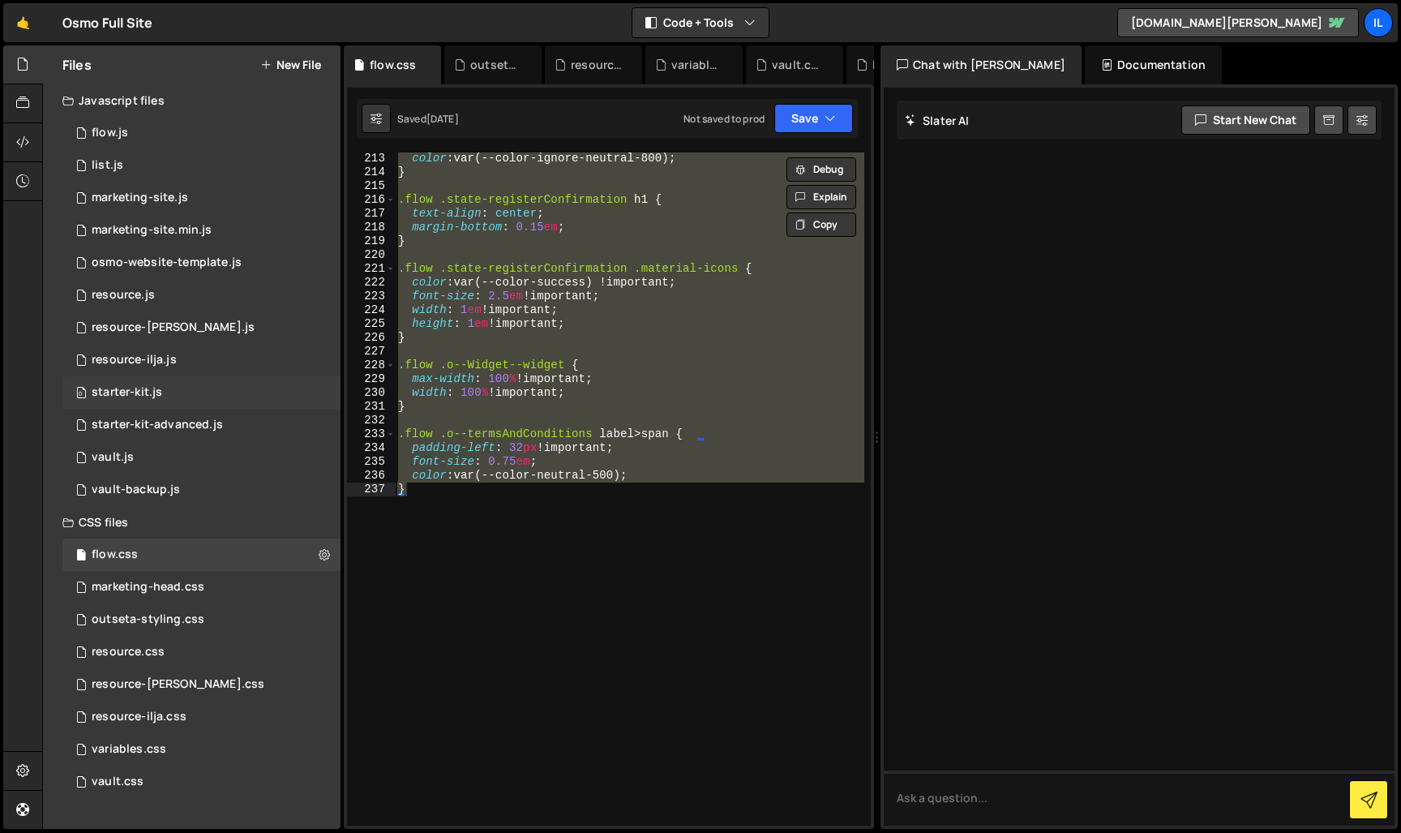
scroll to position [0, 0]
click at [123, 134] on div "flow.js" at bounding box center [110, 133] width 36 height 15
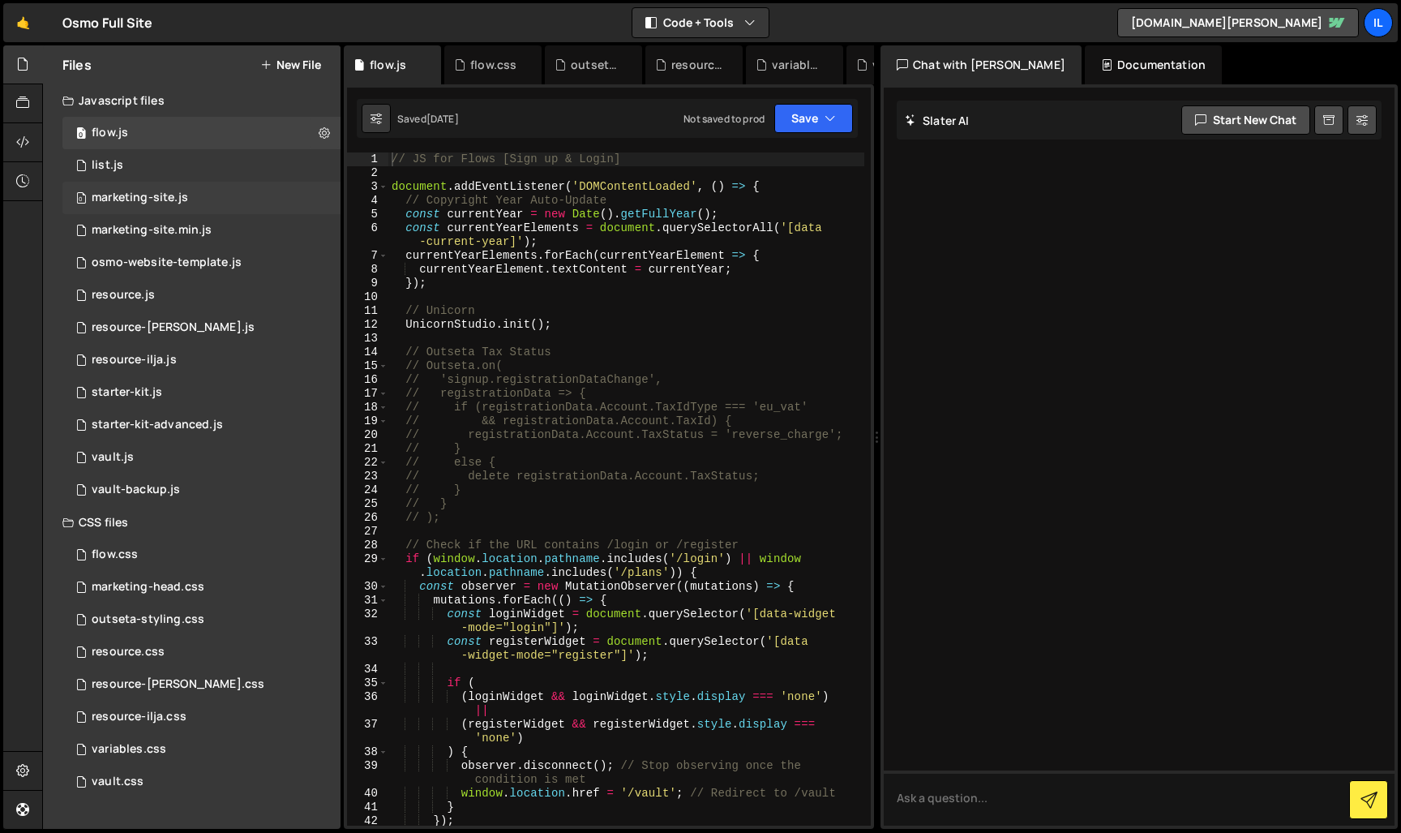
type textarea "UnicornStudio.init();"
click at [610, 326] on div "// JS for Flows [Sign up & Login] document . addEventListener ( 'DOMContentLoad…" at bounding box center [626, 502] width 476 height 701
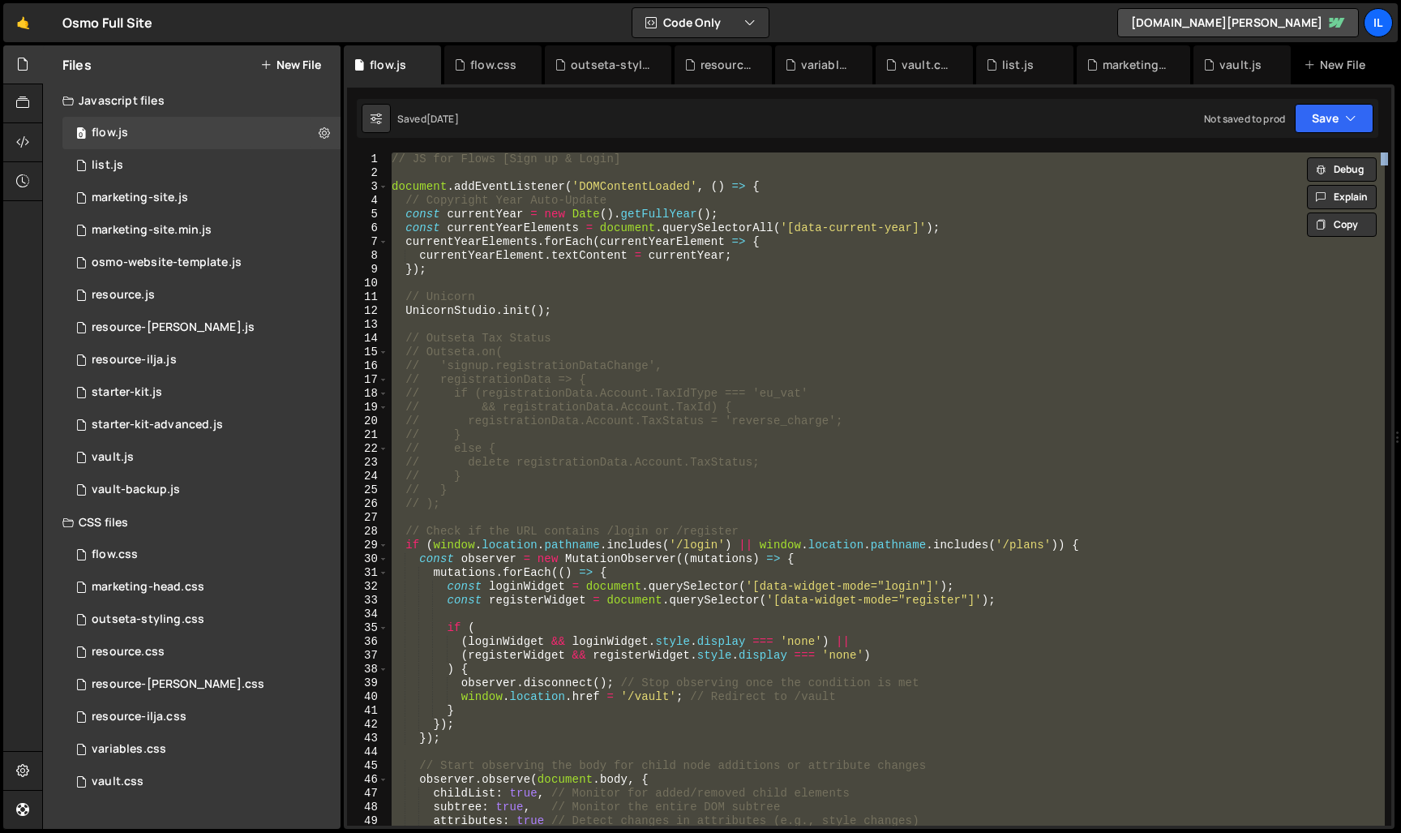
drag, startPoint x: 878, startPoint y: 113, endPoint x: 1400, endPoint y: 114, distance: 522.2
click at [1400, 114] on div at bounding box center [1398, 437] width 6 height 784
click at [830, 382] on div "// JS for Flows [Sign up & Login] document . addEventListener ( 'DOMContentLoad…" at bounding box center [886, 488] width 997 height 673
type textarea "// registrationData => {"
